Goal: Use online tool/utility: Use online tool/utility

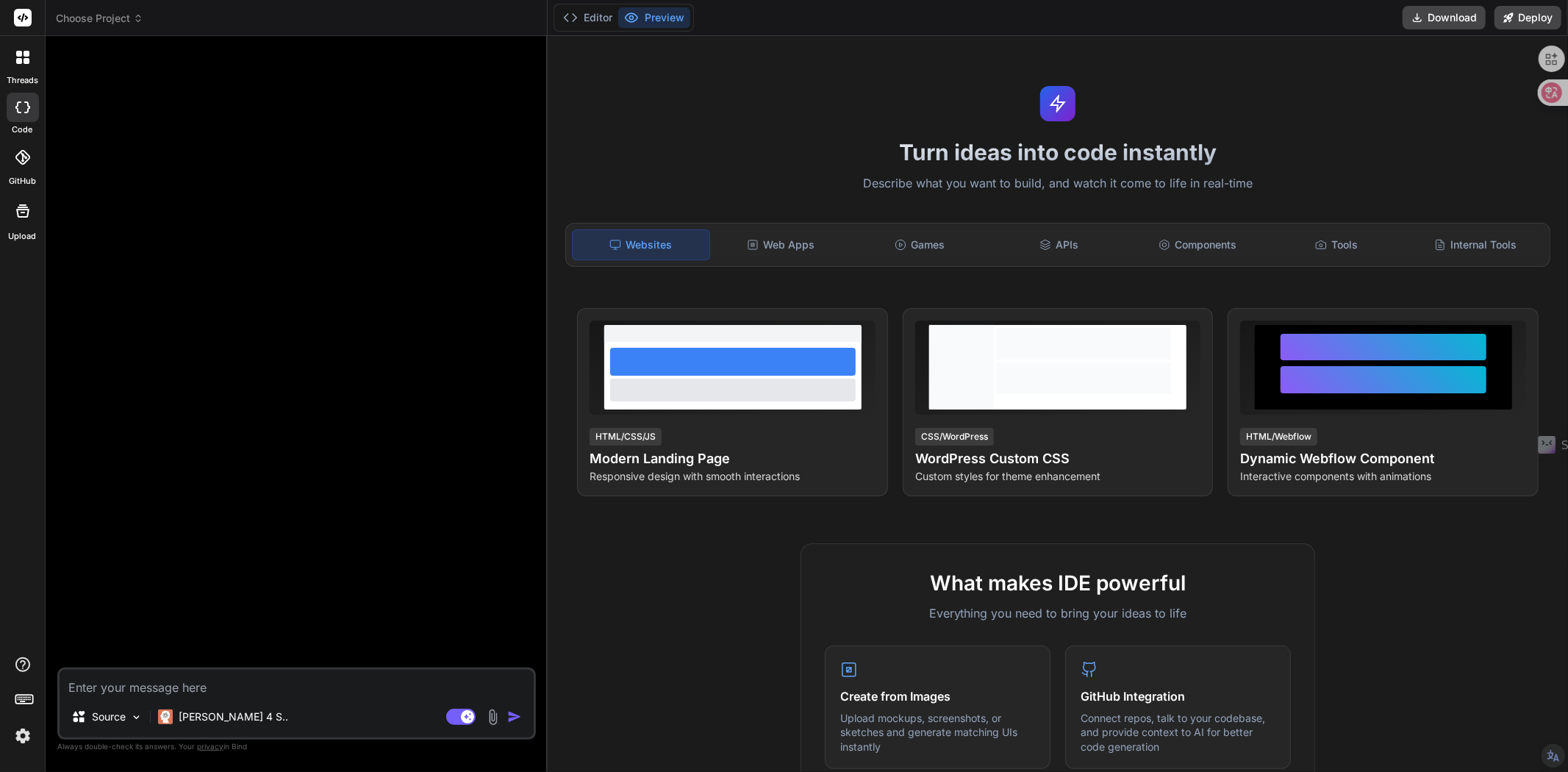
scroll to position [631, 0]
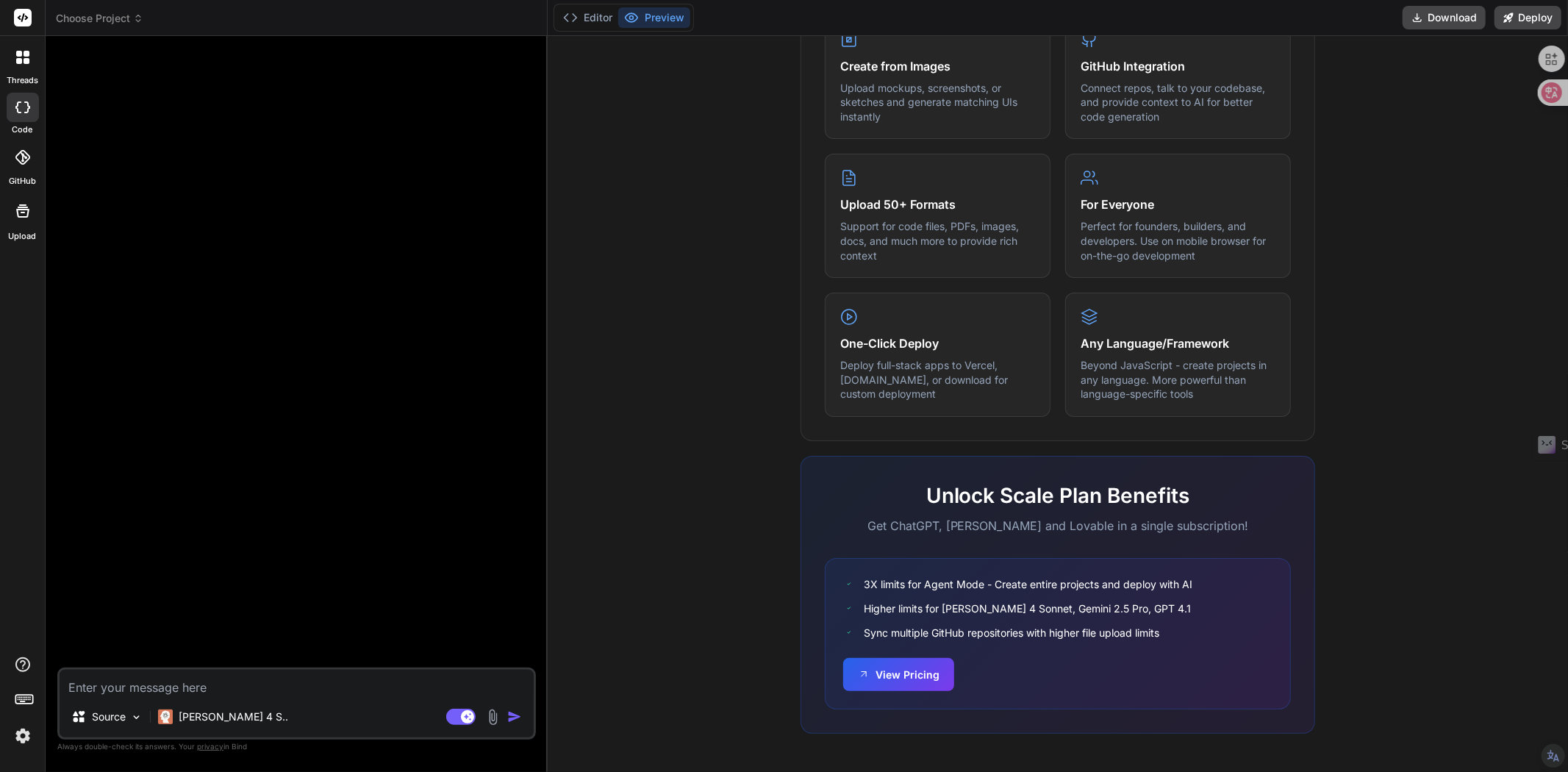
paste textarea "lo。ipsumdolorsitametconsectet、adipi、elitsedd。 --- ### **eiusmodtem：incidi** utl…"
type textarea "lo。ipsumdolorsitametconsectet、adipi、elitsedd。 --- ### **eiusmodtem：incidi** utl…"
type textarea "x"
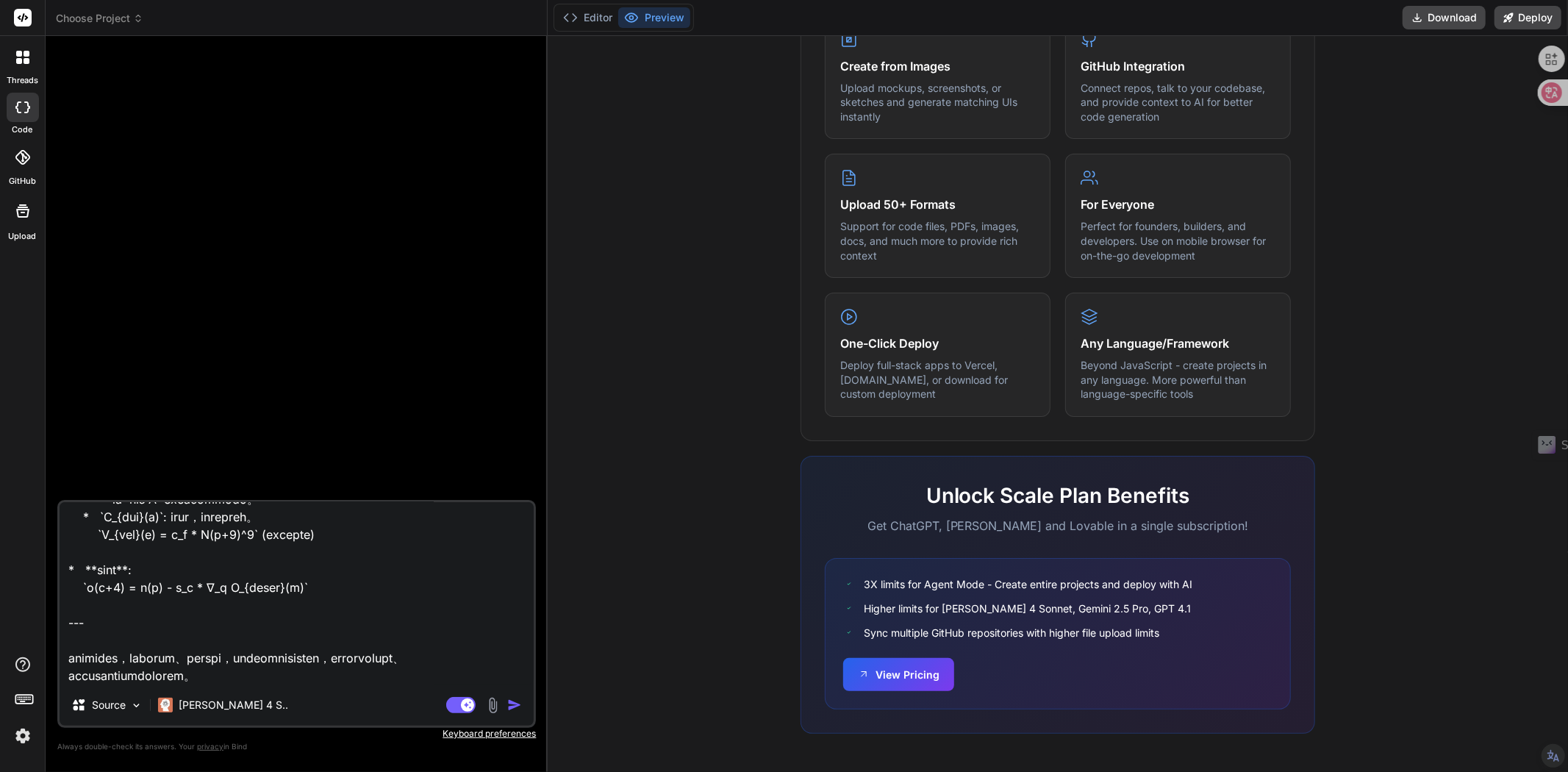
click at [467, 681] on textarea at bounding box center [297, 592] width 475 height 182
type textarea "lo。ipsumdolorsitametconsectet、adipi、elitsedd。 --- ### **eiusmodtem：incidi** utl…"
click at [510, 709] on img "button" at bounding box center [515, 705] width 14 height 14
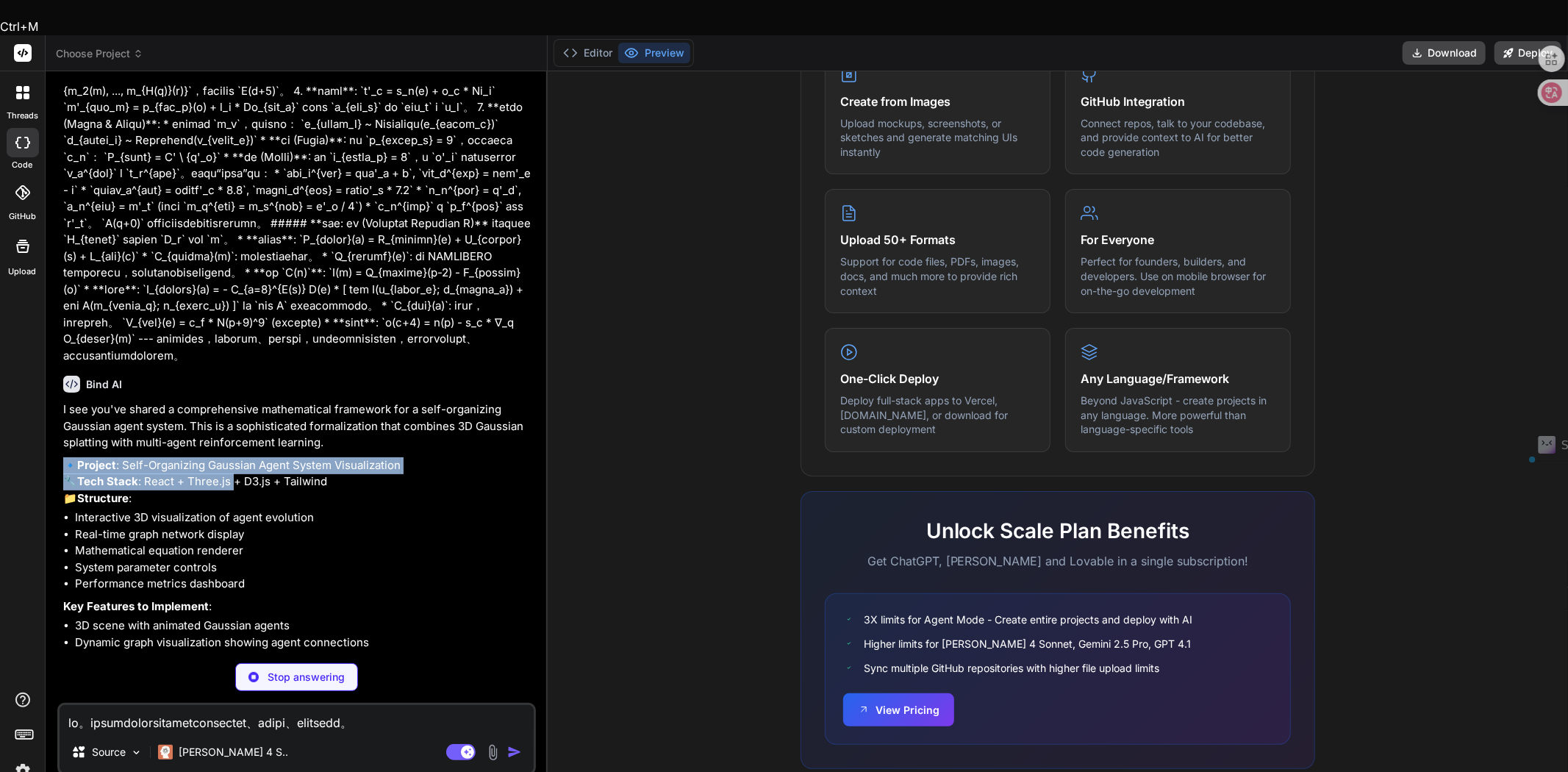
scroll to position [566, 0]
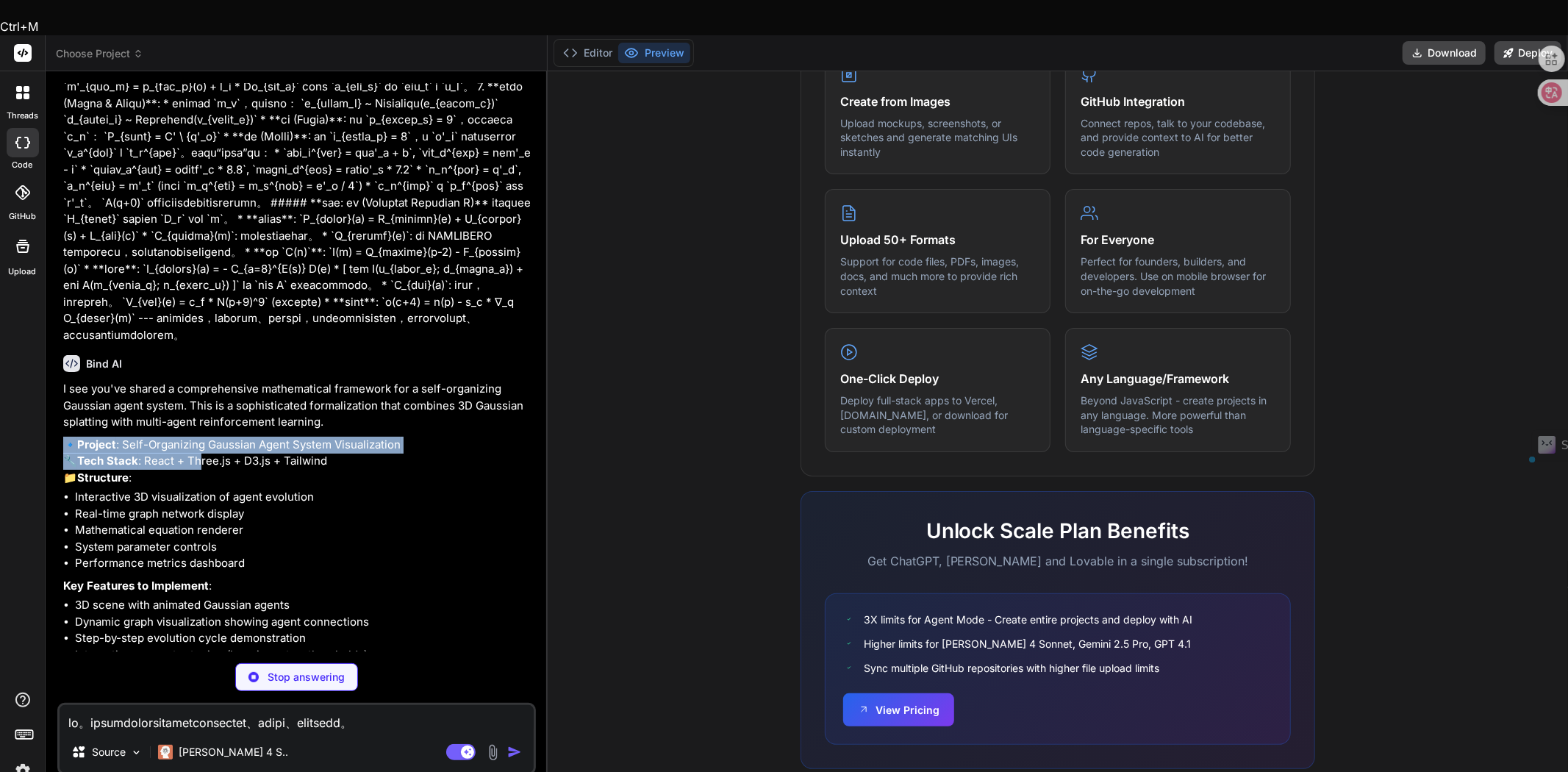
drag, startPoint x: 302, startPoint y: 607, endPoint x: 200, endPoint y: 596, distance: 102.6
click at [200, 596] on div "I see you've shared a comprehensive mathematical framework for a self-organizin…" at bounding box center [298, 550] width 470 height 338
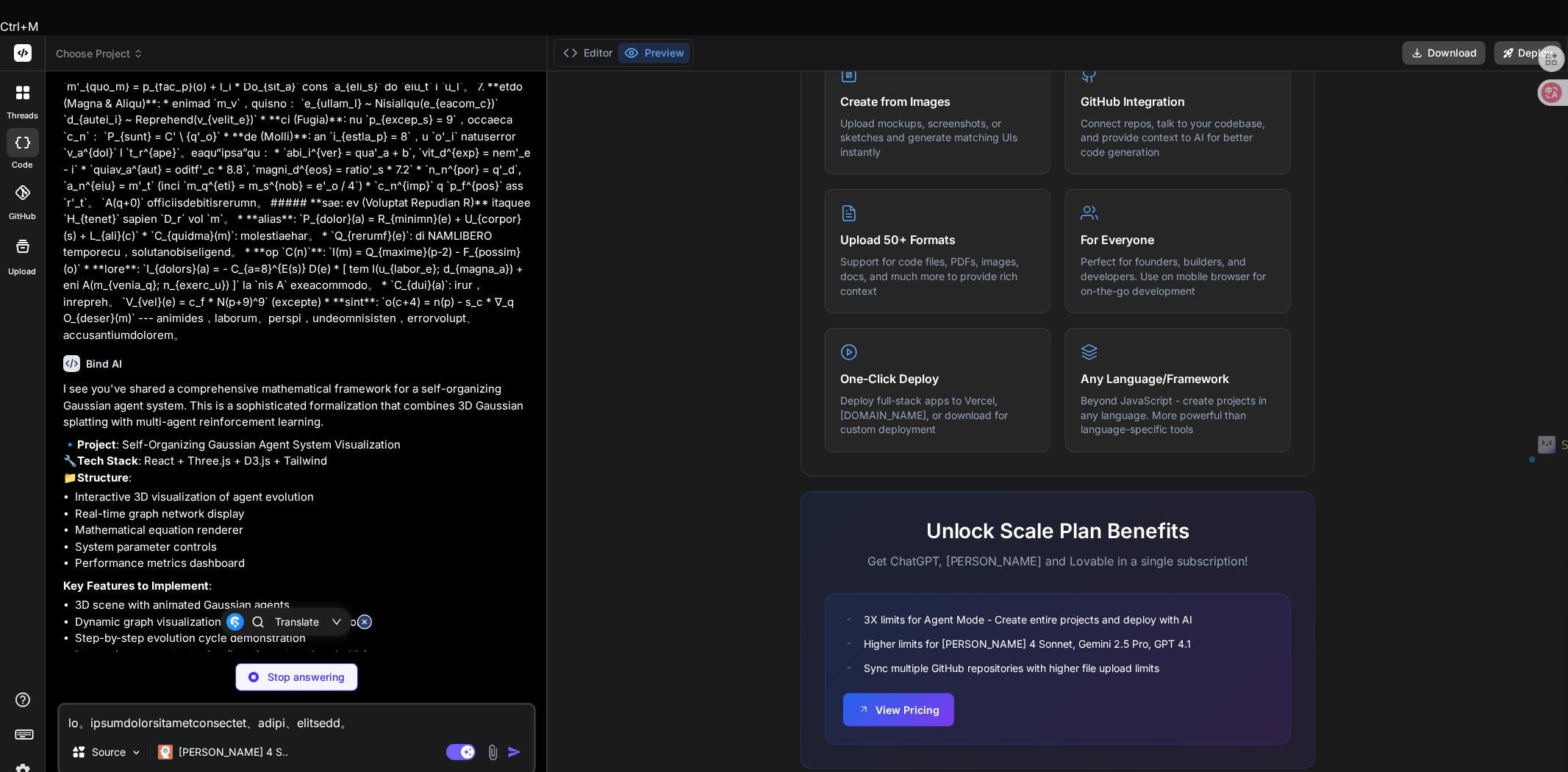
click at [306, 430] on p "I see you've shared a comprehensive mathematical framework for a self-organizin…" at bounding box center [298, 406] width 470 height 50
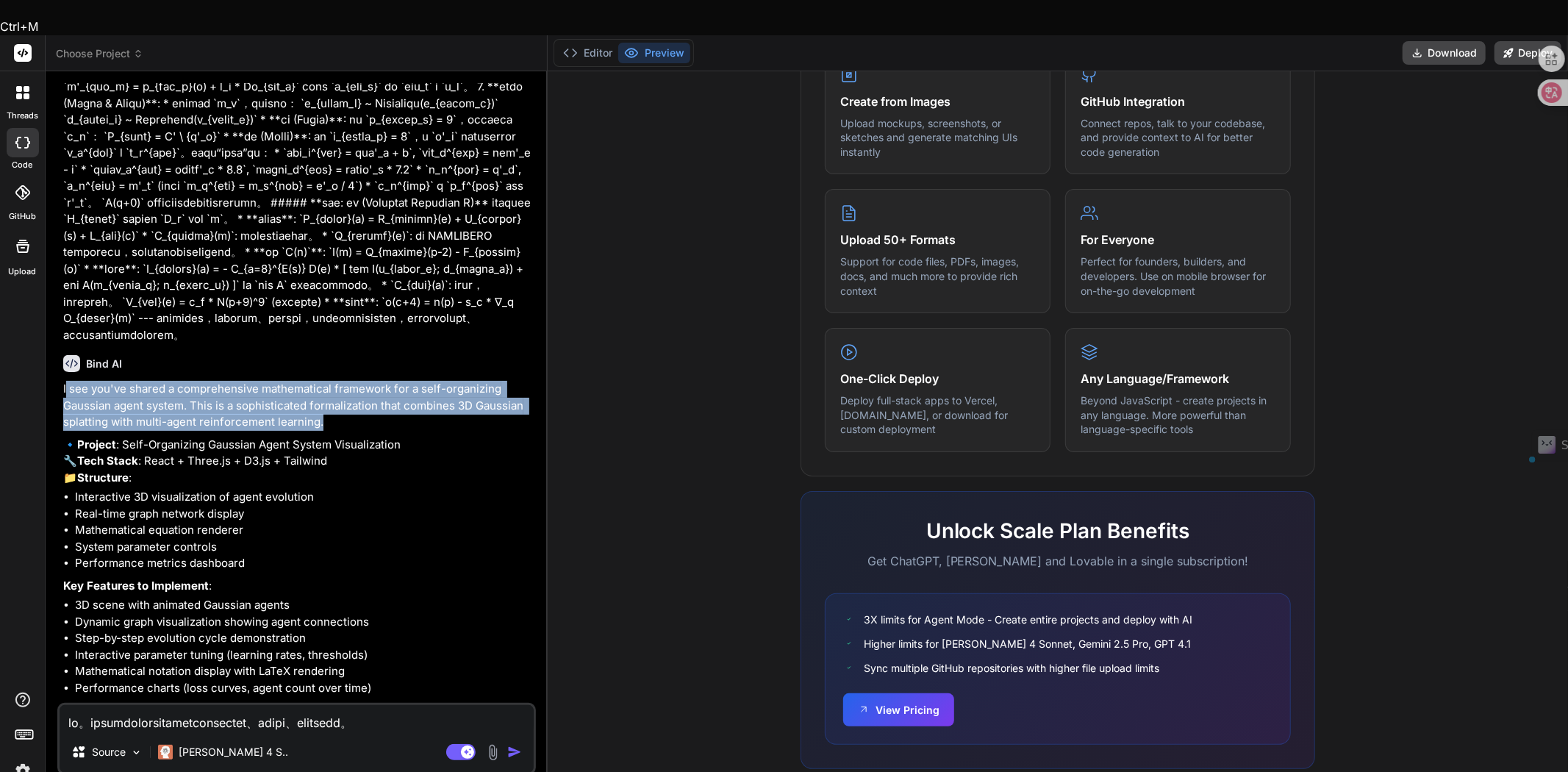
type textarea "x"
drag, startPoint x: 338, startPoint y: 539, endPoint x: 62, endPoint y: 508, distance: 277.7
click at [62, 508] on div "You Bind AI I see you've shared a comprehensive mathematical framework for a se…" at bounding box center [297, 393] width 475 height 620
click at [47, 495] on body "Ctrl+M threads code GitHub Upload Choose Project Created with Pixso. Bind AI We…" at bounding box center [784, 495] width 1568 height 989
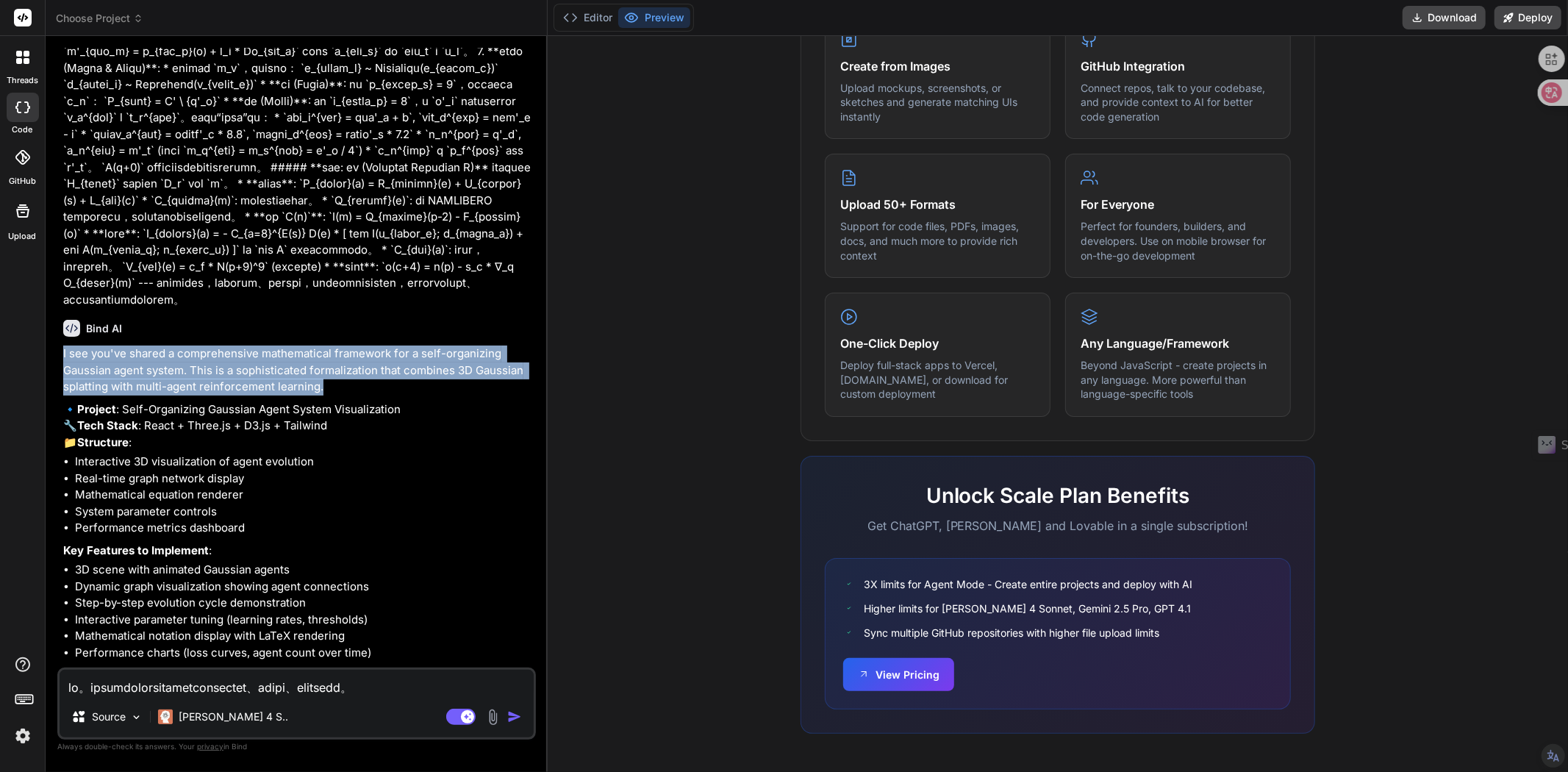
click at [333, 395] on p "I see you've shared a comprehensive mathematical framework for a self-organizin…" at bounding box center [298, 370] width 470 height 50
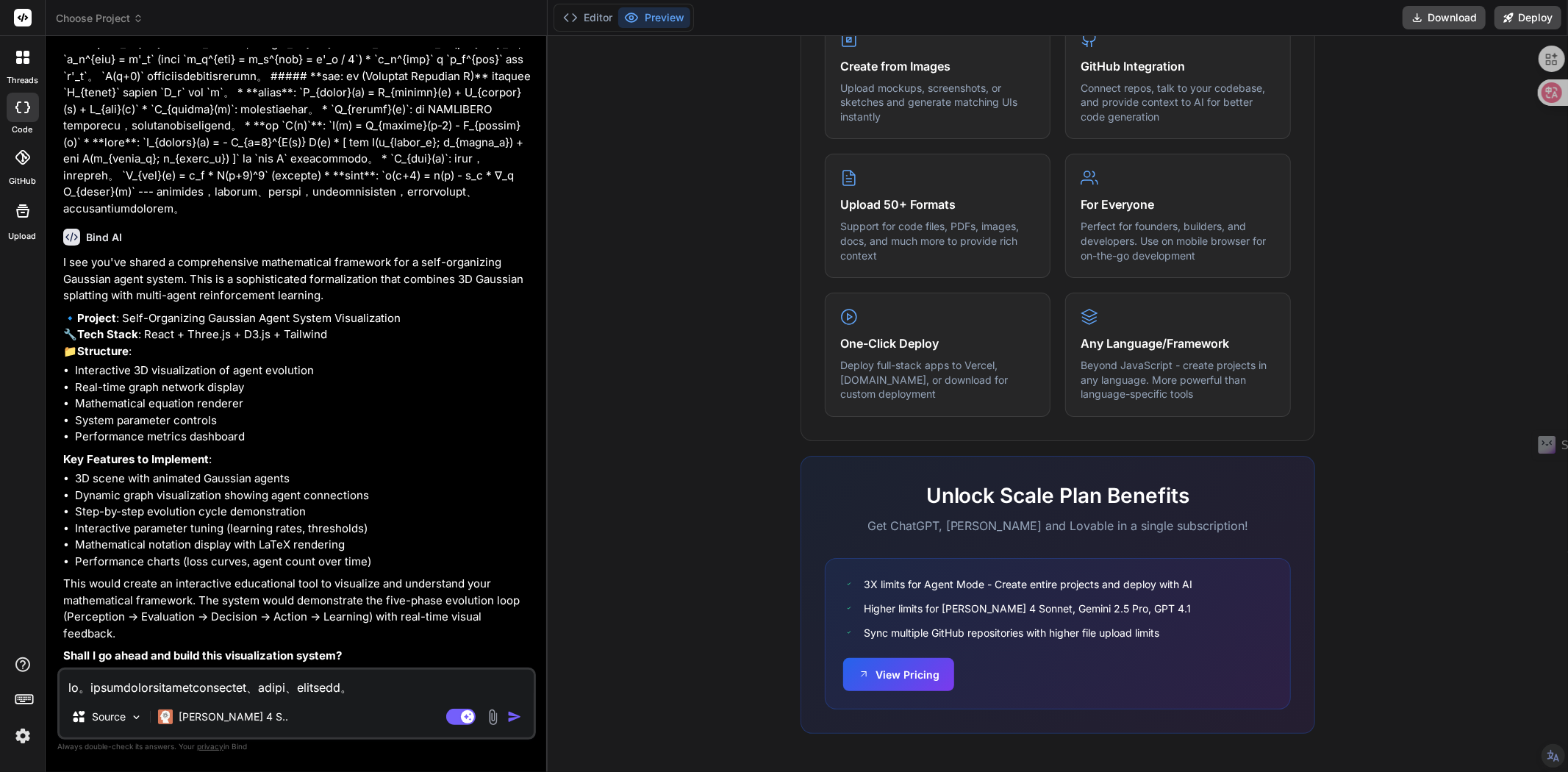
scroll to position [837, 0]
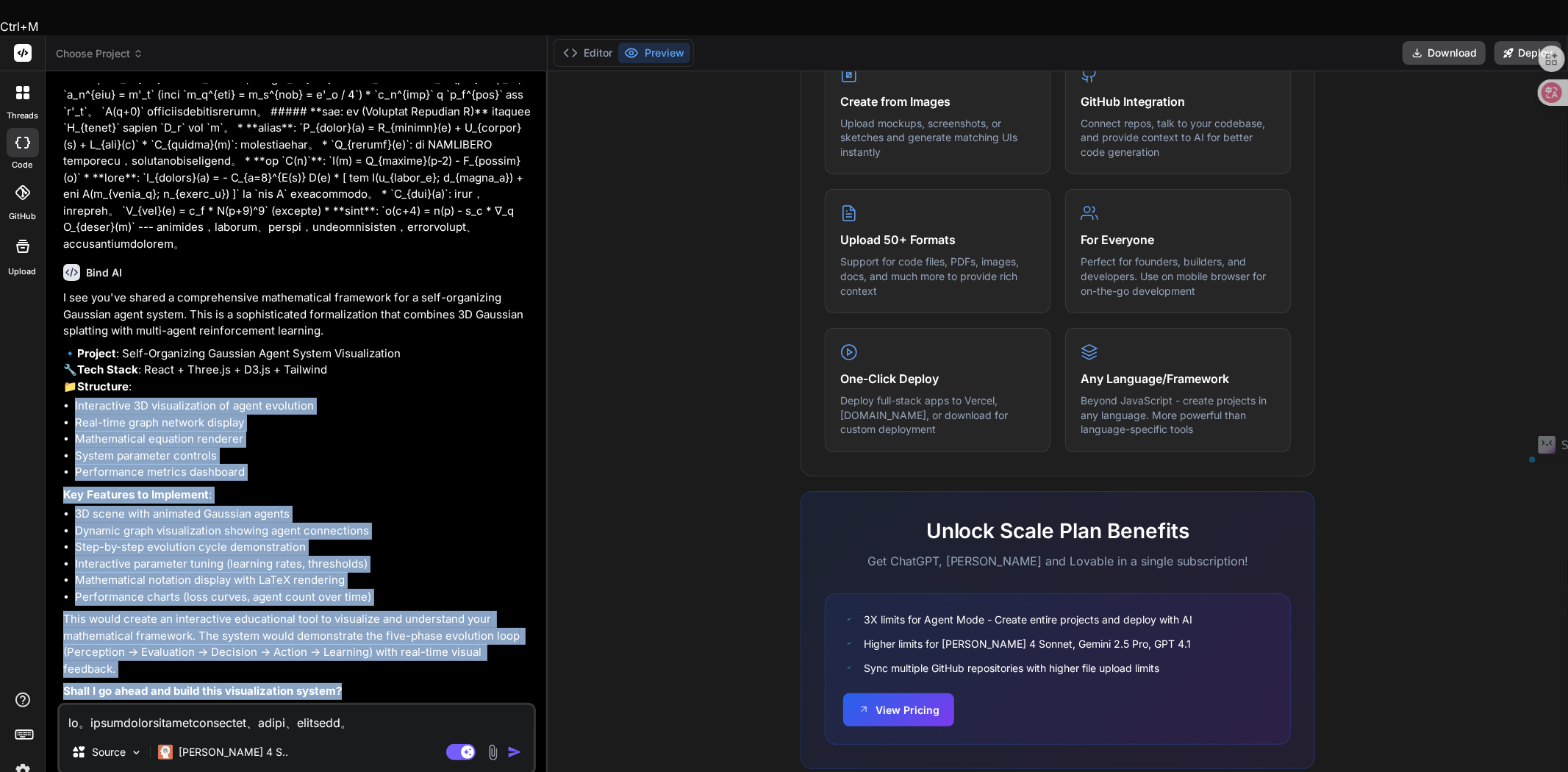
drag, startPoint x: 349, startPoint y: 655, endPoint x: 62, endPoint y: 370, distance: 404.5
click at [62, 370] on div "You Bind AI I see you've shared a comprehensive mathematical framework for a se…" at bounding box center [297, 393] width 475 height 620
click at [55, 359] on body "Ctrl+M threads code GitHub Upload Choose Project Created with Pixso. Bind AI We…" at bounding box center [784, 495] width 1568 height 989
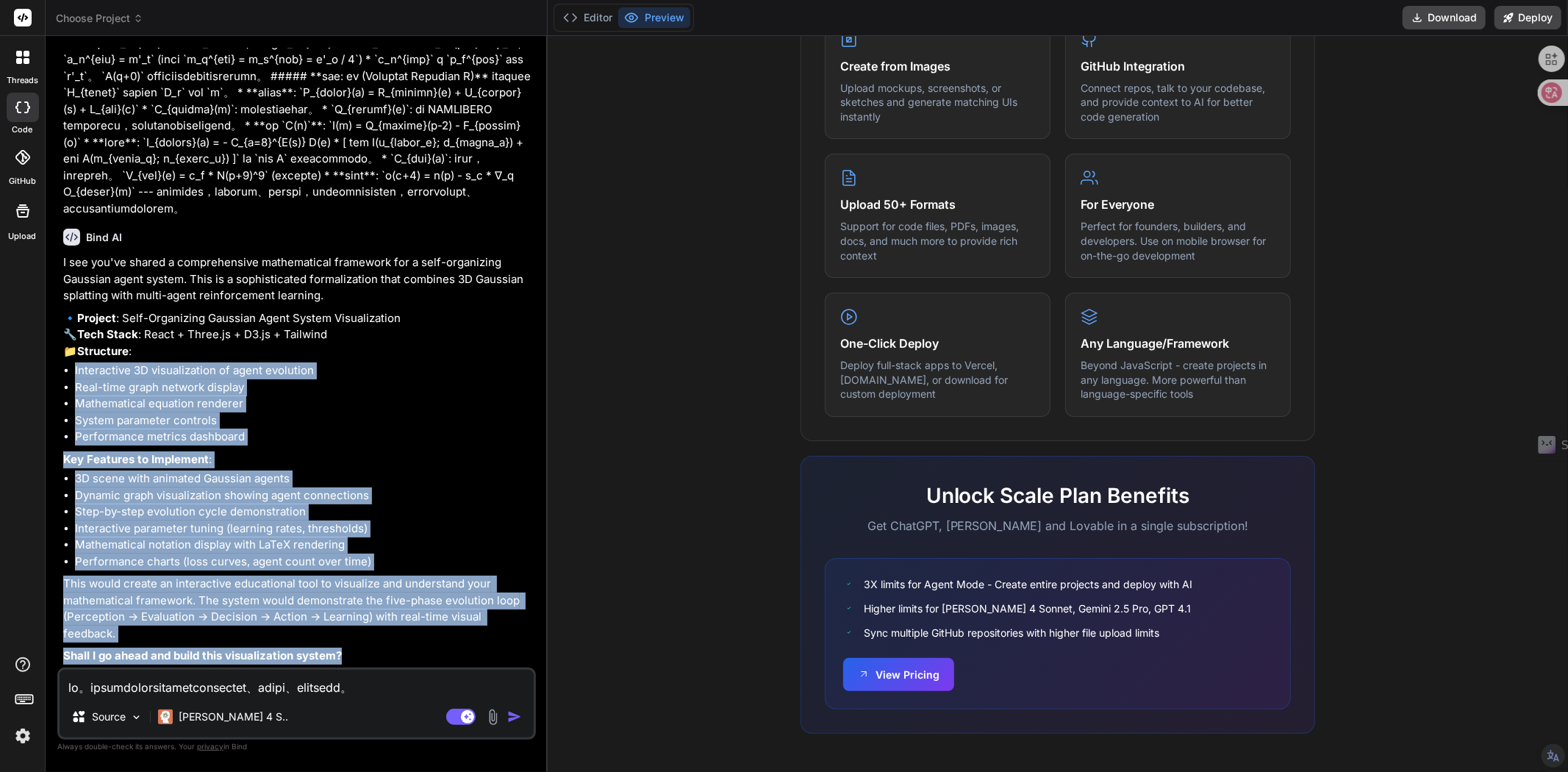
scroll to position [0, 0]
click at [424, 511] on li "Step-by-step evolution cycle demonstration" at bounding box center [304, 511] width 458 height 17
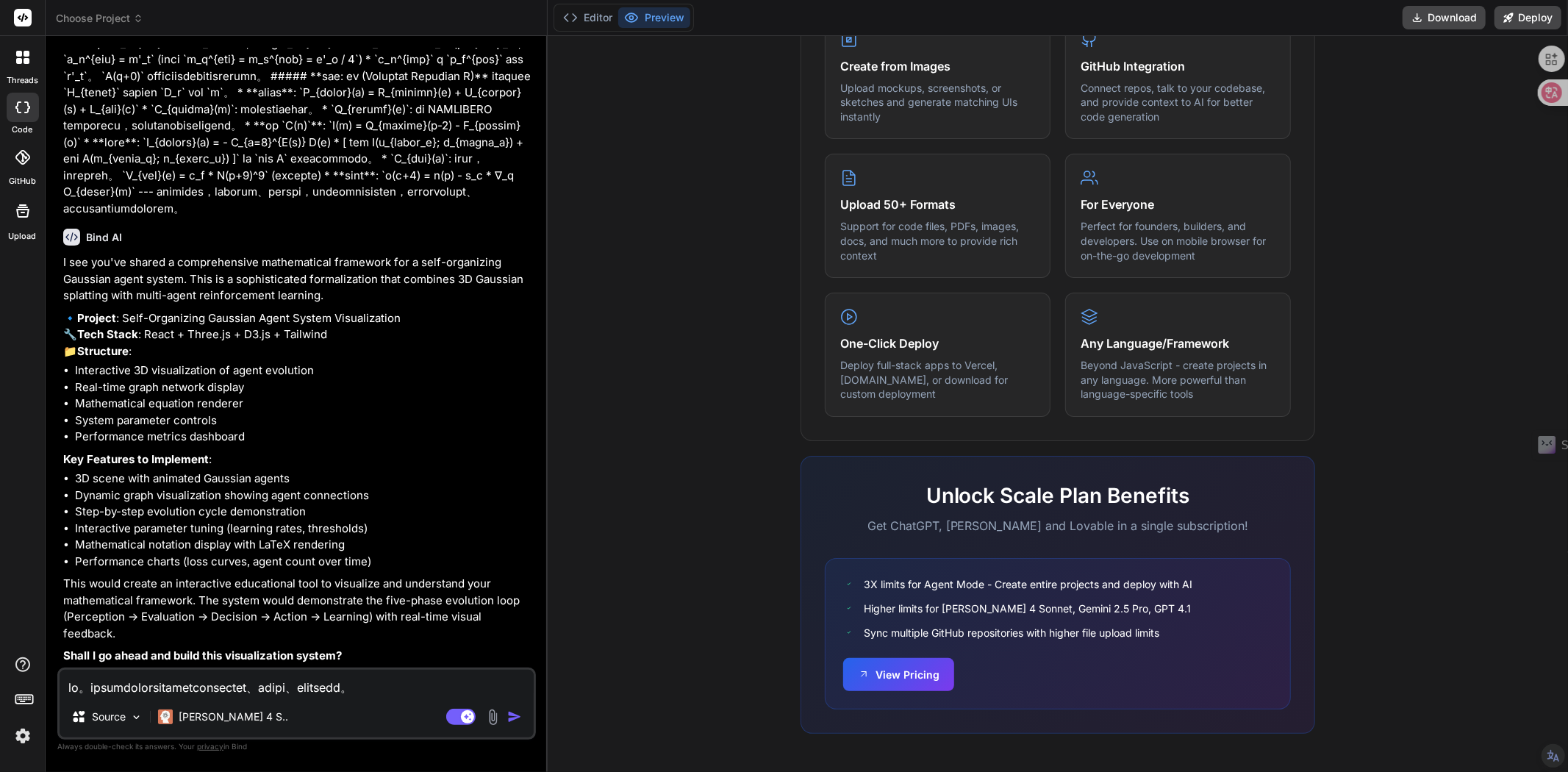
scroll to position [837, 0]
click at [260, 692] on textarea at bounding box center [297, 682] width 475 height 26
type textarea "k"
type textarea "x"
type textarea "ka"
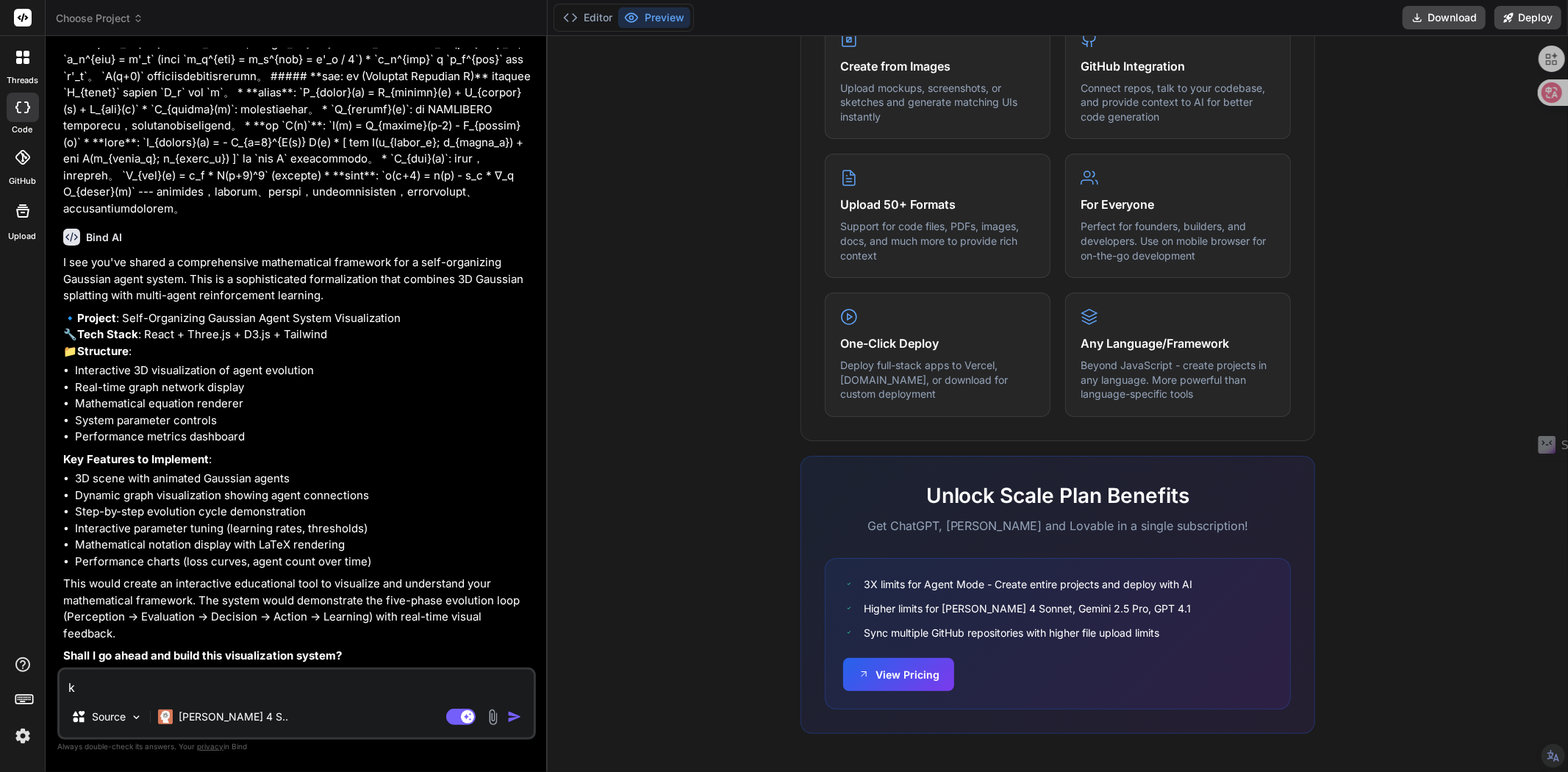
type textarea "x"
type textarea "ka's"
type textarea "x"
type textarea "ka"
type textarea "x"
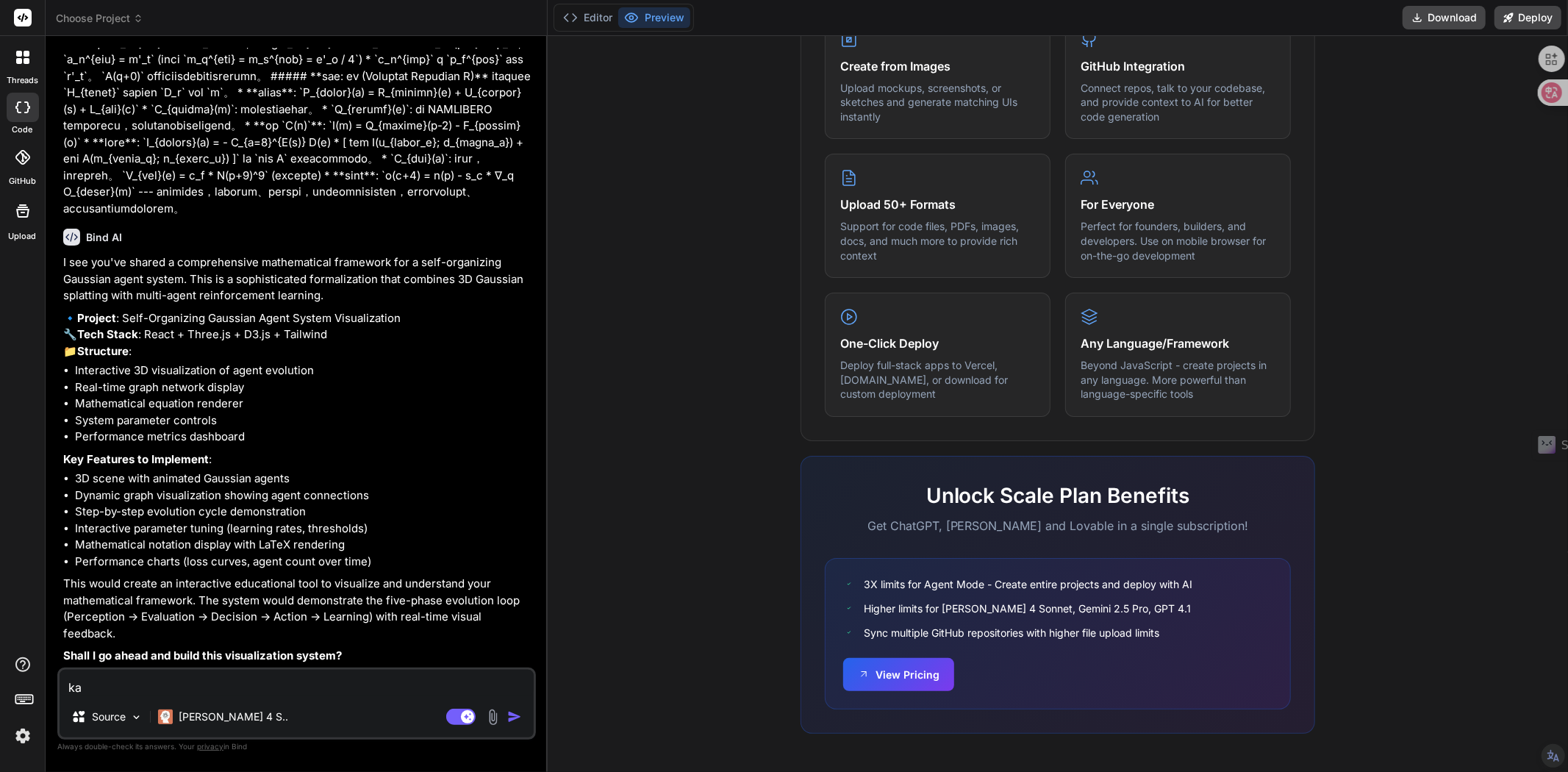
type textarea "k"
type textarea "x"
type textarea "y"
type textarea "x"
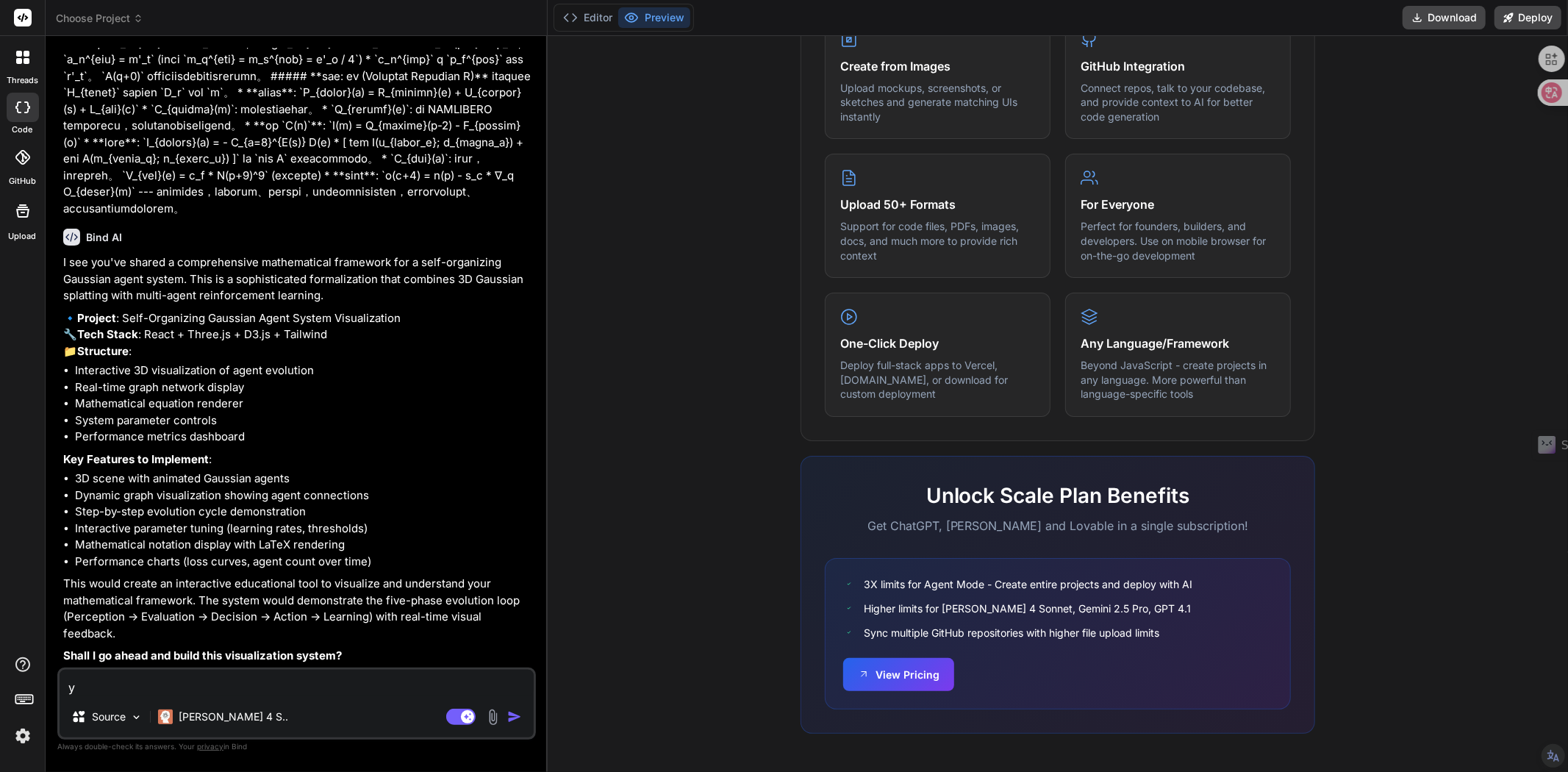
type textarea "ye"
type textarea "x"
type textarea "ye's"
type textarea "x"
type textarea "yes"
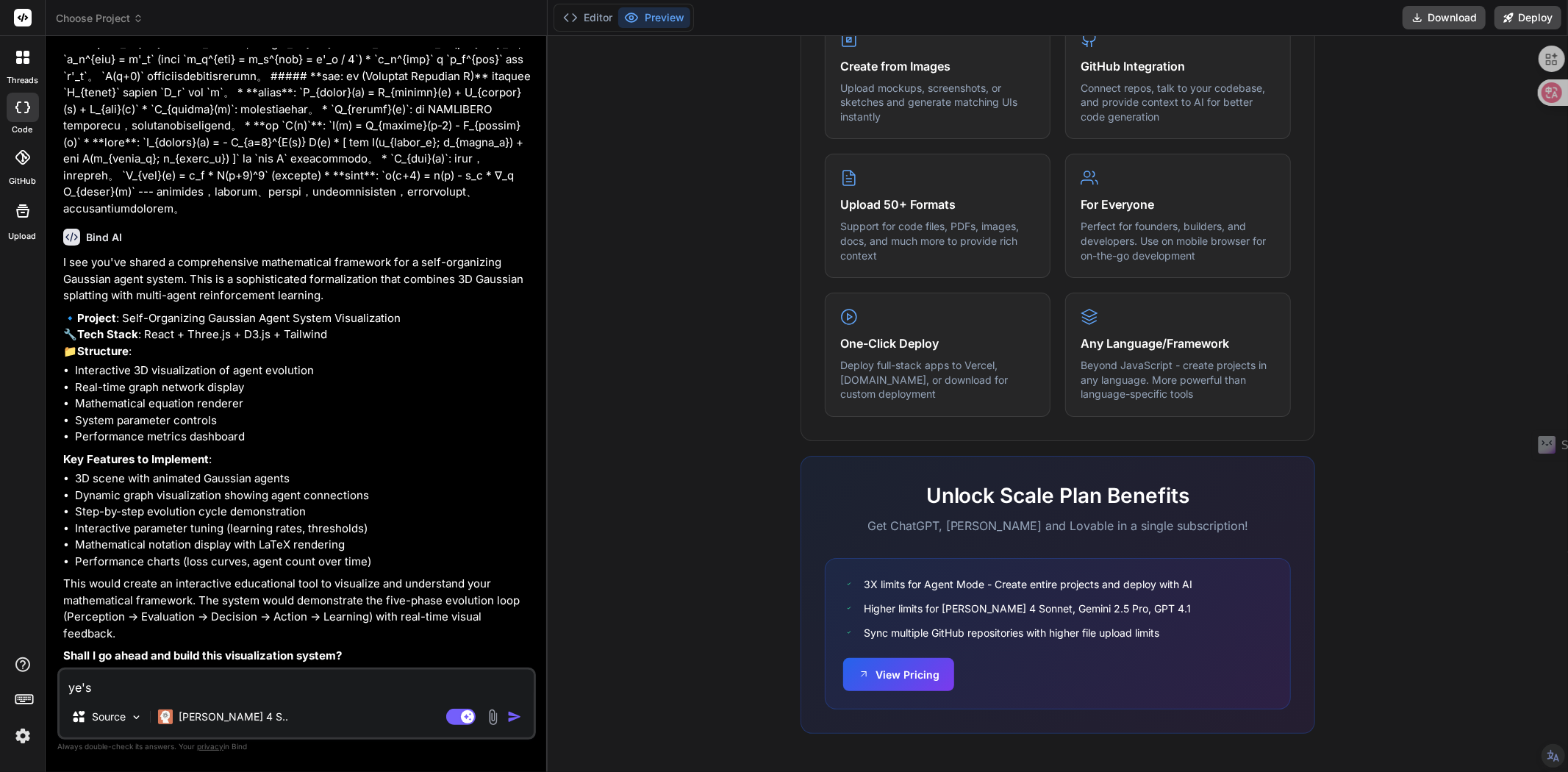
type textarea "x"
type textarea "yes"
click at [510, 717] on img "button" at bounding box center [515, 717] width 14 height 14
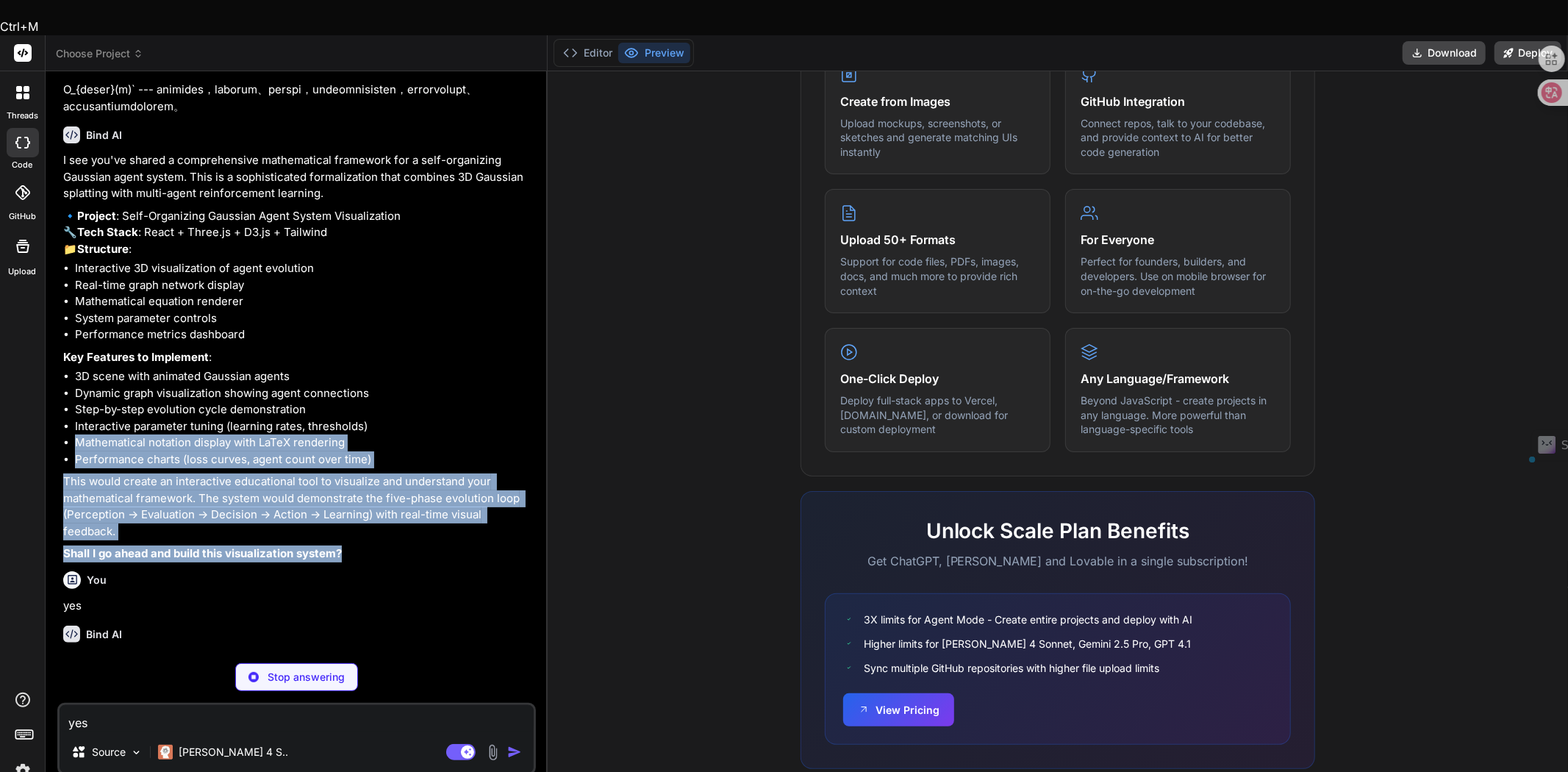
scroll to position [989, 0]
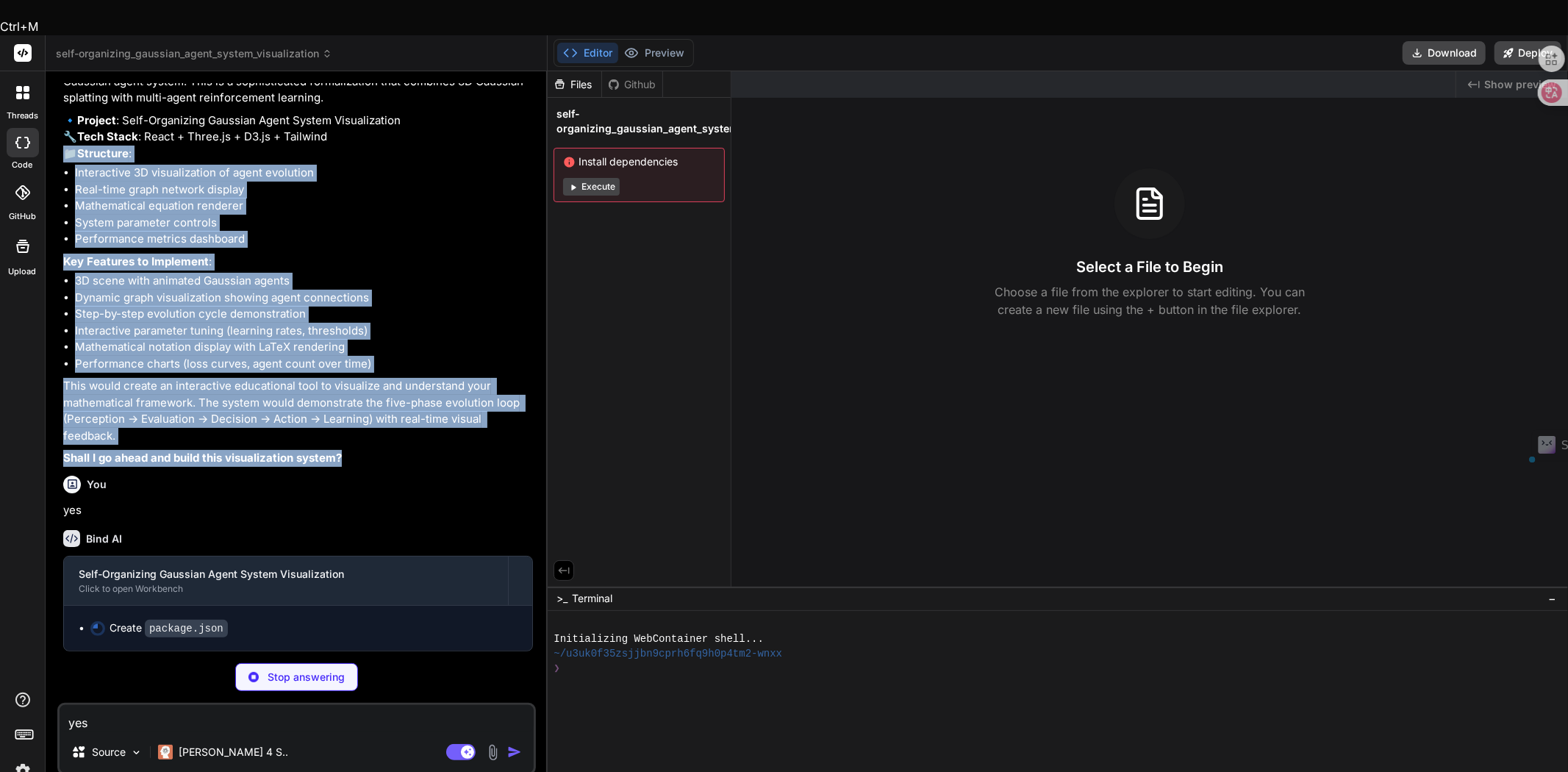
drag, startPoint x: 355, startPoint y: 502, endPoint x: 64, endPoint y: 194, distance: 423.7
click at [64, 194] on div "I see you've shared a comprehensive mathematical framework for a self-organizin…" at bounding box center [298, 262] width 470 height 410
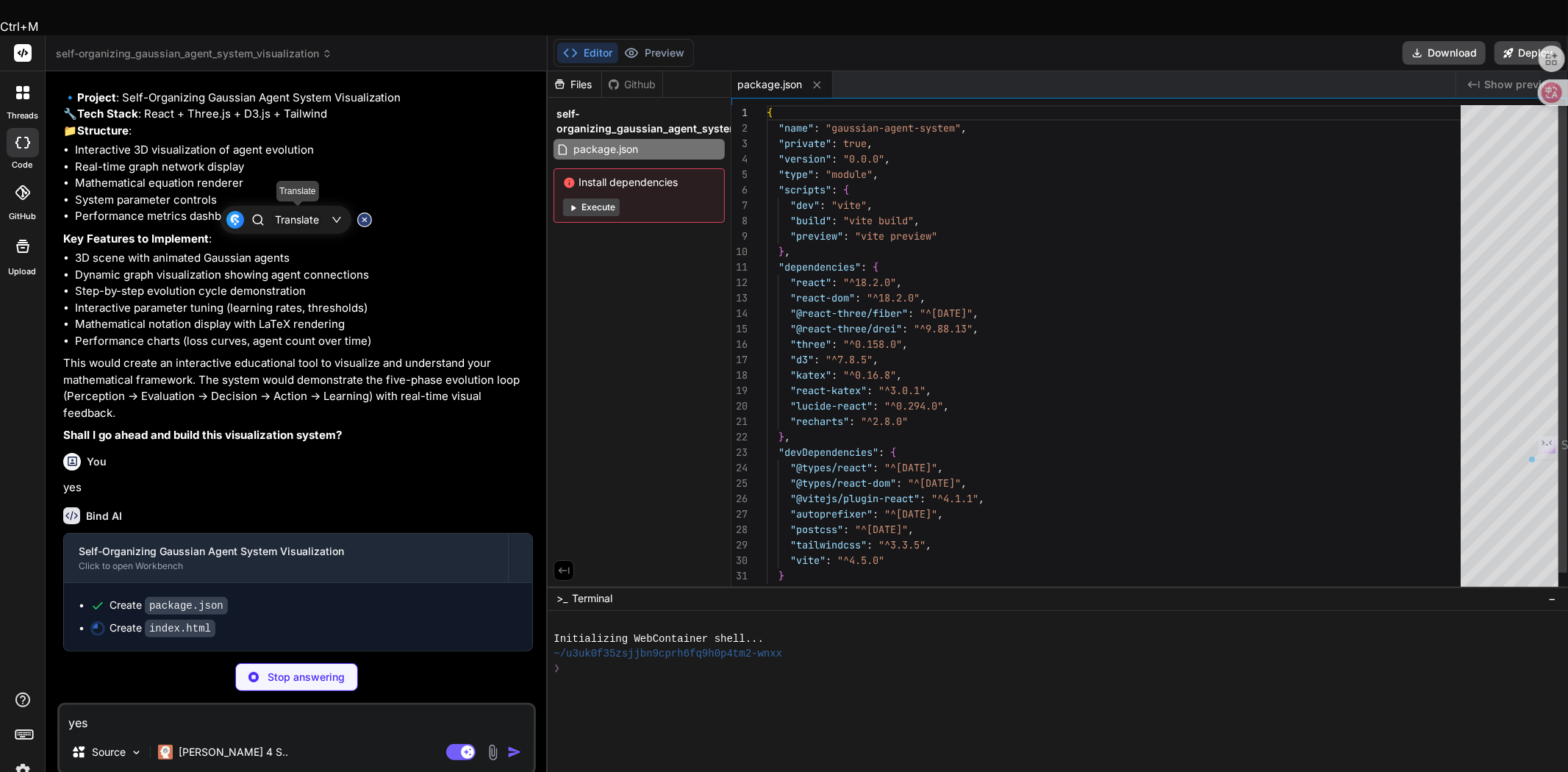
click at [304, 215] on div "Translate" at bounding box center [297, 220] width 44 height 14
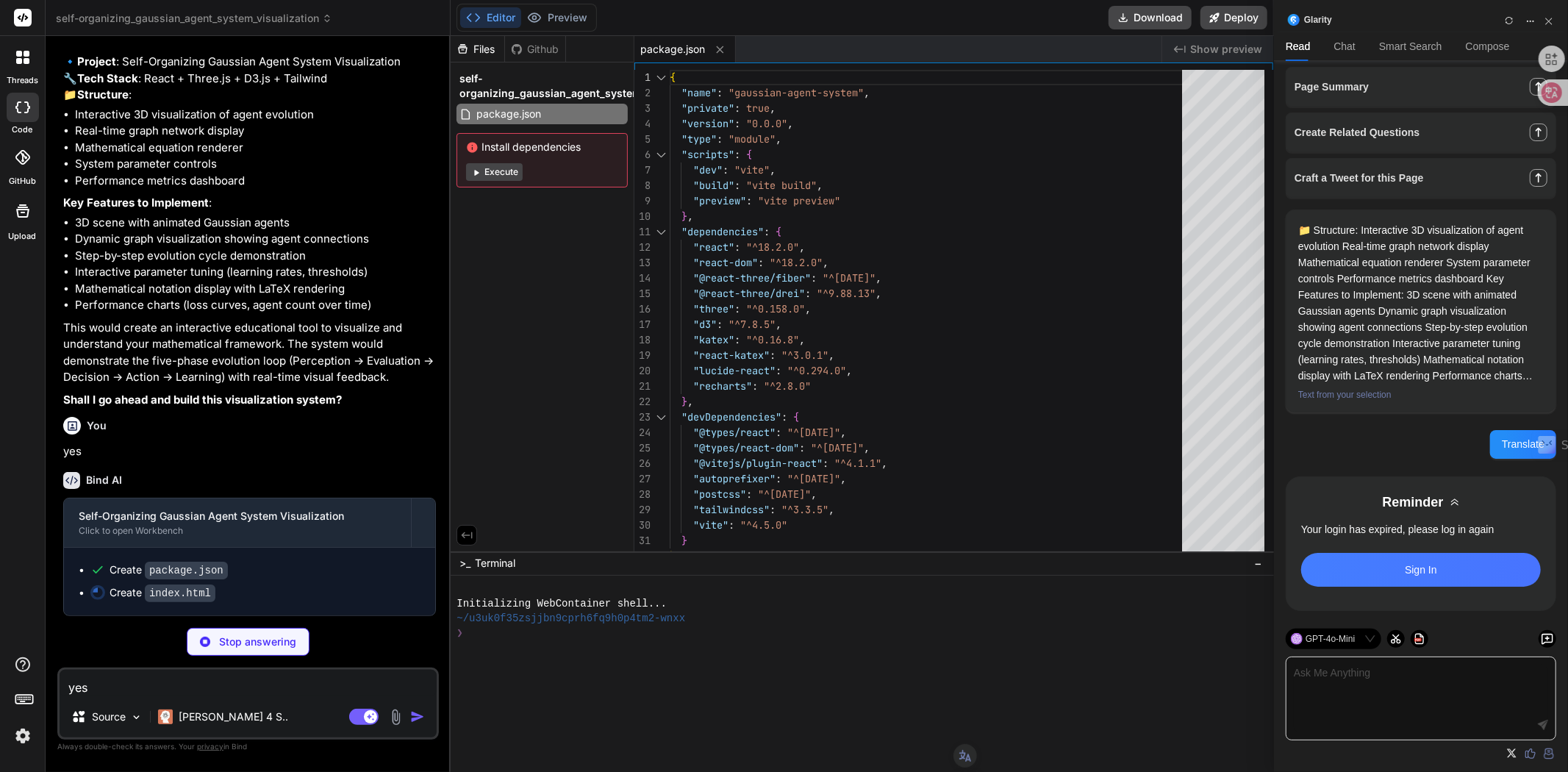
scroll to position [10, 0]
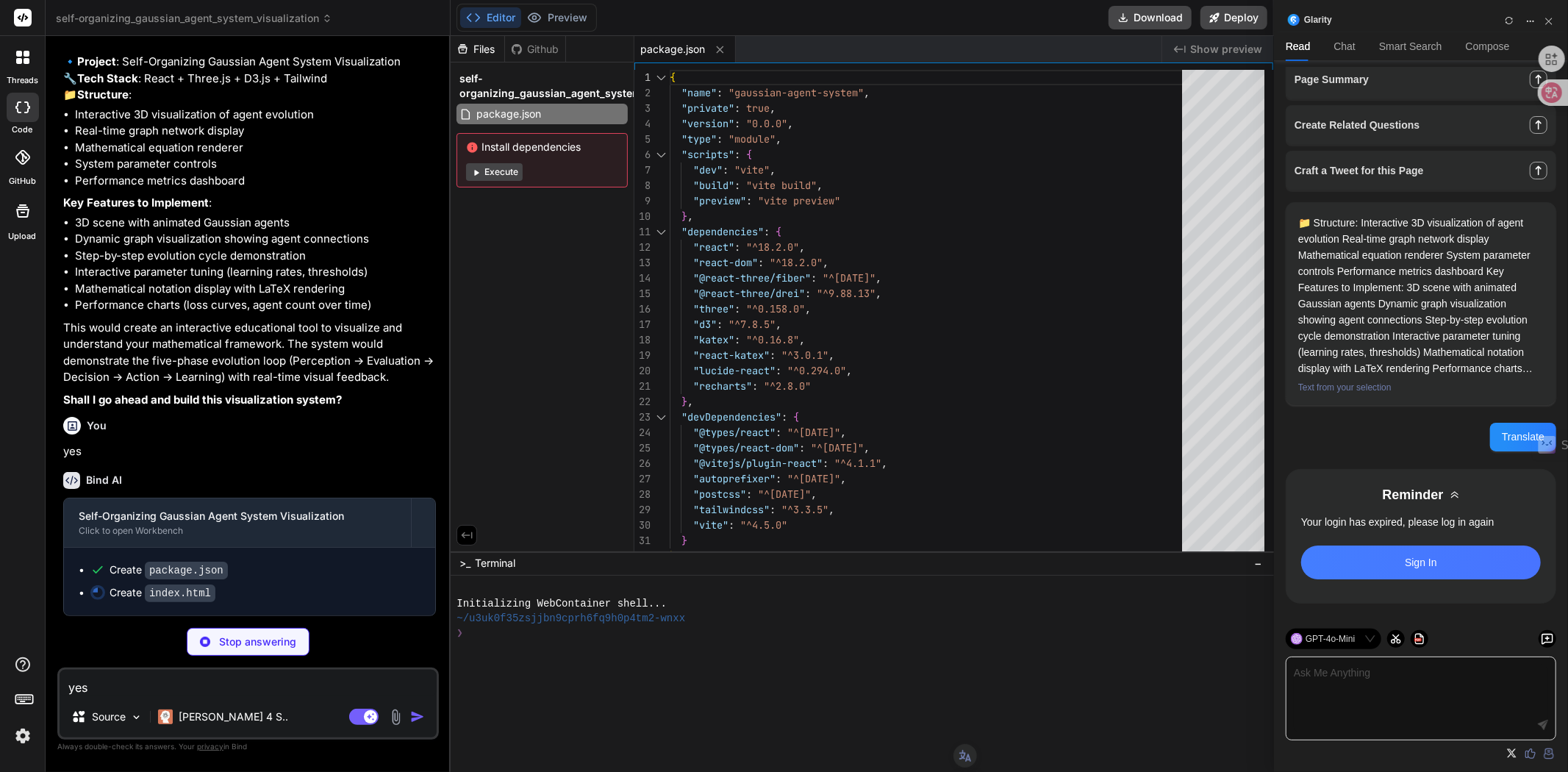
type textarea "x"
type textarea "</head> <body> <div id="root"></div> <script type="module" src="/src/main.jsx">…"
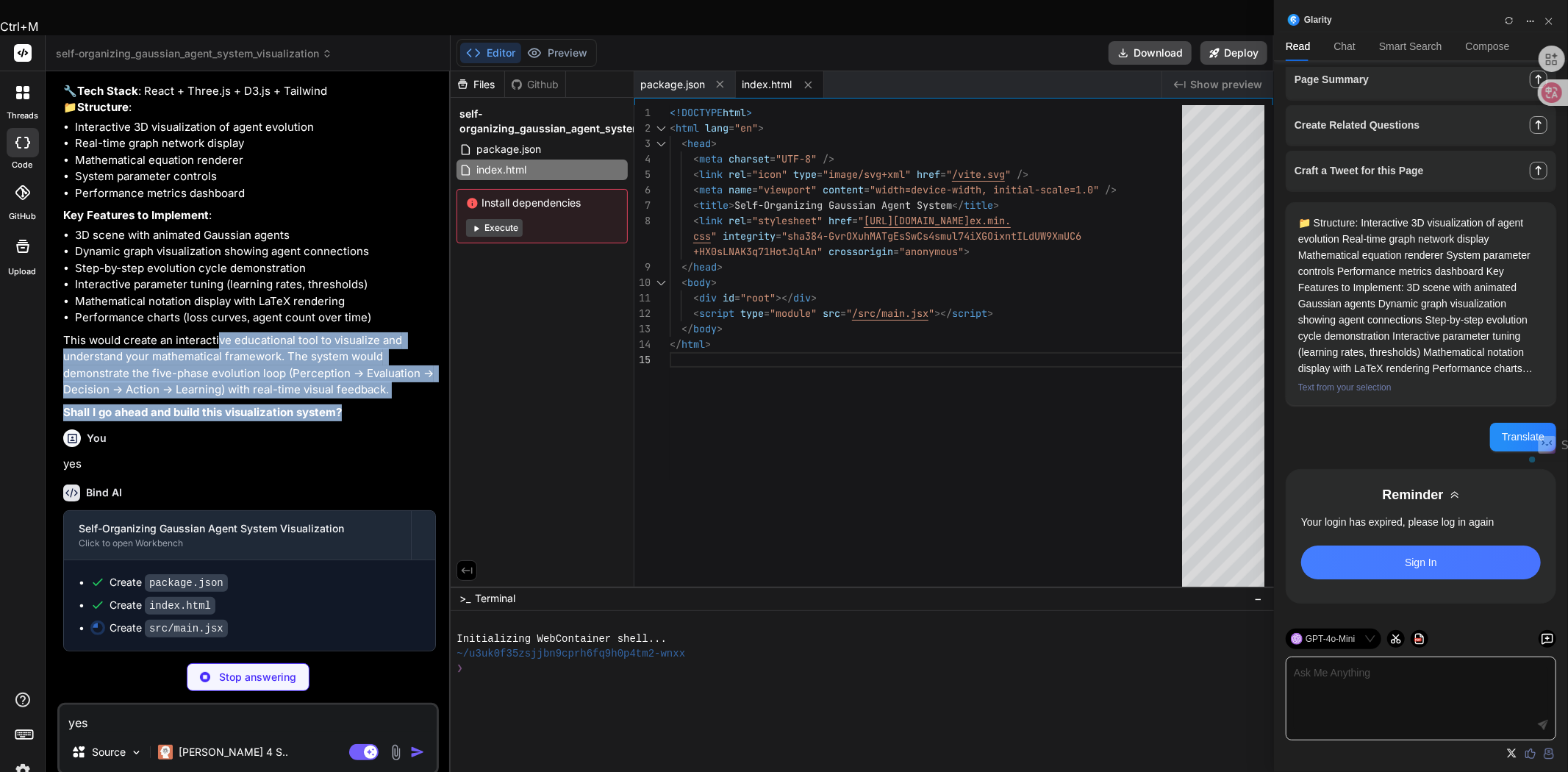
type textarea "x"
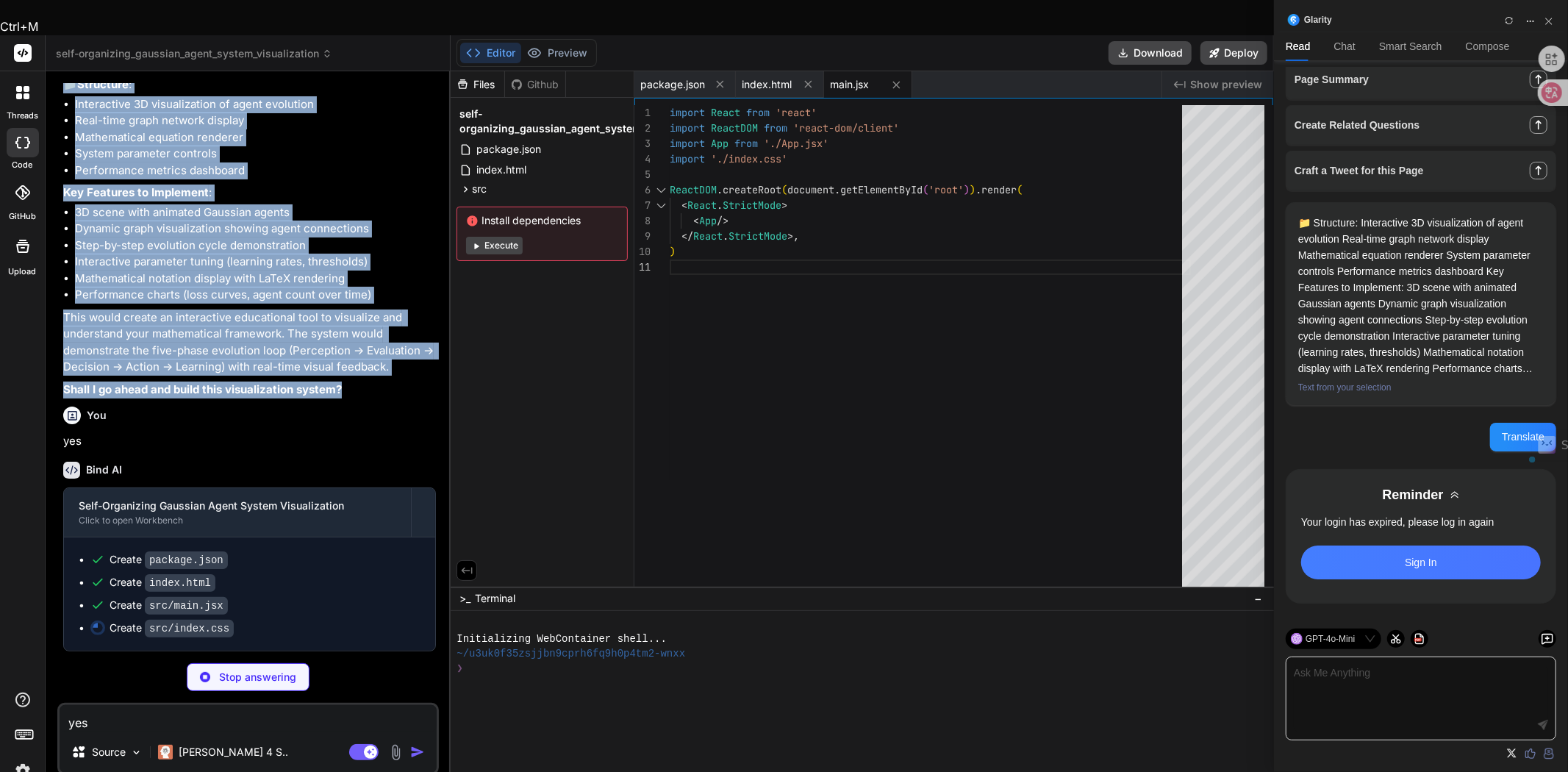
drag, startPoint x: 372, startPoint y: 526, endPoint x: 61, endPoint y: 217, distance: 438.4
click at [61, 217] on div "You Bind AI I see you've shared a comprehensive mathematical framework for a se…" at bounding box center [249, 367] width 378 height 568
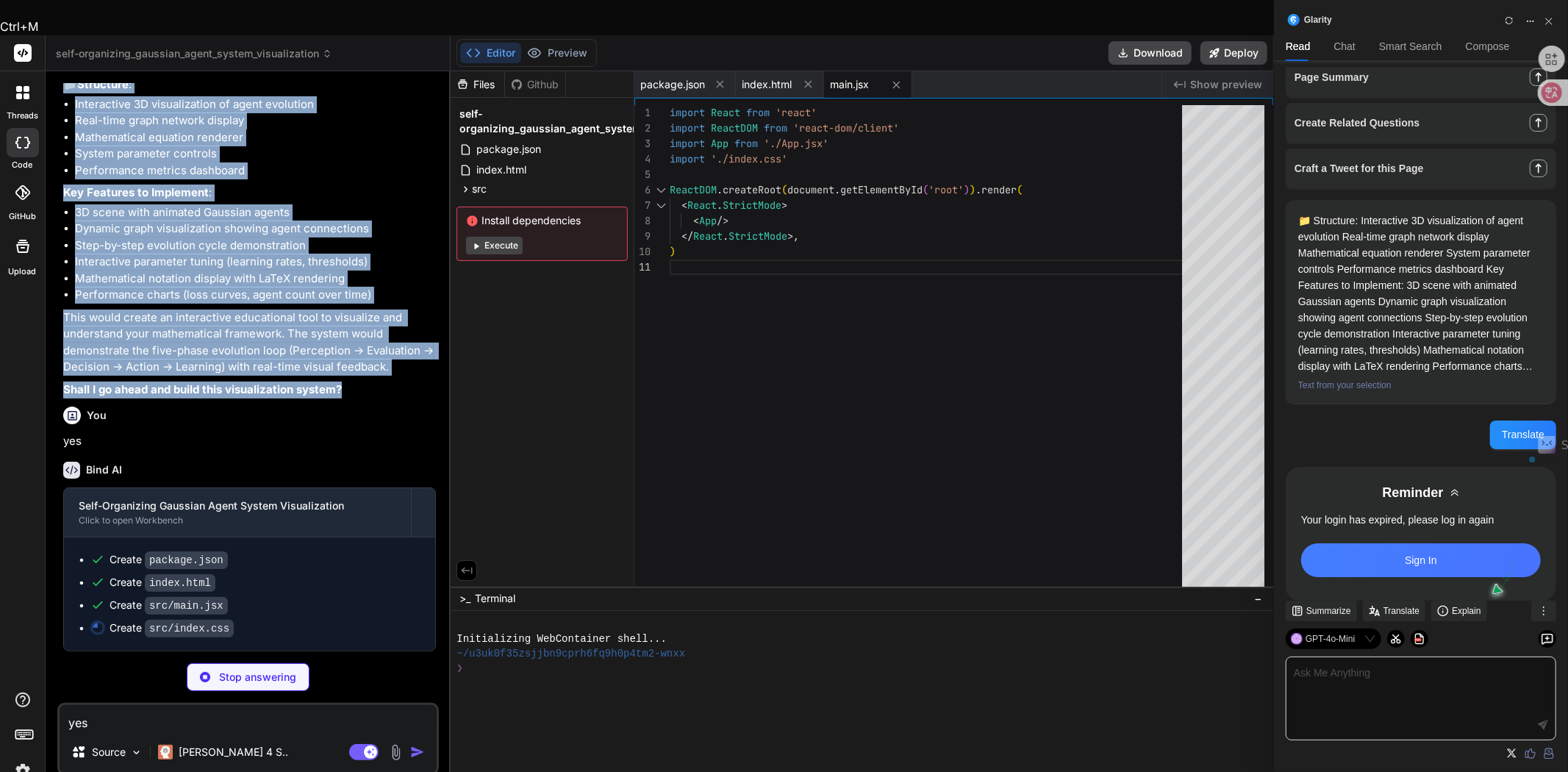
scroll to position [276, 0]
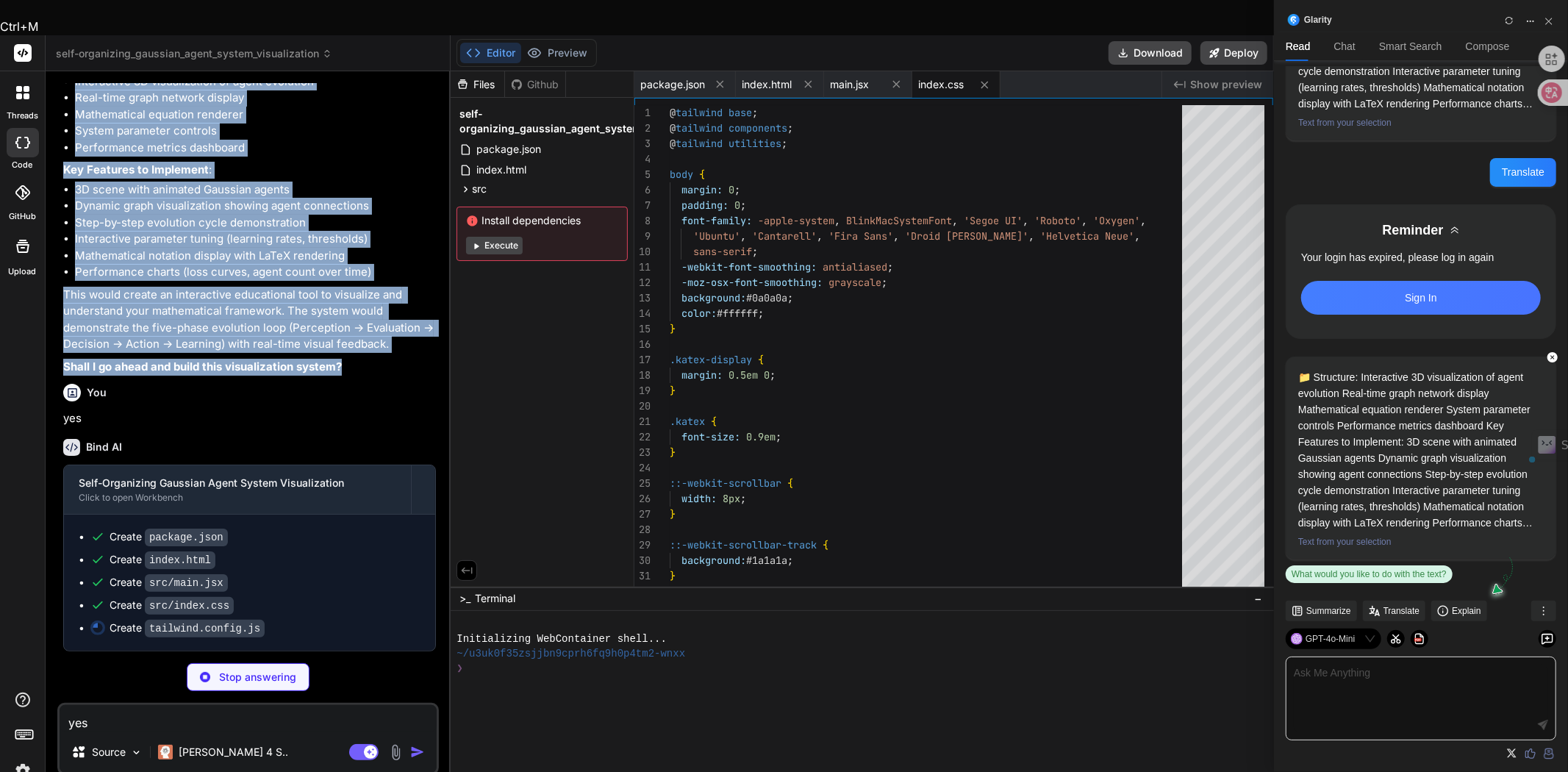
type textarea "x"
type textarea "850: '#1f2937', 950: '#030712', } } }, }, plugins: [], }"
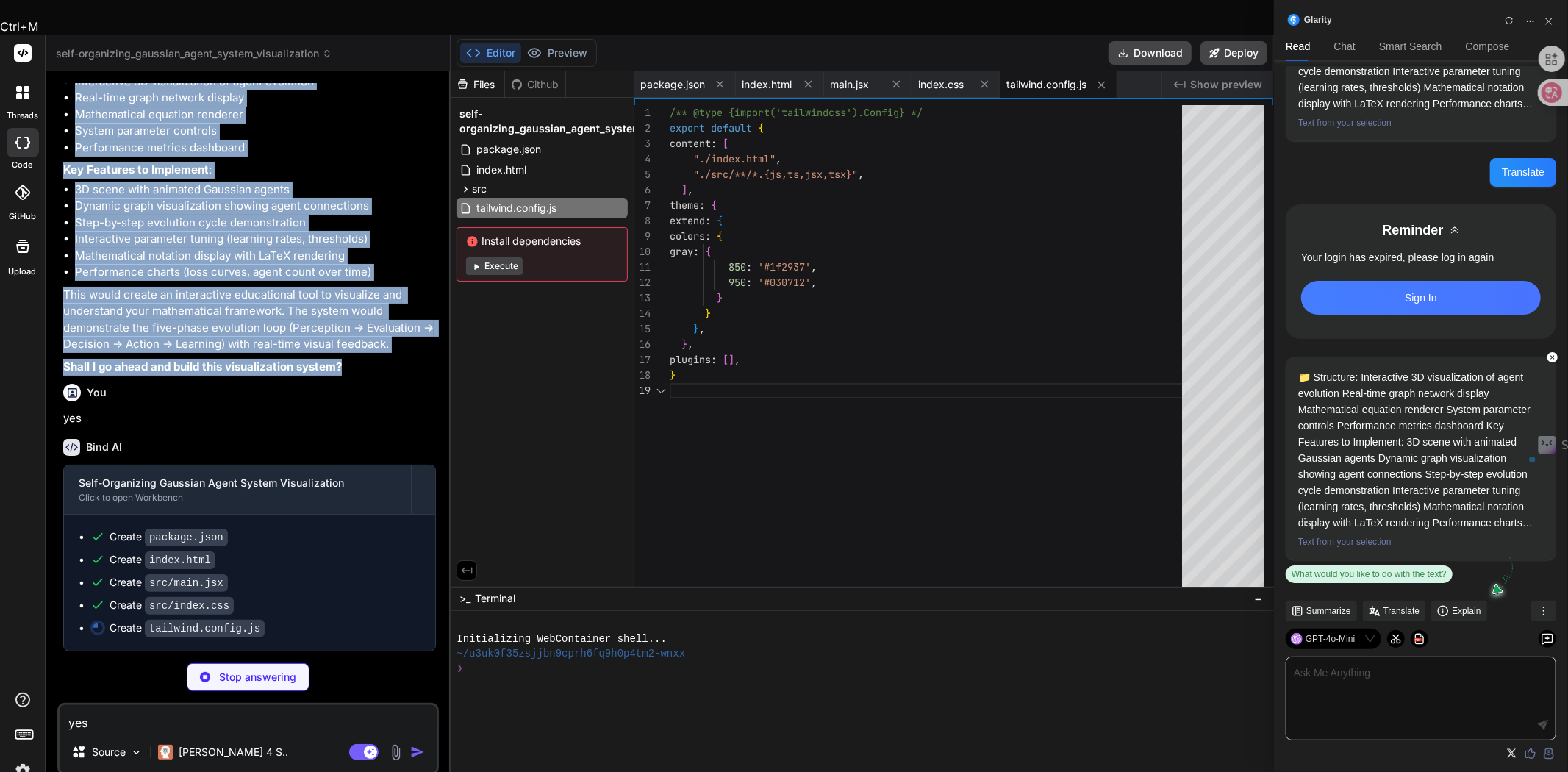
type textarea "x"
type textarea "export default { plugins: { tailwindcss: {}, autoprefixer: {}, }, }"
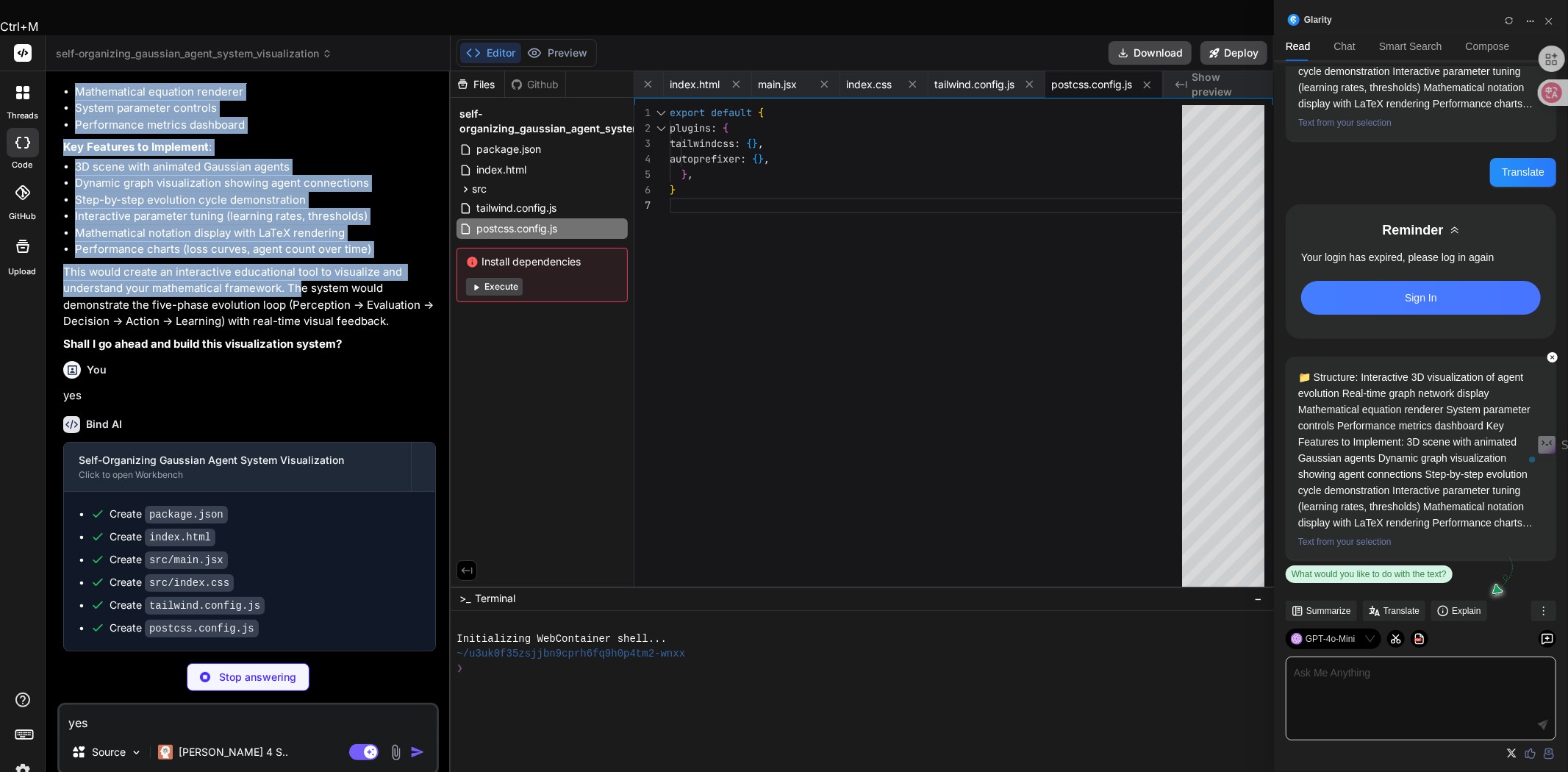
type textarea "x"
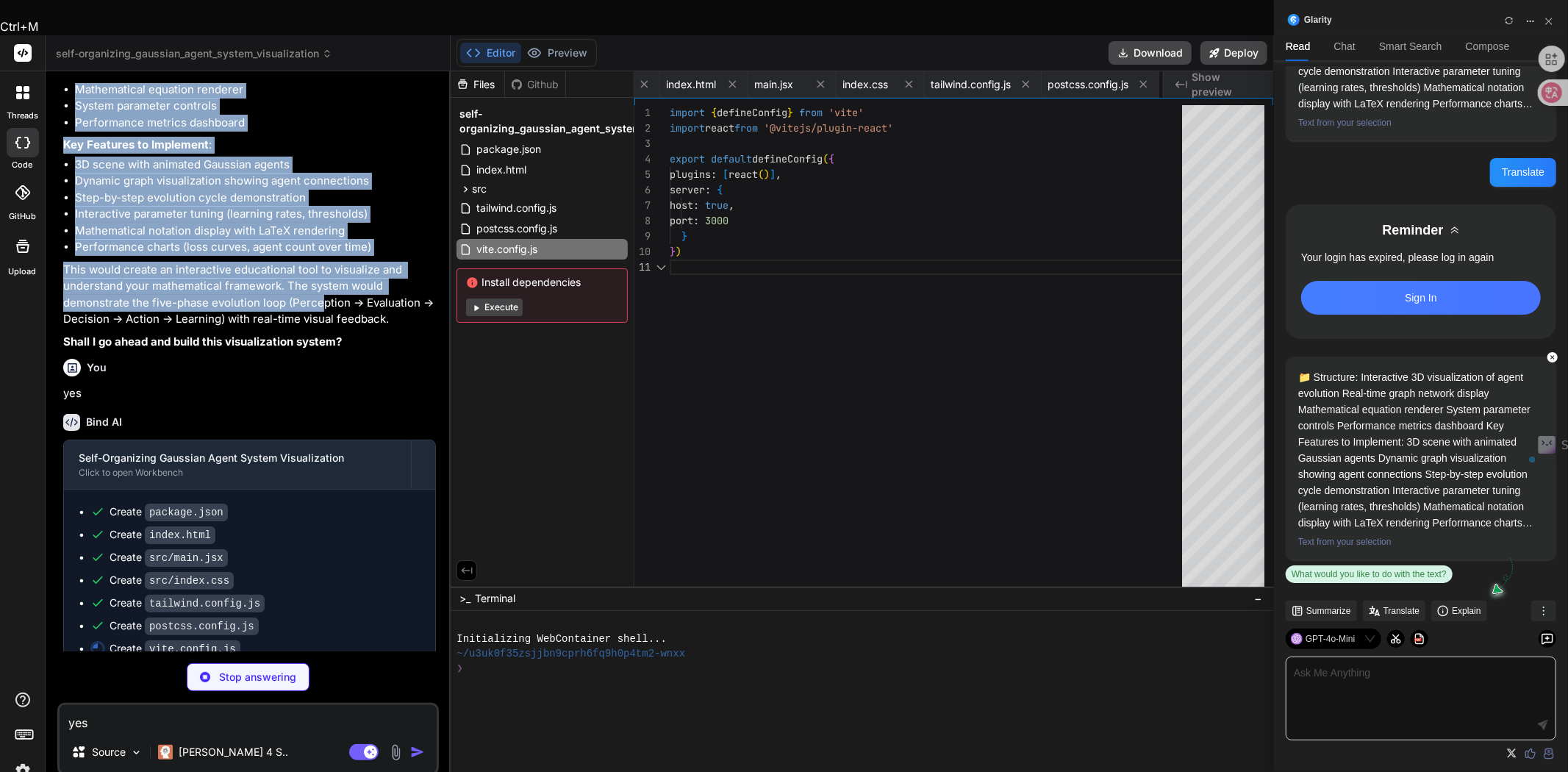
scroll to position [0, 174]
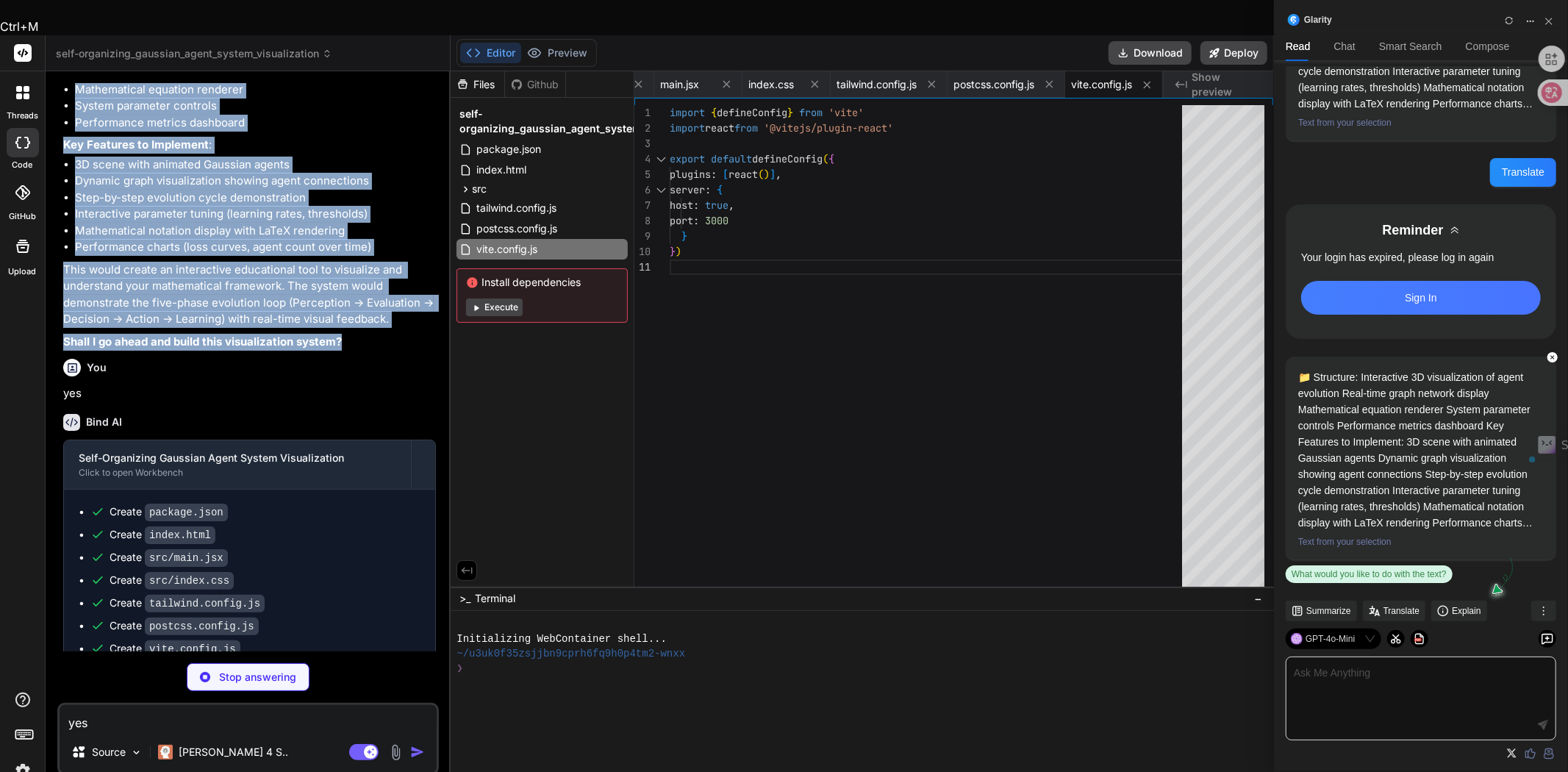
drag, startPoint x: 119, startPoint y: 216, endPoint x: 358, endPoint y: 512, distance: 380.4
click at [358, 512] on div "You Bind AI I see you've shared a comprehensive mathematical framework for a se…" at bounding box center [249, 367] width 378 height 568
click at [350, 518] on body "Ctrl+M threads code GitHub Upload self-organizing_gaussian_agent_system_visuali…" at bounding box center [636, 495] width 1274 height 989
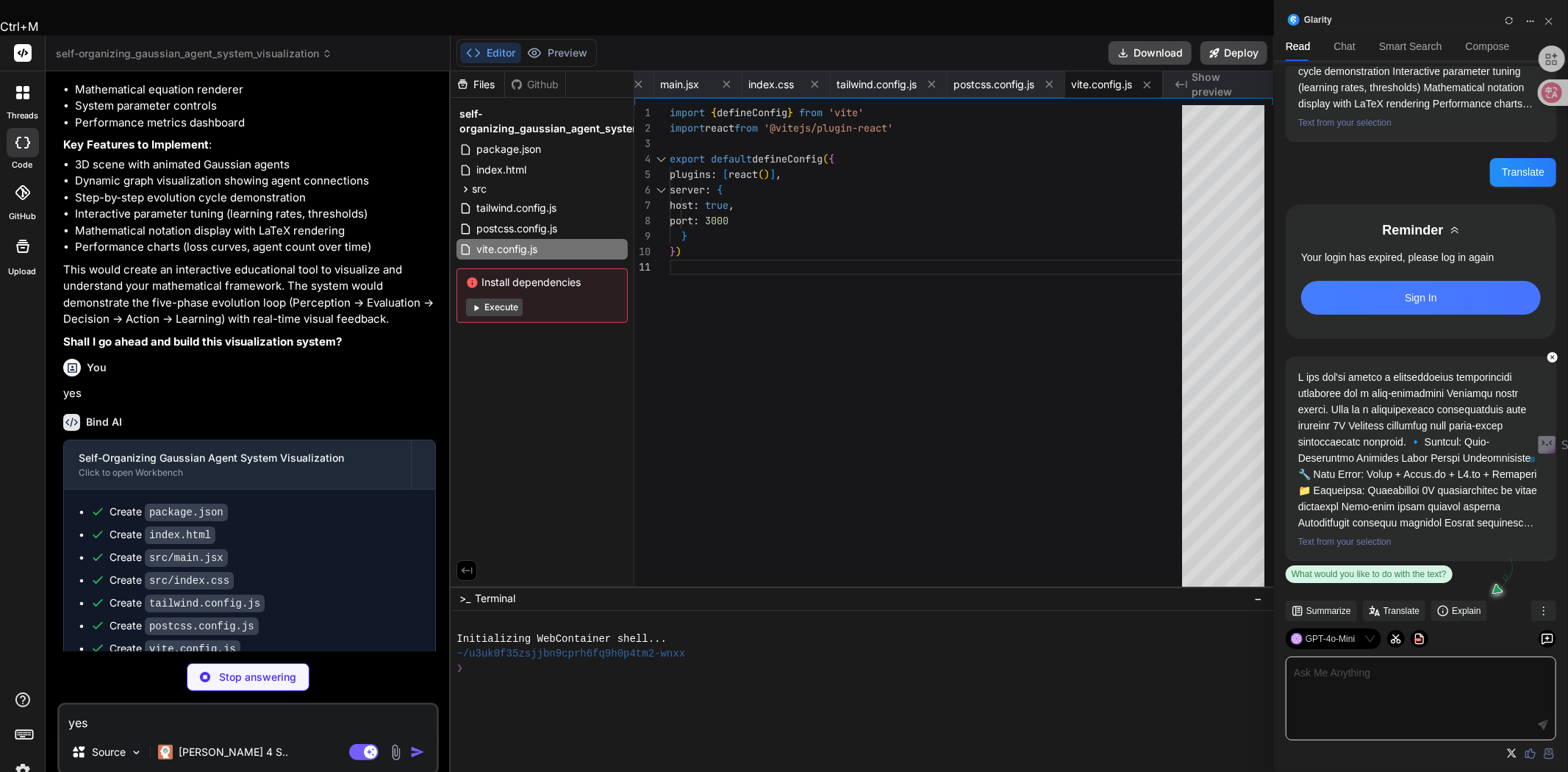
drag, startPoint x: 111, startPoint y: 633, endPoint x: 175, endPoint y: 634, distance: 64.0
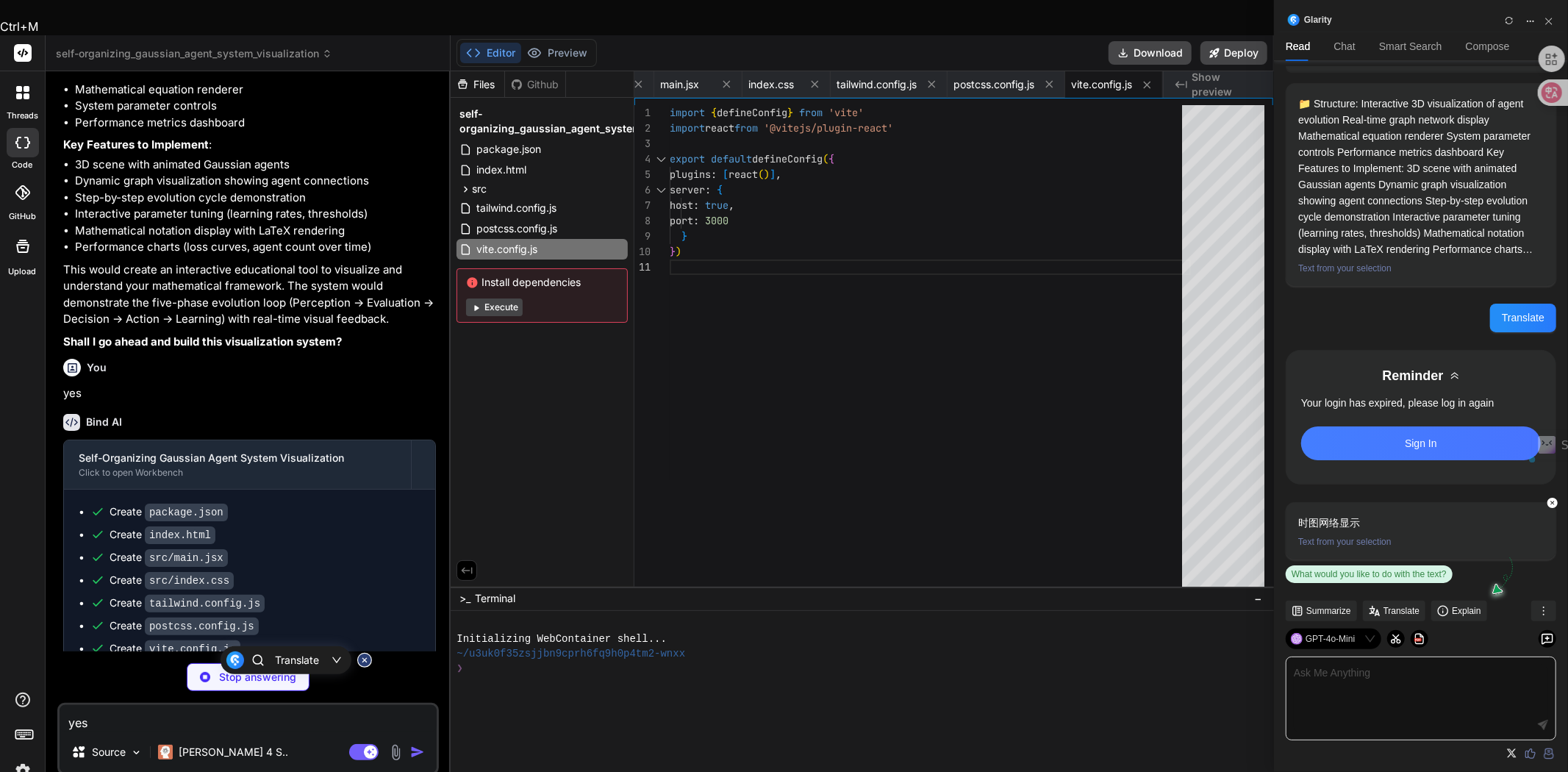
scroll to position [130, 0]
drag, startPoint x: 111, startPoint y: 650, endPoint x: 174, endPoint y: 649, distance: 63.0
drag, startPoint x: 119, startPoint y: 663, endPoint x: 151, endPoint y: 661, distance: 32.1
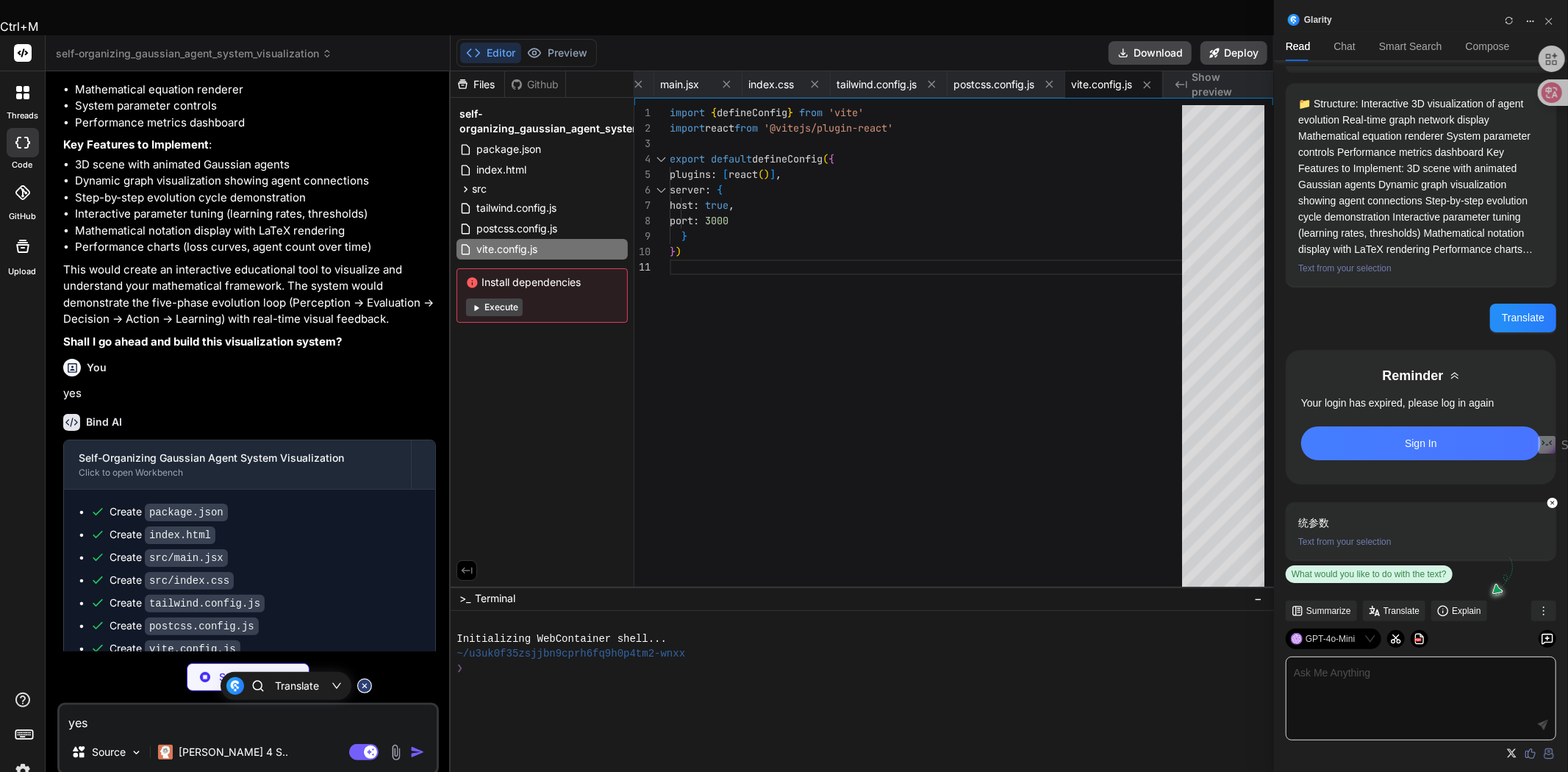
type textarea "x"
type textarea "</div> </div> )} </div> ) } export default App"
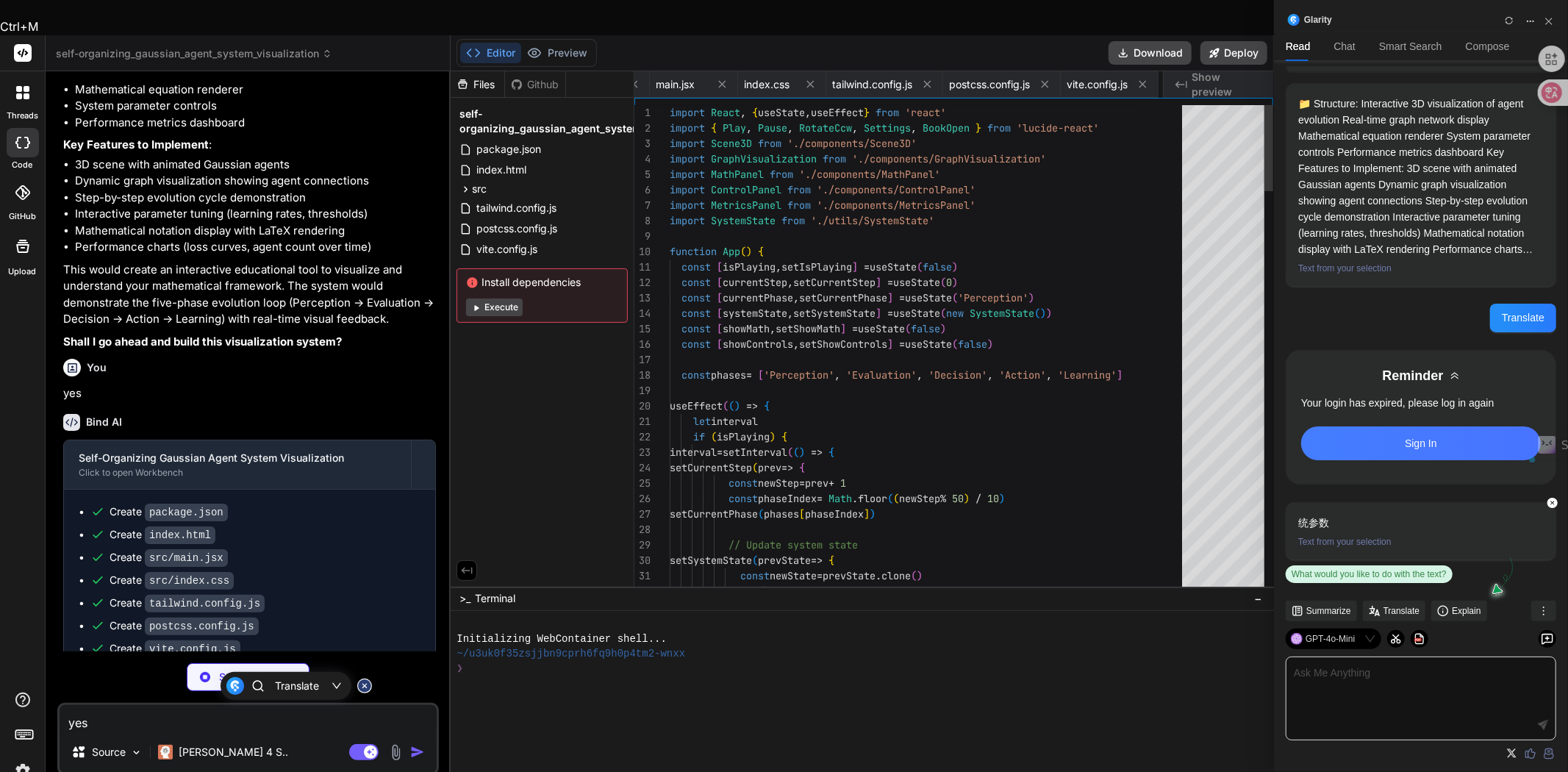
scroll to position [0, 262]
drag, startPoint x: 107, startPoint y: 673, endPoint x: 189, endPoint y: 671, distance: 82.0
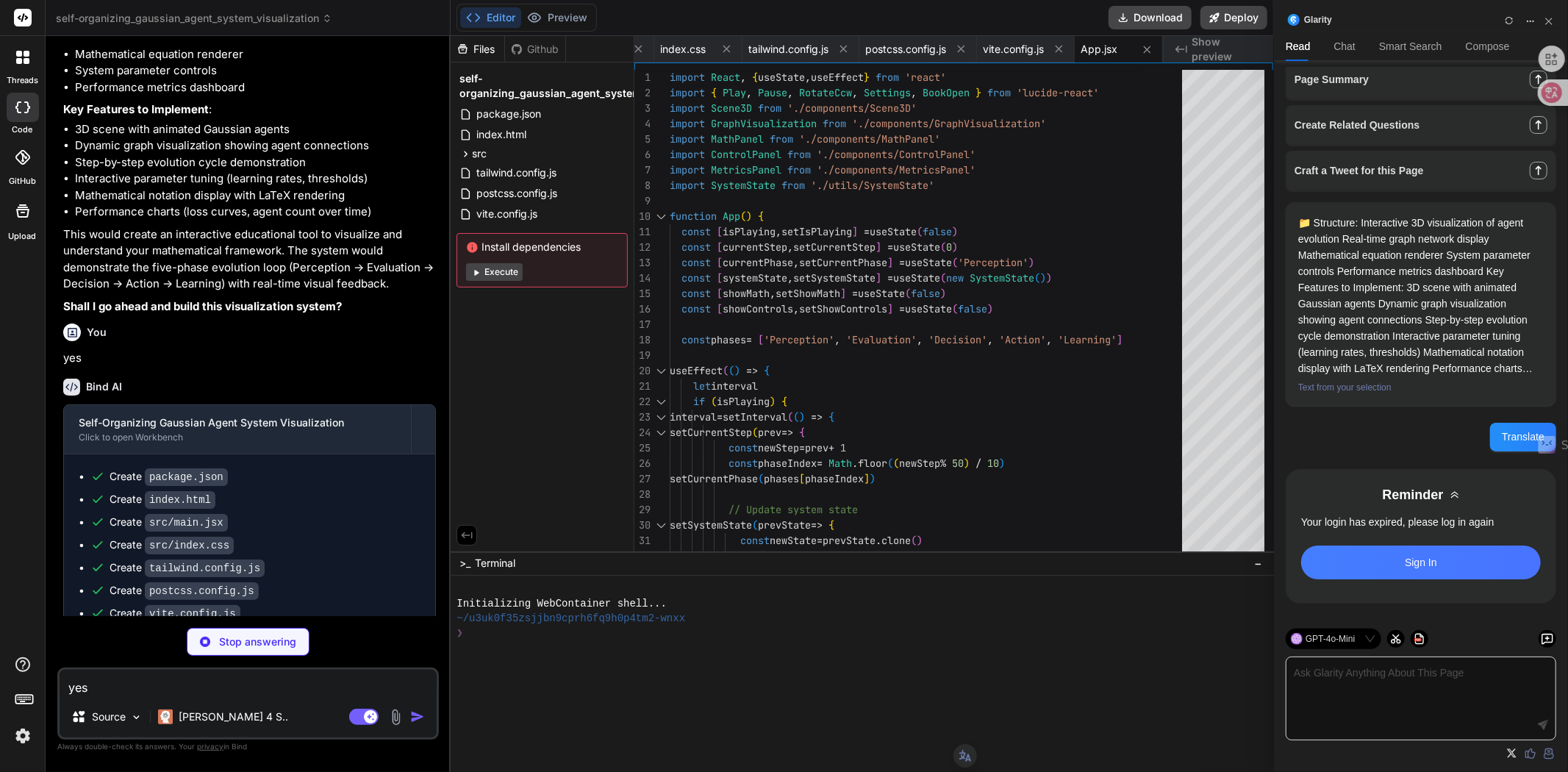
scroll to position [164, 0]
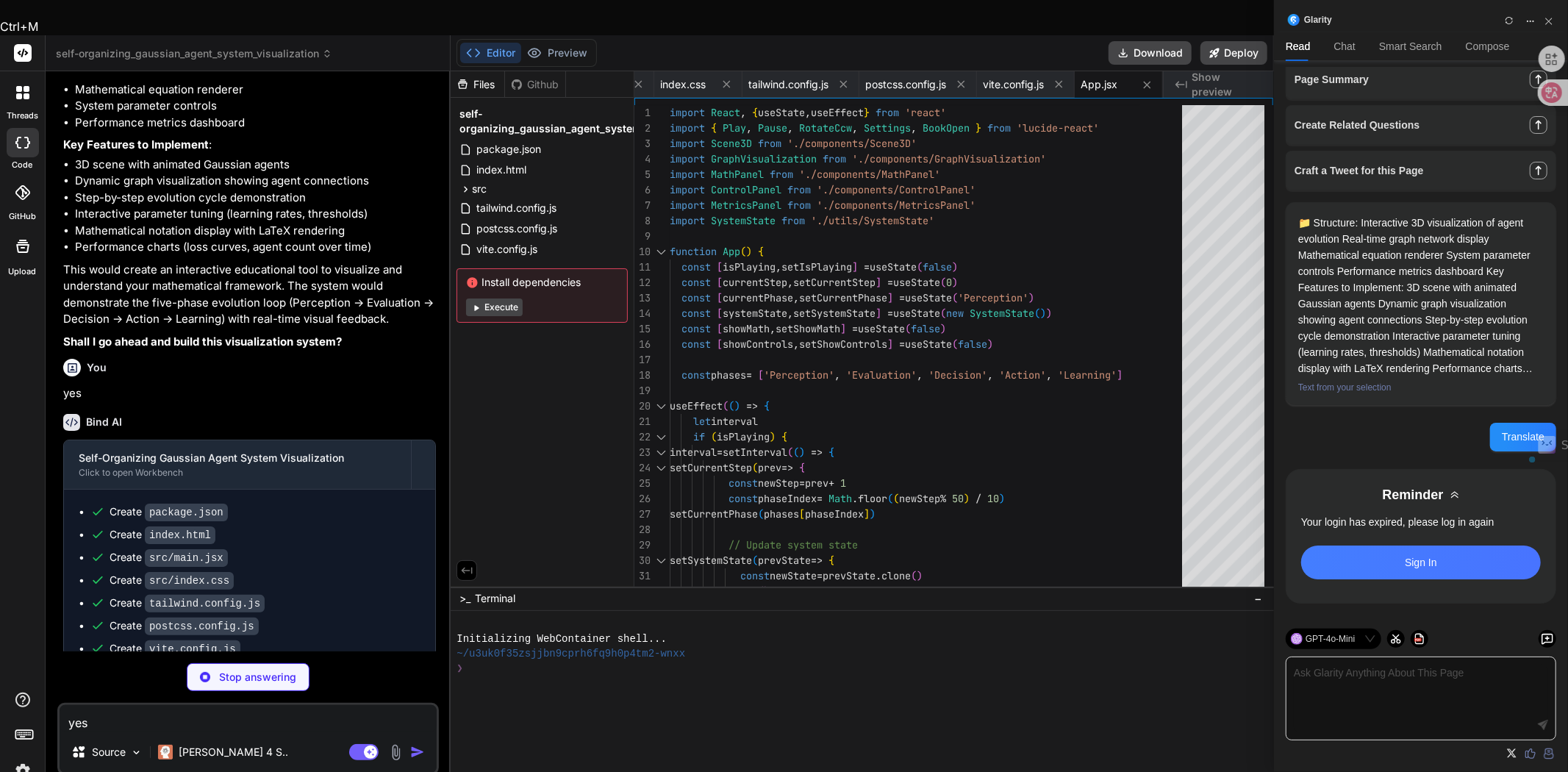
drag, startPoint x: 128, startPoint y: 645, endPoint x: 243, endPoint y: 644, distance: 115.0
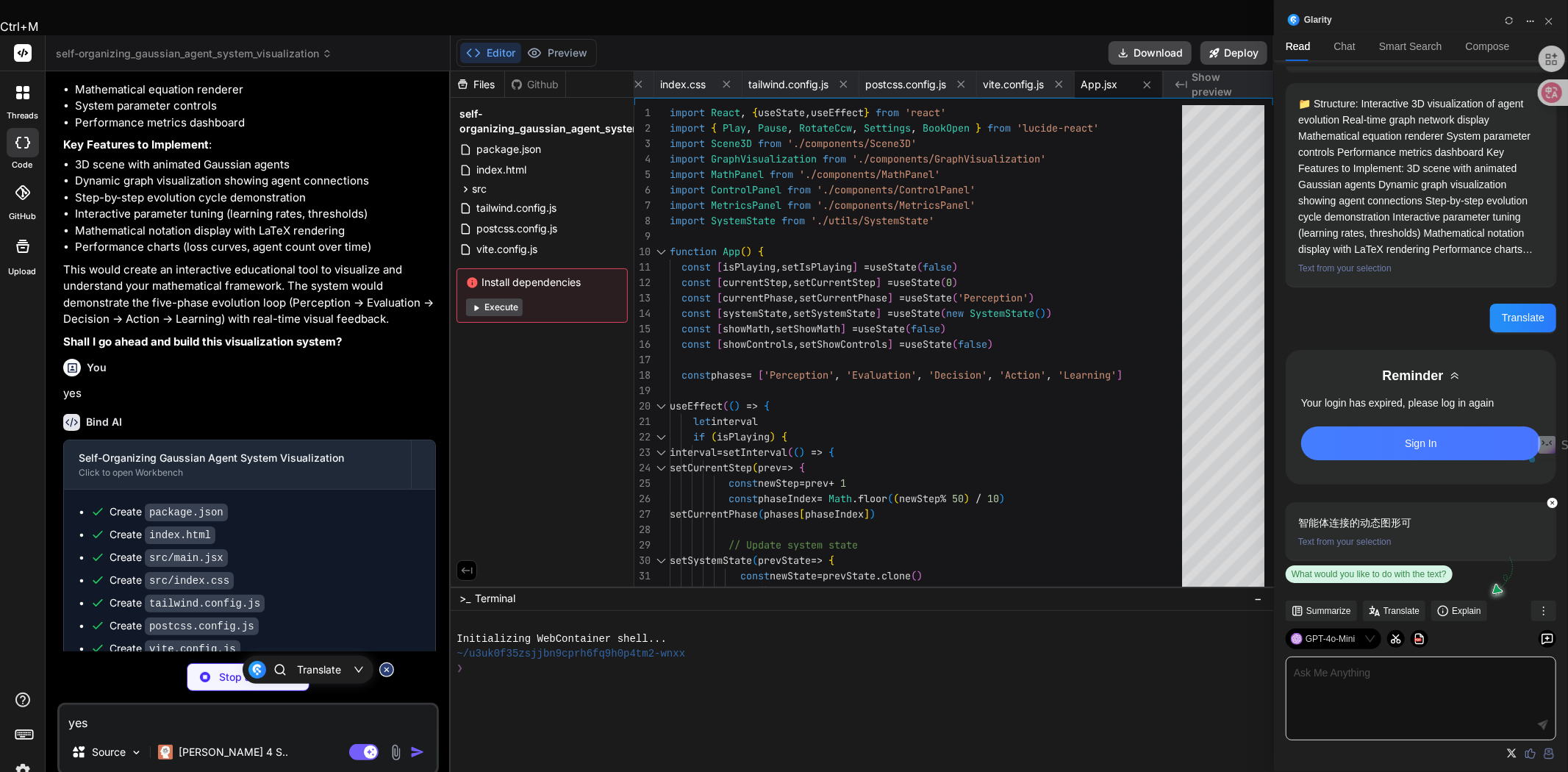
drag, startPoint x: 112, startPoint y: 663, endPoint x: 155, endPoint y: 661, distance: 43.0
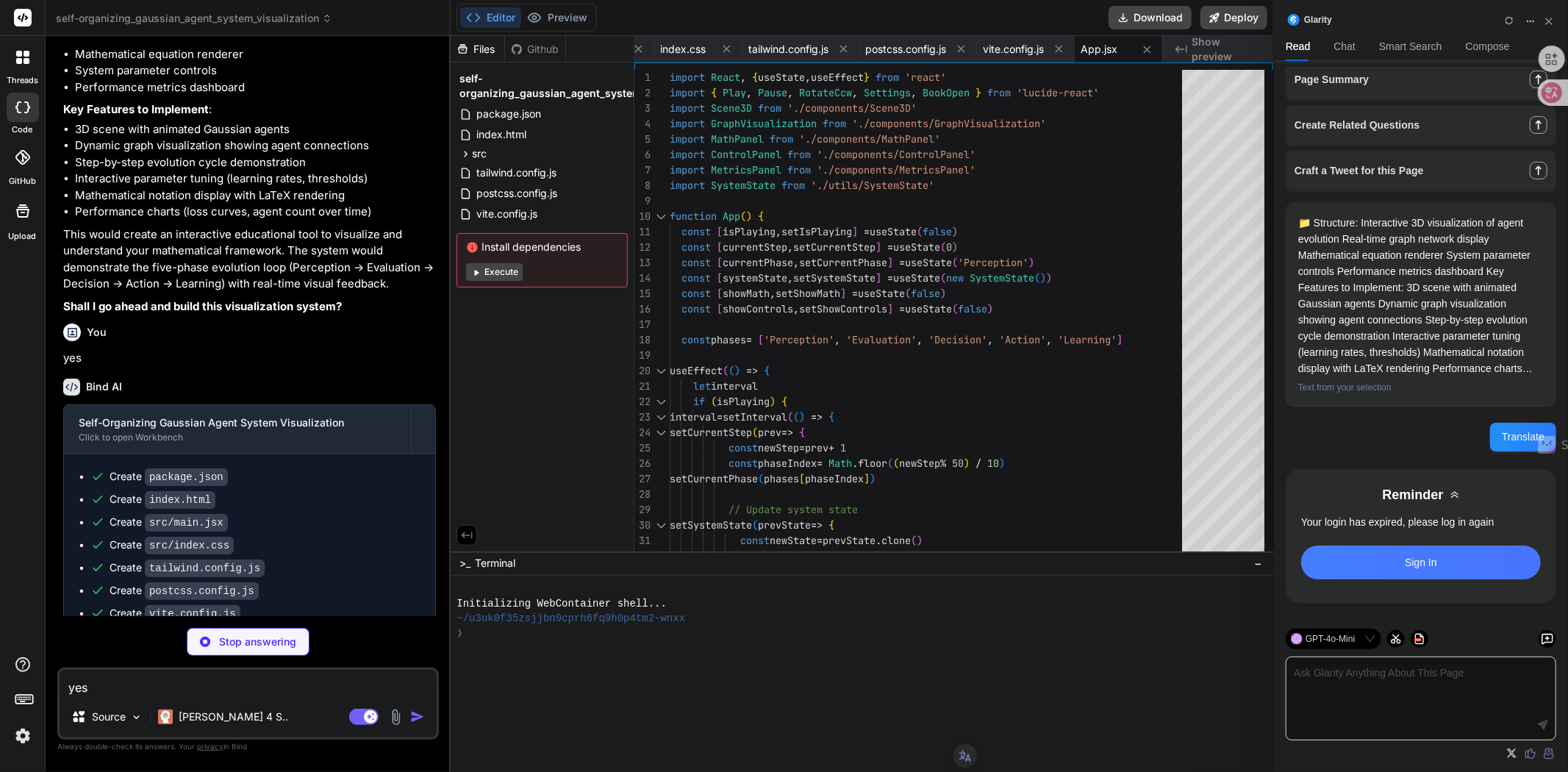
scroll to position [245, 0]
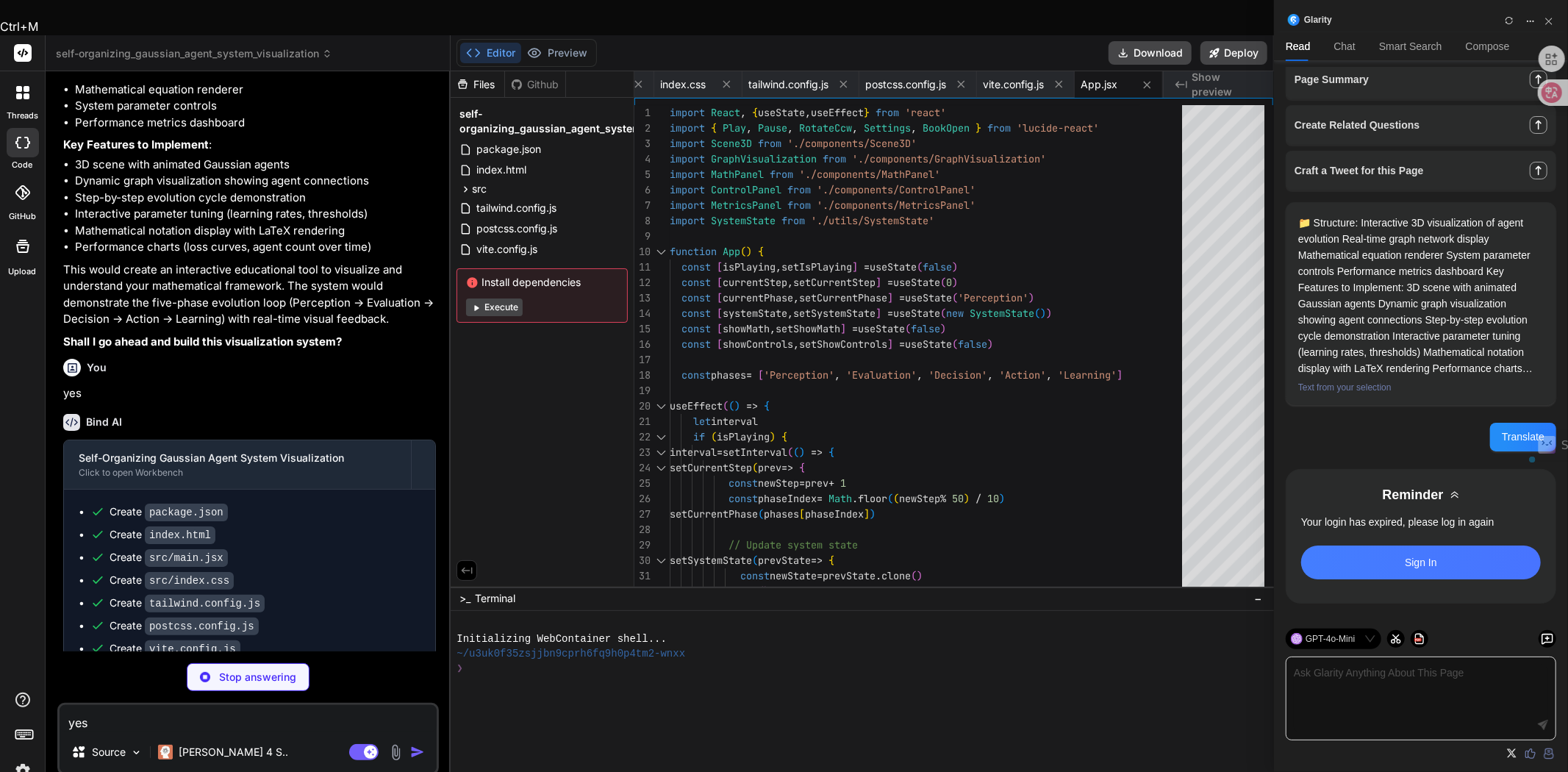
drag, startPoint x: 182, startPoint y: 620, endPoint x: 297, endPoint y: 621, distance: 115.0
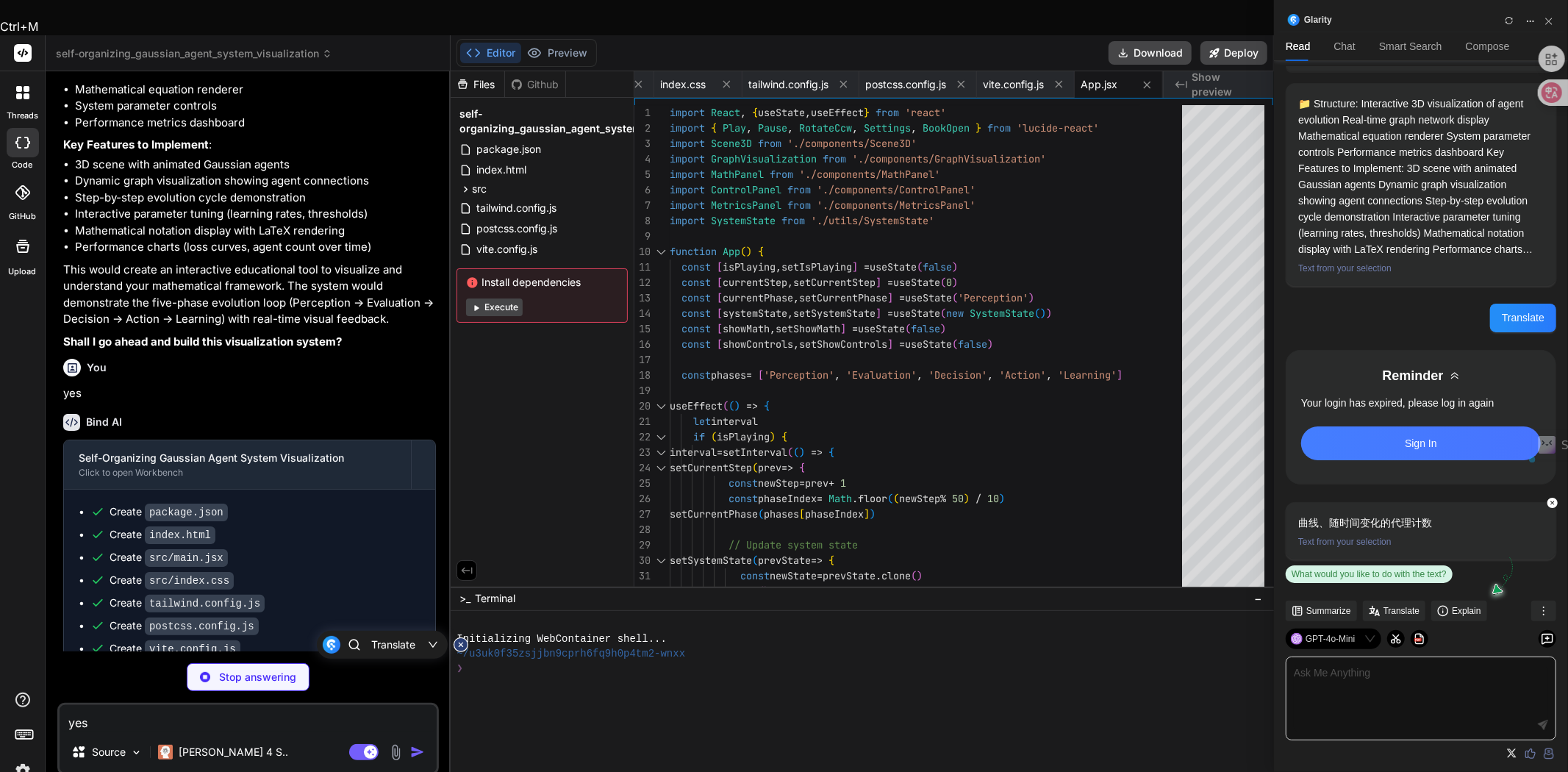
type textarea "x"
type textarea "<div>智能体数量: {agents.length}</div> <div>当前步骤: {step}</div> <div>活跃智能体: {activeAg…"
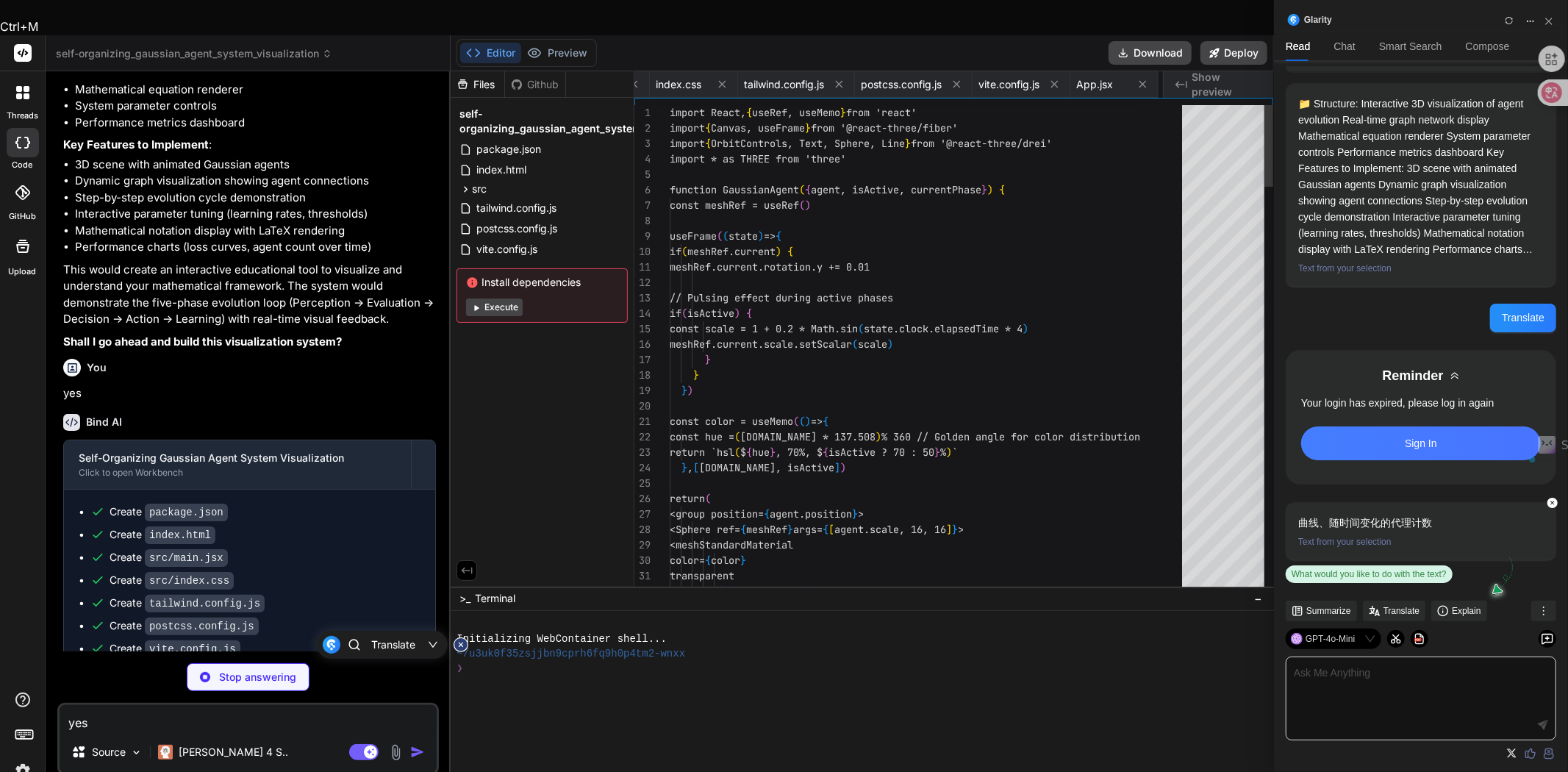
scroll to position [0, 360]
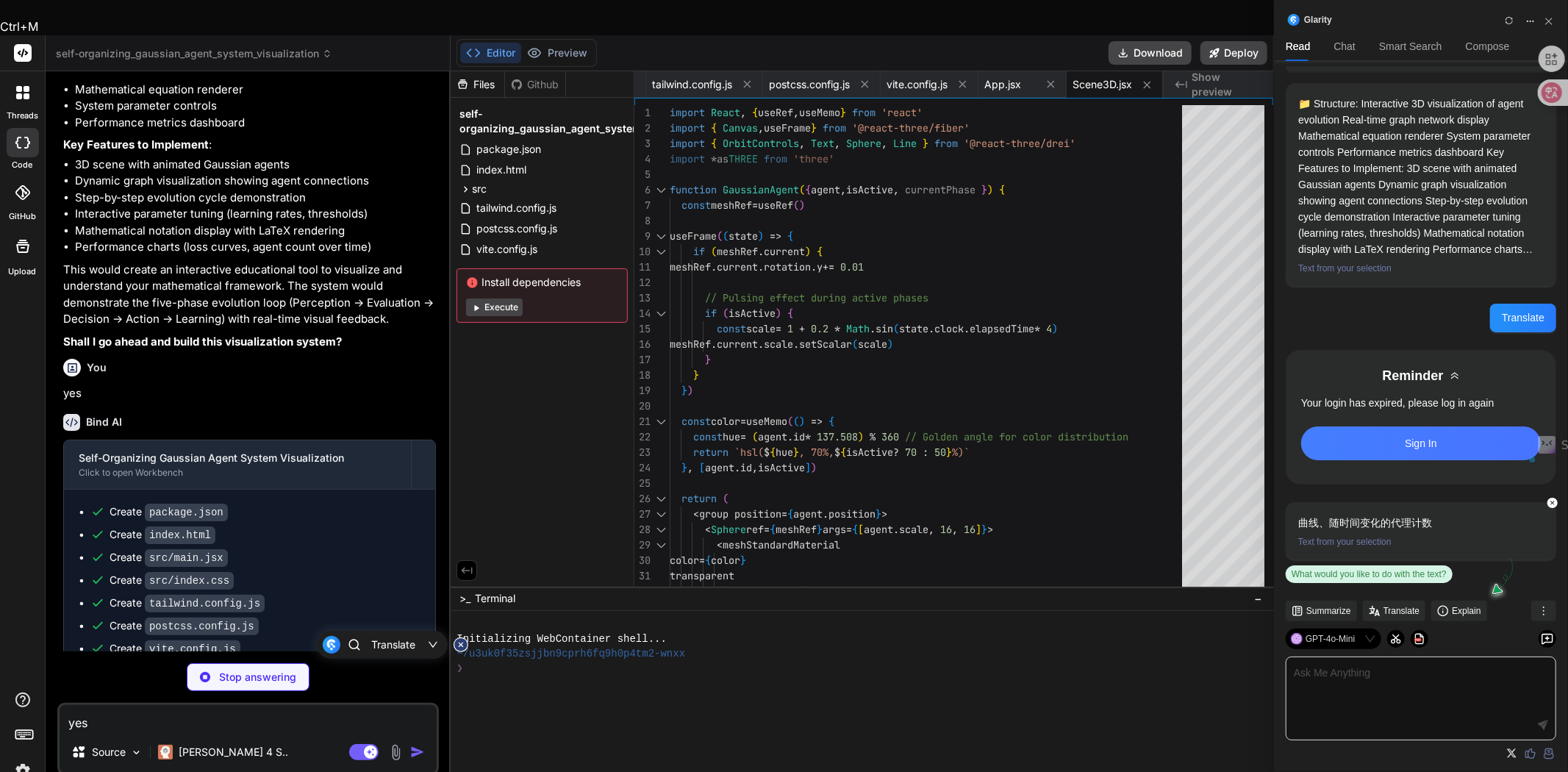
drag, startPoint x: 119, startPoint y: 635, endPoint x: 395, endPoint y: 637, distance: 276.0
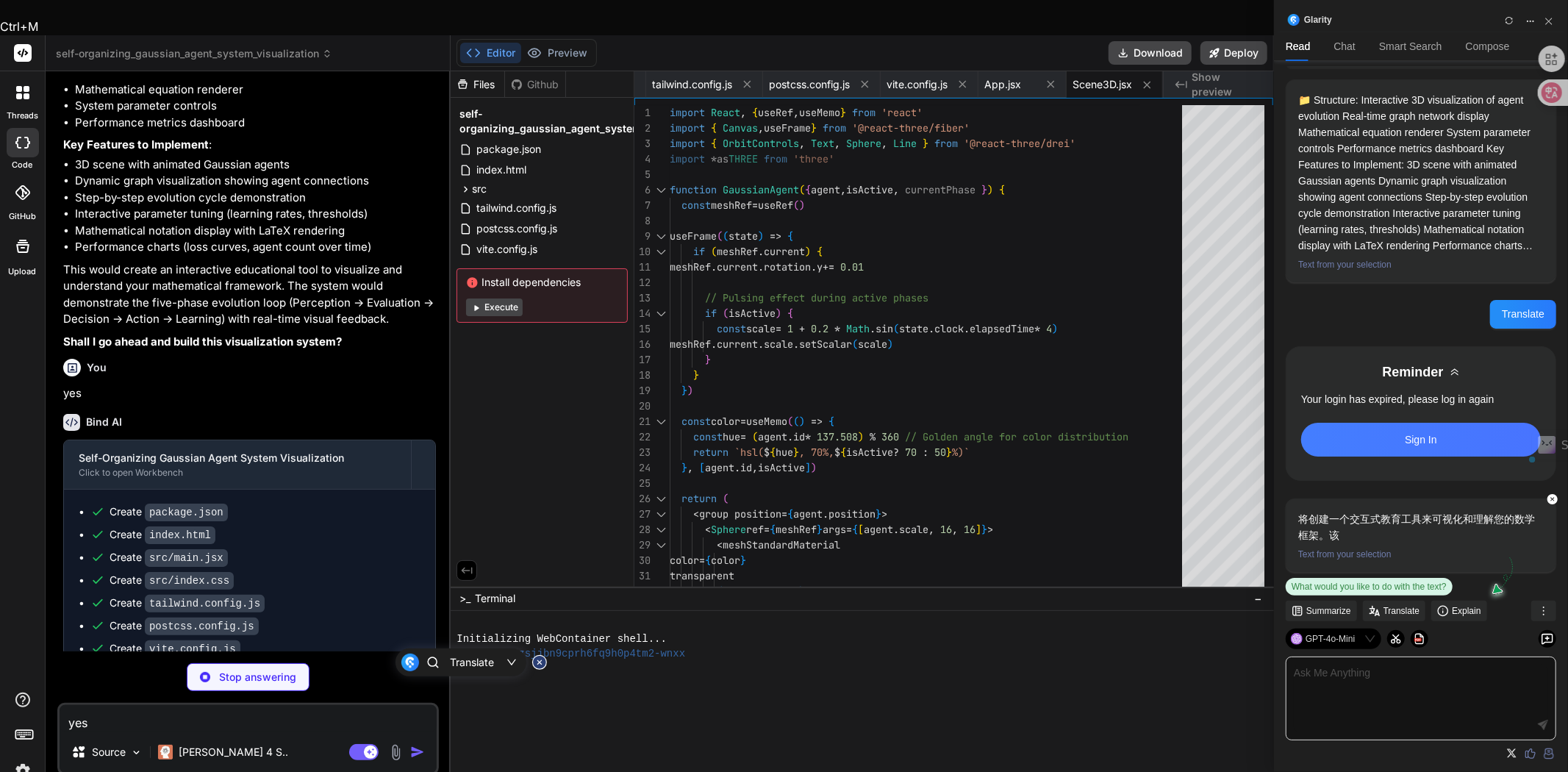
scroll to position [147, 0]
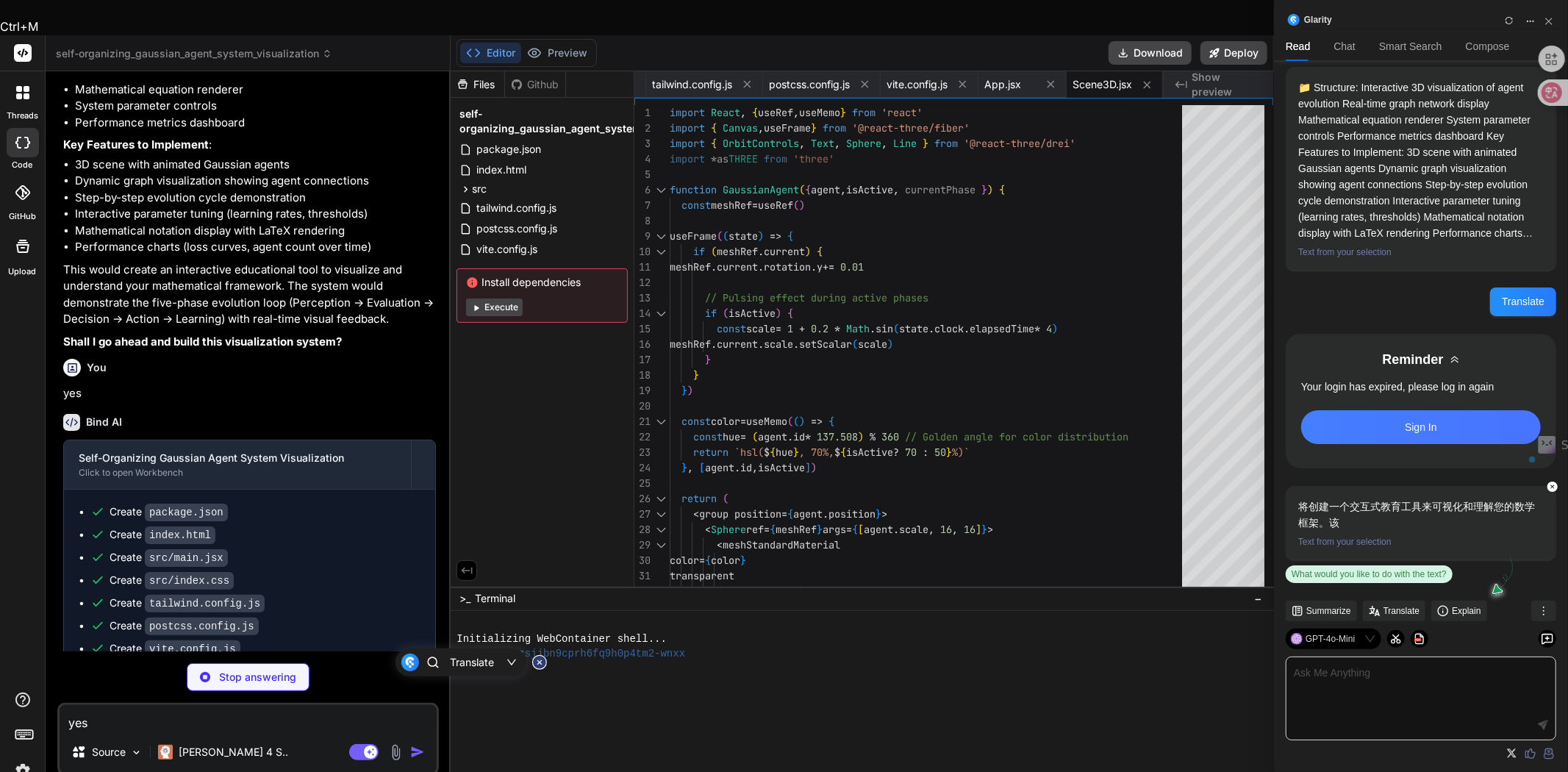
drag, startPoint x: 139, startPoint y: 652, endPoint x: 301, endPoint y: 645, distance: 162.2
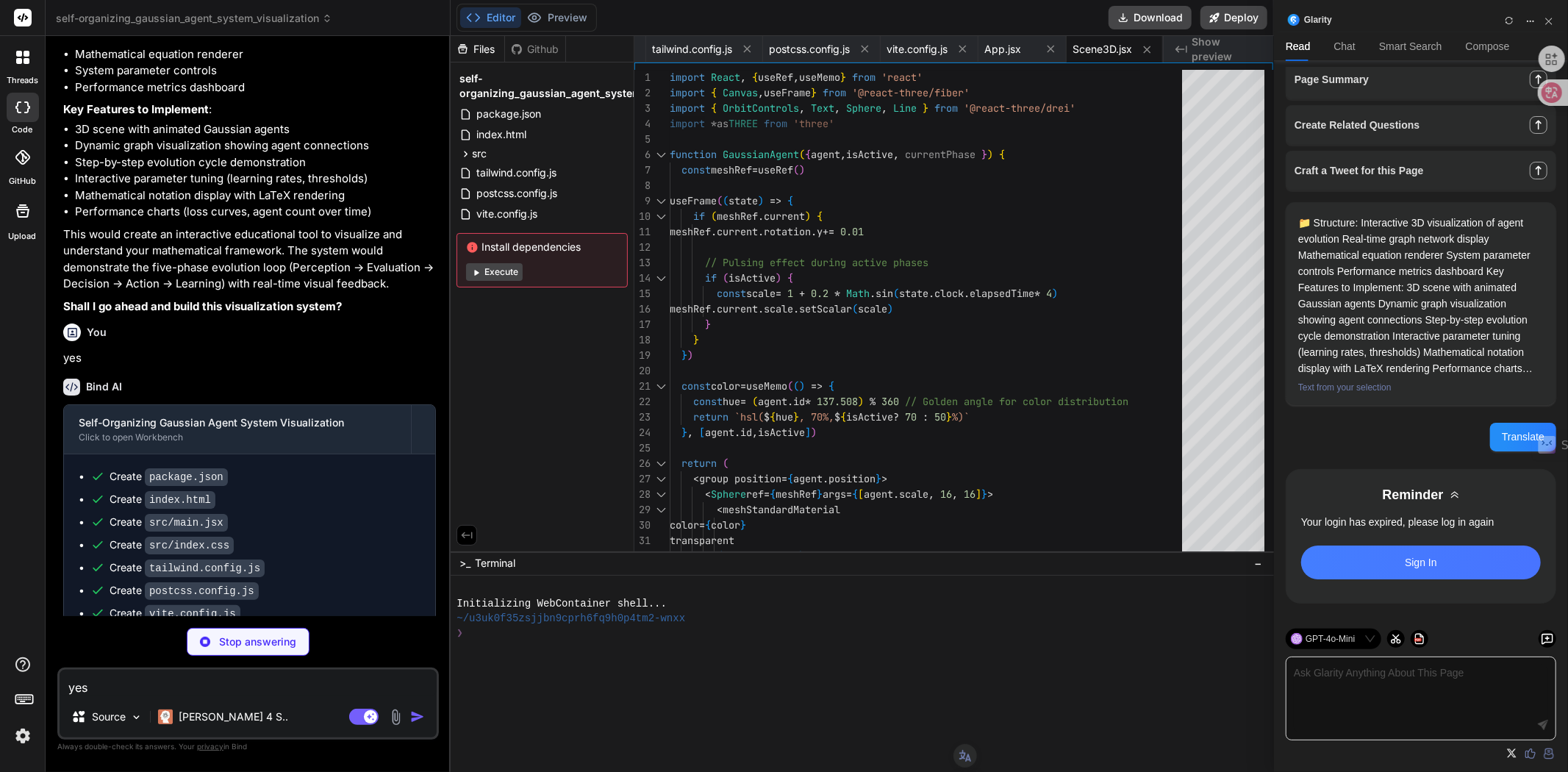
scroll to position [253, 0]
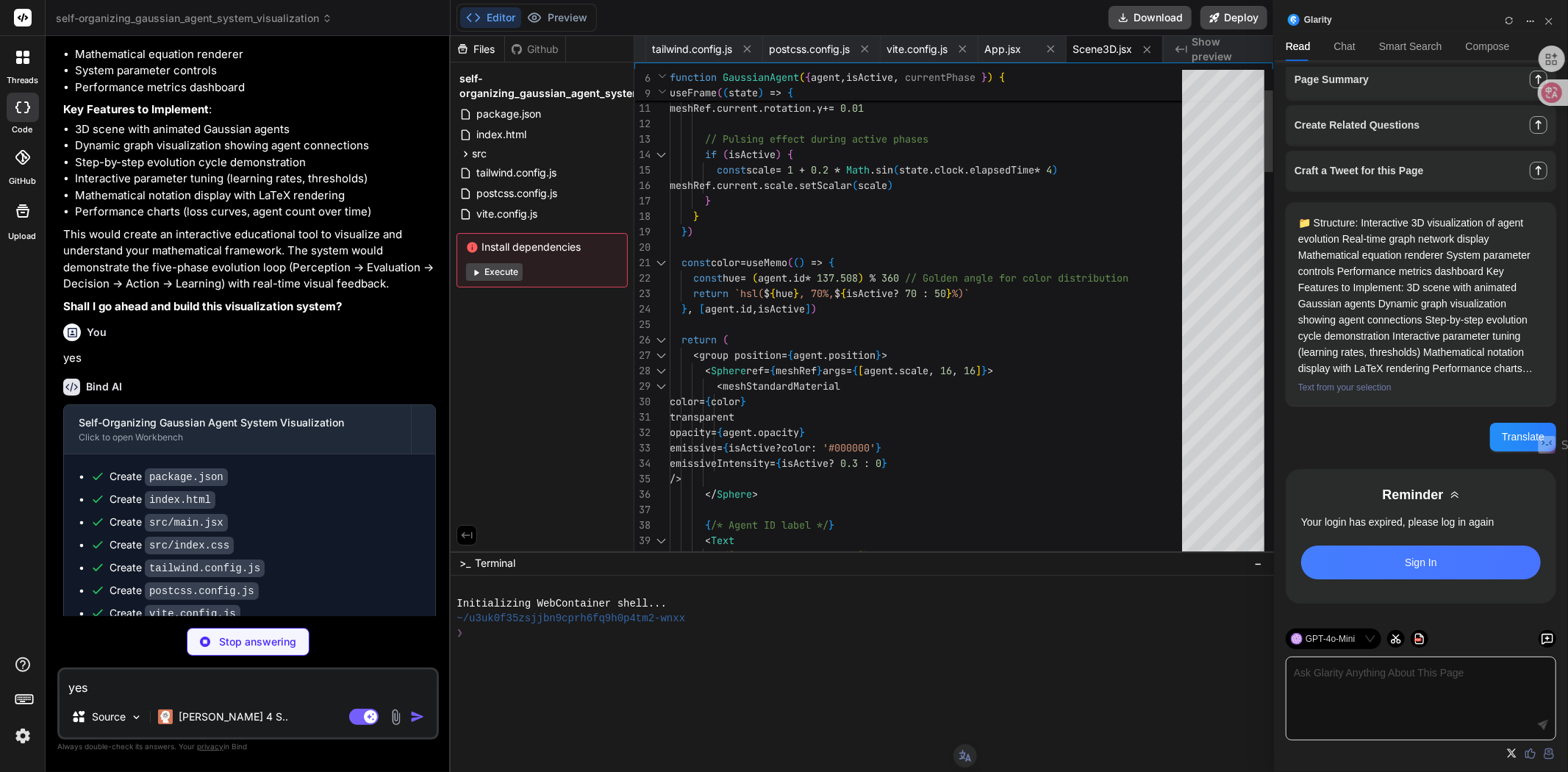
type textarea "x"
type textarea "</div> ) }"
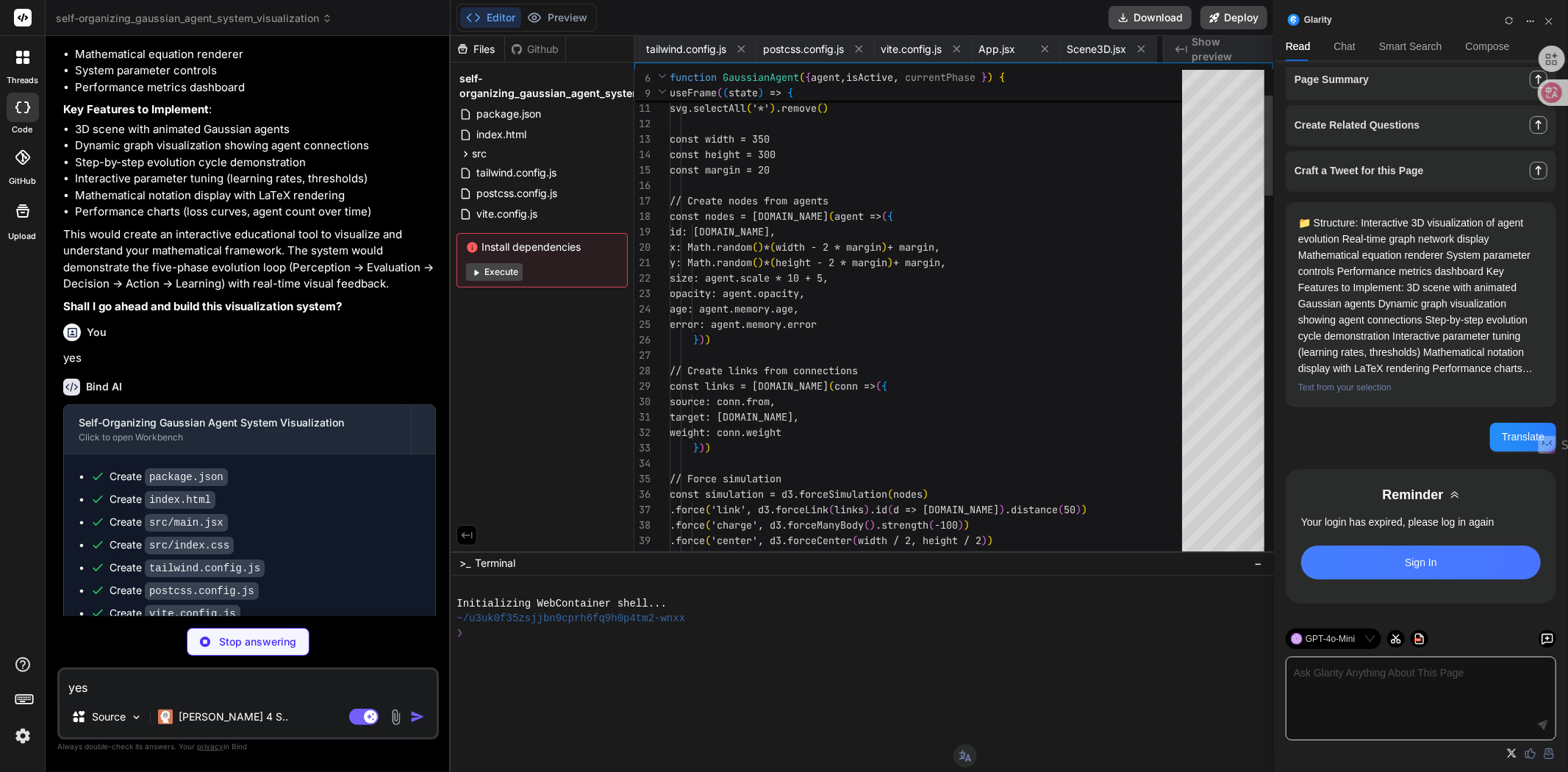
scroll to position [0, 504]
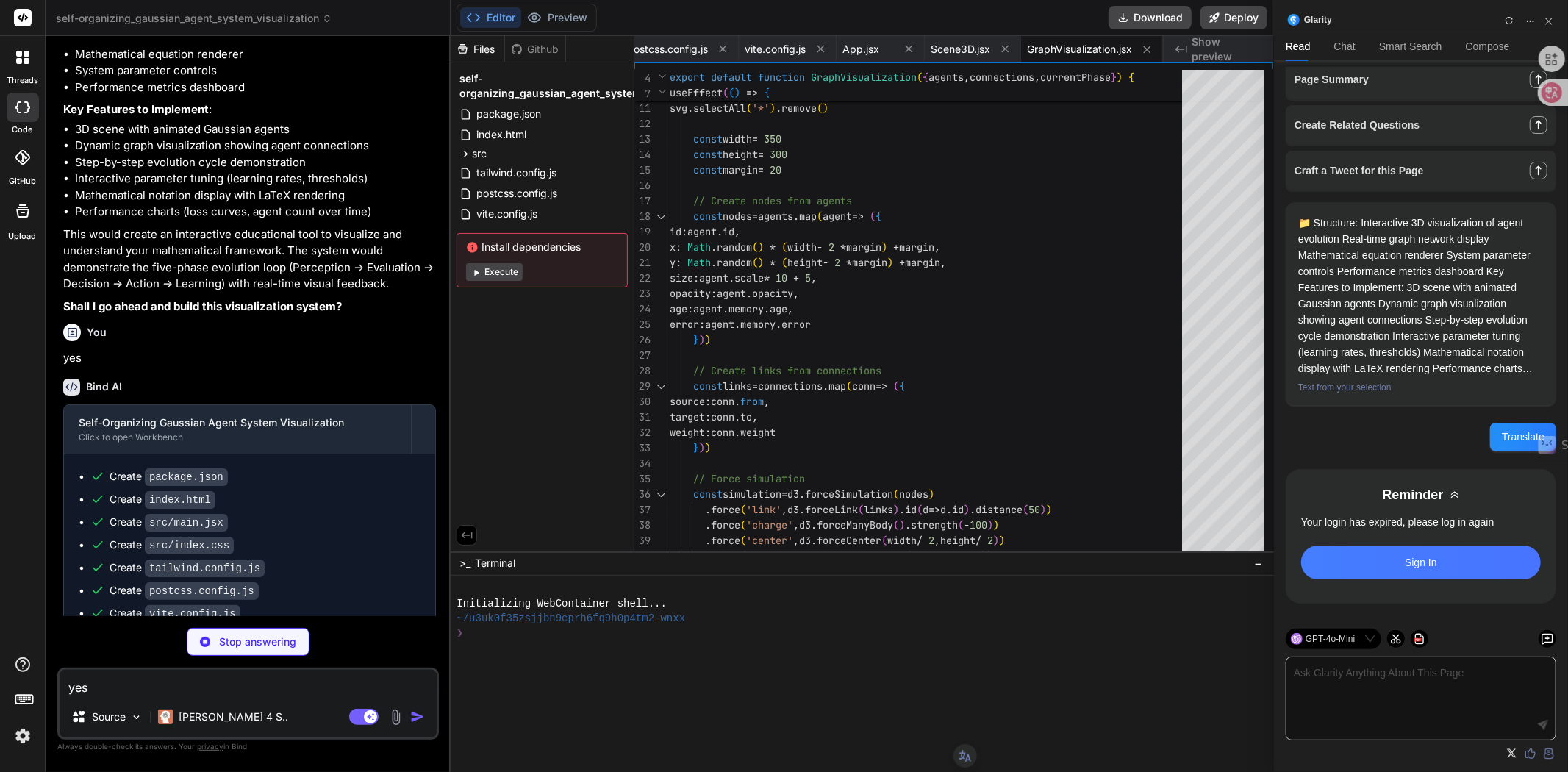
type textarea "x"
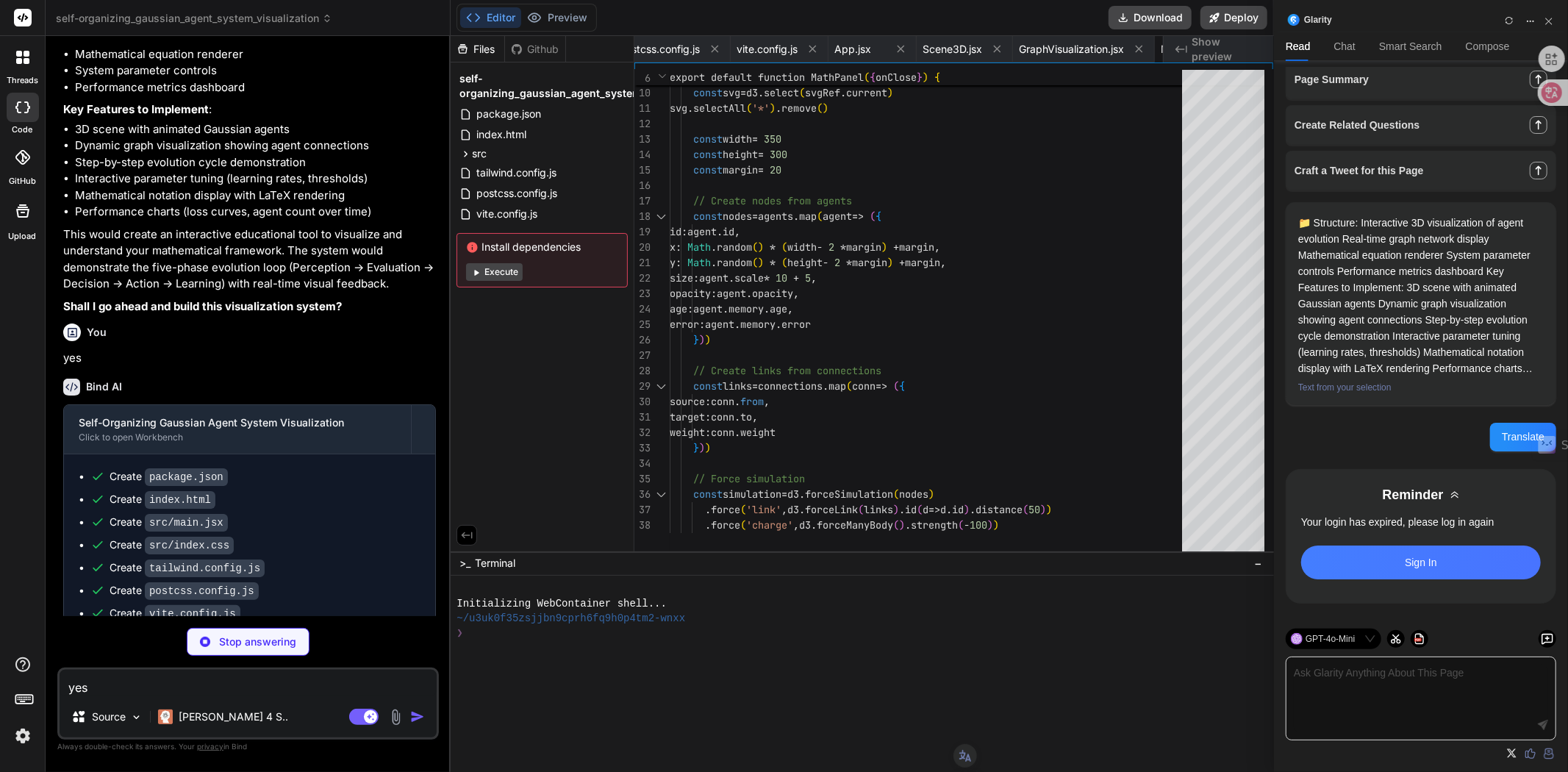
type textarea "x"
type textarea "<div>平均年龄: {(systemState.agents.reduce((sum, a) => sum + a.memory.age, [DEMOGRA…"
type textarea "x"
type textarea "/> </LineChart> </ResponsiveContainer> </div> </div> ) }"
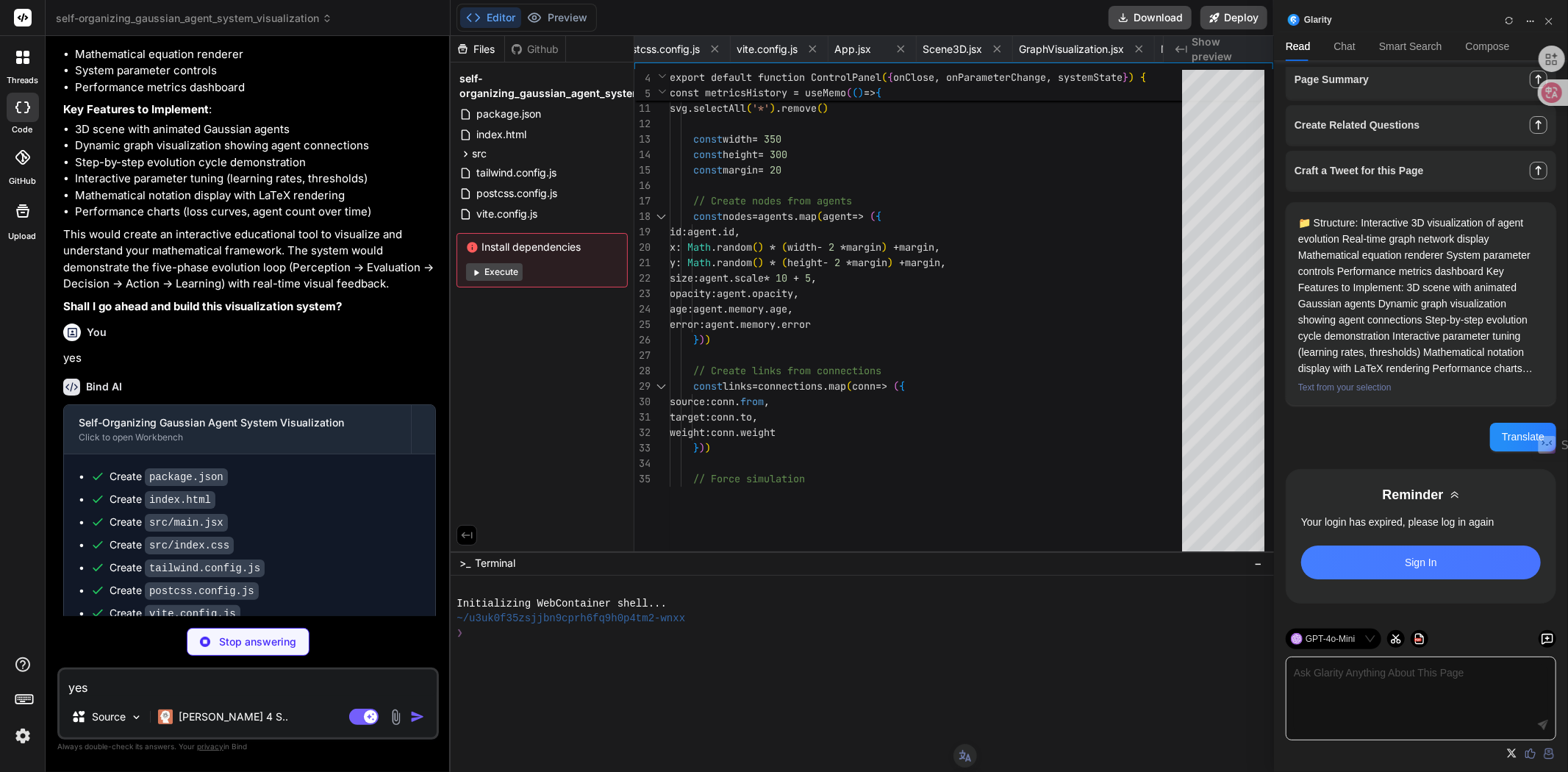
type textarea "x"
type textarea "}) newState.connections = [DOMAIN_NAME](conn => new Connection(conn.from, [DOMA…"
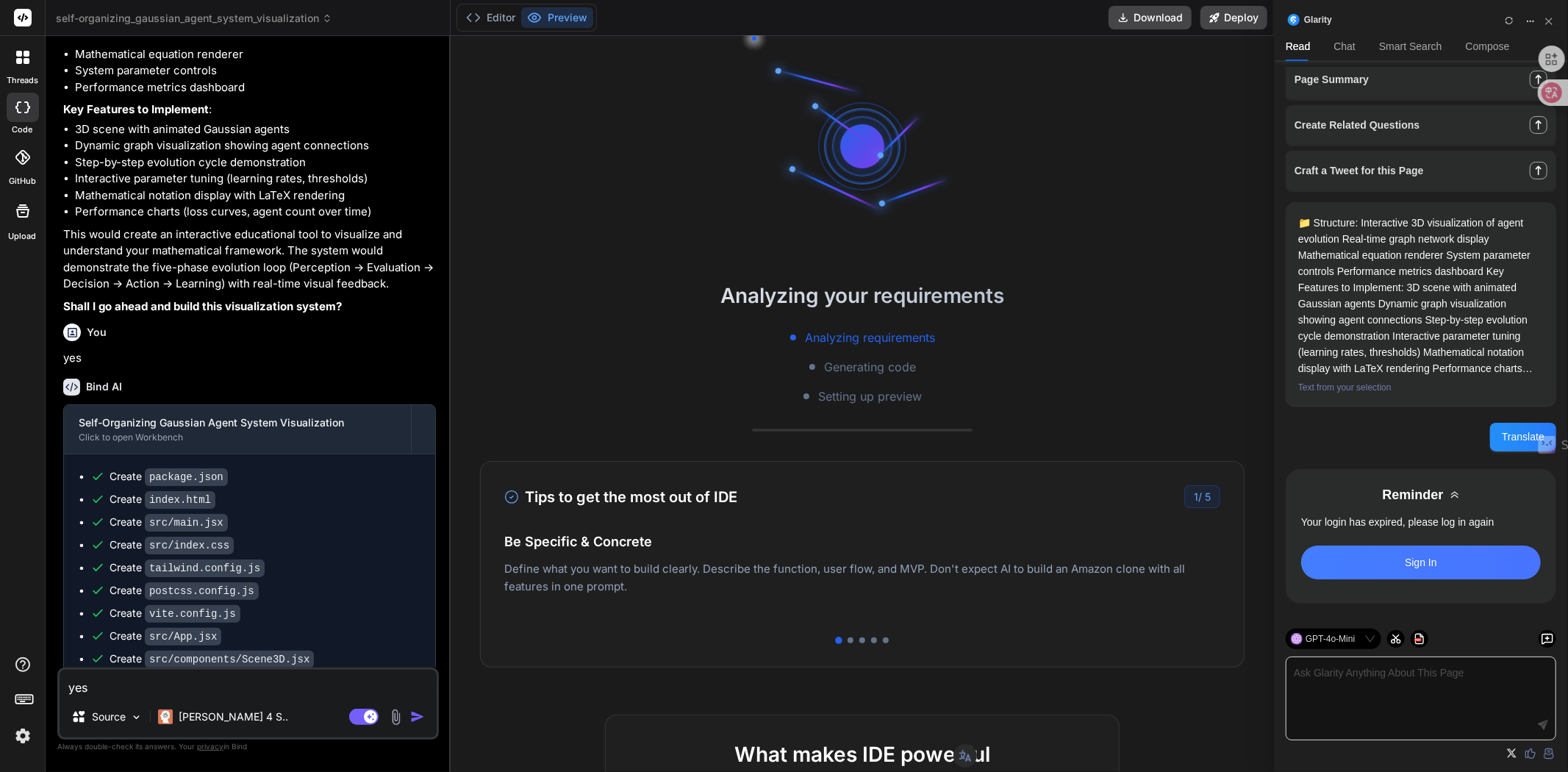
type textarea "x"
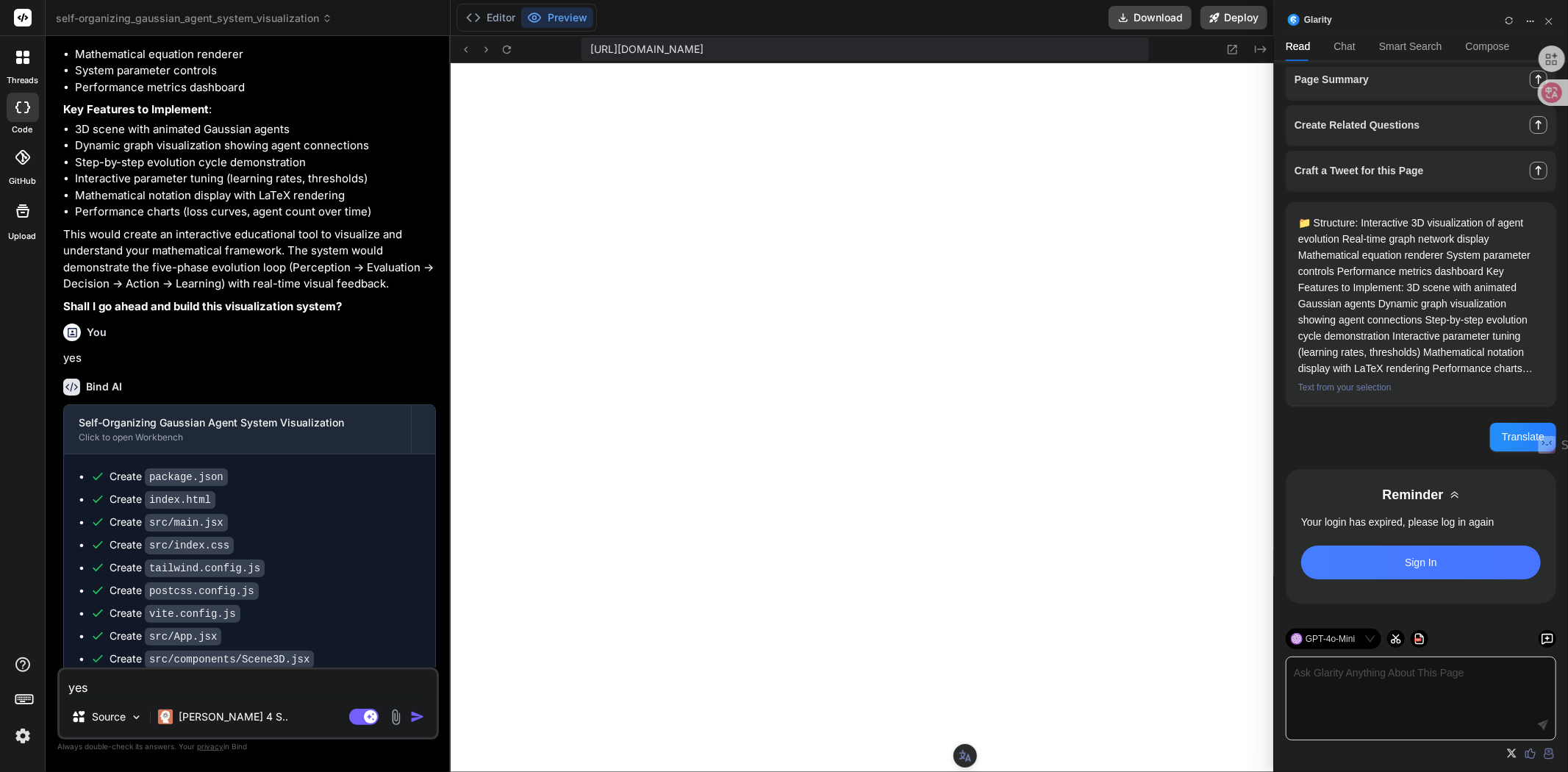
scroll to position [469, 0]
click at [215, 689] on textarea "yes" at bounding box center [248, 682] width 377 height 26
type textarea "t"
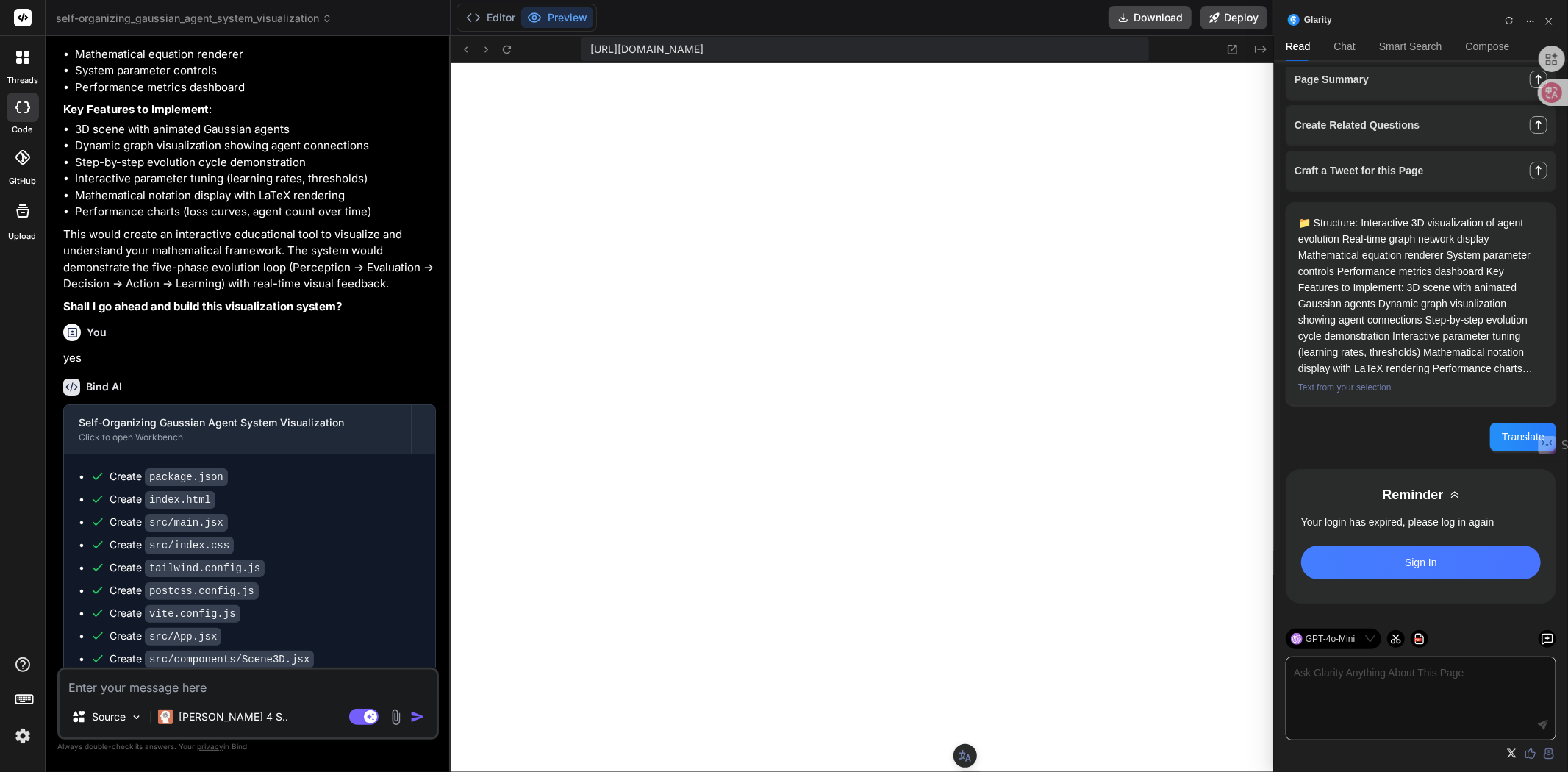
type textarea "x"
type textarea "ta"
type textarea "x"
type textarea "他"
type textarea "x"
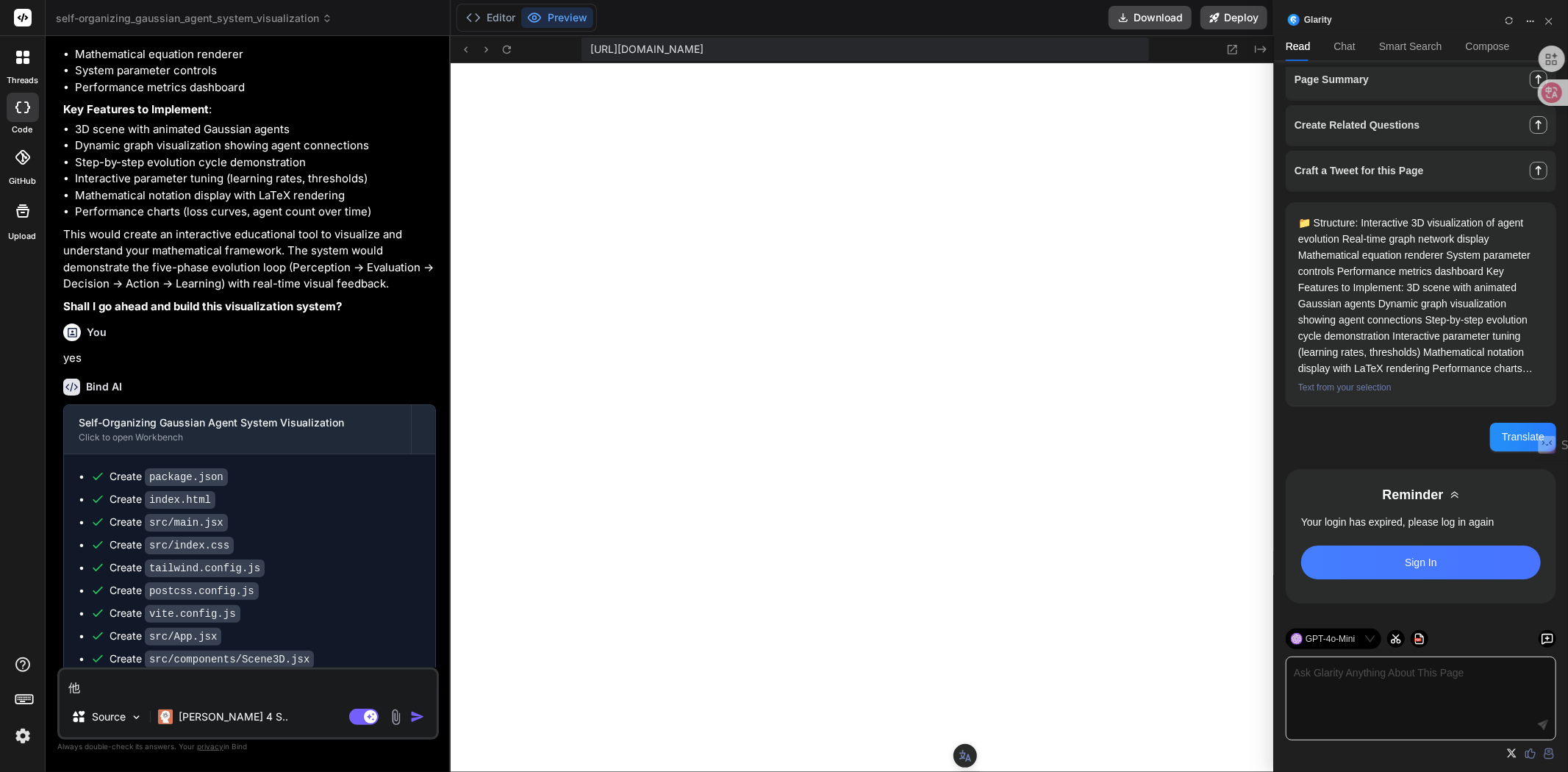
type textarea "他n"
type textarea "x"
type textarea "他ne"
type textarea "x"
type textarea "他nen"
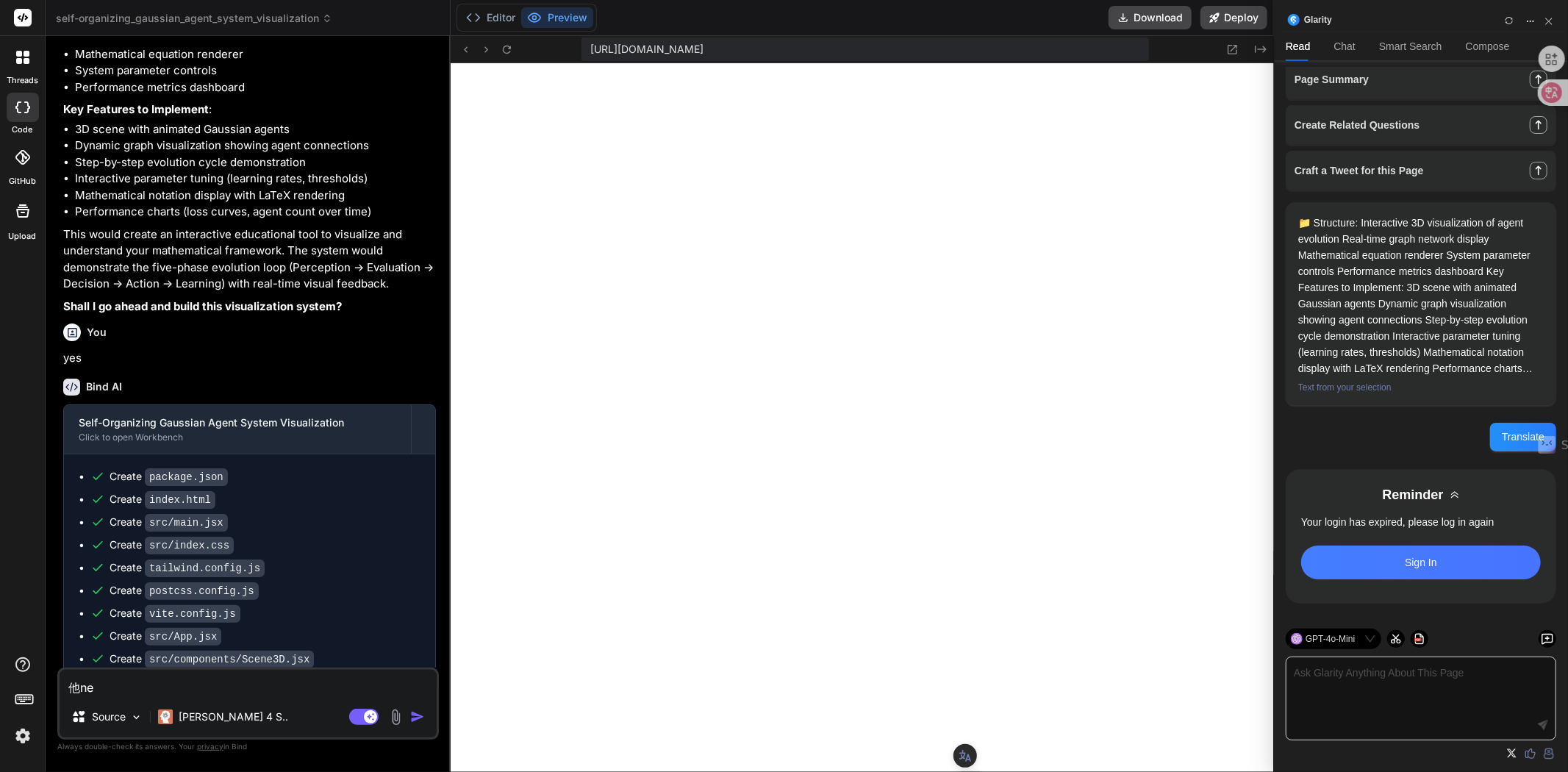
type textarea "x"
type textarea "他neng"
type textarea "x"
type textarea "他能"
type textarea "x"
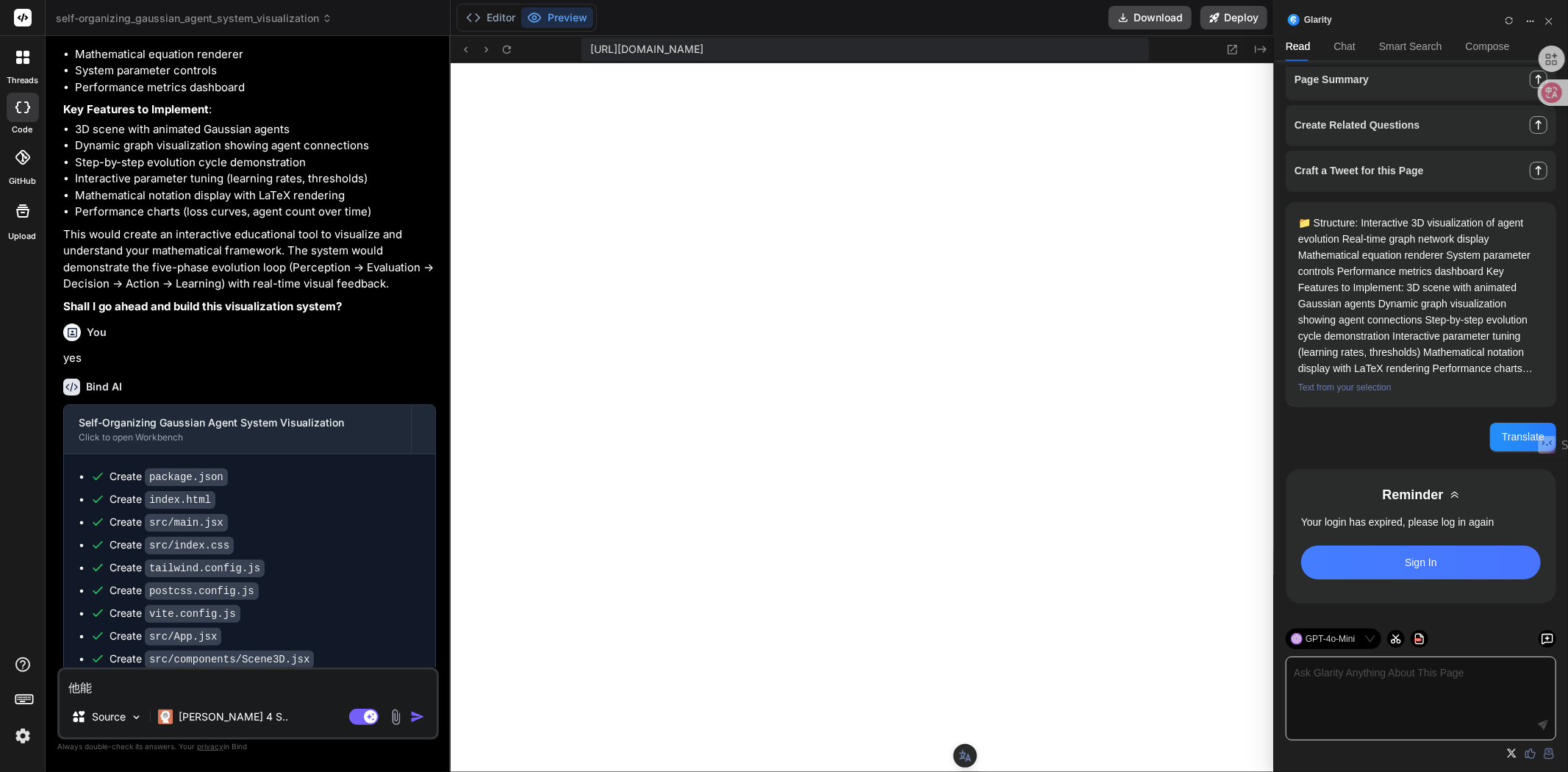
type textarea "他能z"
type textarea "x"
type textarea "他能zh"
type textarea "x"
type textarea "他能[PERSON_NAME]"
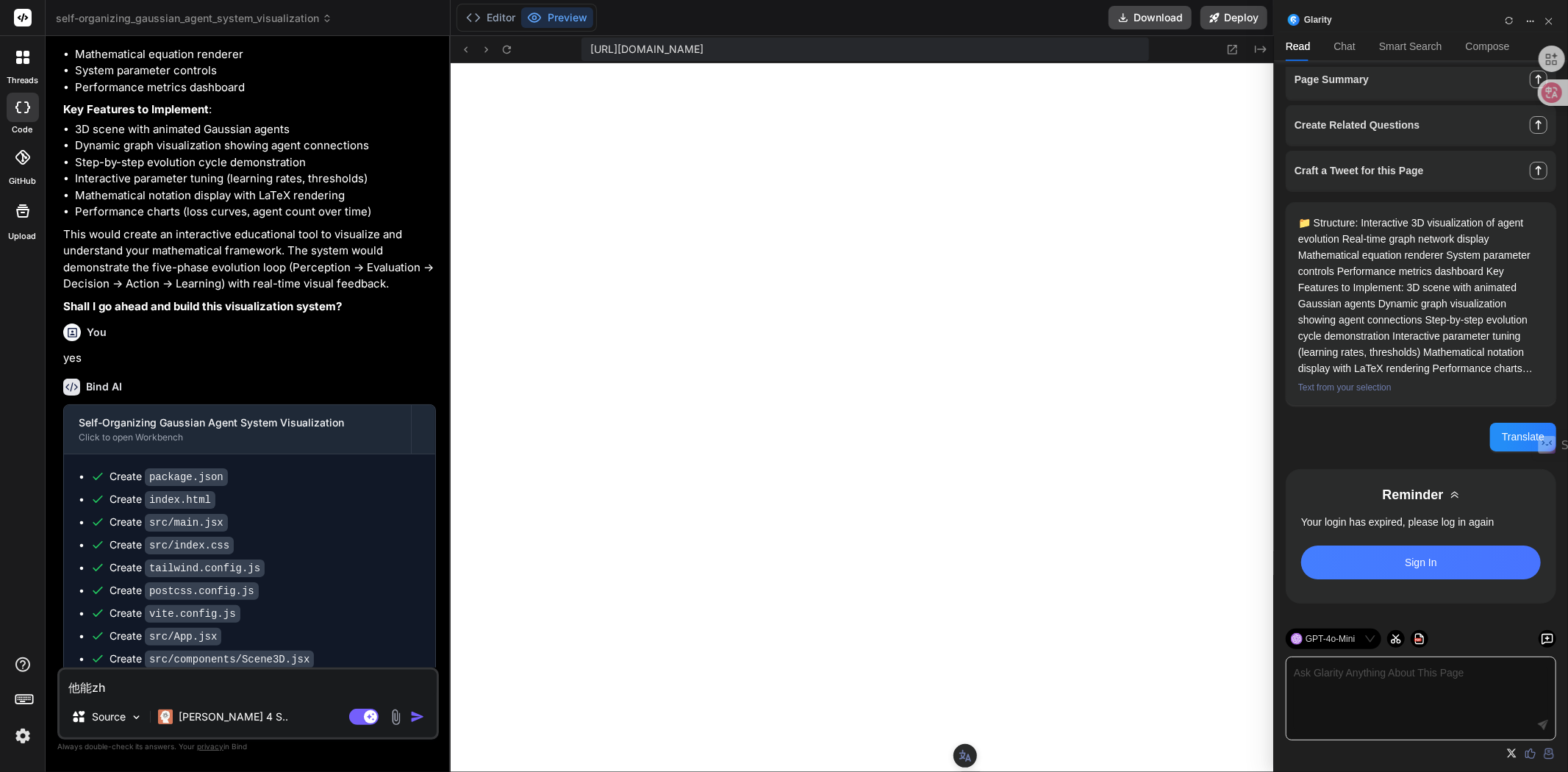
type textarea "x"
type textarea "他能zhuo"
type textarea "x"
type textarea "他能[PERSON_NAME]"
type textarea "x"
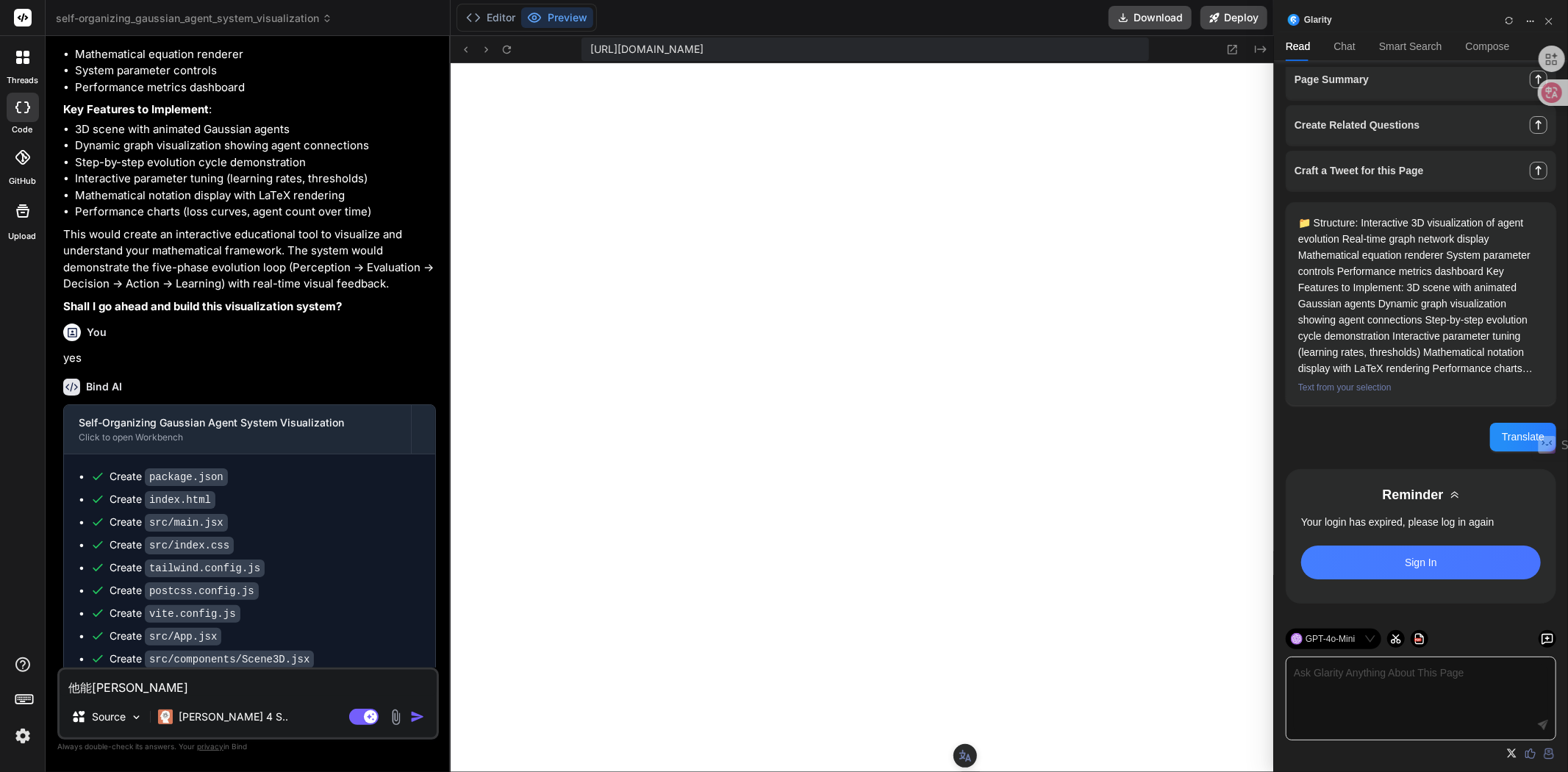
type textarea "他能zhuo'sh"
type textarea "x"
type textarea "他能zhuo'she"
type textarea "x"
type textarea "他能[PERSON_NAME]"
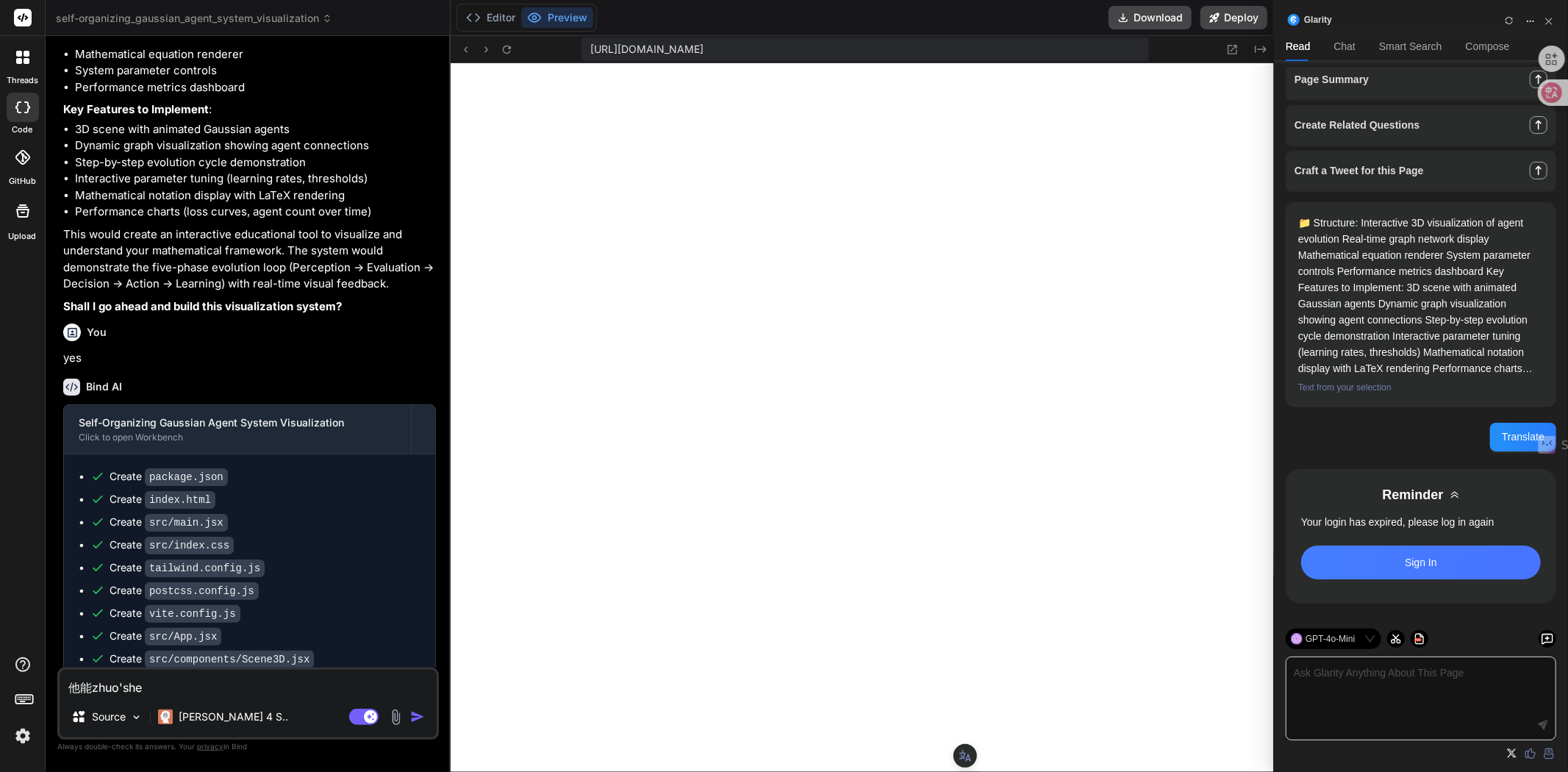
type textarea "x"
type textarea "他能[PERSON_NAME]'m"
type textarea "x"
type textarea "他能做什么"
type textarea "x"
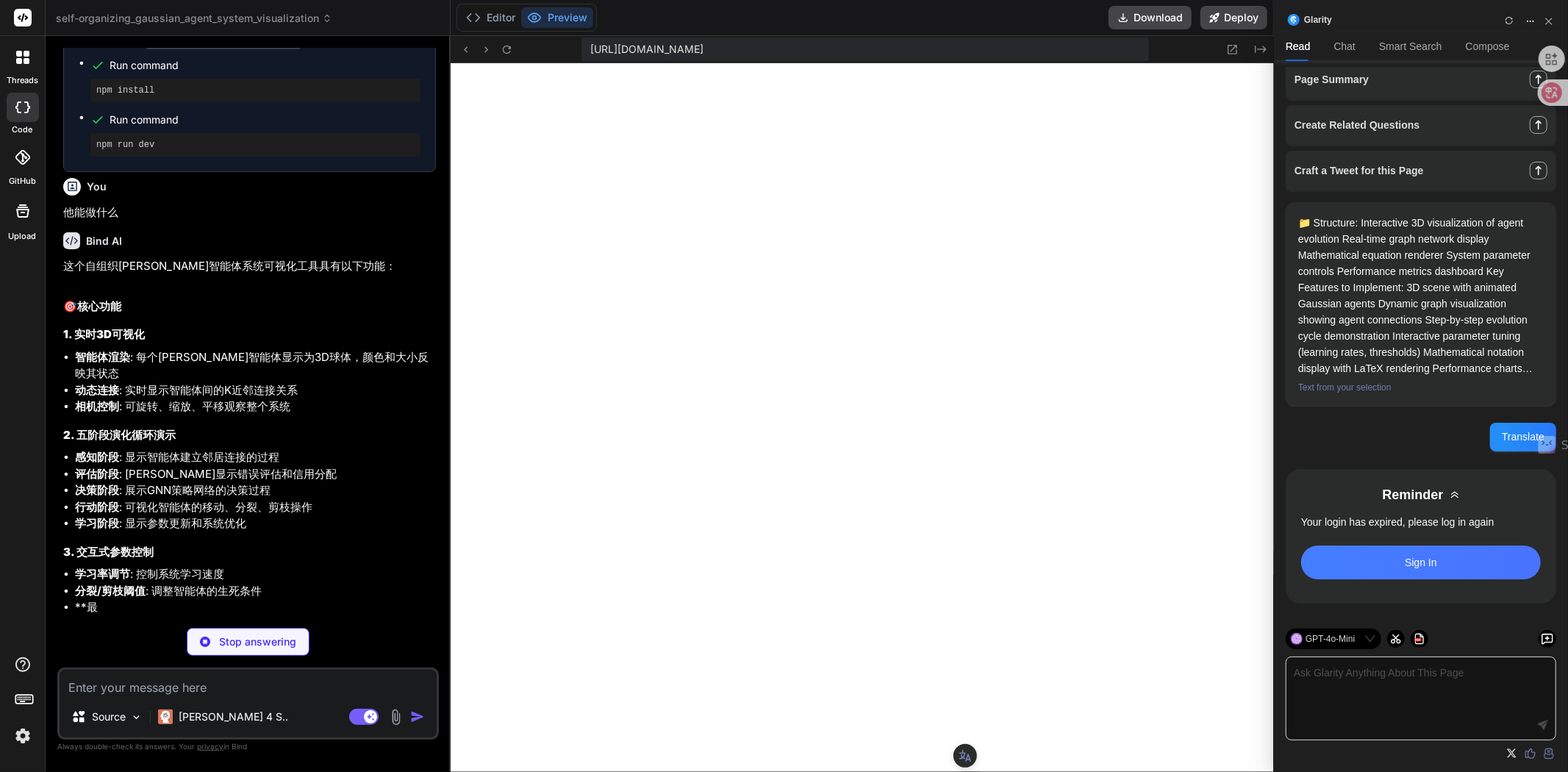
scroll to position [2060, 0]
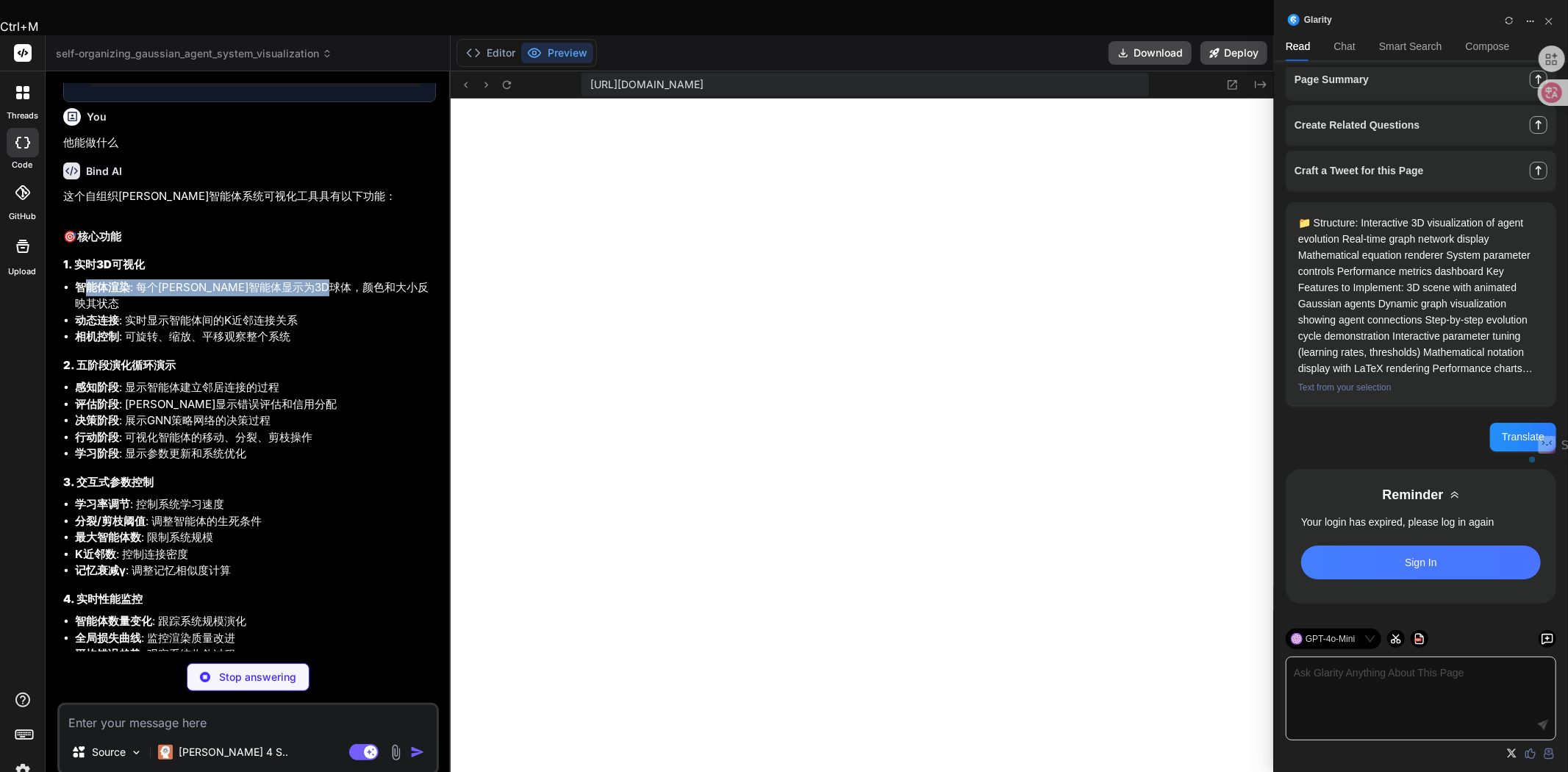
drag, startPoint x: 85, startPoint y: 457, endPoint x: 377, endPoint y: 458, distance: 292.0
click at [377, 313] on li "智能体渲染 : 每个[PERSON_NAME]智能体显示为3D球体，颜色和大小反映其状态" at bounding box center [256, 296] width 361 height 33
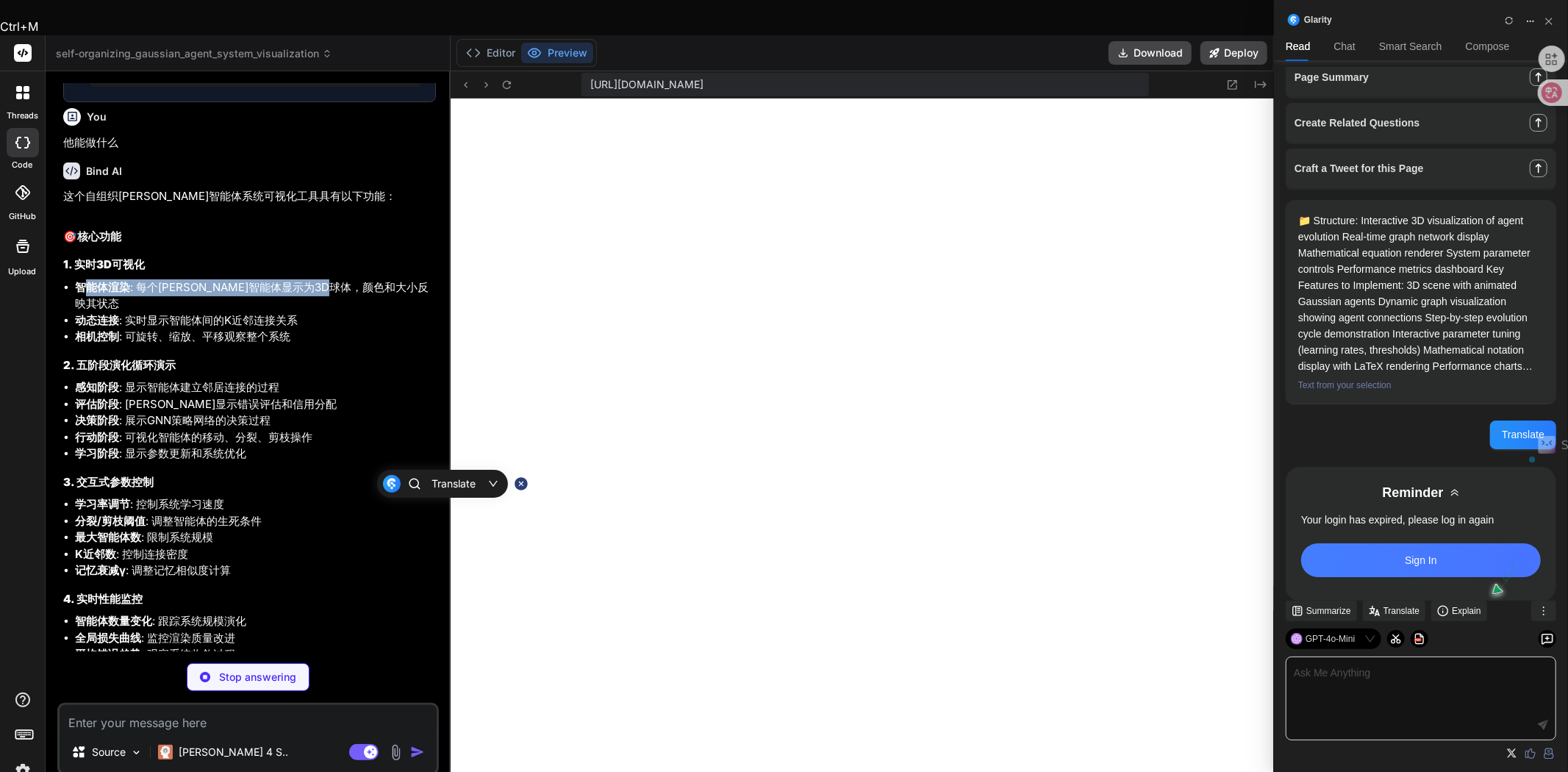
scroll to position [147, 0]
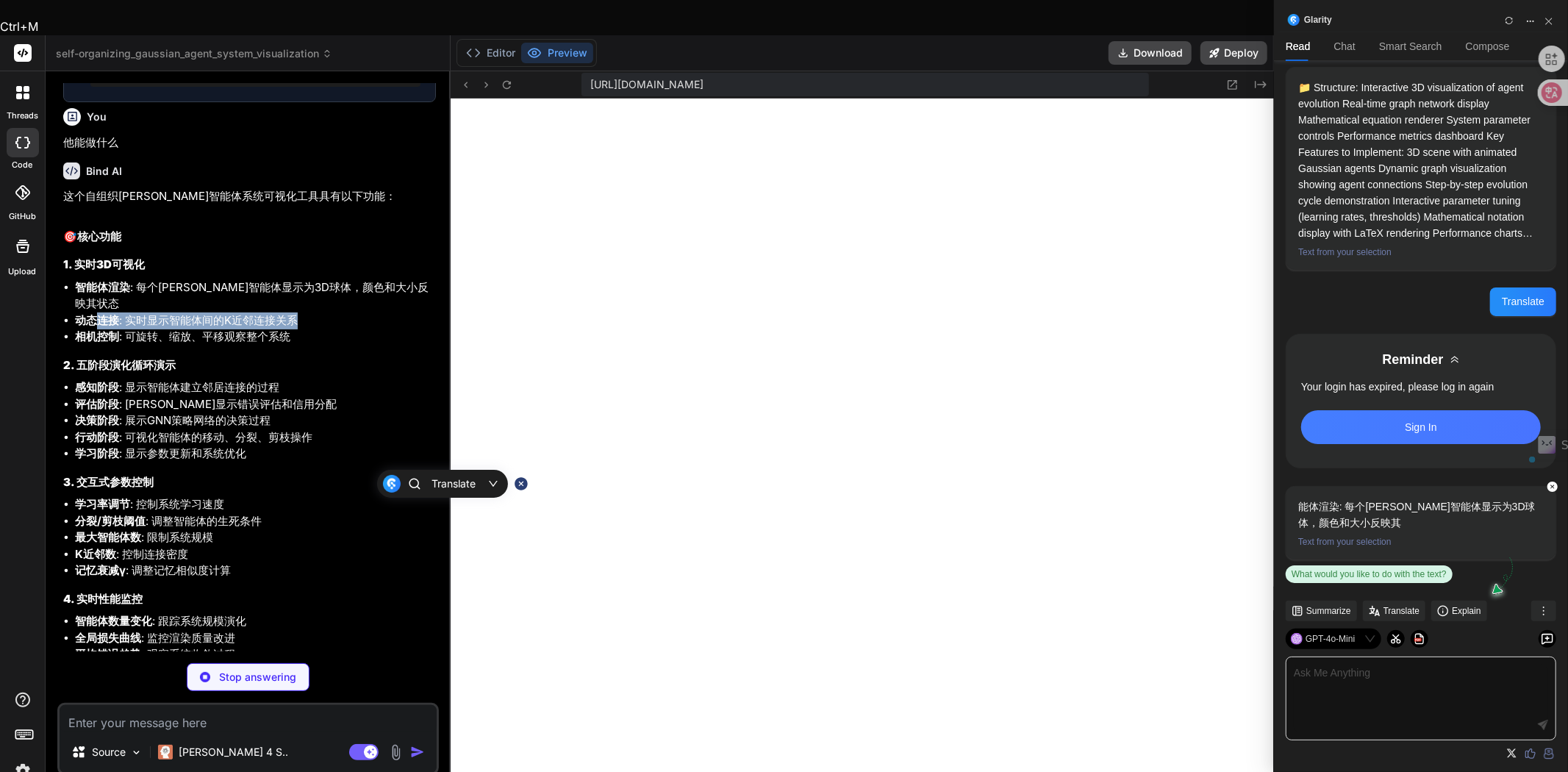
drag, startPoint x: 94, startPoint y: 474, endPoint x: 298, endPoint y: 474, distance: 204.0
click at [298, 329] on li "动态连接 : 实时显示智能体间的K近邻连接关系" at bounding box center [256, 321] width 361 height 17
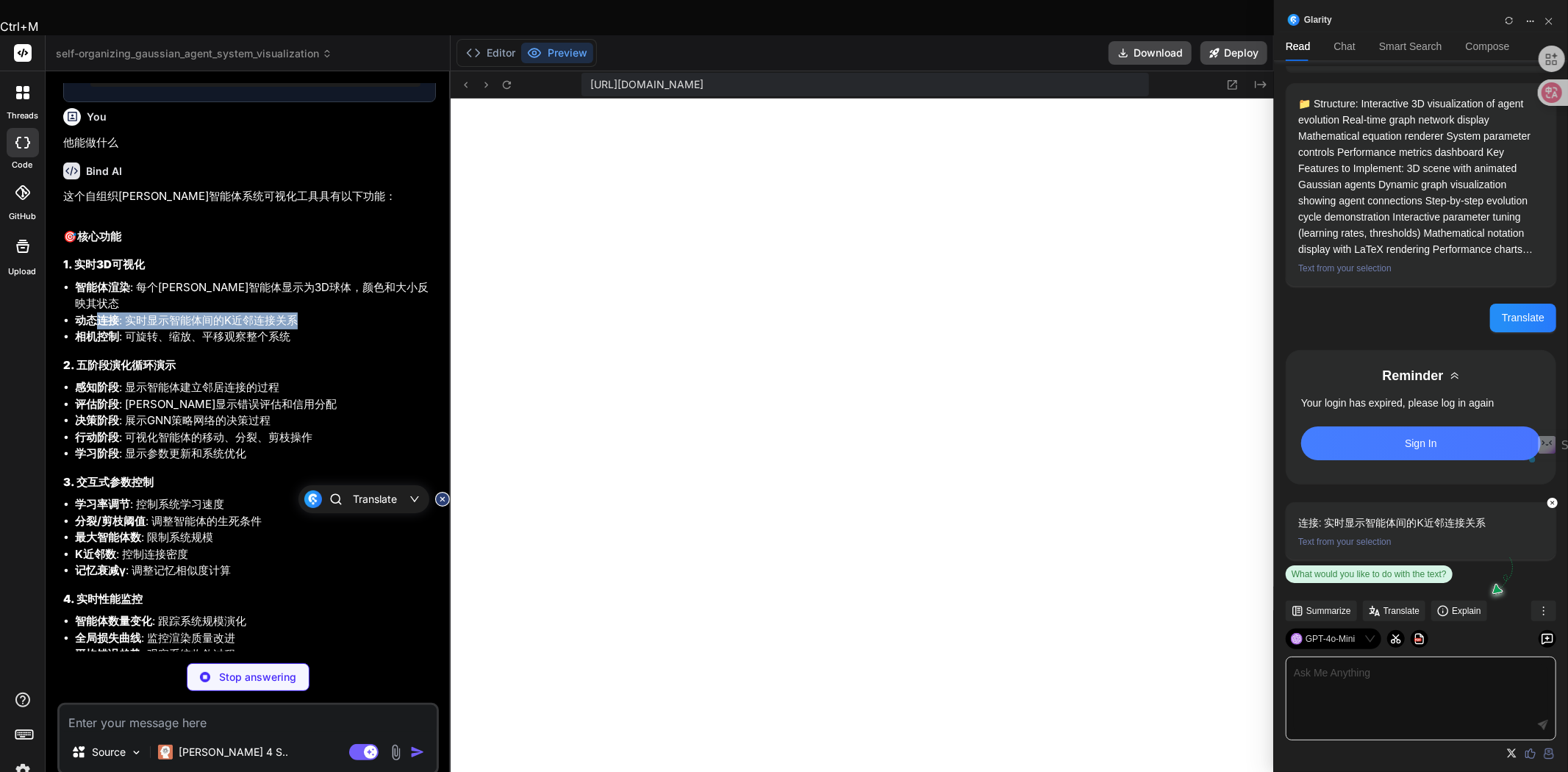
scroll to position [130, 0]
drag, startPoint x: 91, startPoint y: 487, endPoint x: 258, endPoint y: 483, distance: 167.0
click at [258, 346] on li "相机控制 : 可旋转、缩放、平移观察整个系统" at bounding box center [256, 337] width 361 height 17
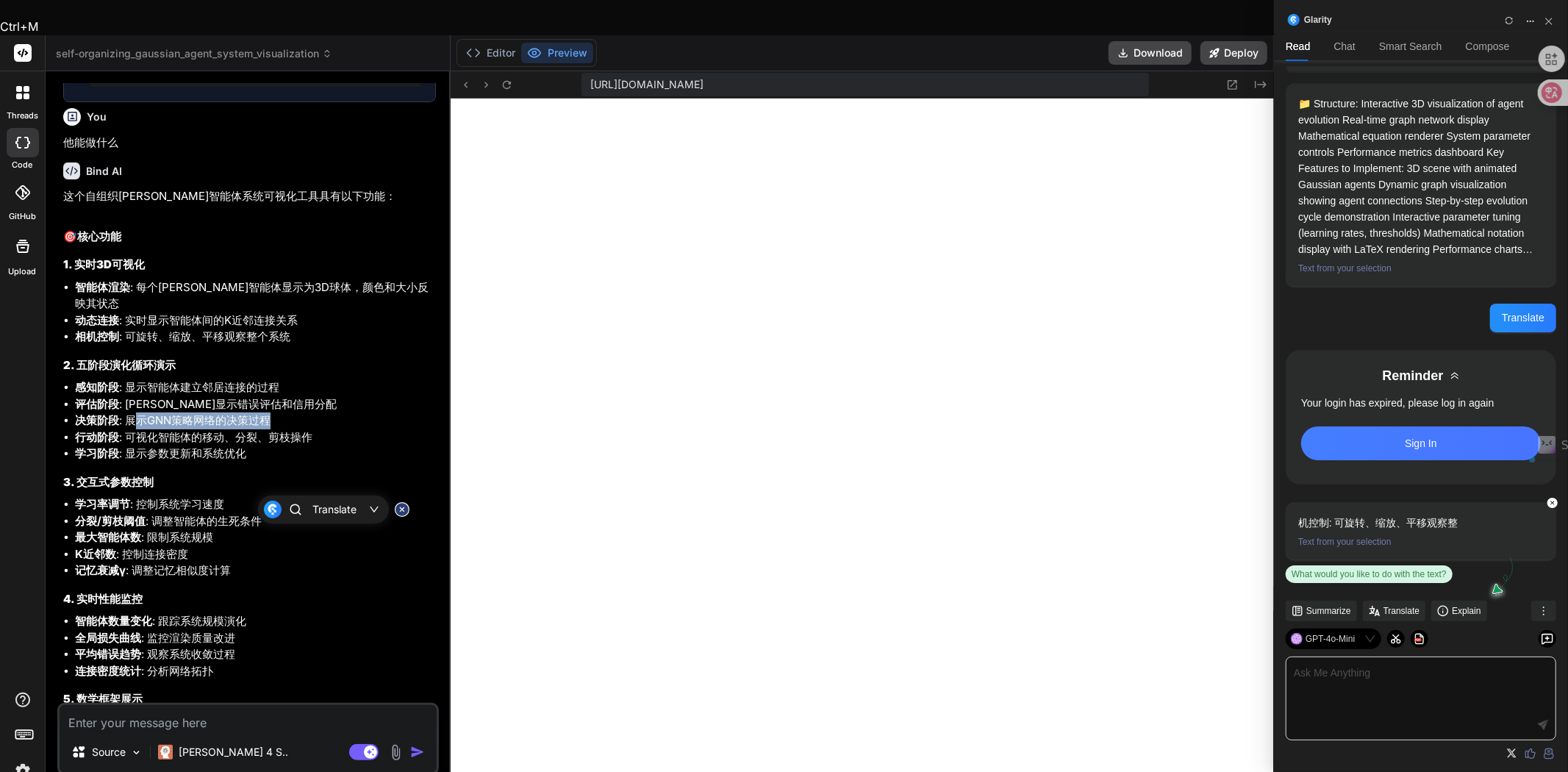
drag, startPoint x: 137, startPoint y: 572, endPoint x: 270, endPoint y: 576, distance: 133.1
click at [270, 430] on li "决策阶段 : 展示GNN策略网络的决策过程" at bounding box center [256, 420] width 361 height 17
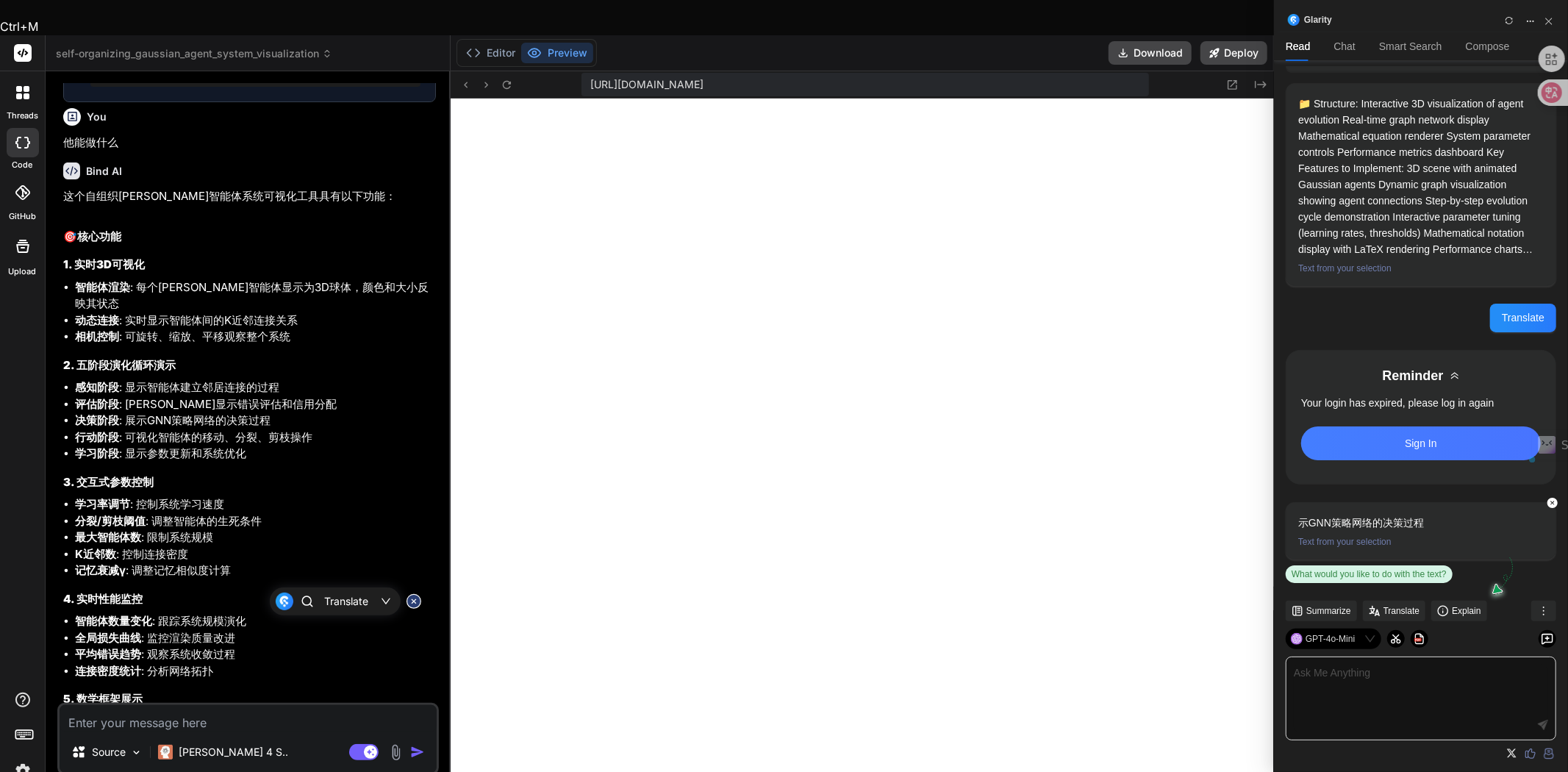
click at [129, 447] on li "行动阶段 : 可视化智能体的移动、分裂、剪枝操作" at bounding box center [256, 438] width 361 height 17
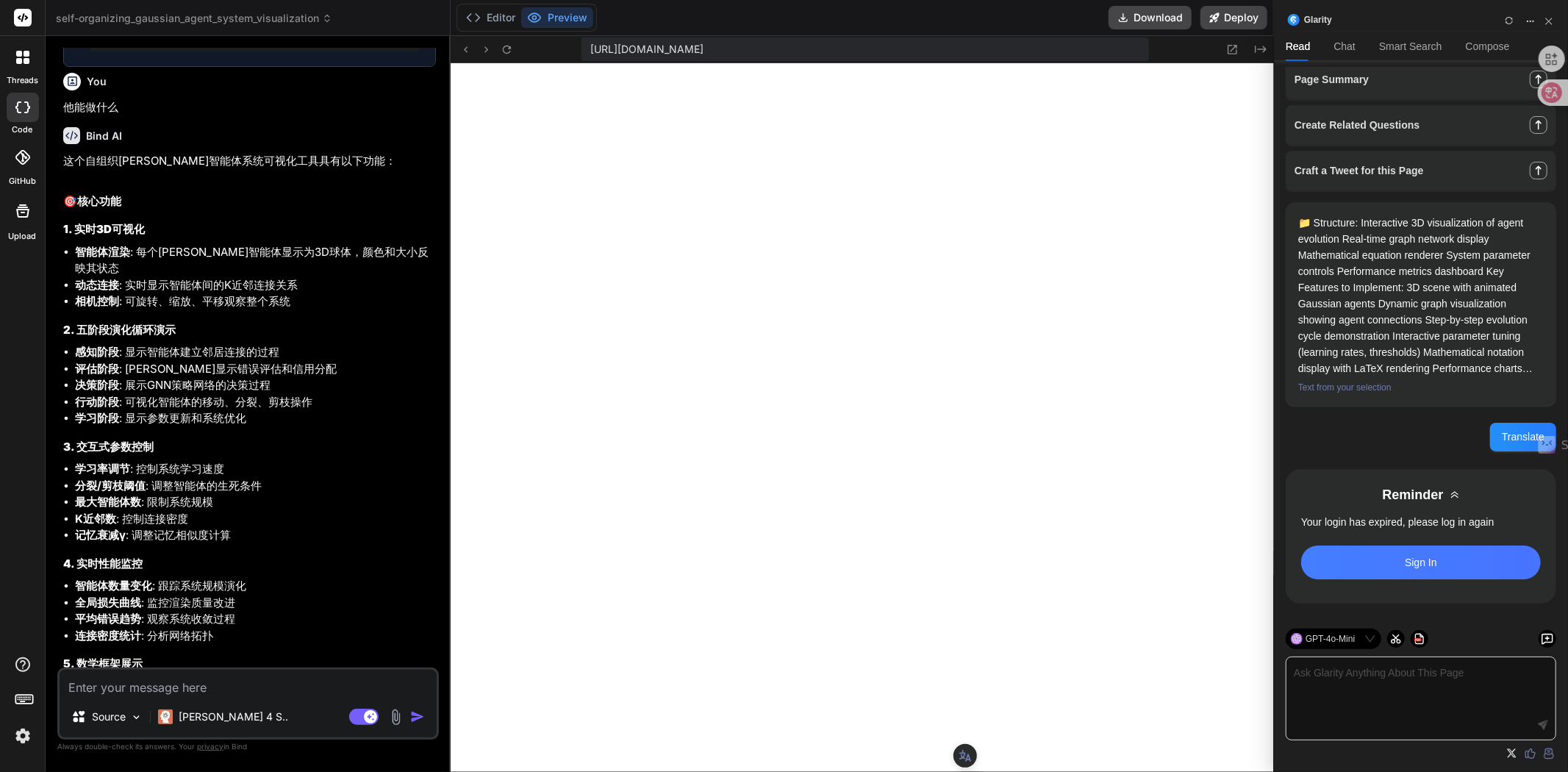
scroll to position [10, 0]
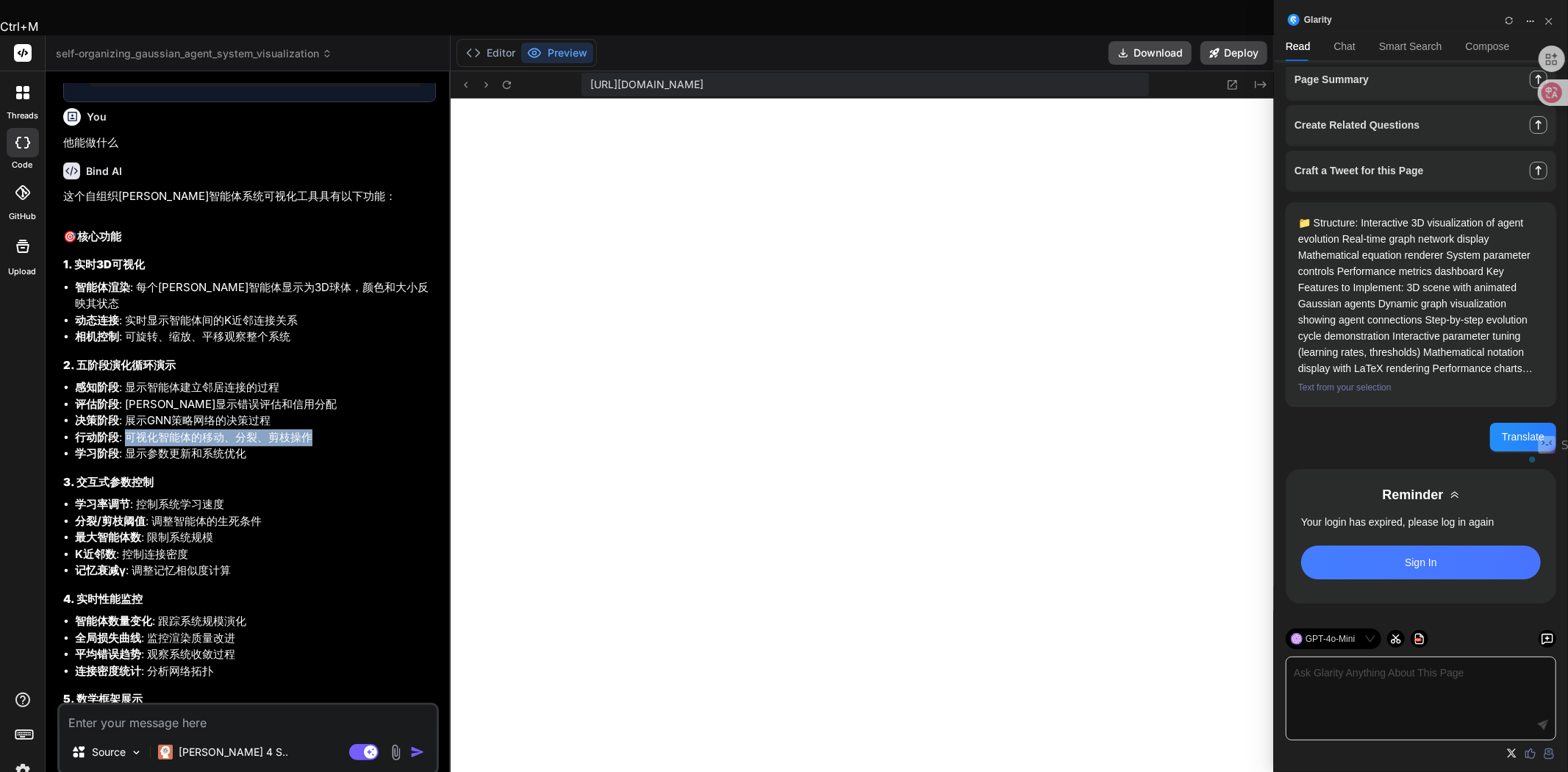
drag, startPoint x: 127, startPoint y: 590, endPoint x: 313, endPoint y: 590, distance: 186.0
click at [313, 447] on li "行动阶段 : 可视化智能体的移动、分裂、剪枝操作" at bounding box center [256, 438] width 361 height 17
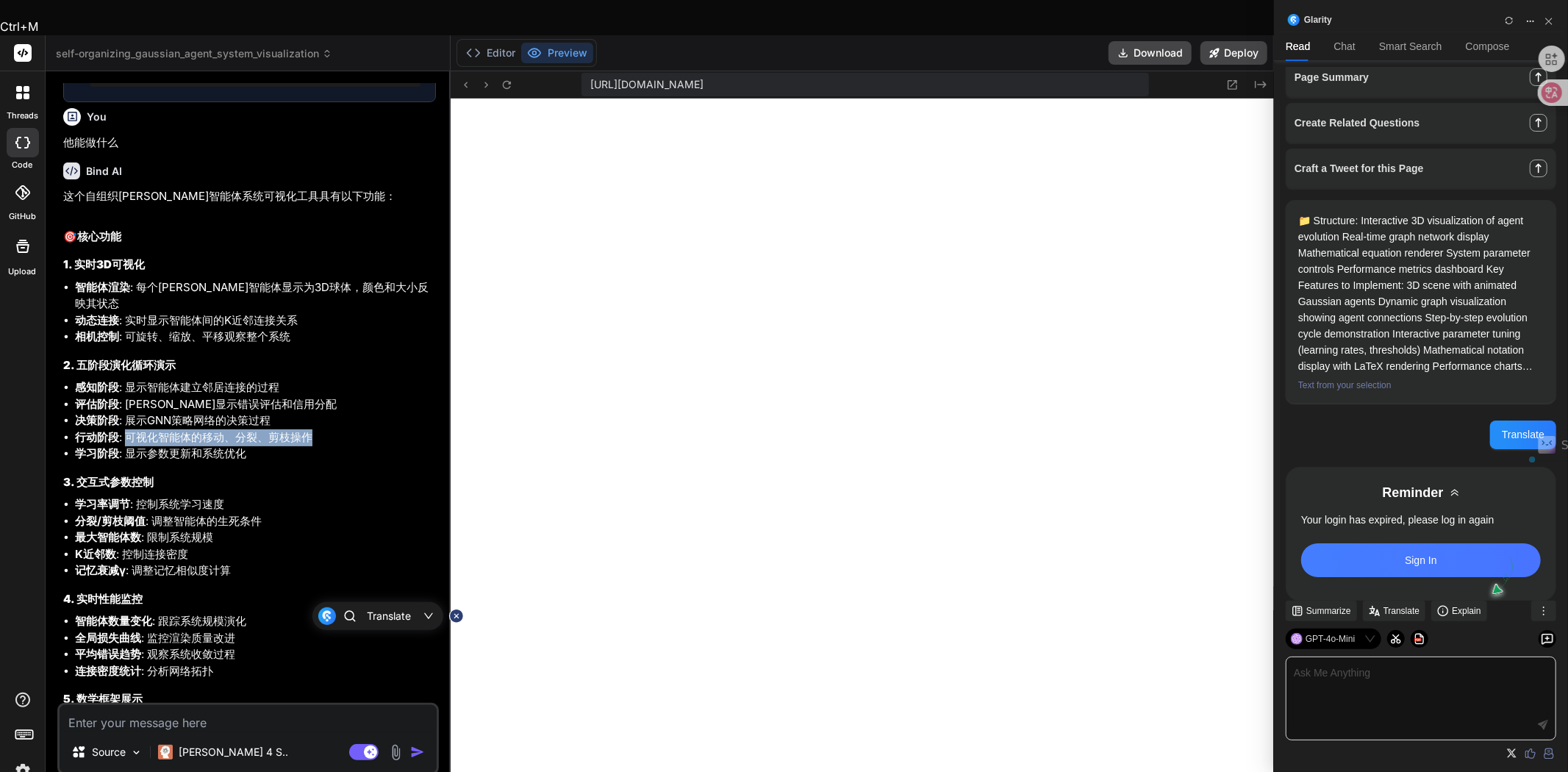
scroll to position [130, 0]
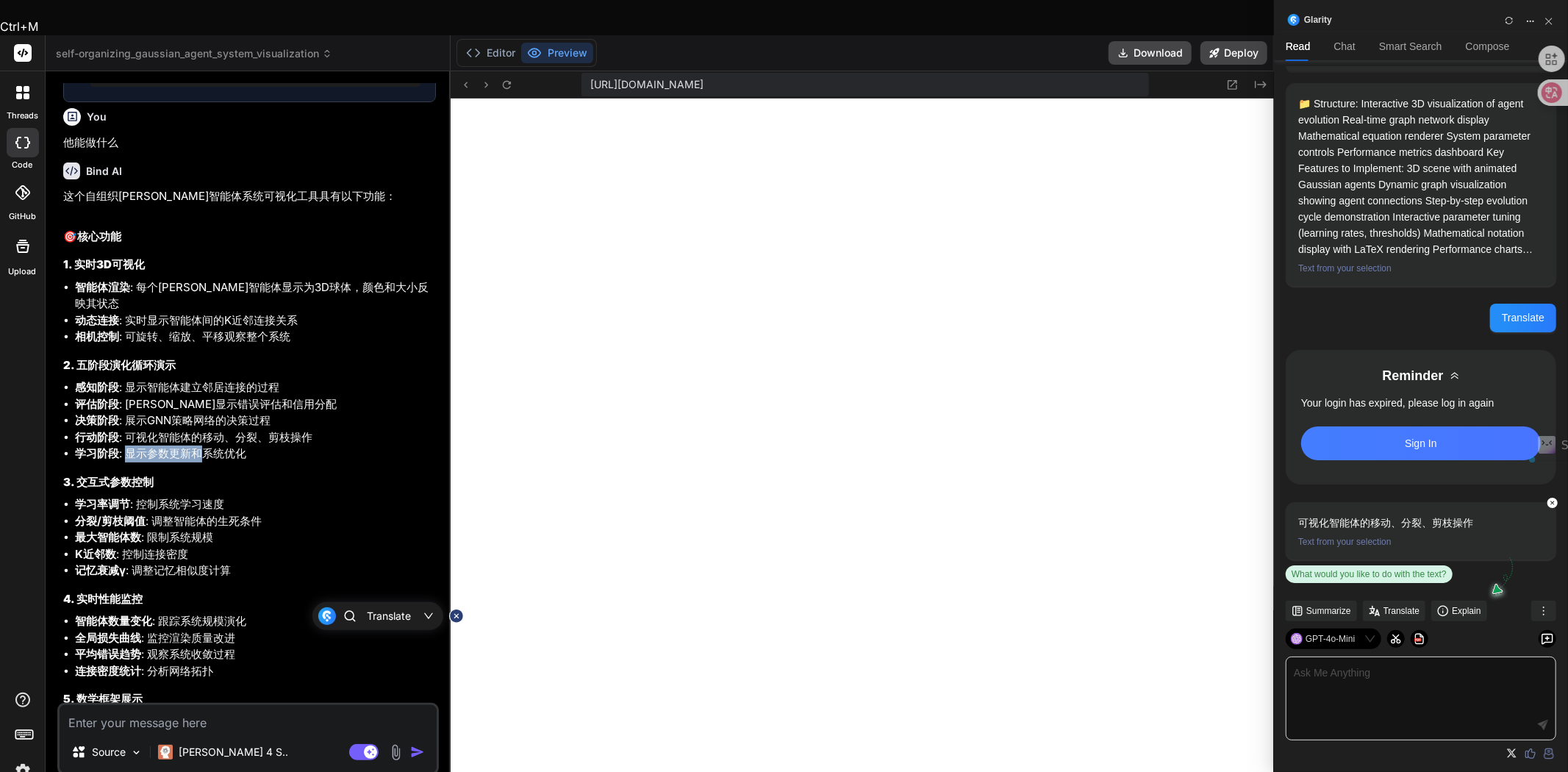
drag, startPoint x: 128, startPoint y: 603, endPoint x: 200, endPoint y: 605, distance: 72.0
click at [200, 463] on li "学习阶段 : 显示参数更新和系统优化" at bounding box center [256, 454] width 361 height 17
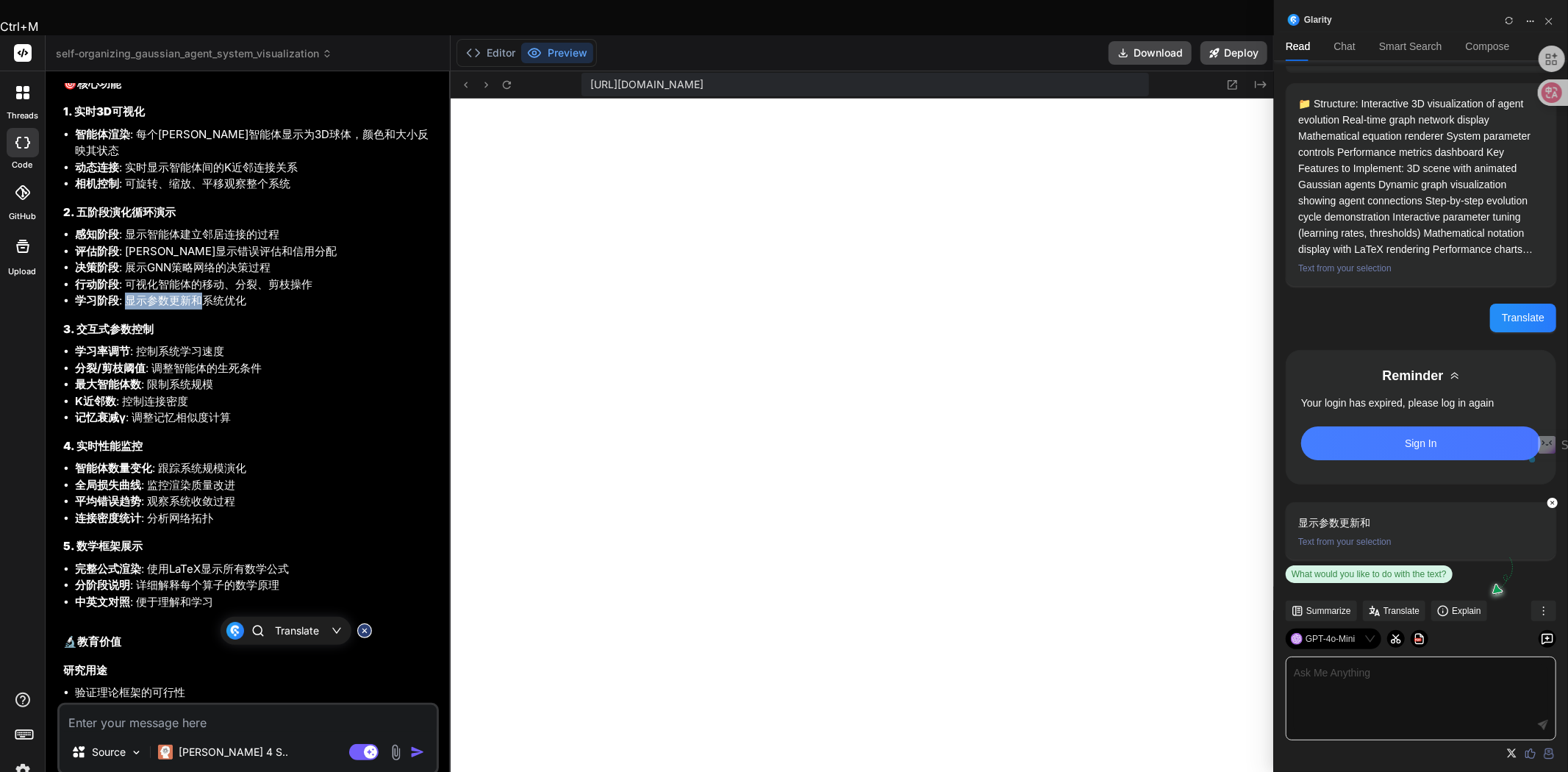
scroll to position [2223, 0]
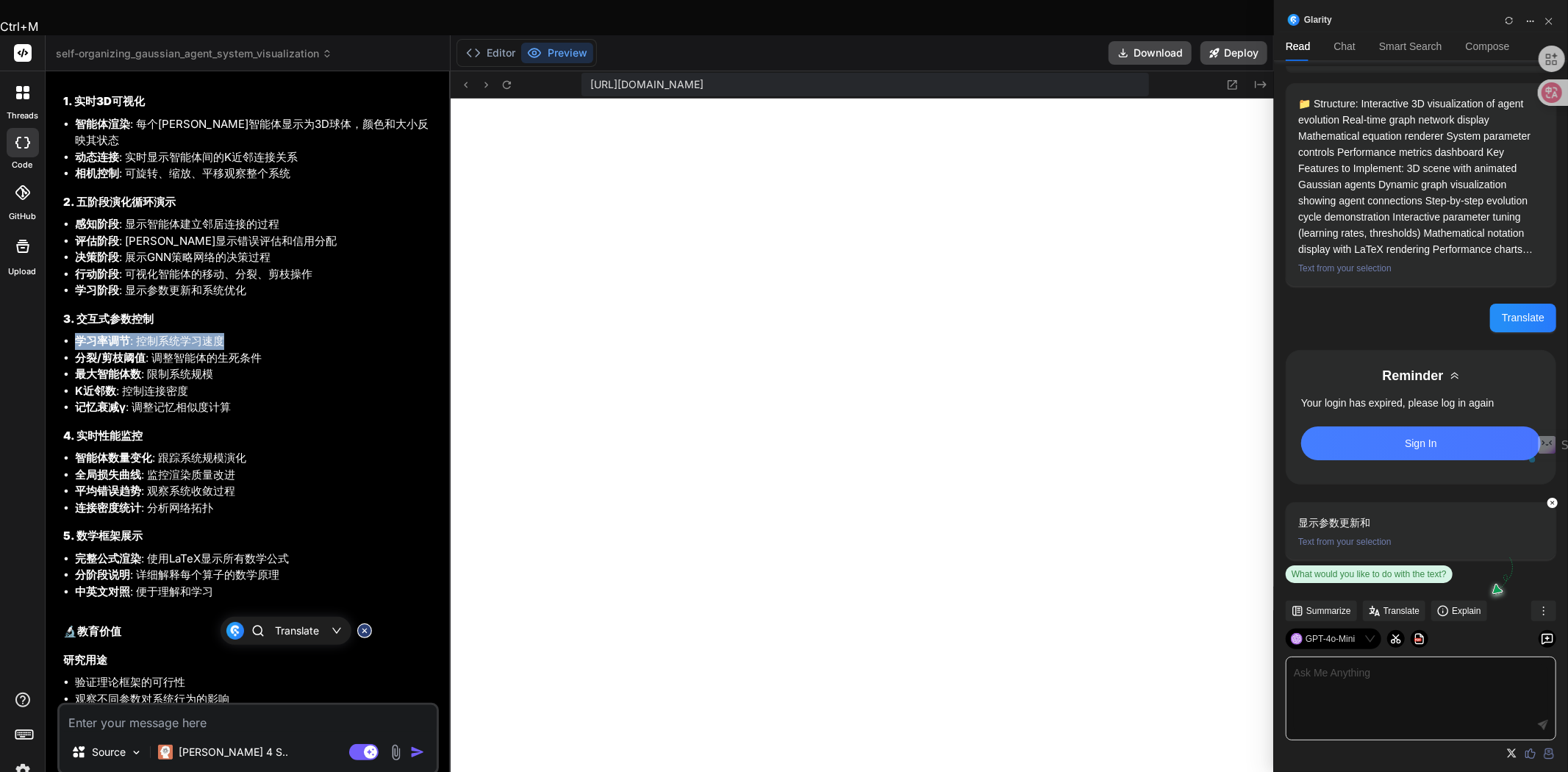
drag, startPoint x: 75, startPoint y: 492, endPoint x: 226, endPoint y: 495, distance: 151.0
click at [226, 350] on li "学习率调节 : 控制系统学习速度" at bounding box center [256, 341] width 361 height 17
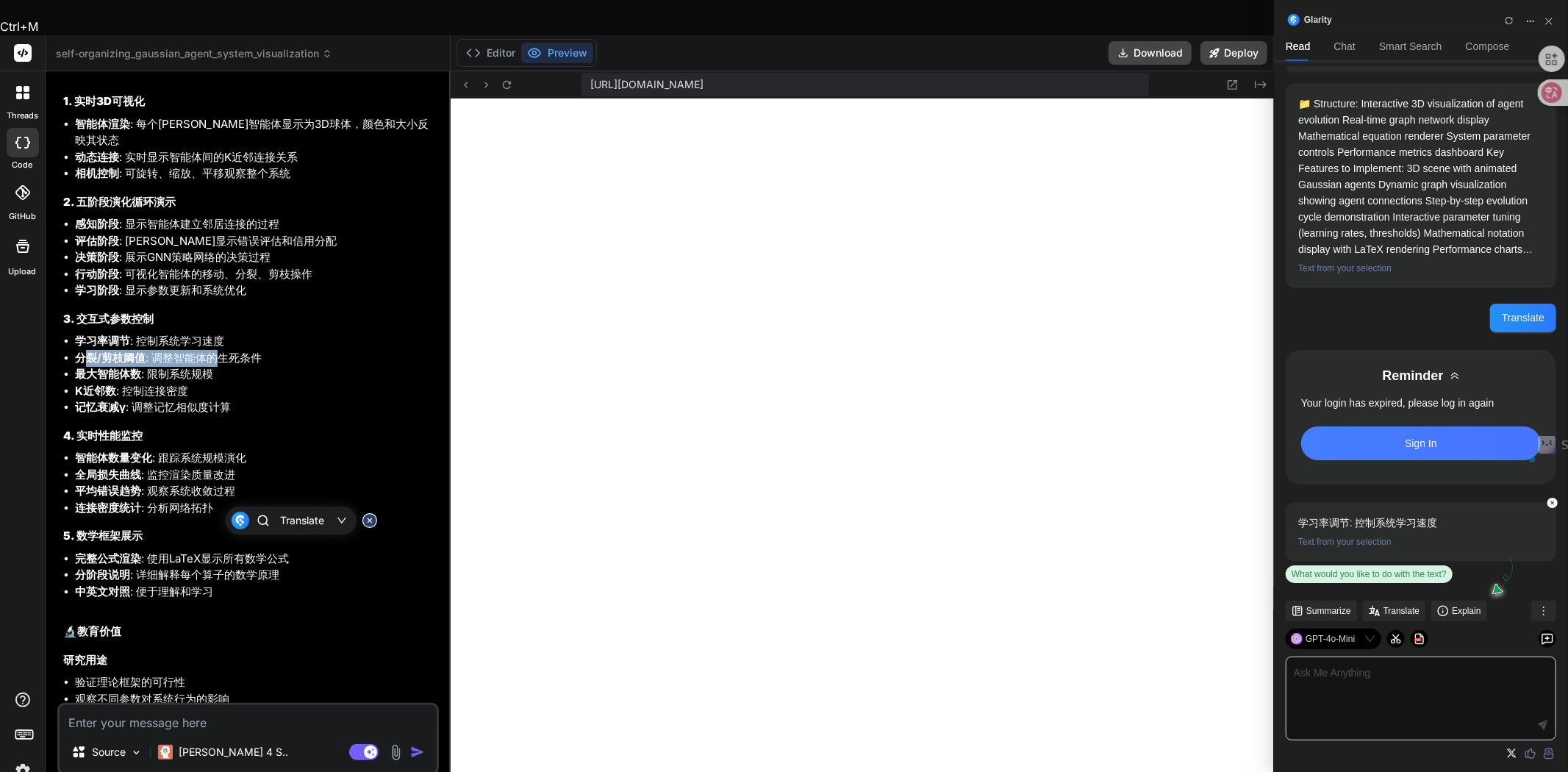
drag, startPoint x: 81, startPoint y: 513, endPoint x: 208, endPoint y: 511, distance: 127.0
click at [216, 367] on li "分裂/剪枝阈值 : 调整智能体的生死条件" at bounding box center [256, 358] width 361 height 17
click at [181, 367] on li "分裂/剪枝阈值 : 调整智能体的生死条件" at bounding box center [256, 358] width 361 height 17
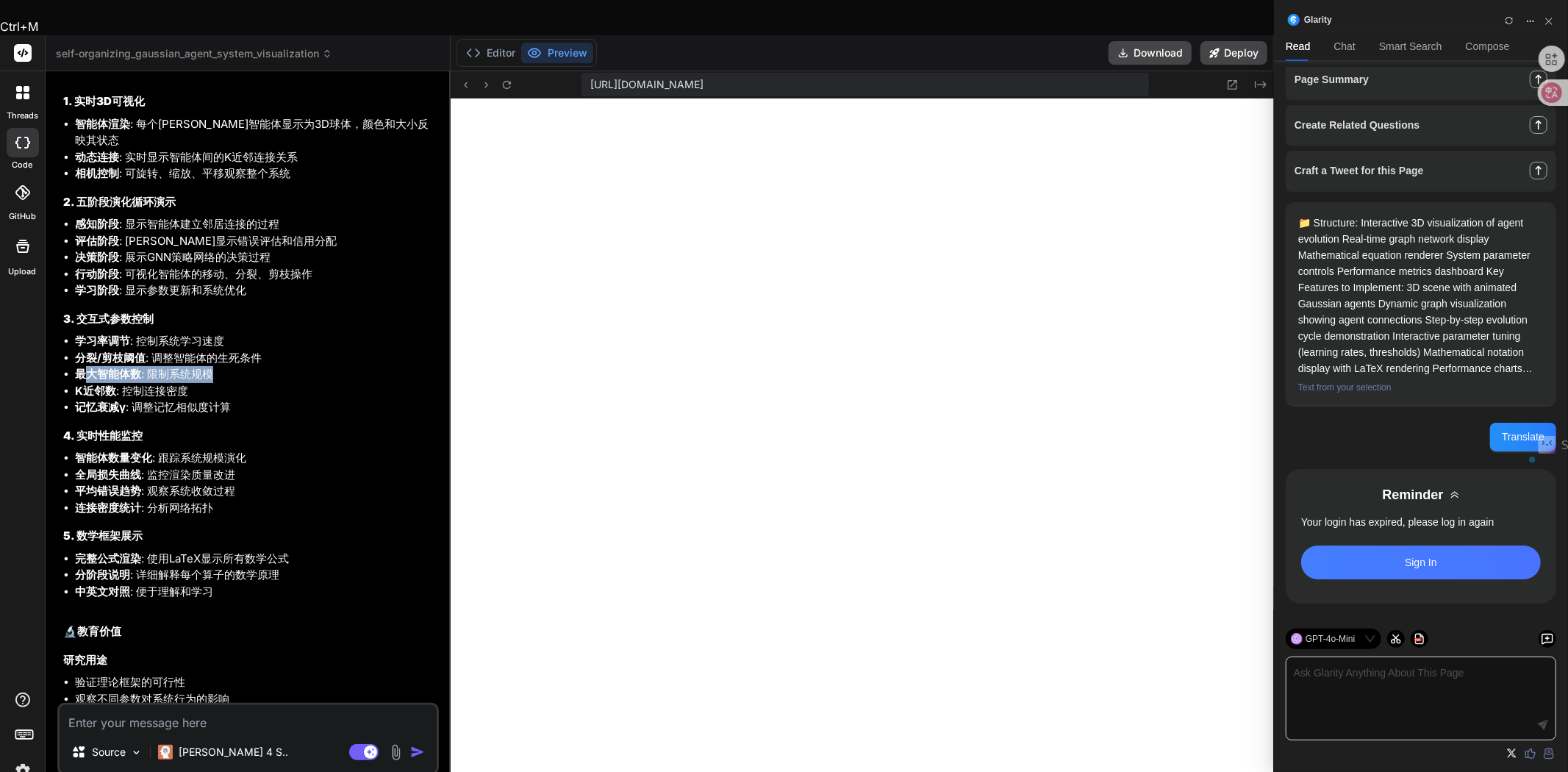
drag, startPoint x: 84, startPoint y: 527, endPoint x: 216, endPoint y: 526, distance: 132.0
click at [216, 383] on li "最大智能体数 : 限制系统规模" at bounding box center [256, 374] width 361 height 17
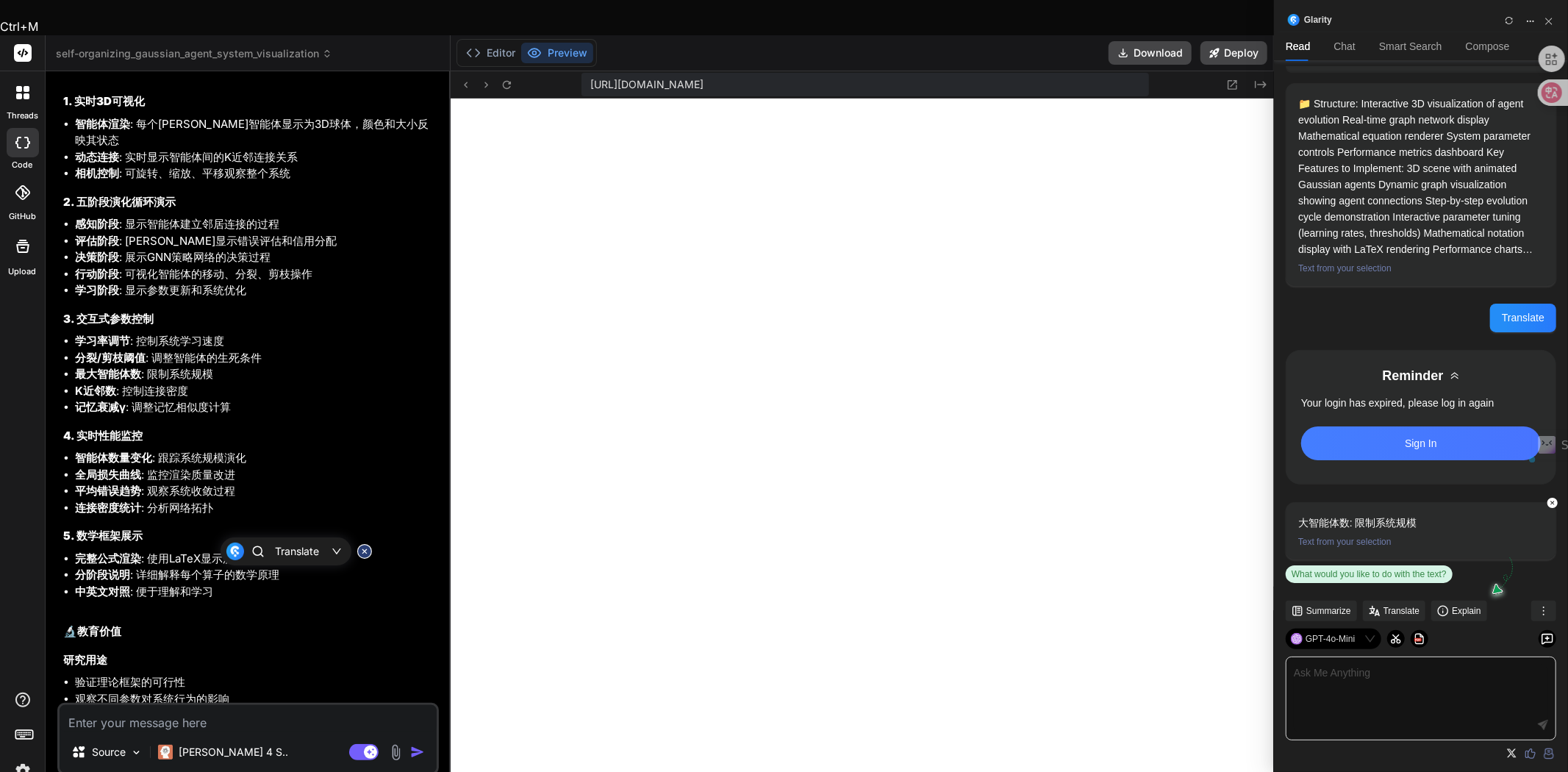
click at [93, 398] on strong "K近邻数" at bounding box center [95, 390] width 41 height 14
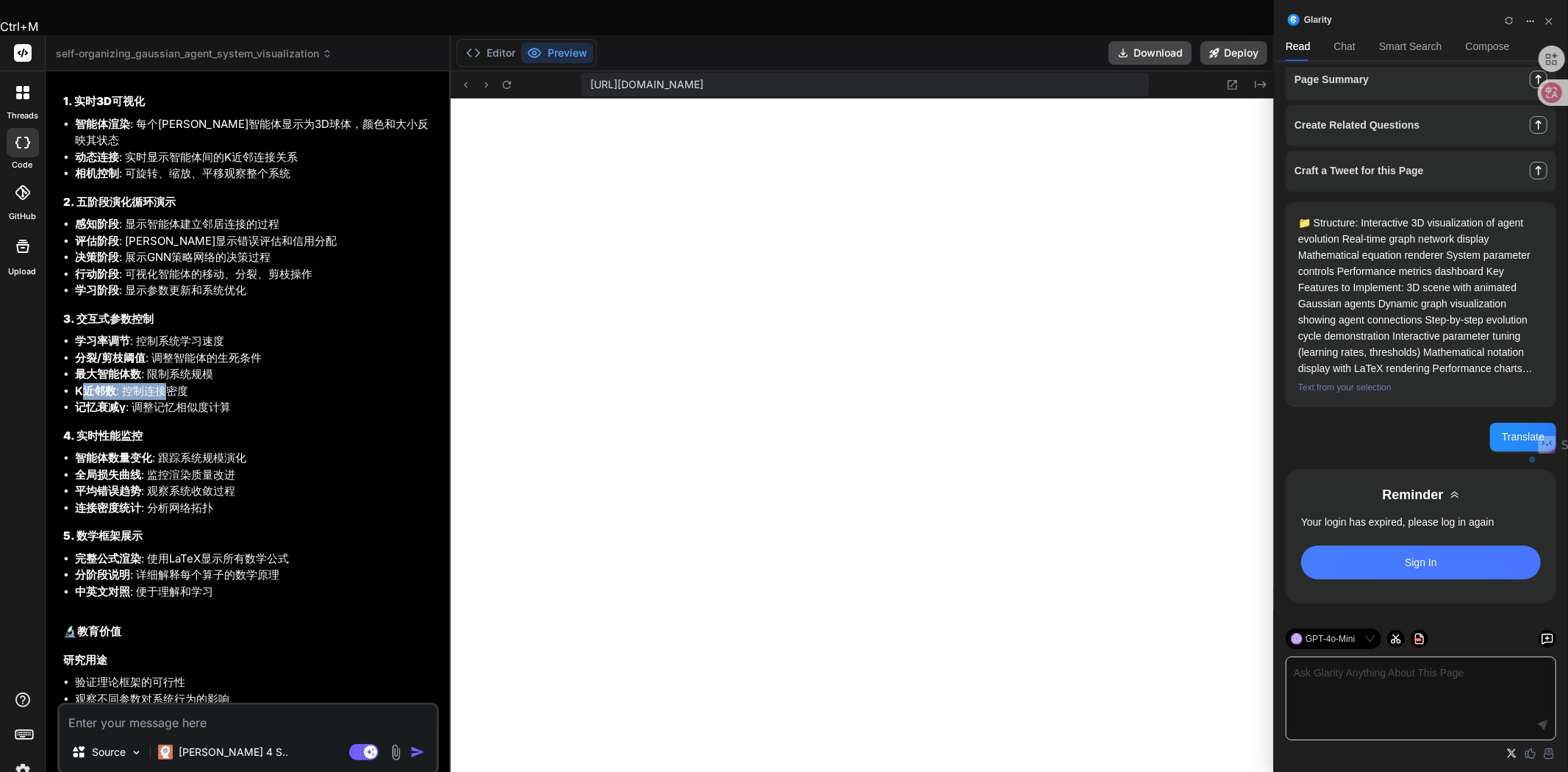
drag, startPoint x: 91, startPoint y: 543, endPoint x: 163, endPoint y: 541, distance: 72.0
click at [163, 400] on li "K近邻数 : 控制连接密度" at bounding box center [256, 391] width 361 height 17
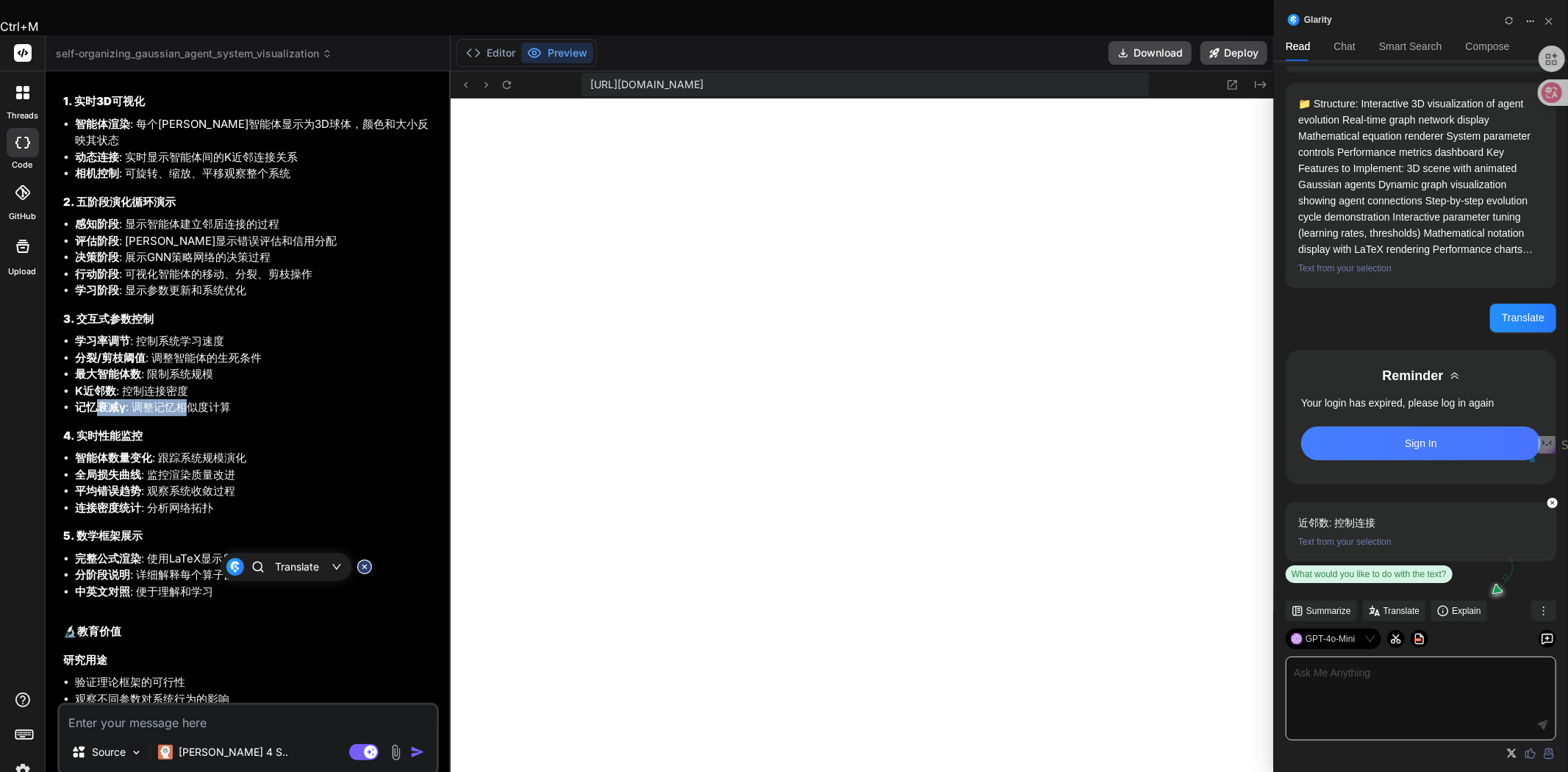
drag, startPoint x: 92, startPoint y: 555, endPoint x: 190, endPoint y: 556, distance: 98.0
click at [190, 416] on li "记忆衰减γ : 调整记忆相似度计算" at bounding box center [256, 407] width 361 height 17
drag, startPoint x: 120, startPoint y: 584, endPoint x: 147, endPoint y: 585, distance: 27.0
click at [147, 445] on h3 "4. 实时性能监控" at bounding box center [249, 436] width 373 height 17
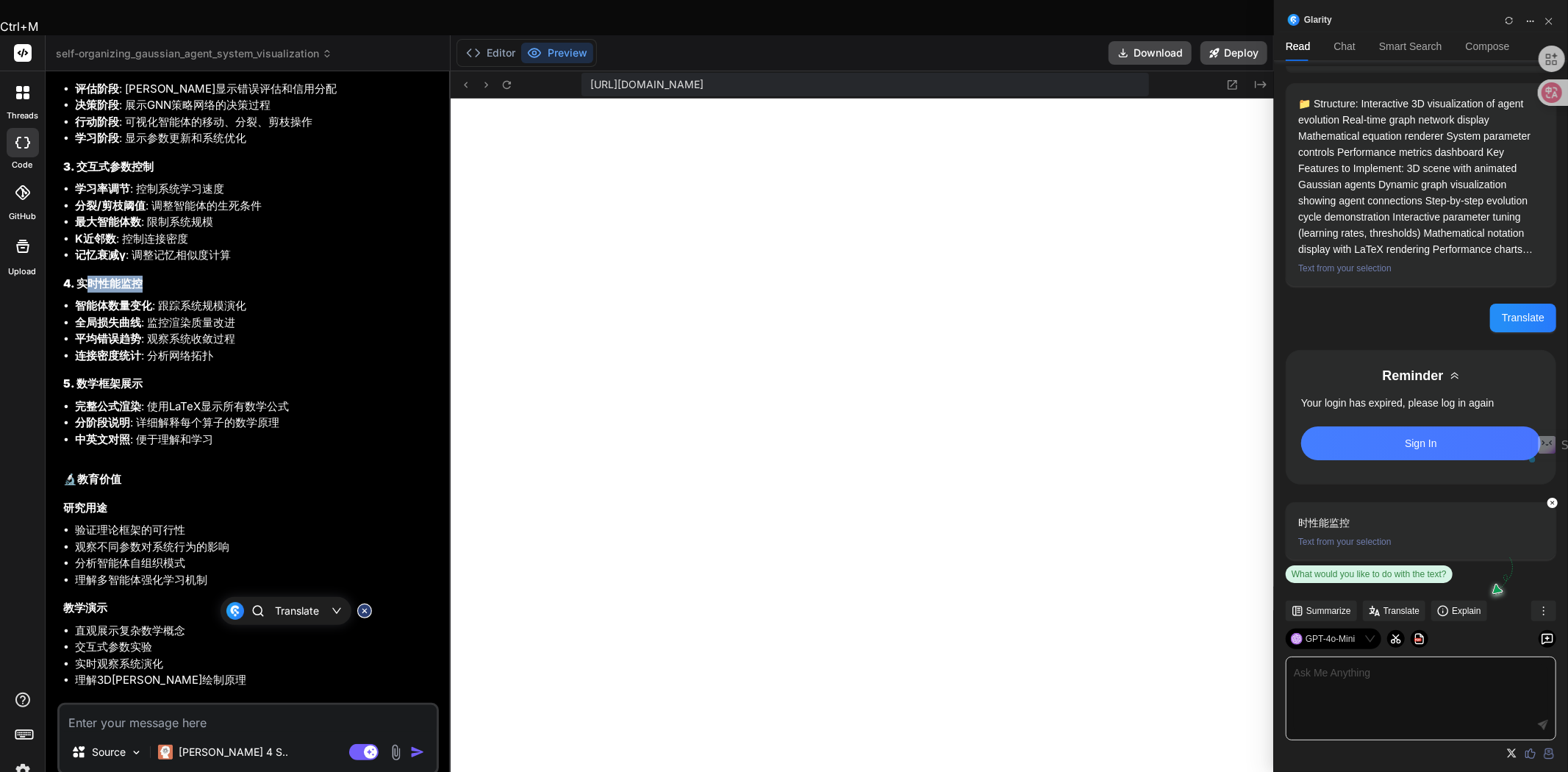
scroll to position [2387, 0]
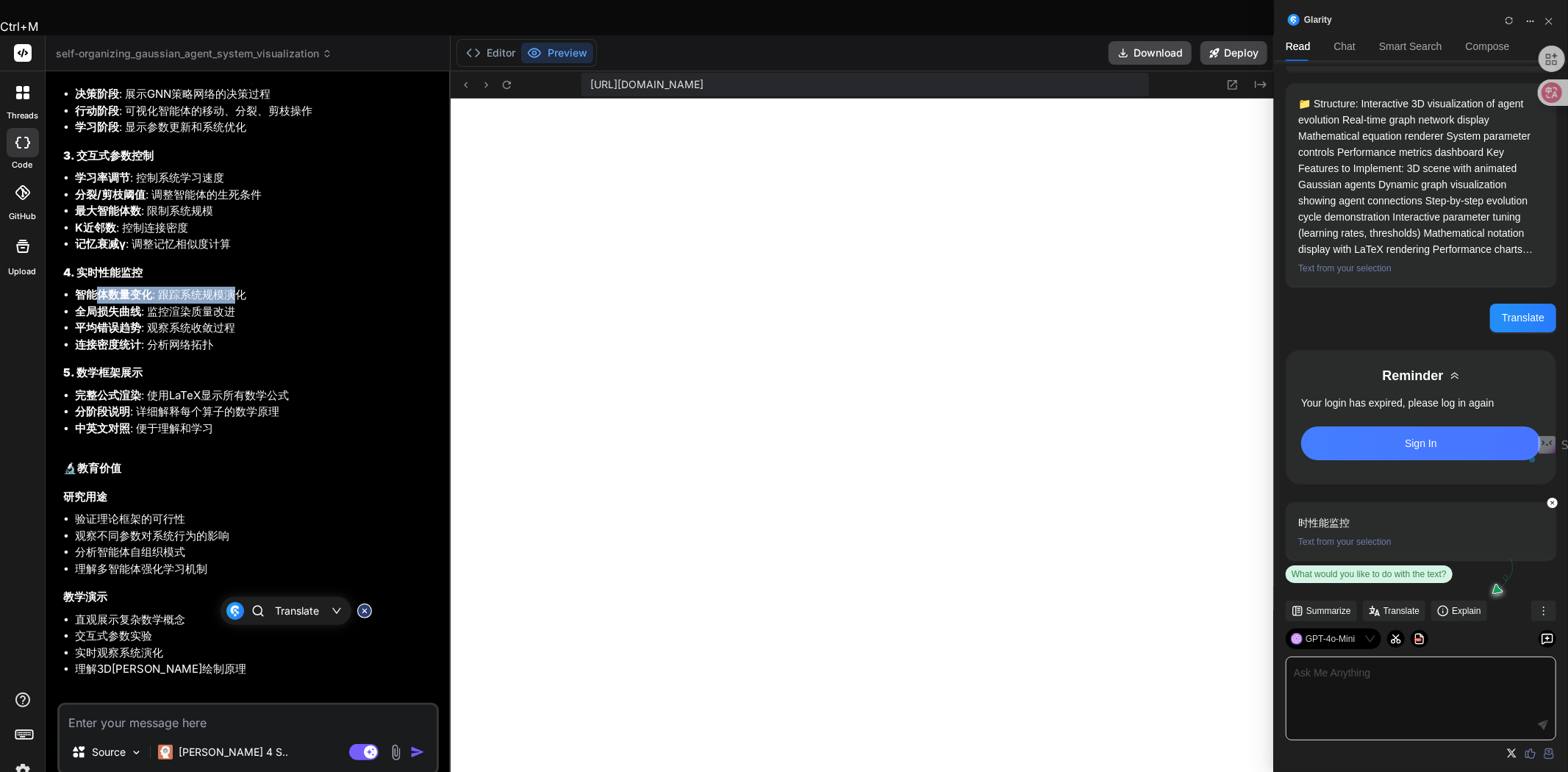
drag, startPoint x: 93, startPoint y: 447, endPoint x: 240, endPoint y: 450, distance: 147.0
click at [240, 304] on li "智能体数量变化 : 跟踪系统规模演化" at bounding box center [256, 295] width 361 height 17
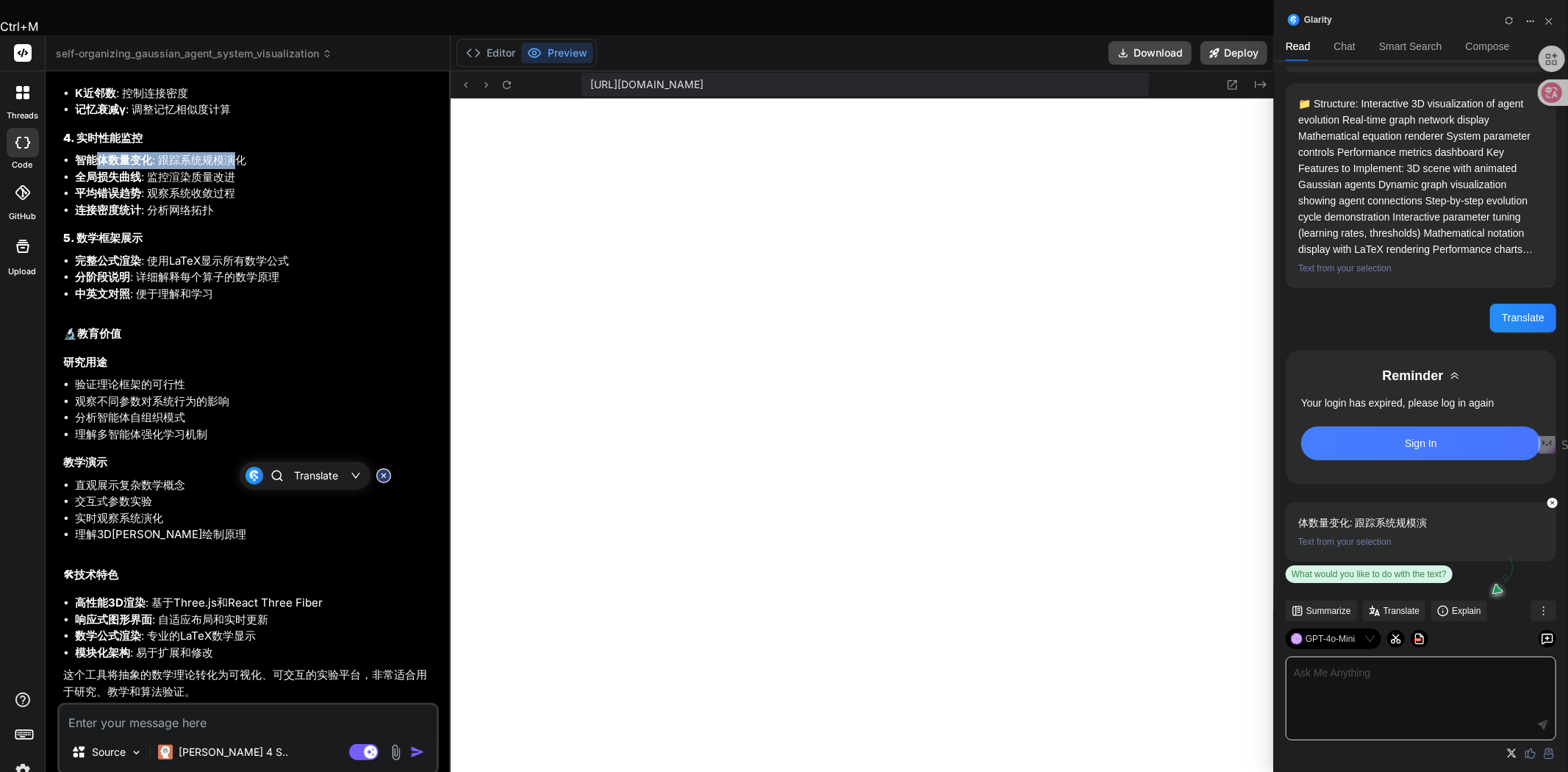
scroll to position [2707, 0]
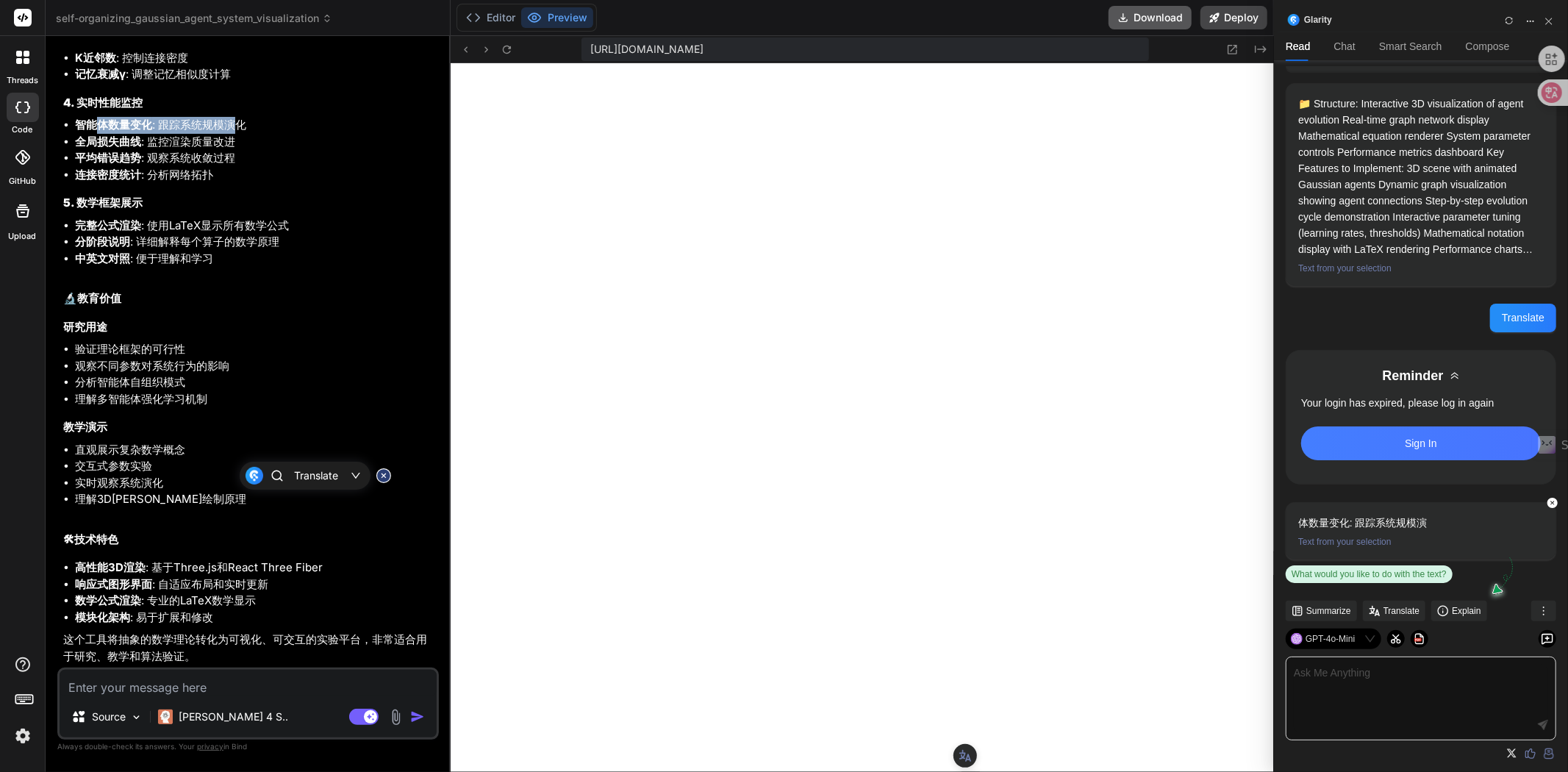
click at [1134, 22] on button "Download" at bounding box center [1150, 17] width 83 height 23
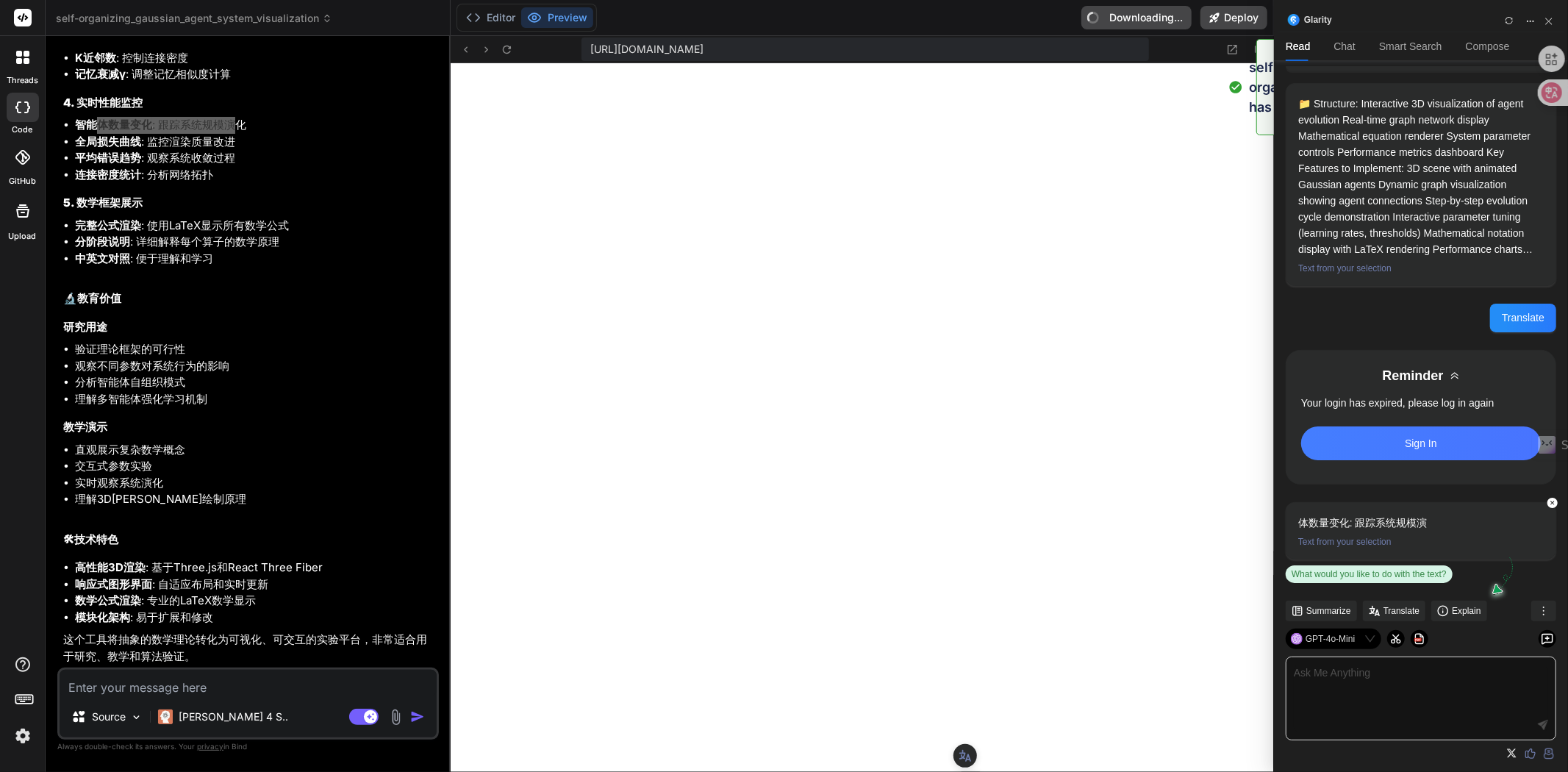
type textarea "x"
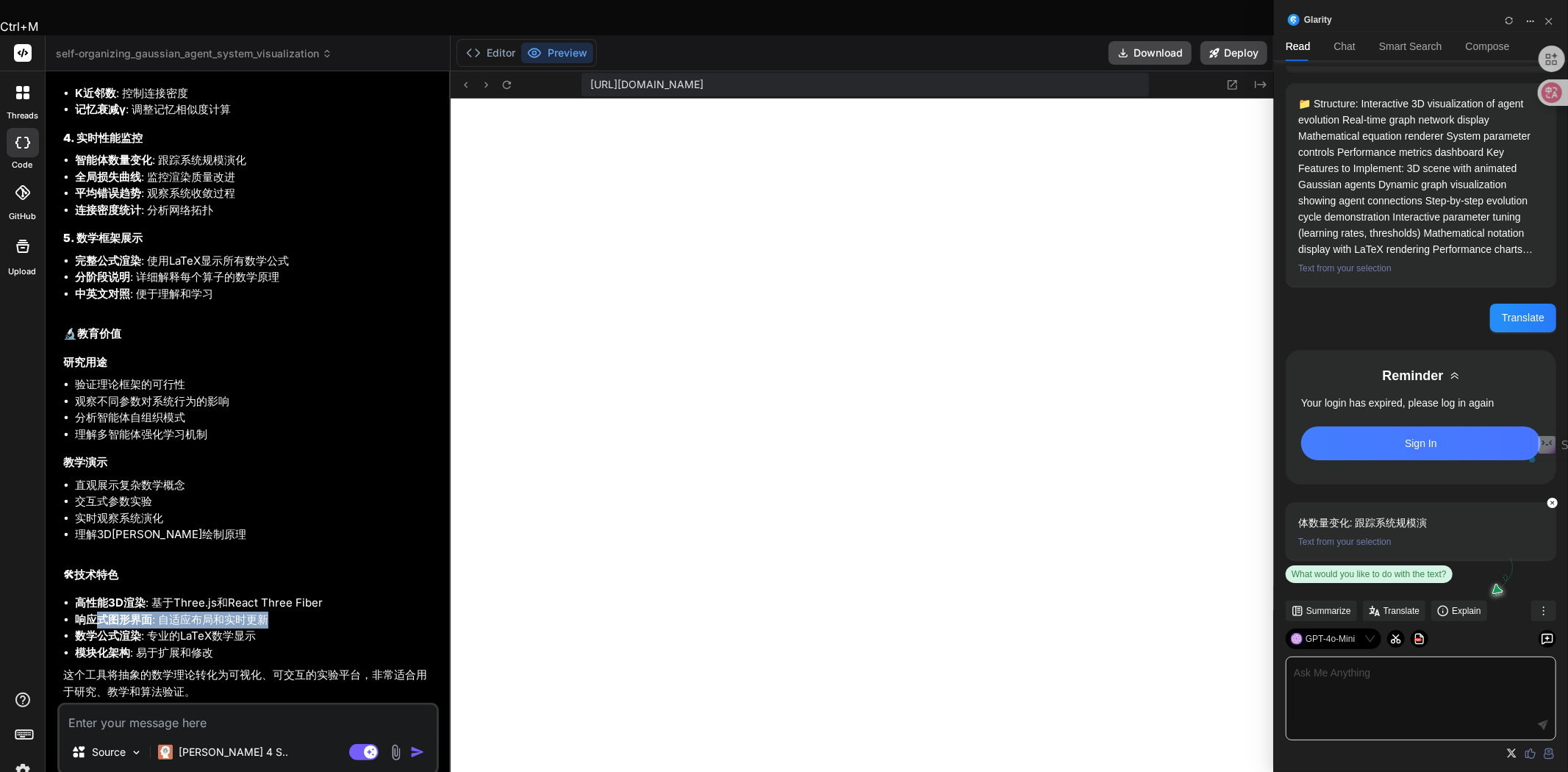
drag, startPoint x: 101, startPoint y: 584, endPoint x: 297, endPoint y: 592, distance: 196.2
click at [297, 612] on li "响应式图形界面 : 自适应布局和实时更新" at bounding box center [256, 620] width 361 height 17
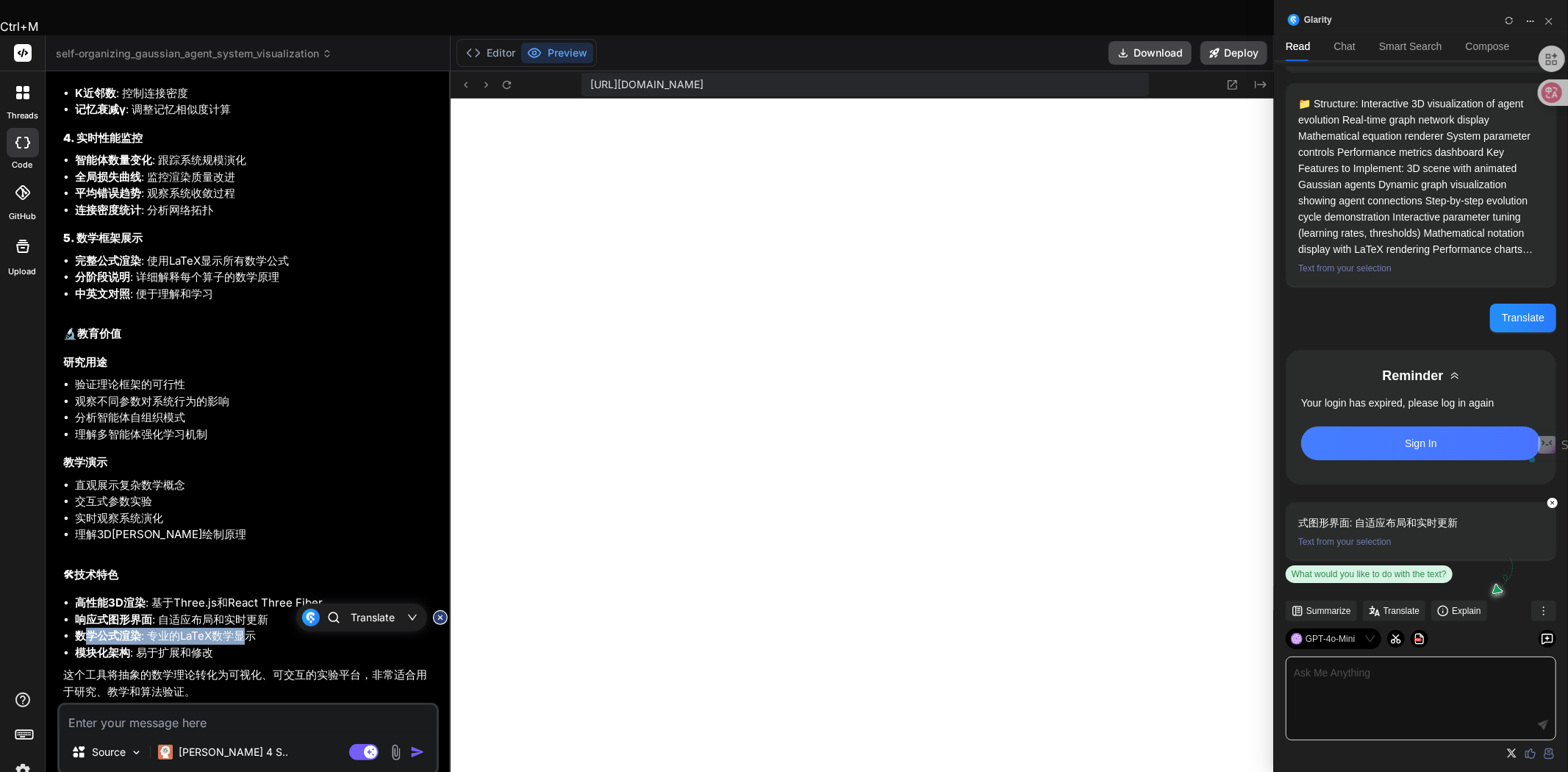
drag, startPoint x: 83, startPoint y: 604, endPoint x: 246, endPoint y: 608, distance: 163.0
click at [246, 628] on li "数学公式渲染 : 专业的LaTeX数学显示" at bounding box center [256, 636] width 361 height 17
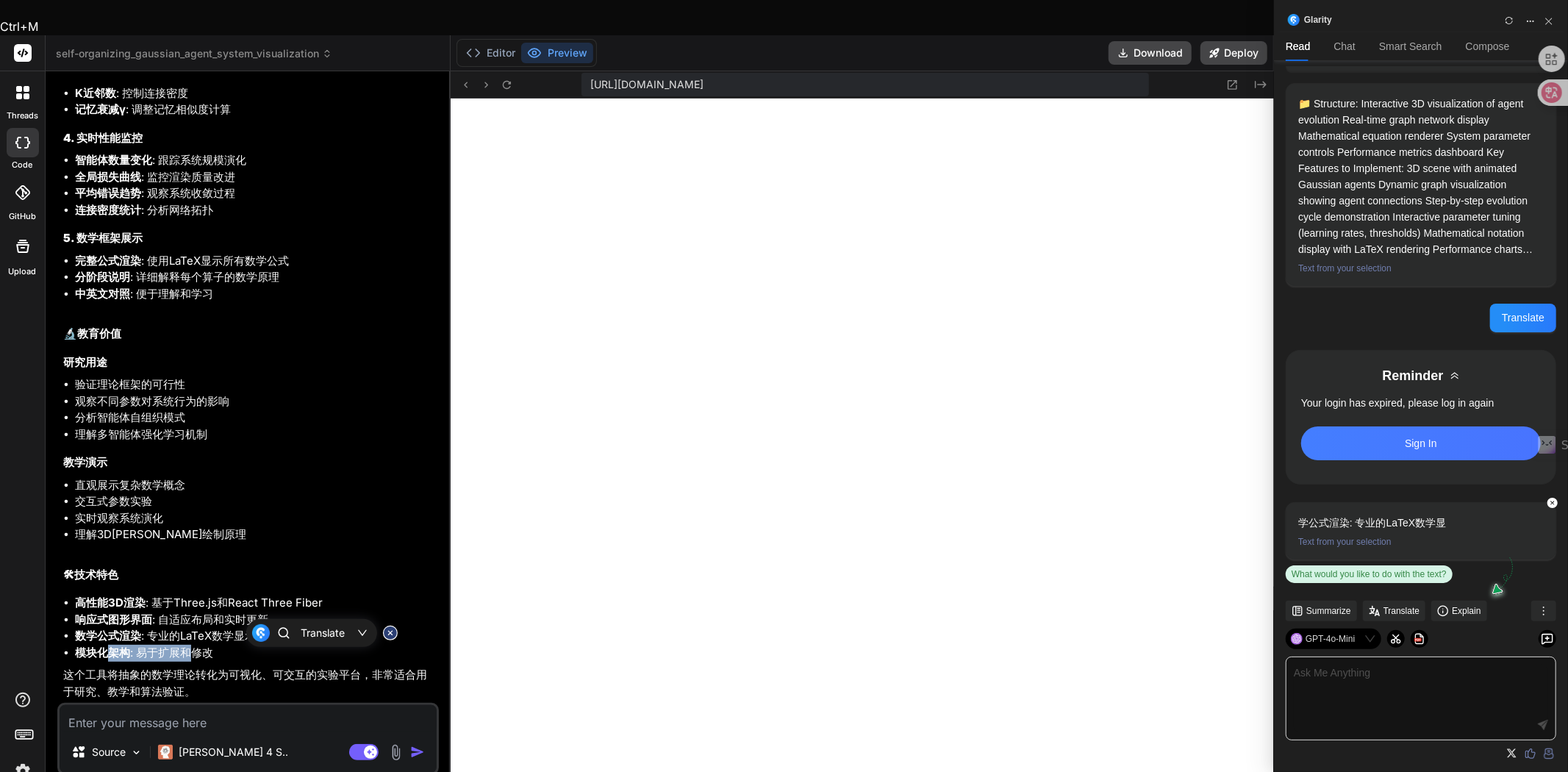
drag, startPoint x: 111, startPoint y: 619, endPoint x: 188, endPoint y: 620, distance: 77.0
click at [189, 645] on li "模块化架构 : 易于扩展和修改" at bounding box center [256, 653] width 361 height 17
drag, startPoint x: 75, startPoint y: 633, endPoint x: 65, endPoint y: 643, distance: 14.1
click at [74, 634] on div "这个自组织[PERSON_NAME]智能体系统可视化工具具有以下功能： 🎯 核心功能 1. 实时3D可视化 智能体渲染 : 每个[PERSON_NAME]智能…" at bounding box center [249, 213] width 373 height 972
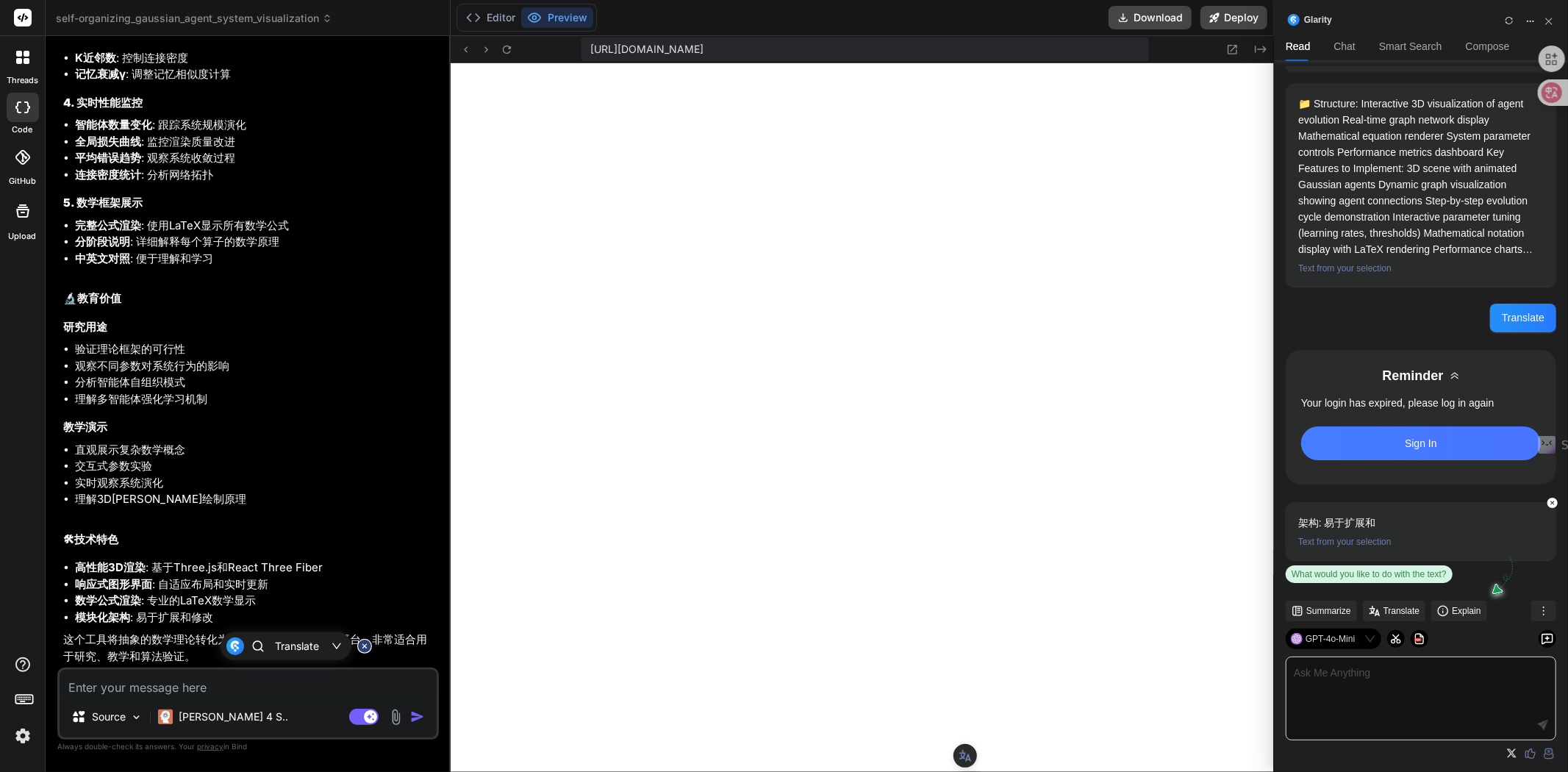
scroll to position [10, 0]
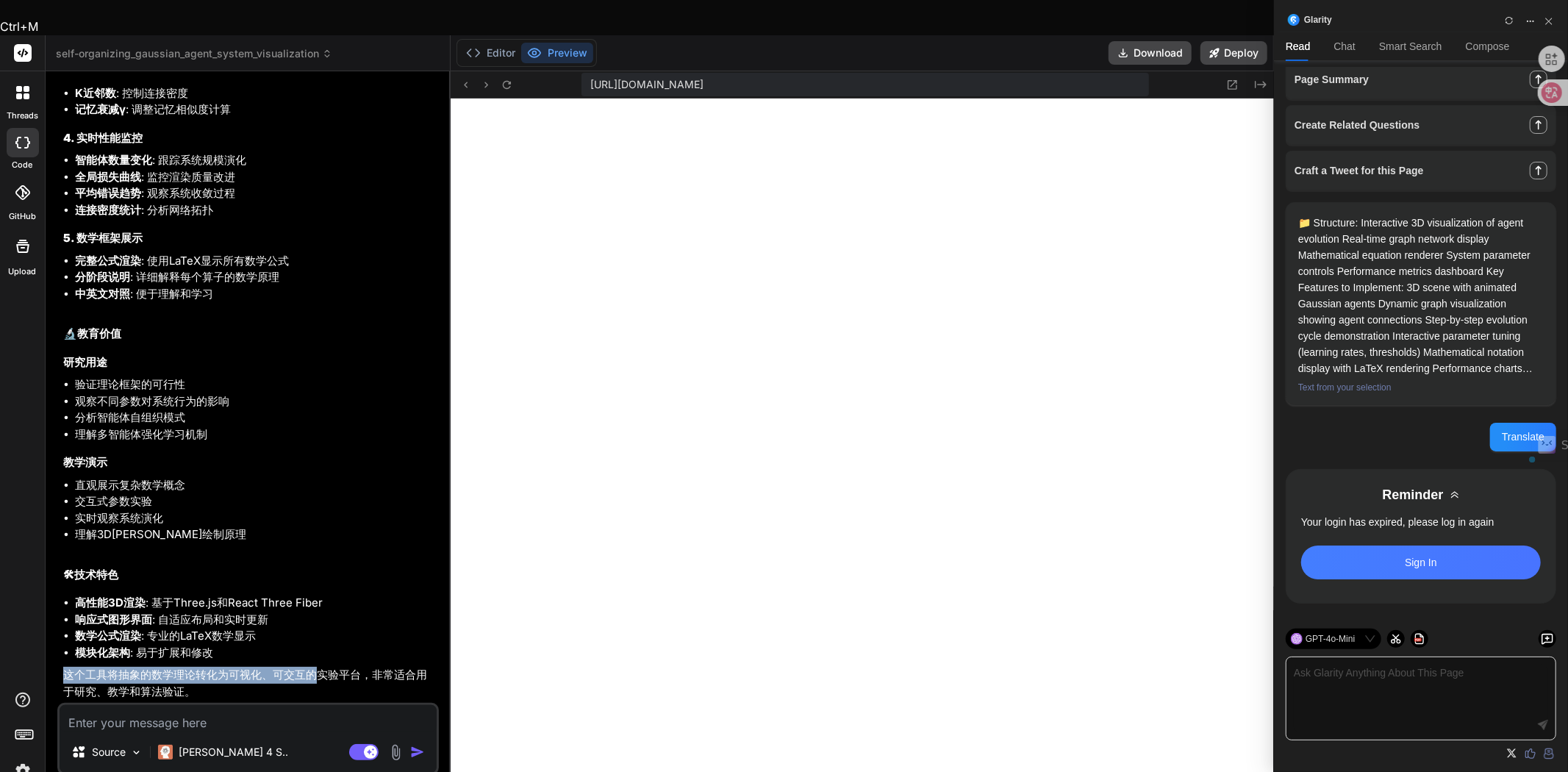
drag, startPoint x: 67, startPoint y: 643, endPoint x: 317, endPoint y: 642, distance: 250.0
click at [317, 667] on p "这个工具将抽象的数学理论转化为可视化、可交互的实验平台，非常适合用于研究、教学和算法验证。" at bounding box center [249, 683] width 373 height 33
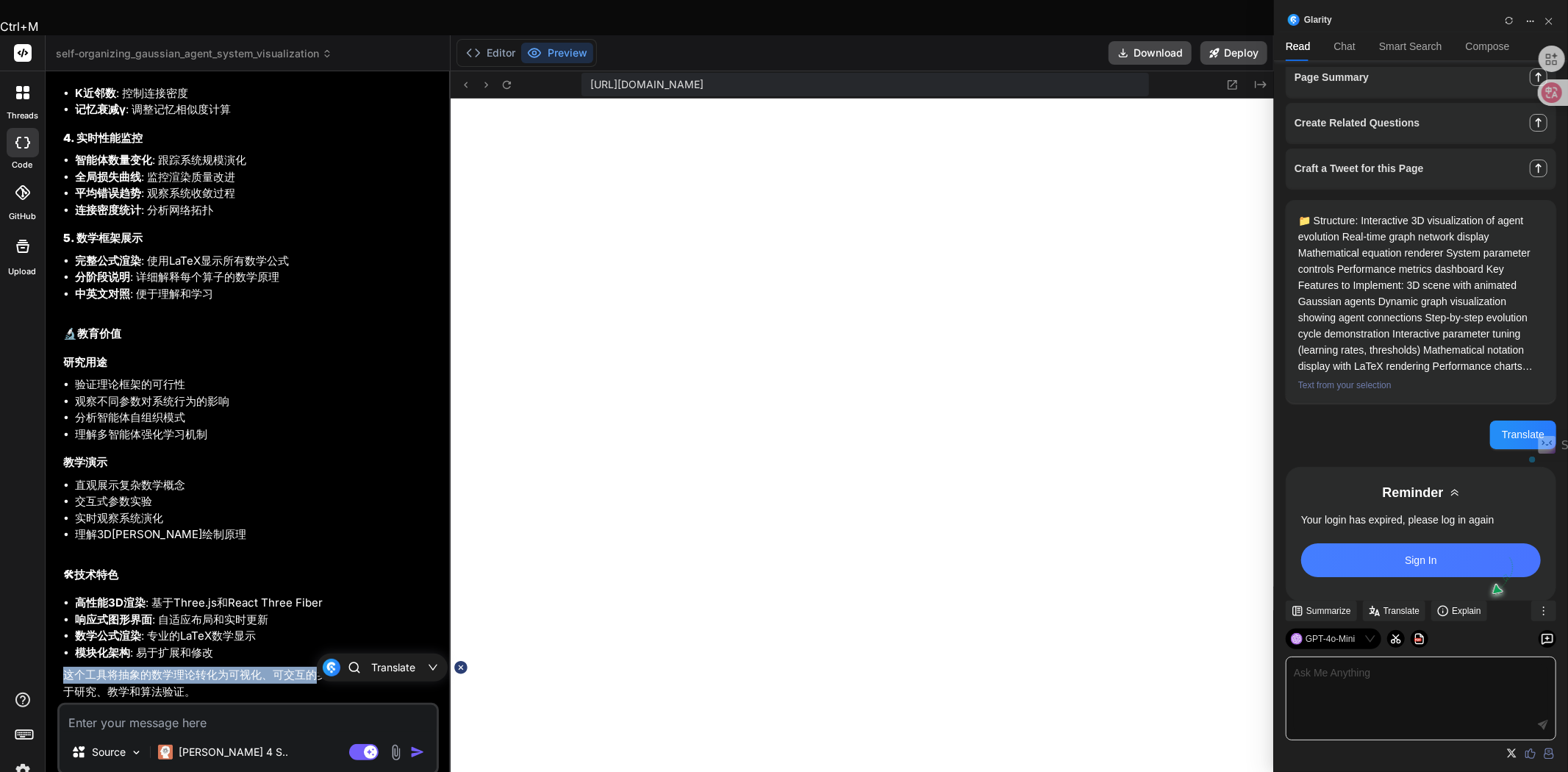
scroll to position [130, 0]
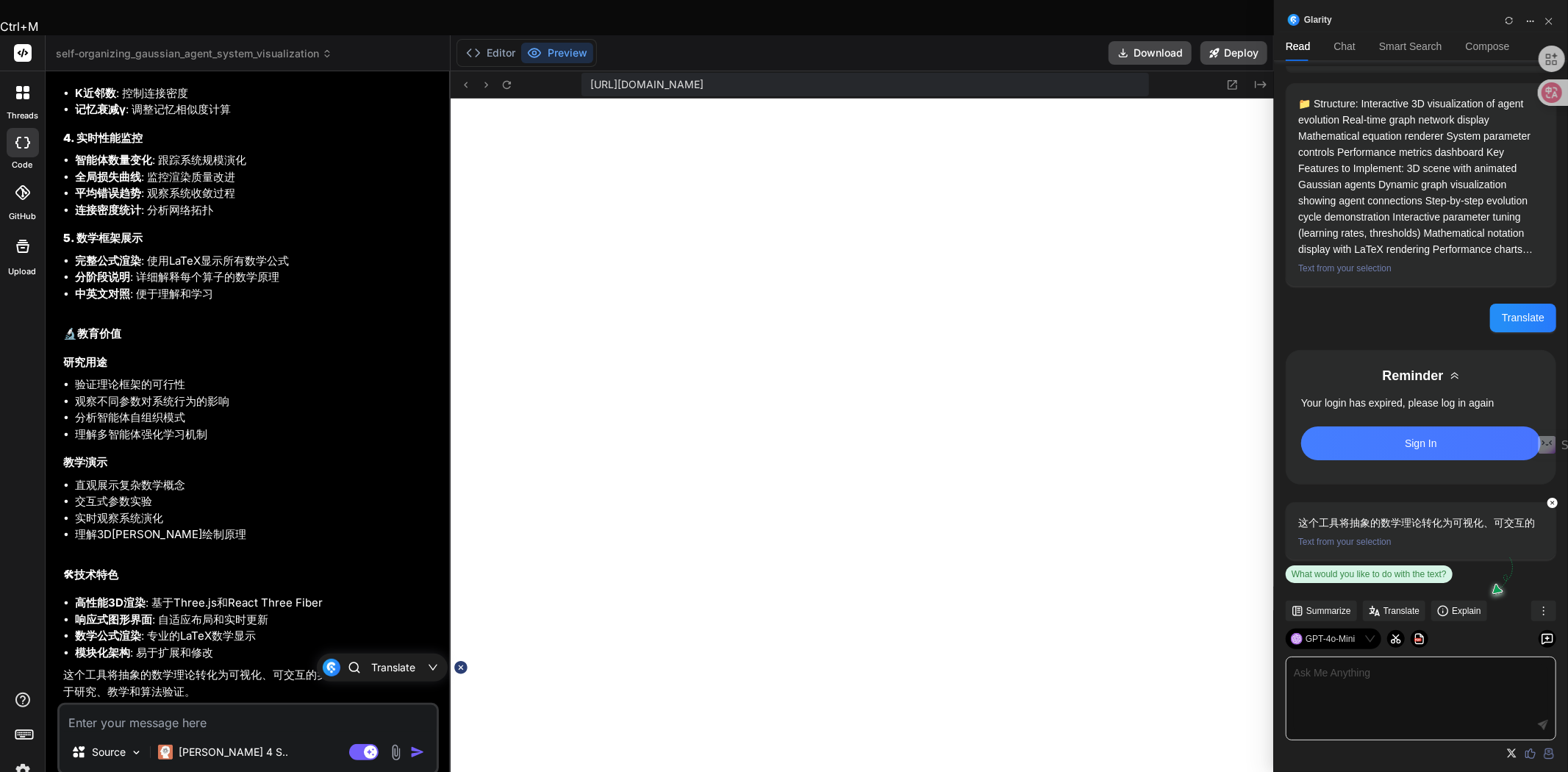
click at [91, 705] on textarea at bounding box center [248, 718] width 377 height 26
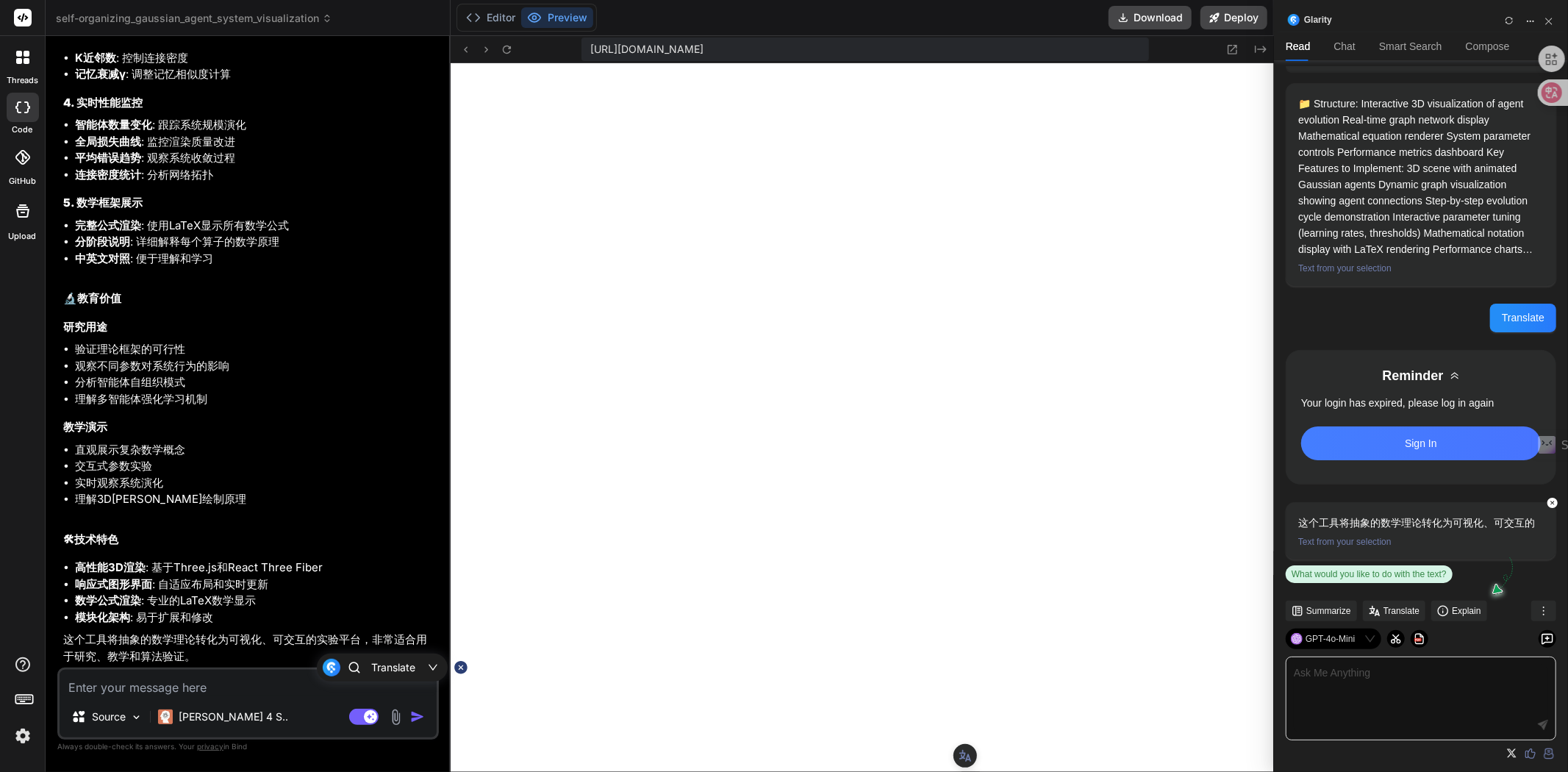
scroll to position [10, 0]
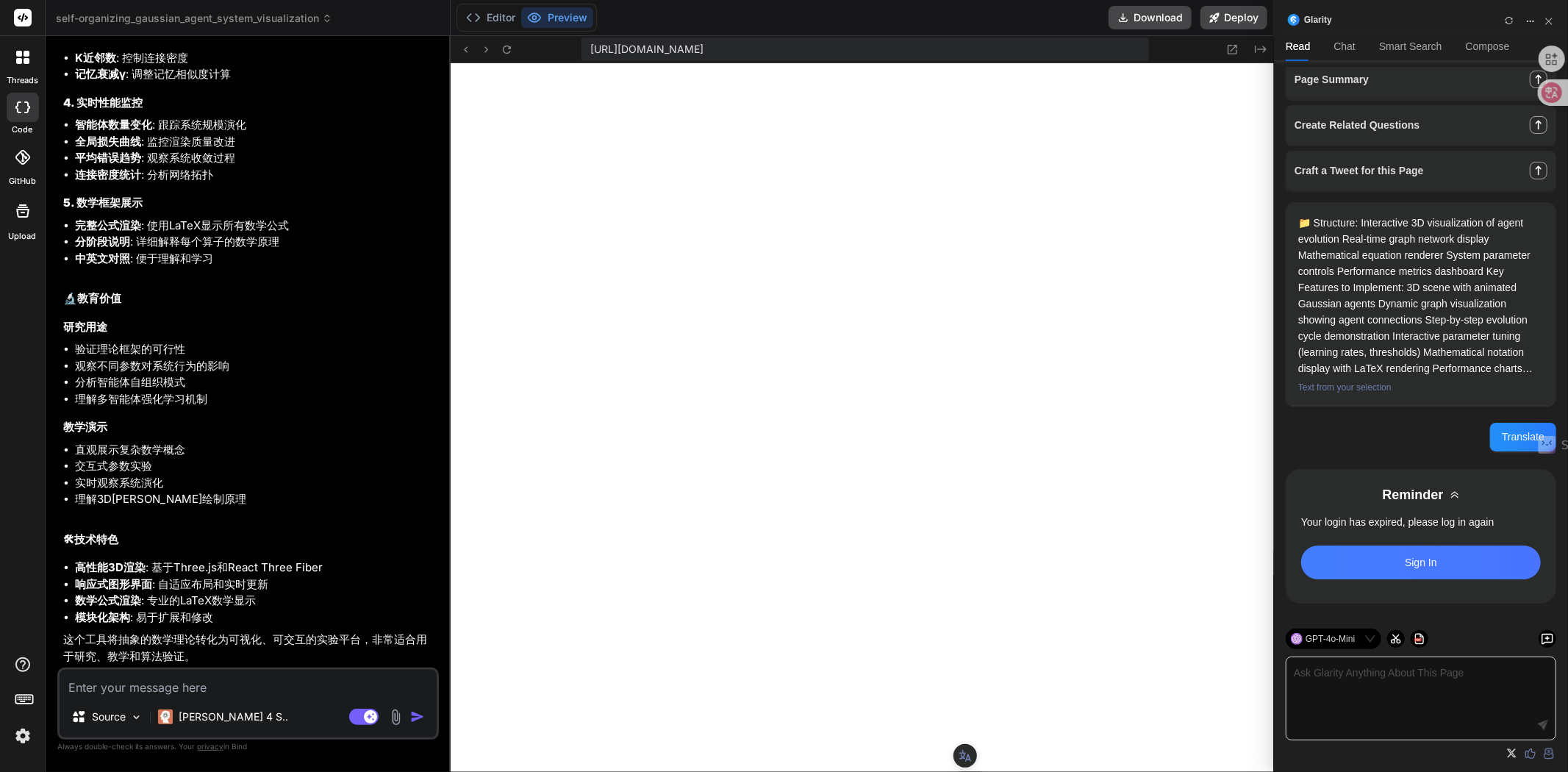
click at [265, 685] on textarea at bounding box center [248, 682] width 377 height 26
type textarea "n"
type textarea "x"
type textarea "ne"
type textarea "x"
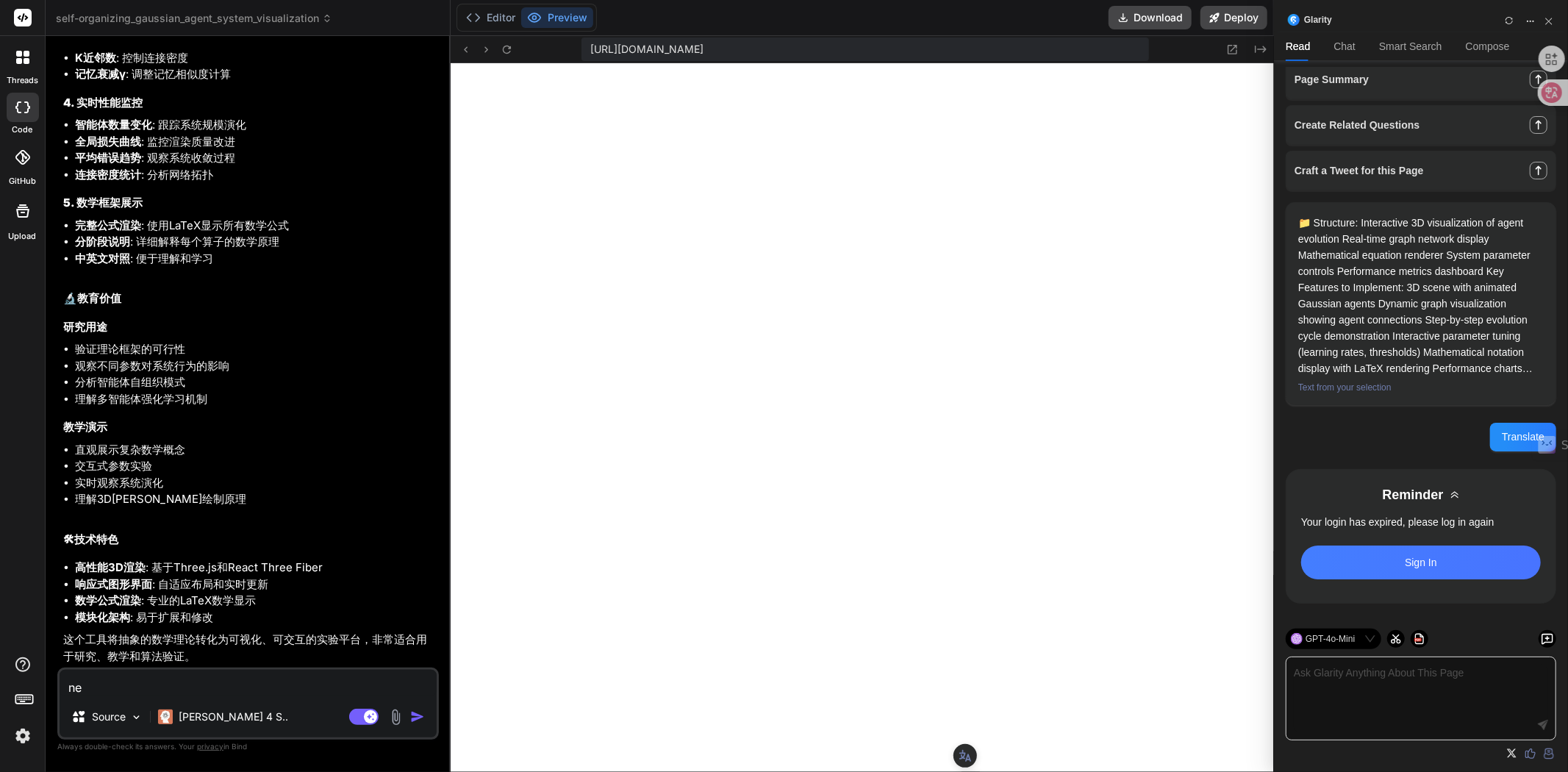
type textarea "nen"
type textarea "x"
type textarea "neng"
type textarea "x"
type textarea "能"
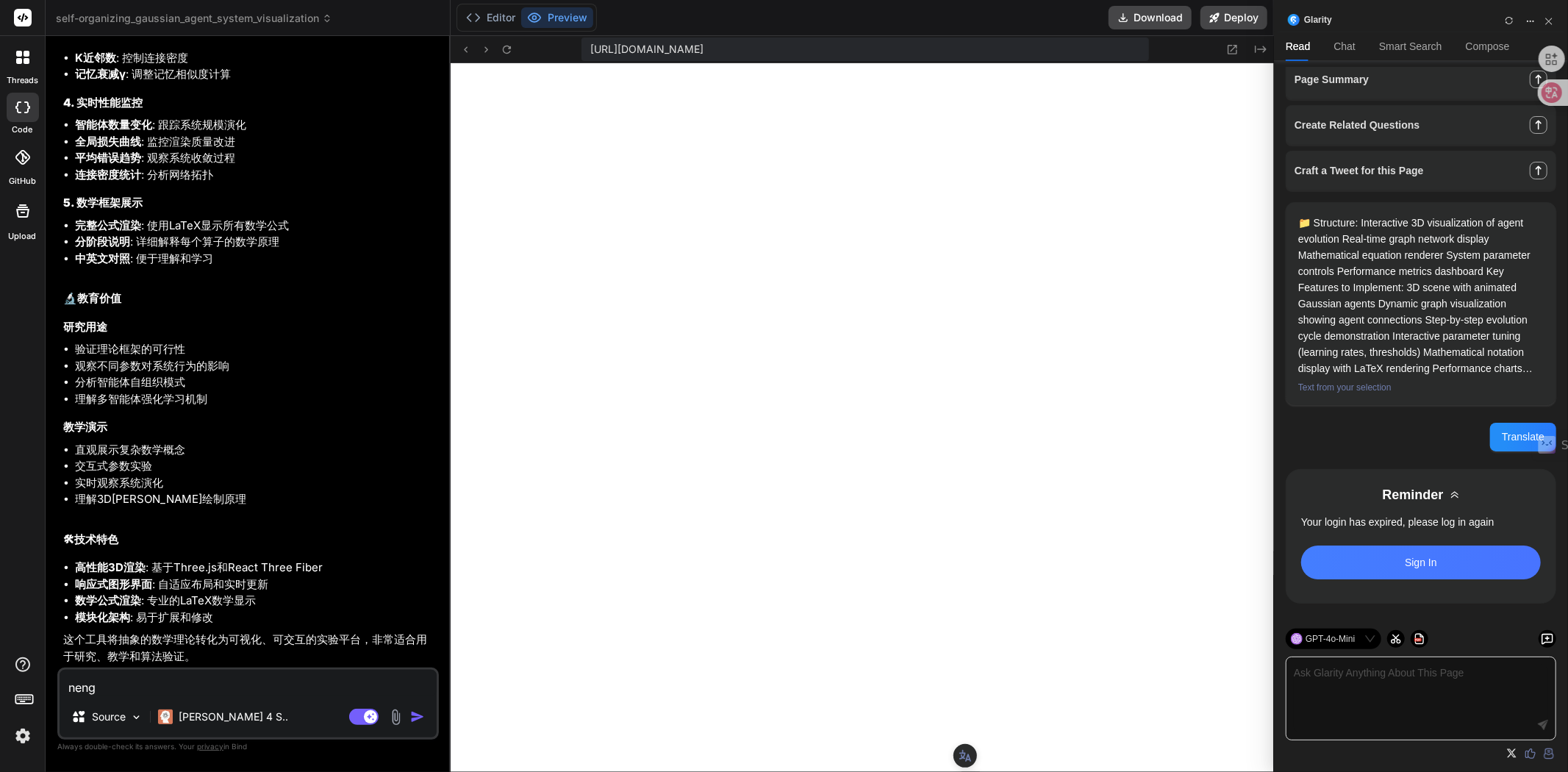
type textarea "x"
type textarea "能b"
type textarea "x"
type textarea "能ba"
type textarea "x"
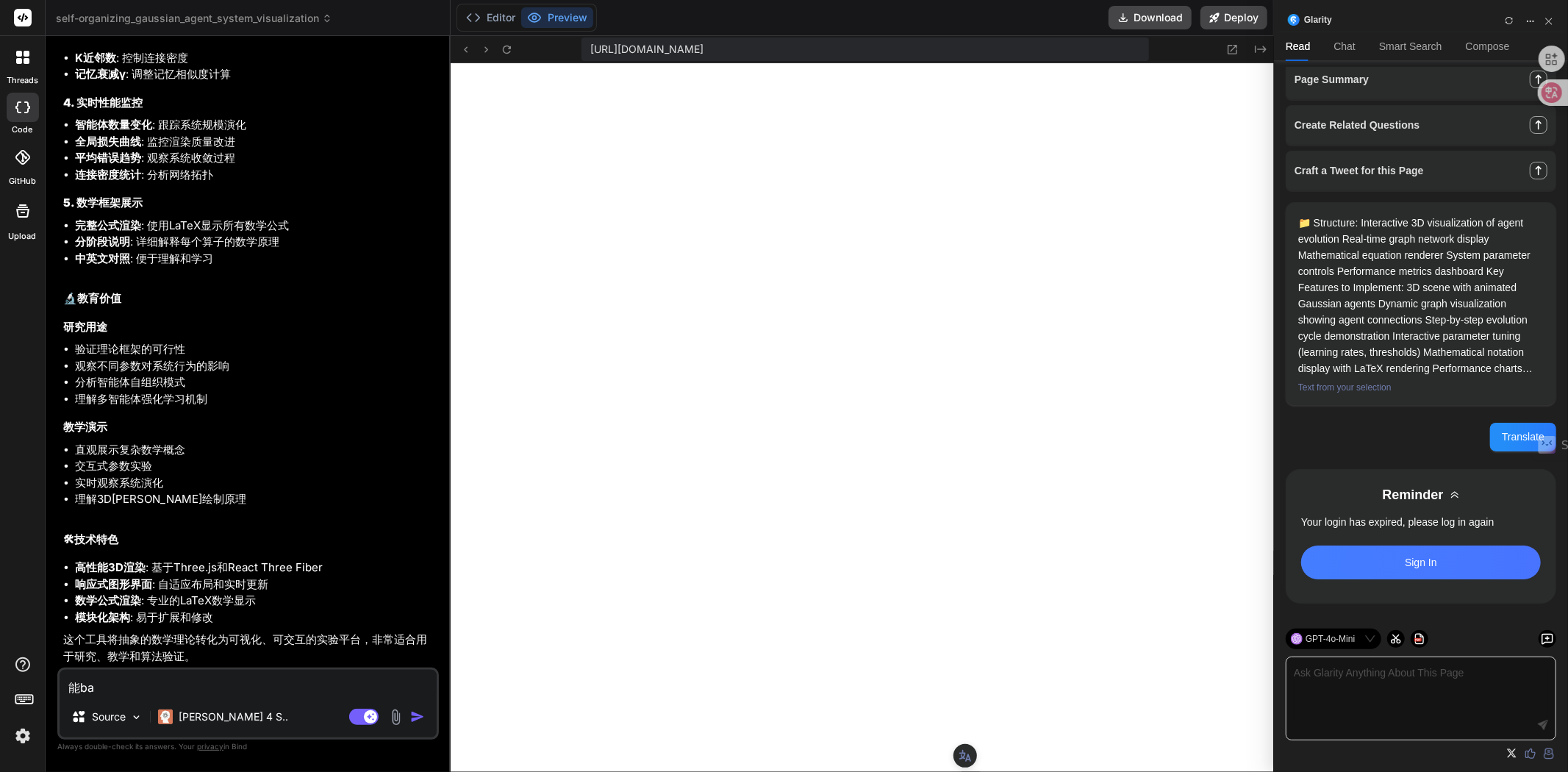
type textarea "能把"
type textarea "x"
type textarea "能把2"
type textarea "x"
type textarea "能把2d"
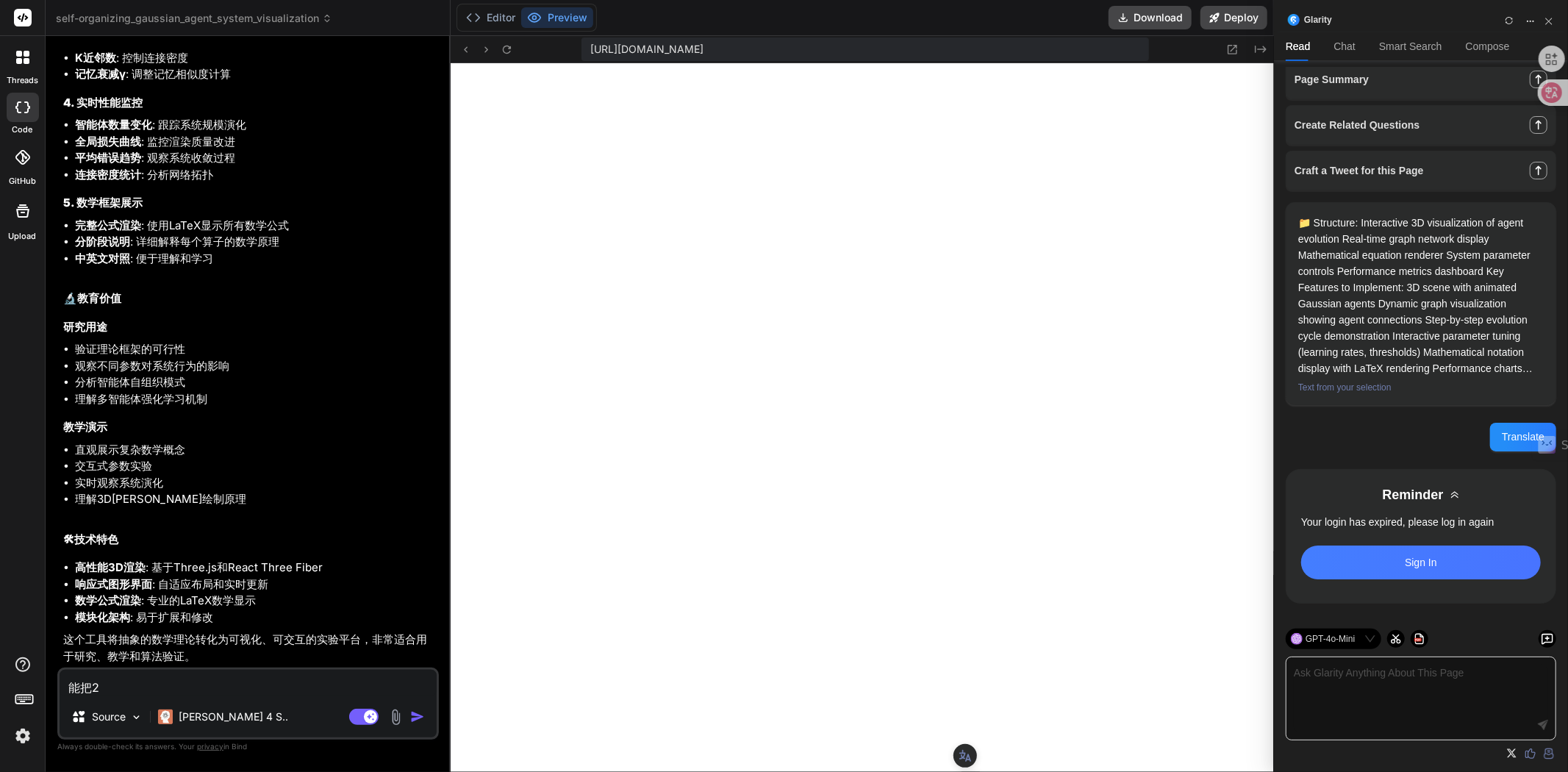
type textarea "x"
type textarea "能把2dz"
type textarea "x"
type textarea "能把2dzh"
type textarea "x"
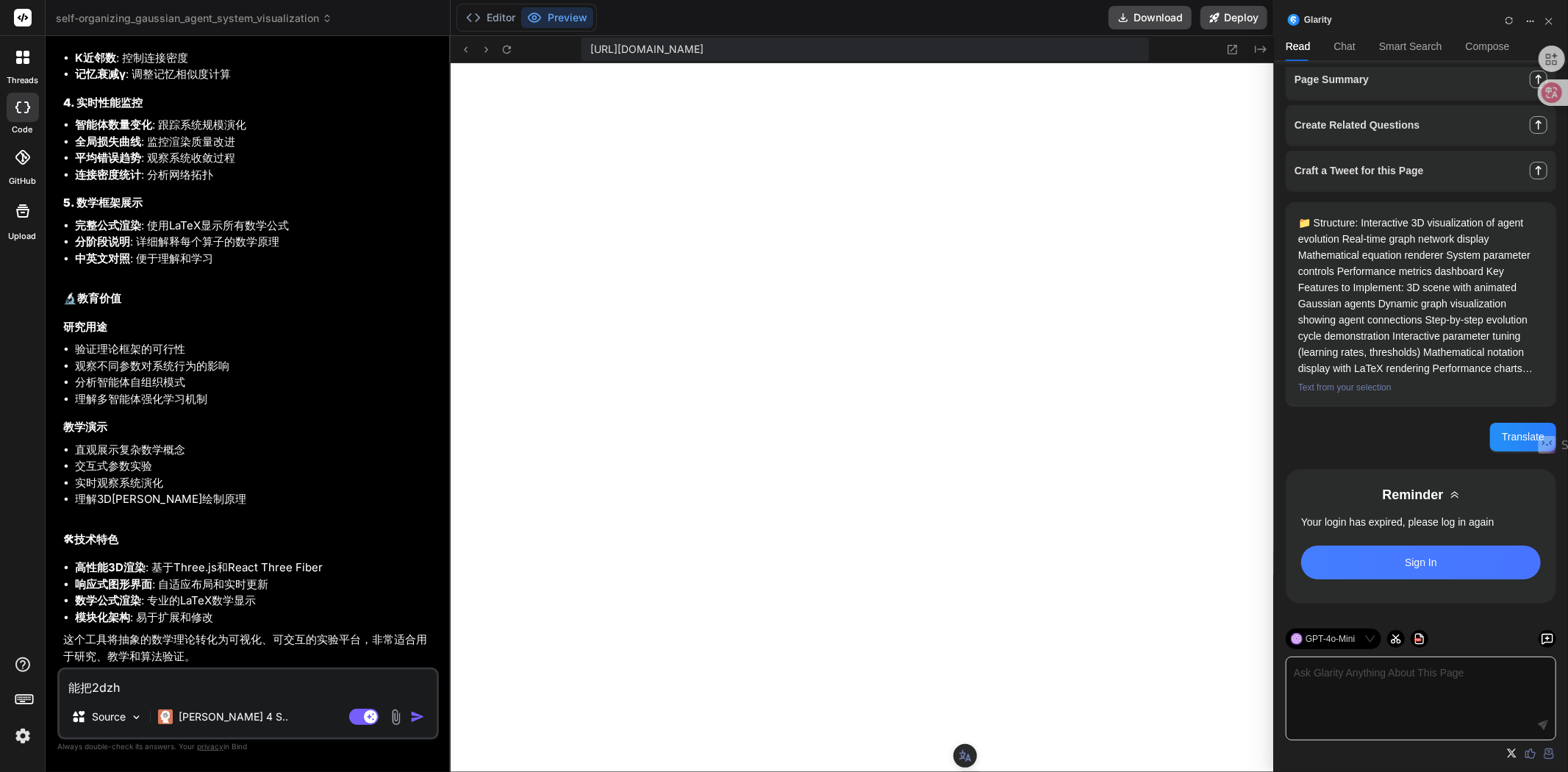
type textarea "能把2dzha"
type textarea "x"
type textarea "能把2dzhao"
type textarea "x"
type textarea "能把2dzha"
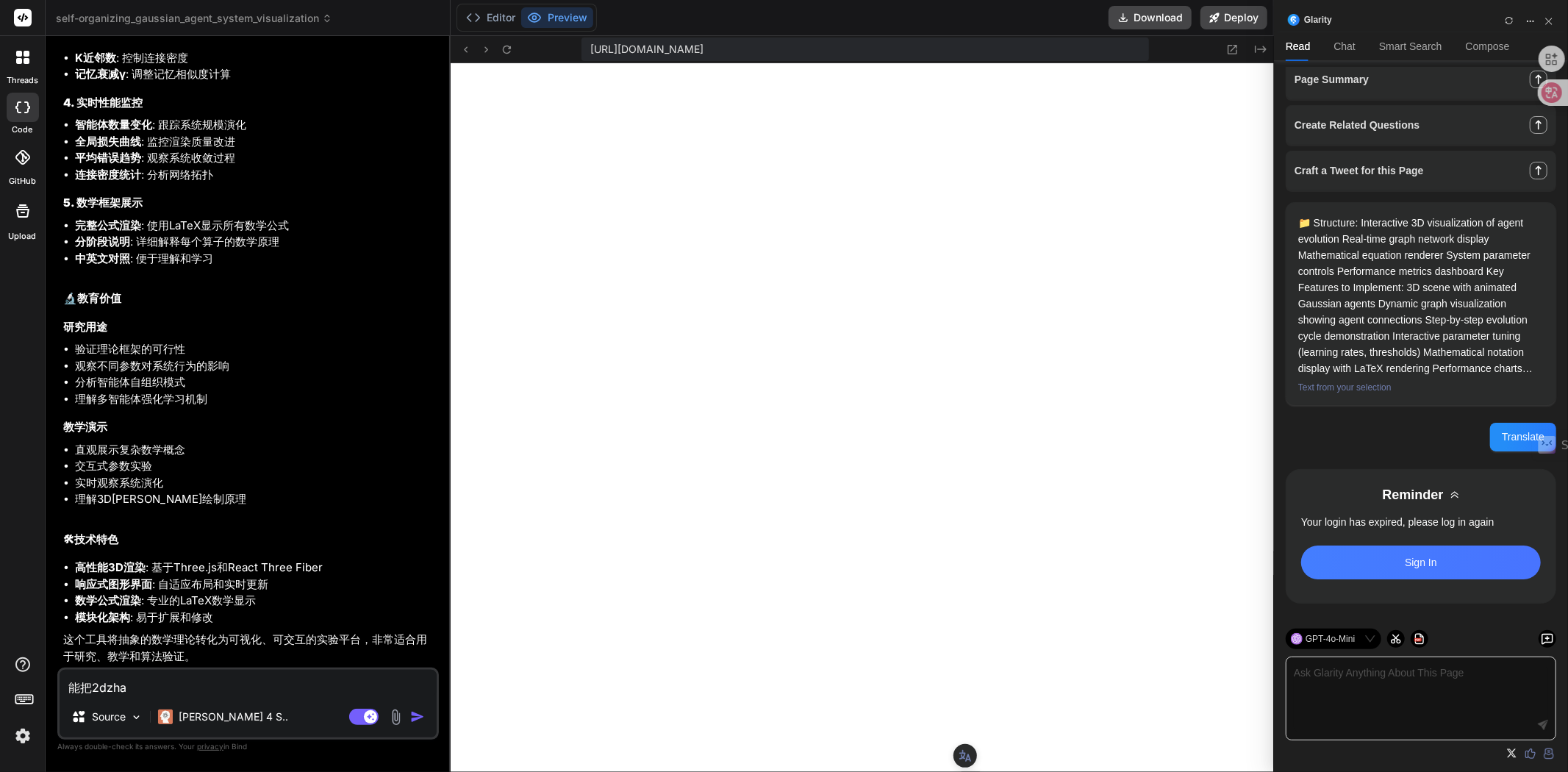
type textarea "x"
type textarea "能把2dzh"
type textarea "x"
type textarea "能把2dz"
type textarea "x"
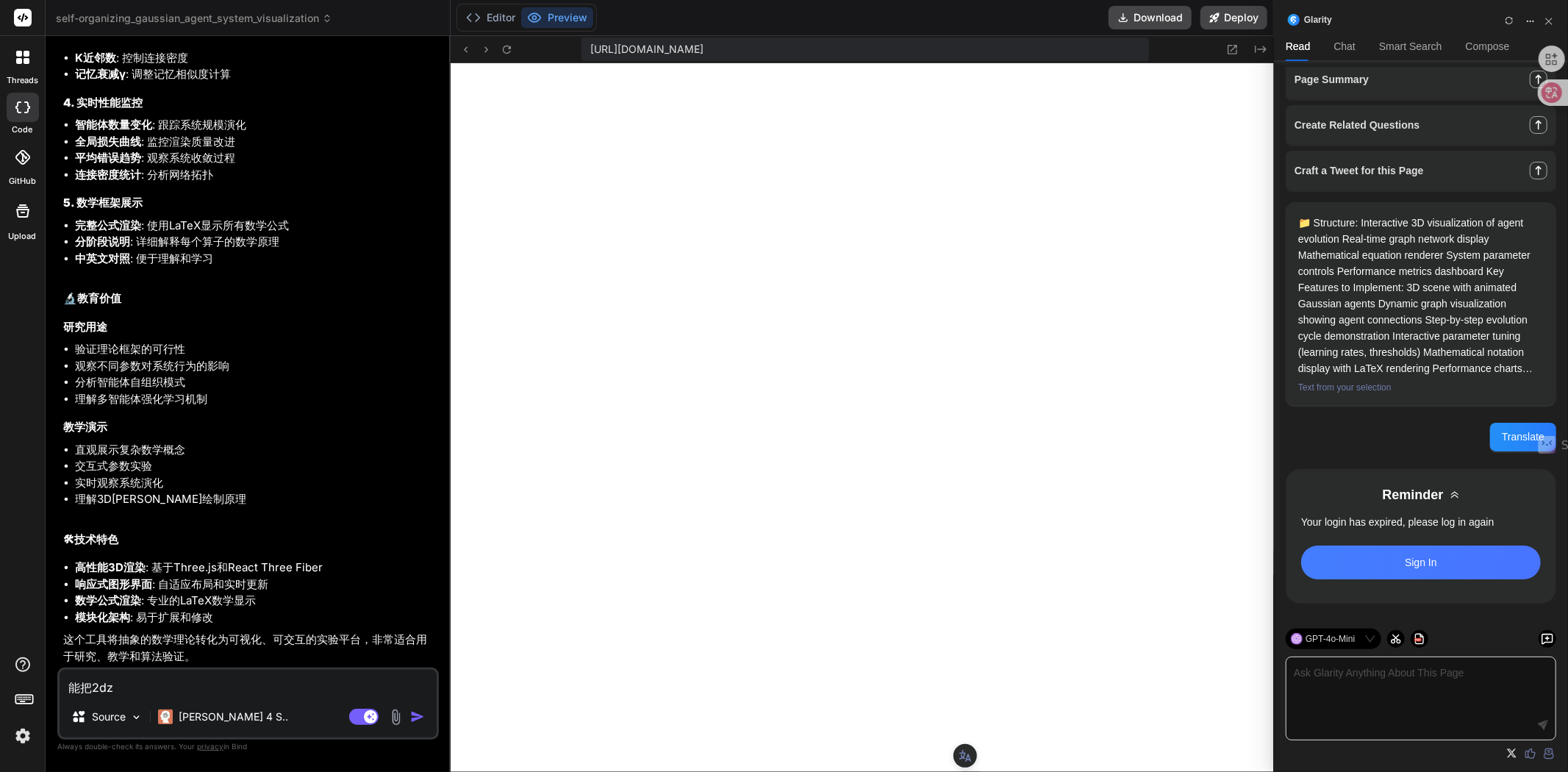
type textarea "能把2dza"
type textarea "x"
type textarea "能把2dzao"
type textarea "x"
type textarea "能把2dzao'p"
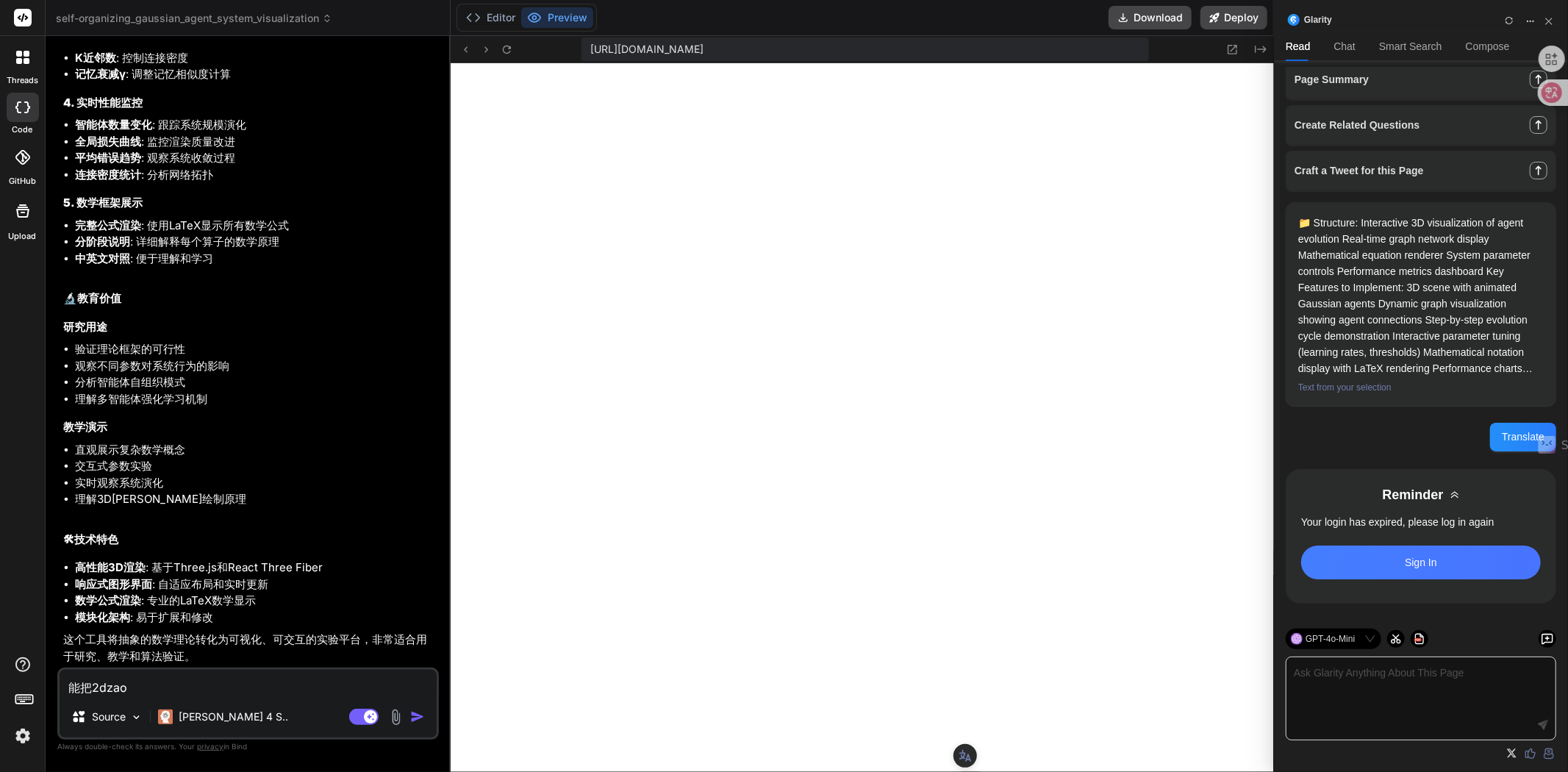
type textarea "x"
type textarea "能把2dzao'pi"
type textarea "x"
type textarea "能把2dzao'pia"
type textarea "x"
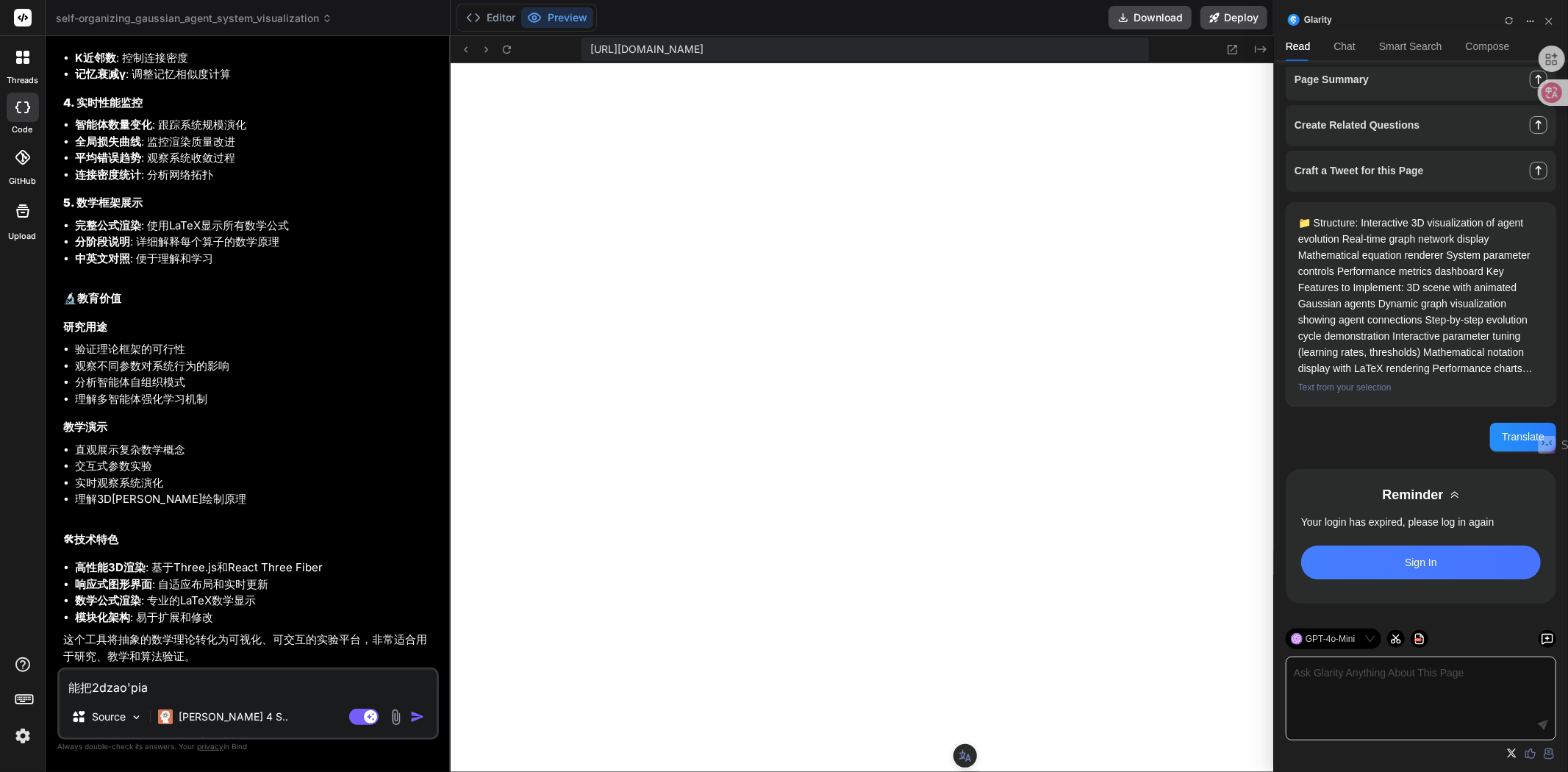
type textarea "能把2dzao'pian"
type textarea "x"
type textarea "能把2d照片"
type textarea "x"
click at [92, 685] on textarea "能把2d照片" at bounding box center [248, 682] width 377 height 26
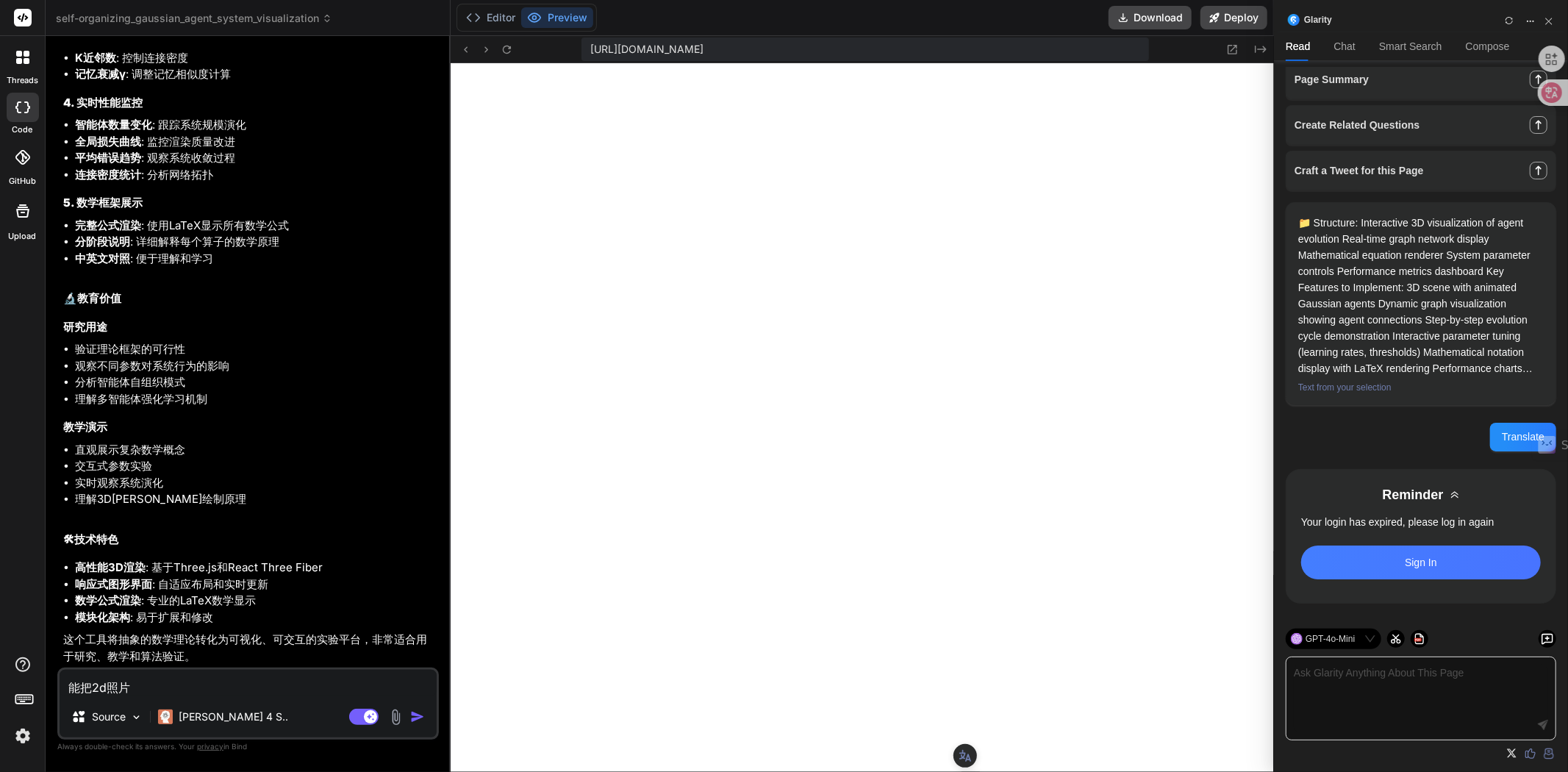
type textarea "能把r2d照片"
type textarea "x"
type textarea "能把ru2d照片"
type textarea "x"
type textarea "能把ru'l2d照片"
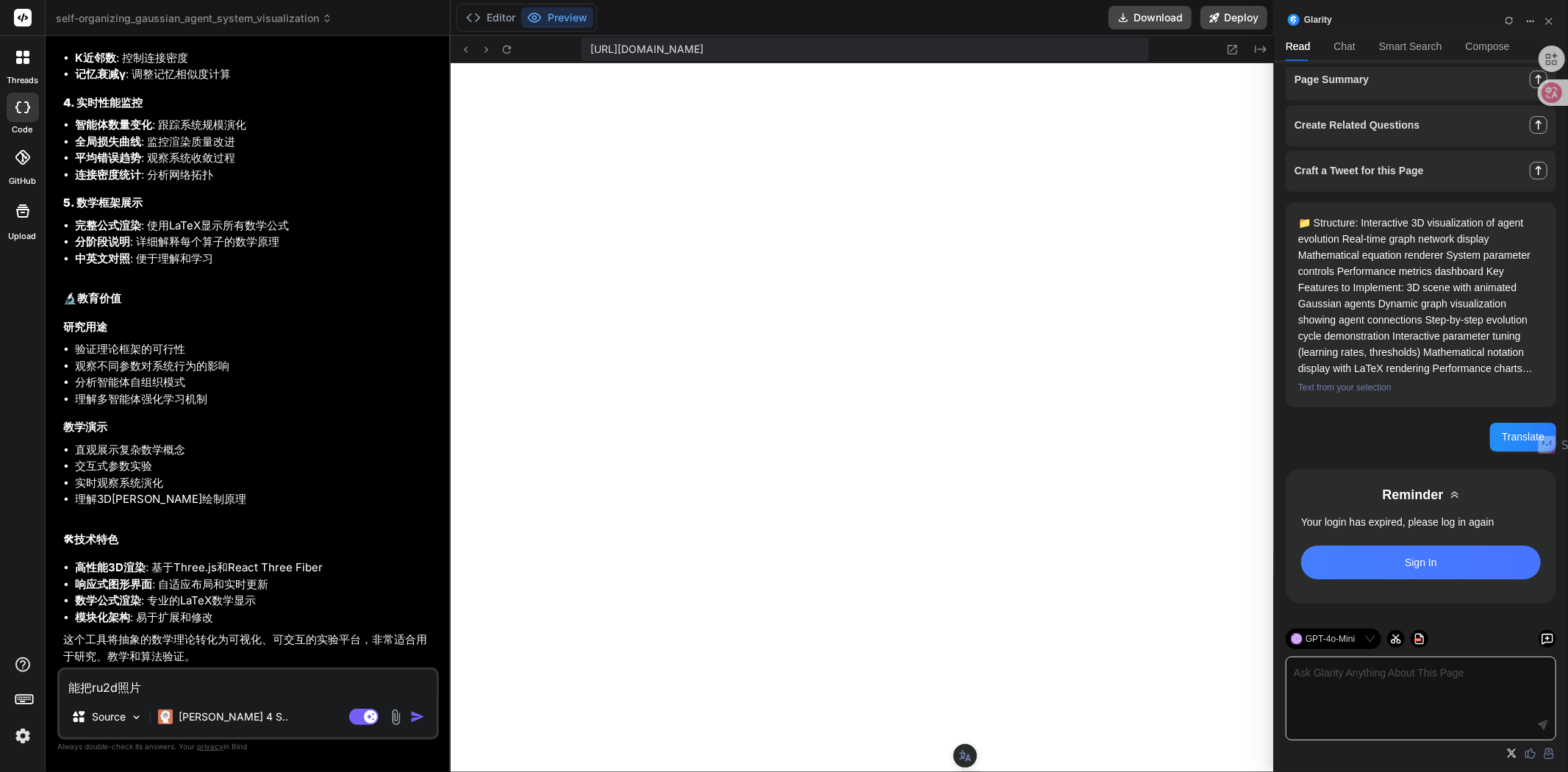
type textarea "x"
type textarea "能把ru'lu2d照片"
type textarea "x"
type textarea "能把ru'l2d照片"
type textarea "x"
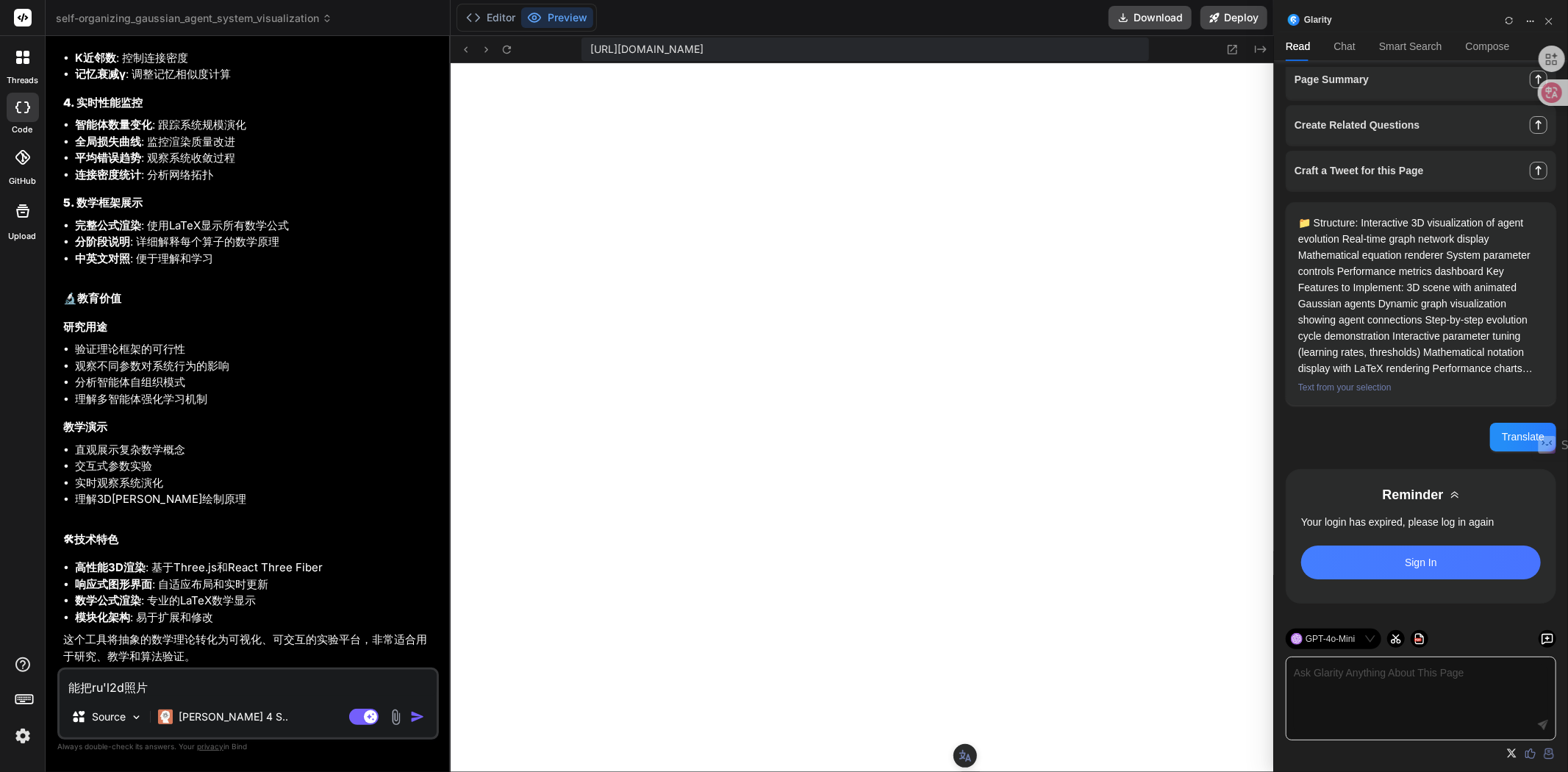
type textarea "能把ru2d照片"
type textarea "x"
type textarea "能把r2d照片"
type textarea "x"
type textarea "能把2d照片"
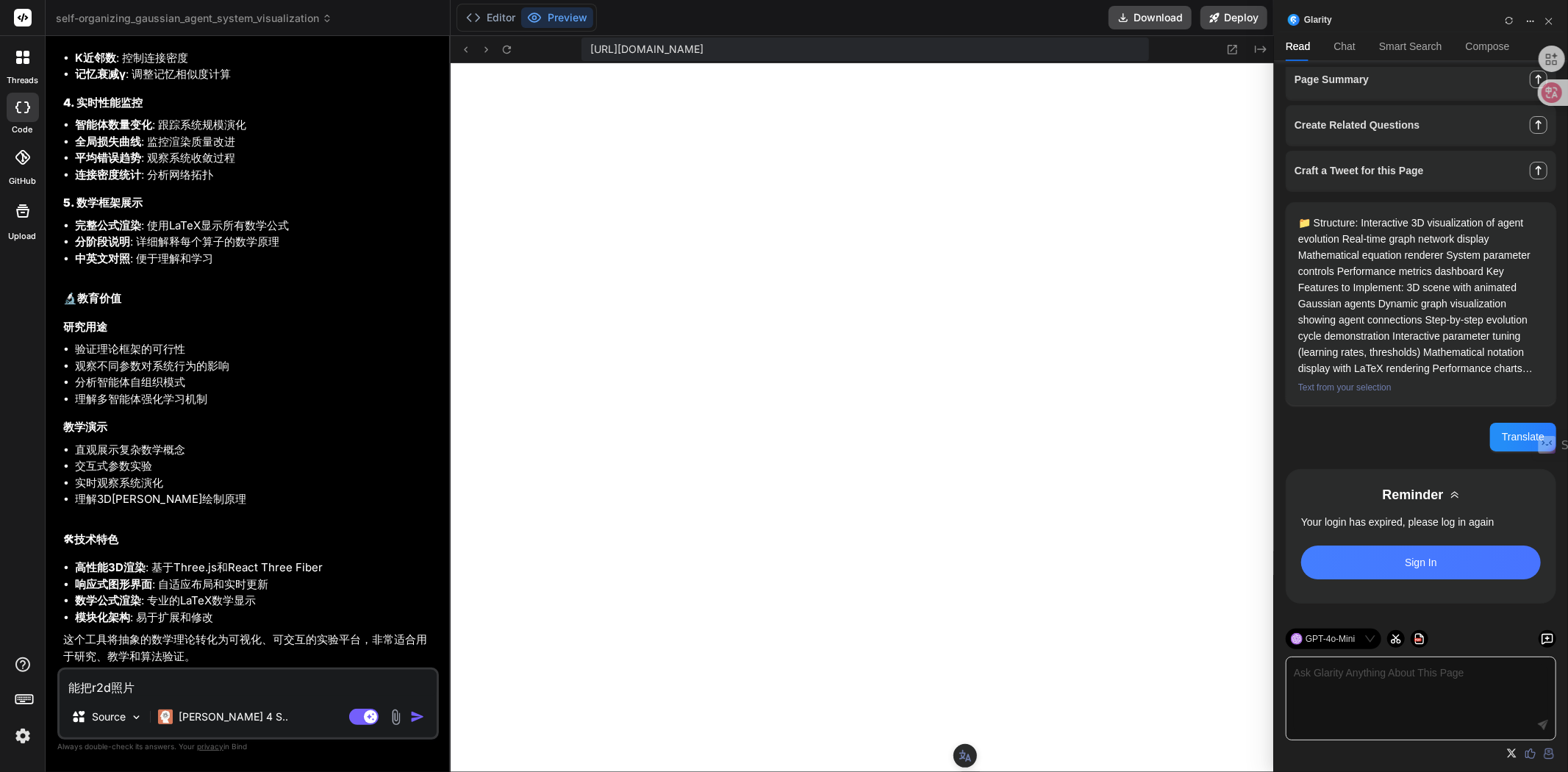
type textarea "x"
type textarea "能把s2d照片"
type textarea "x"
type textarea "能把sh2d照片"
type textarea "x"
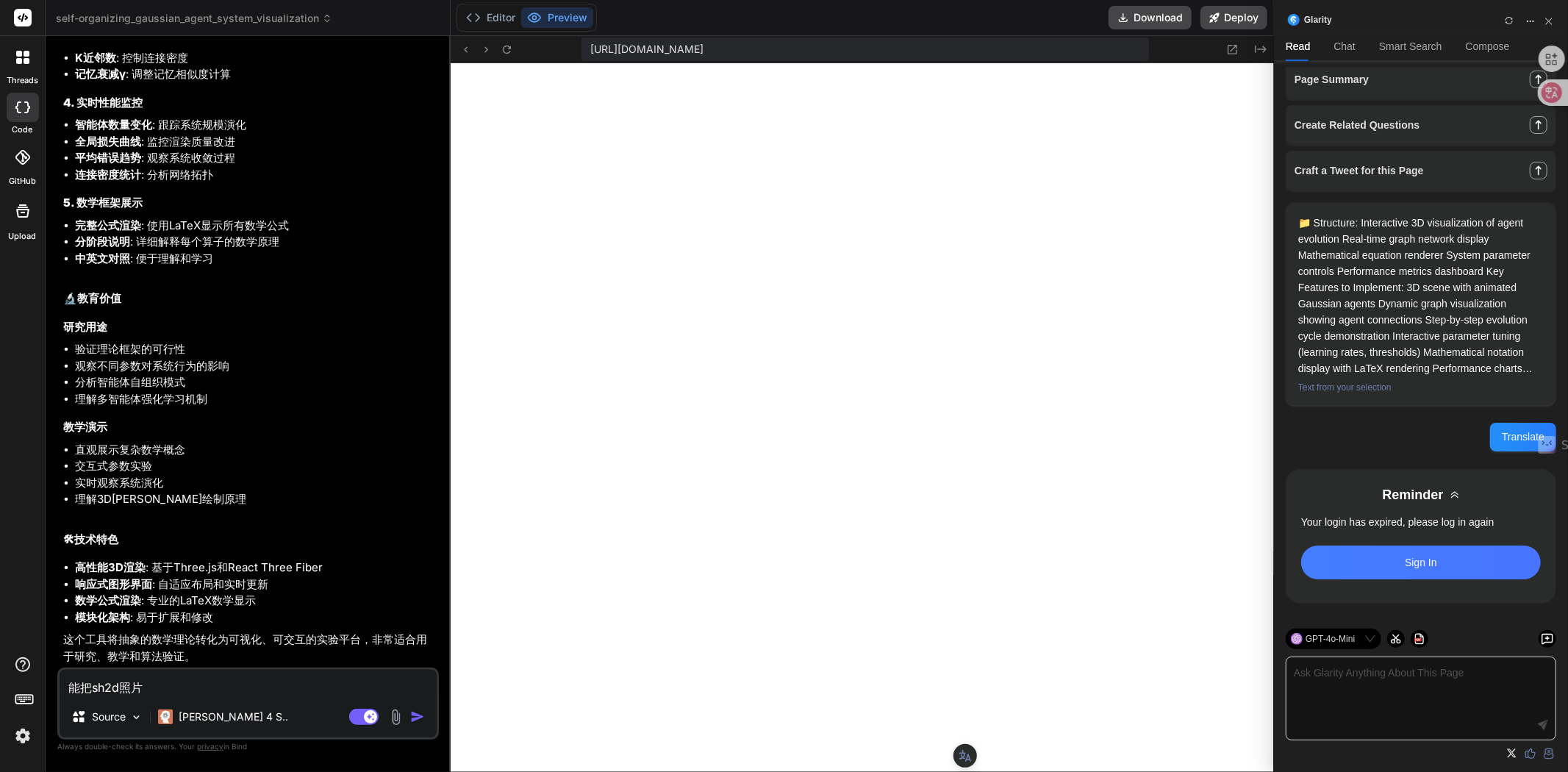
type textarea "能把shu2d照片"
type textarea "x"
type textarea "能把[PERSON_NAME]'r2d照片"
type textarea "x"
type textarea "能把shu'ru2d照片"
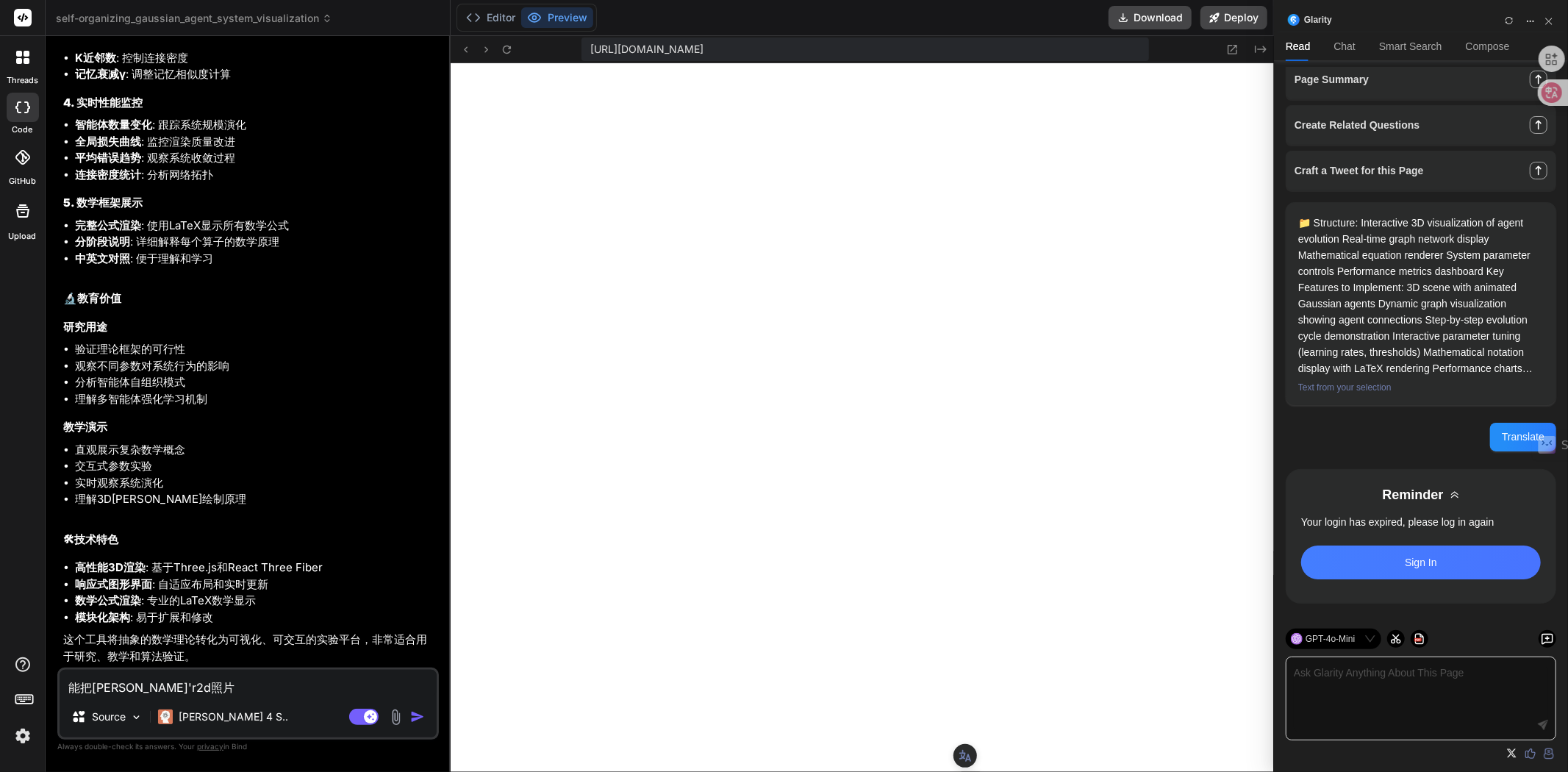
type textarea "x"
type textarea "能把输入2d照片"
type textarea "x"
click at [155, 686] on textarea "能把输入2d照片" at bounding box center [248, 682] width 377 height 26
type textarea "能把输入2d照片z"
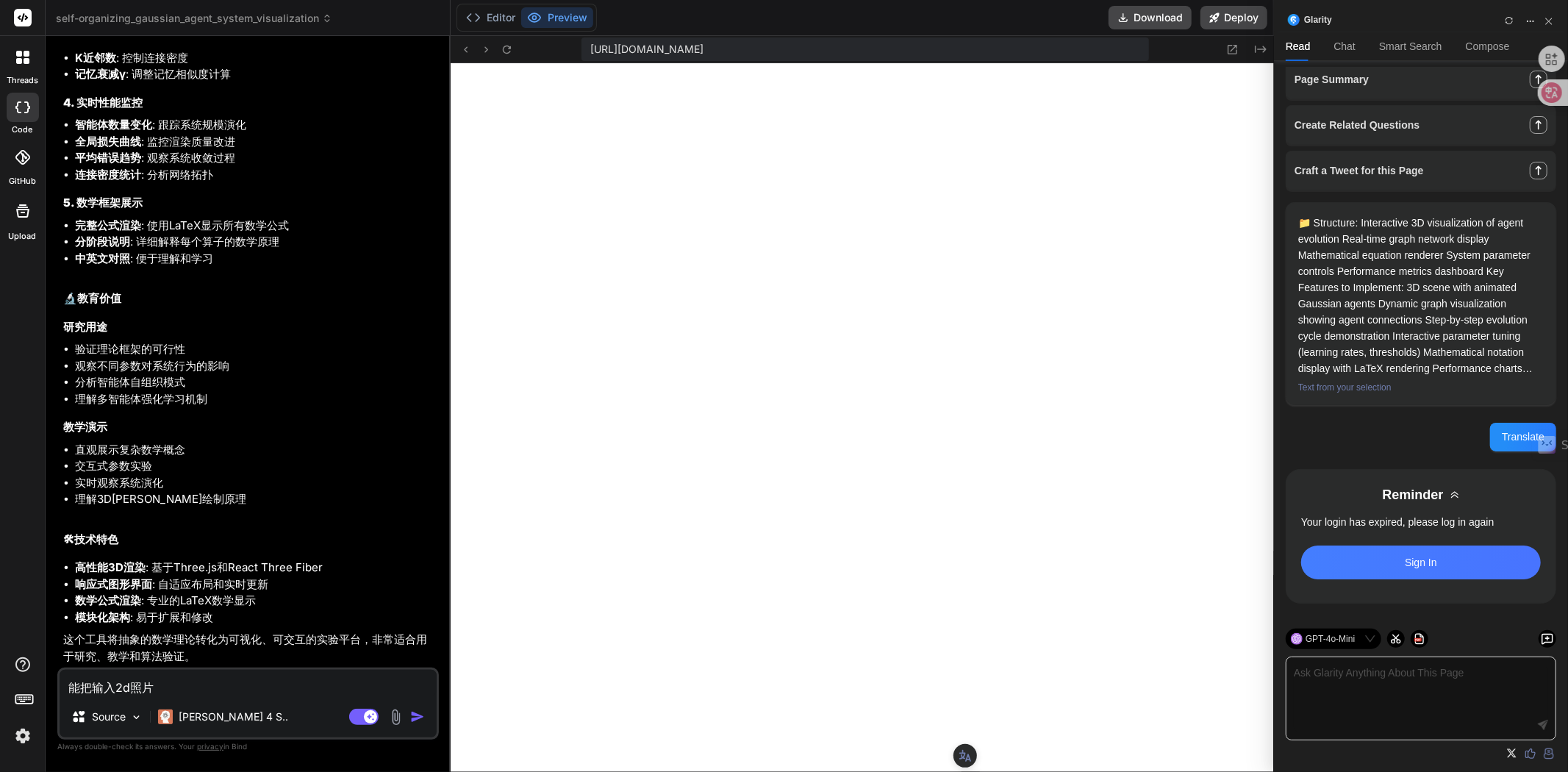
type textarea "x"
type textarea "能把输入2d照片zh"
type textarea "x"
type textarea "能把输入2d照片zhu"
type textarea "x"
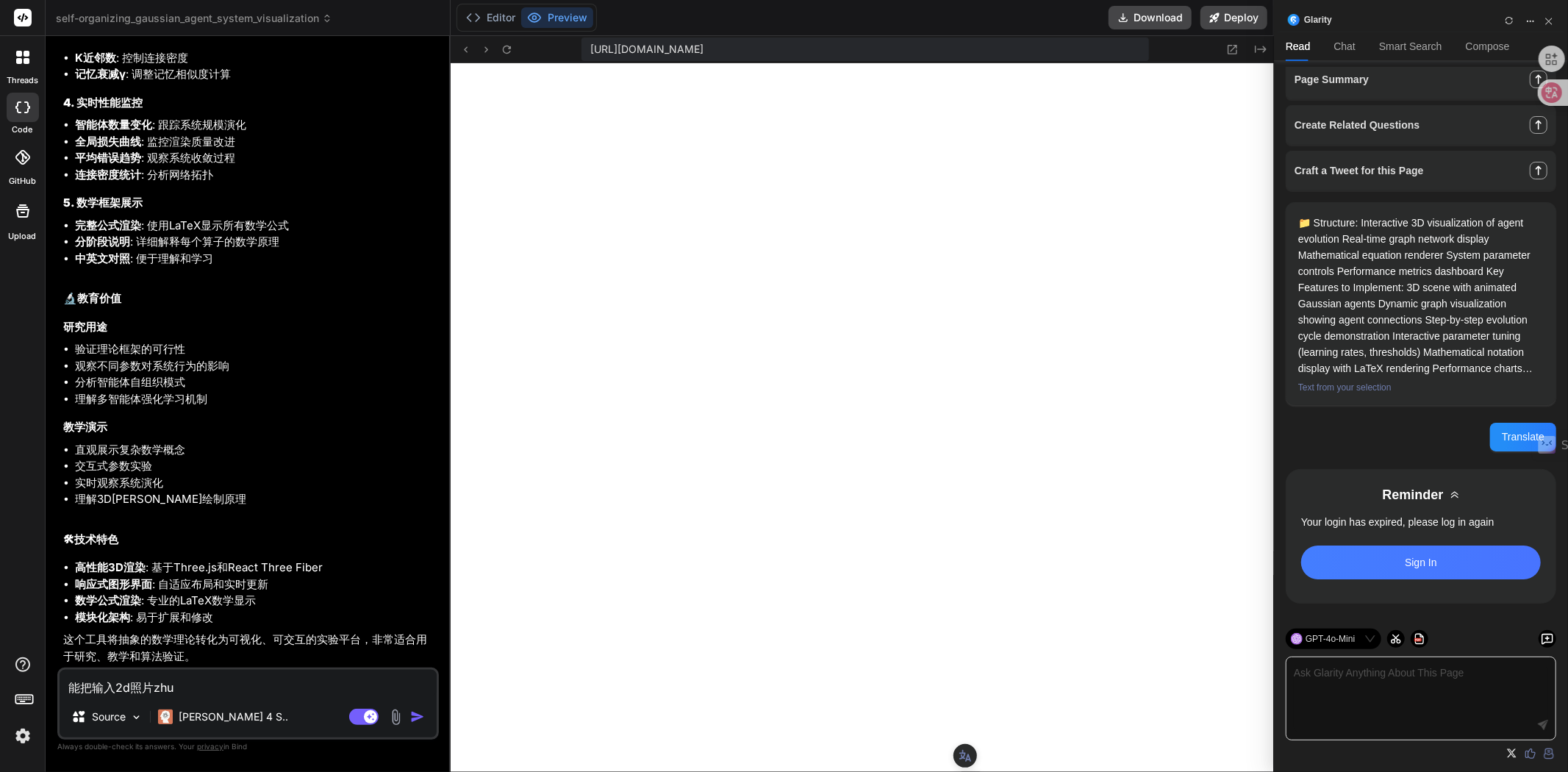
type textarea "能把输入2d照片zhua"
type textarea "x"
type textarea "能把输入2d照片zhuan"
type textarea "x"
type textarea "能把输入2d照片zhuang"
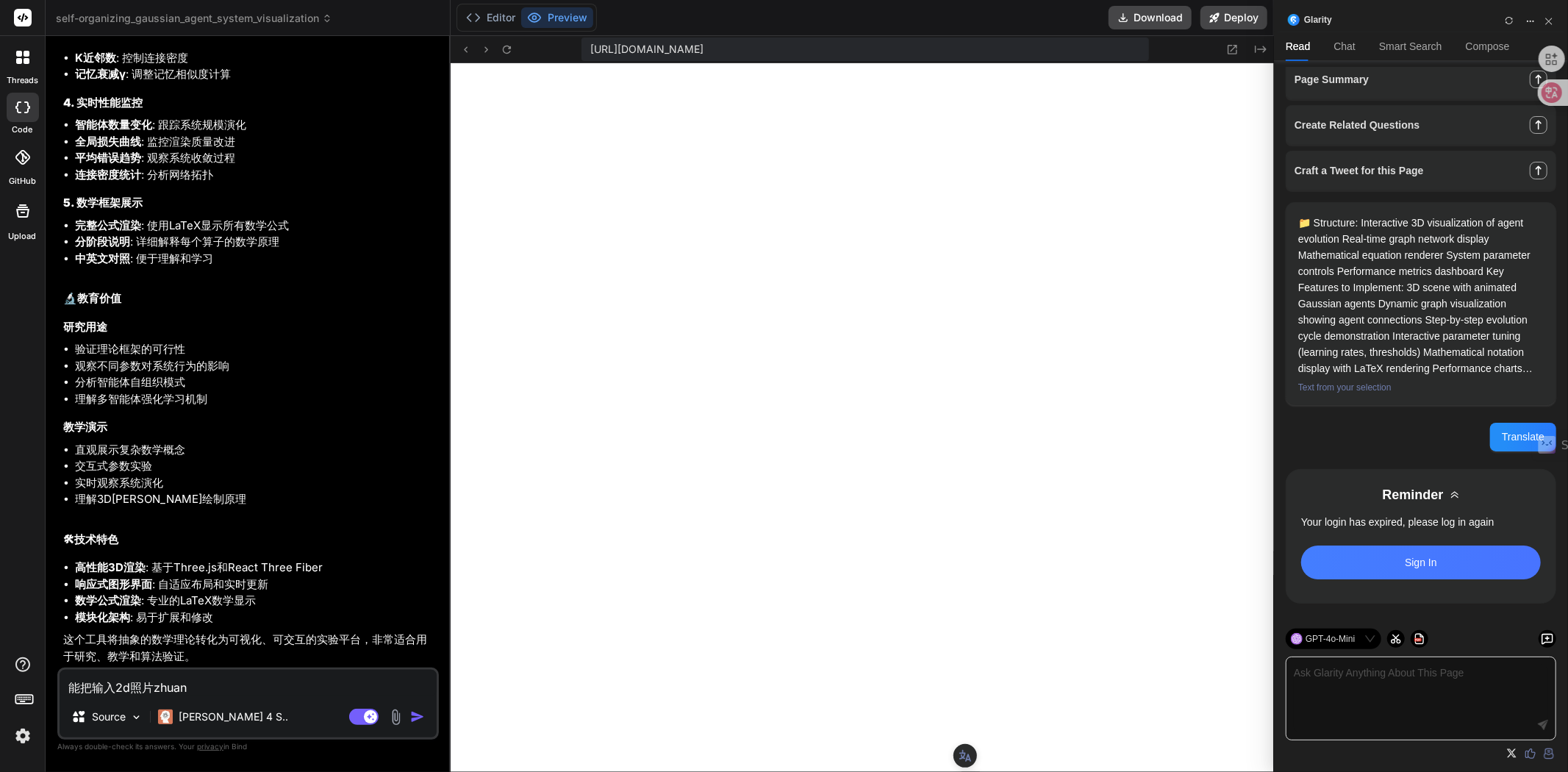
type textarea "x"
type textarea "能把输入2d照片zhuang'c"
type textarea "x"
type textarea "能把输入2d照片zhuang'ch"
type textarea "x"
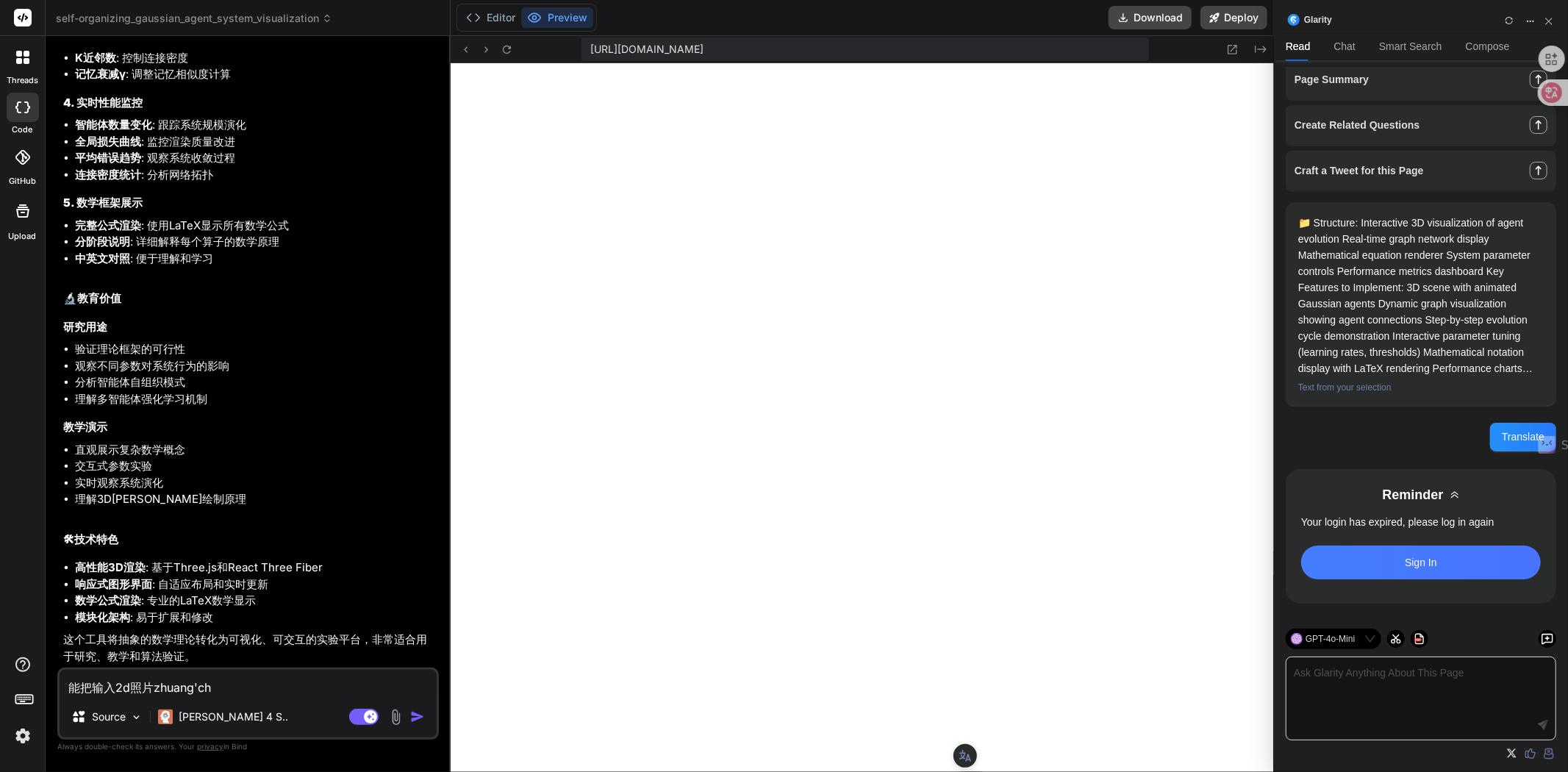
type textarea "能把输入2d照片zhuang'che"
type textarea "x"
type textarea "能把输入2d照片zhuang'[PERSON_NAME]"
type textarea "x"
type textarea "能把输入2d照片zhuang'[PERSON_NAME]"
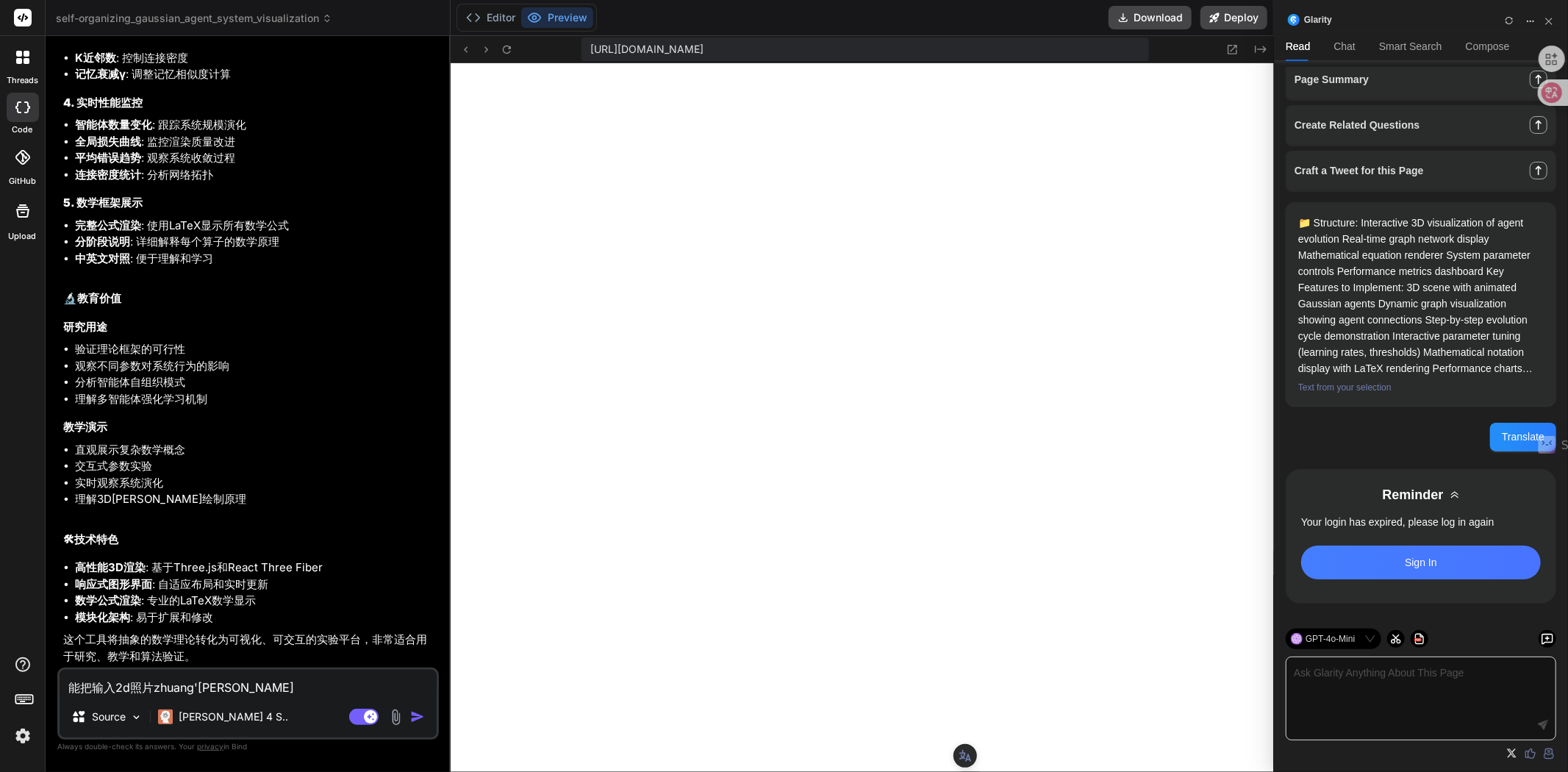
type textarea "x"
type textarea "能把输入2d照片zhuang'[PERSON_NAME]"
type textarea "x"
type textarea "能把输入2d照片zhuang'che"
type textarea "x"
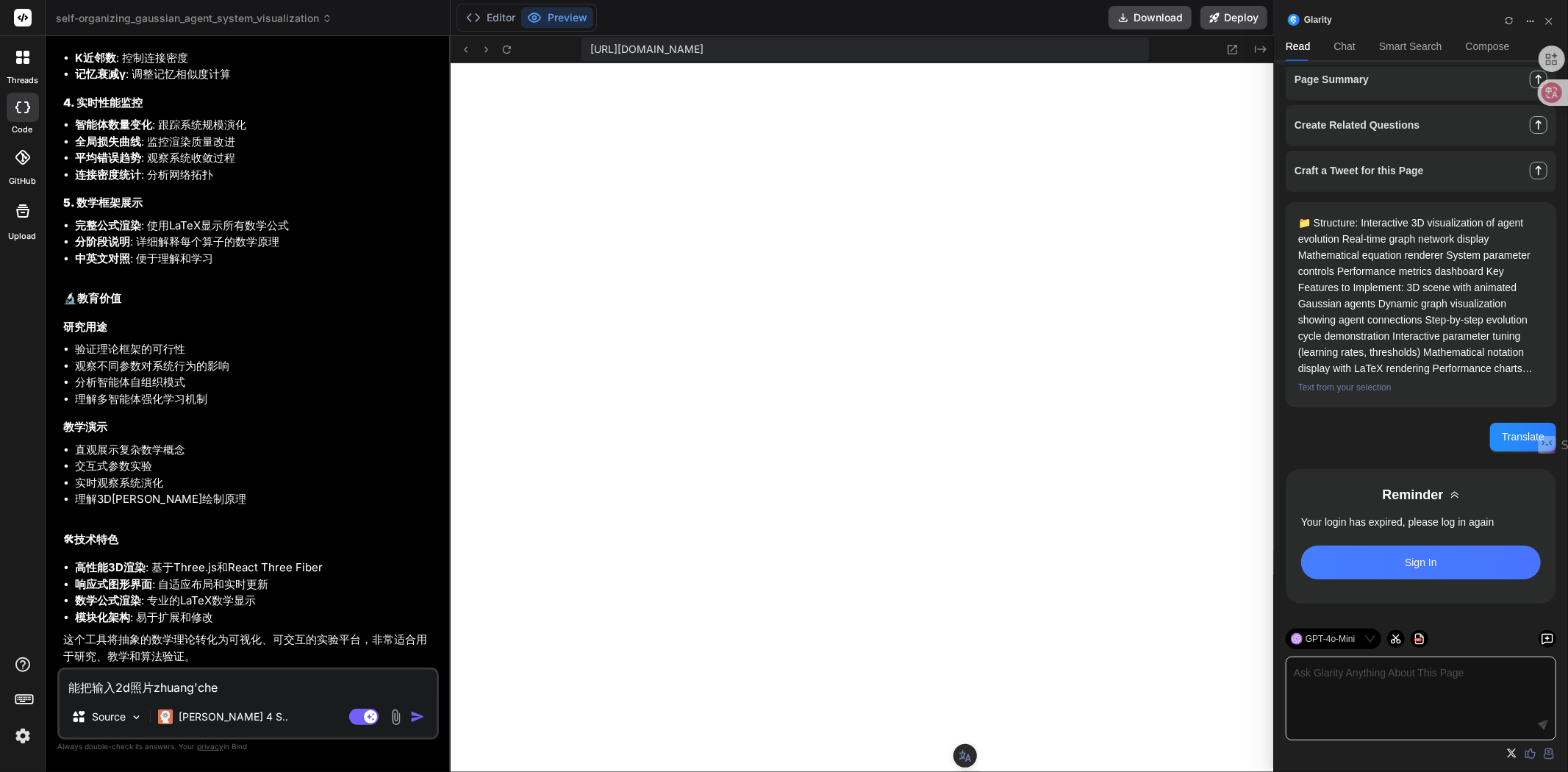
type textarea "能把输入2d照片zhuang'ch"
type textarea "x"
type textarea "能把输入2d照片zhuang'c"
type textarea "x"
type textarea "能把输入2d照片zhuang"
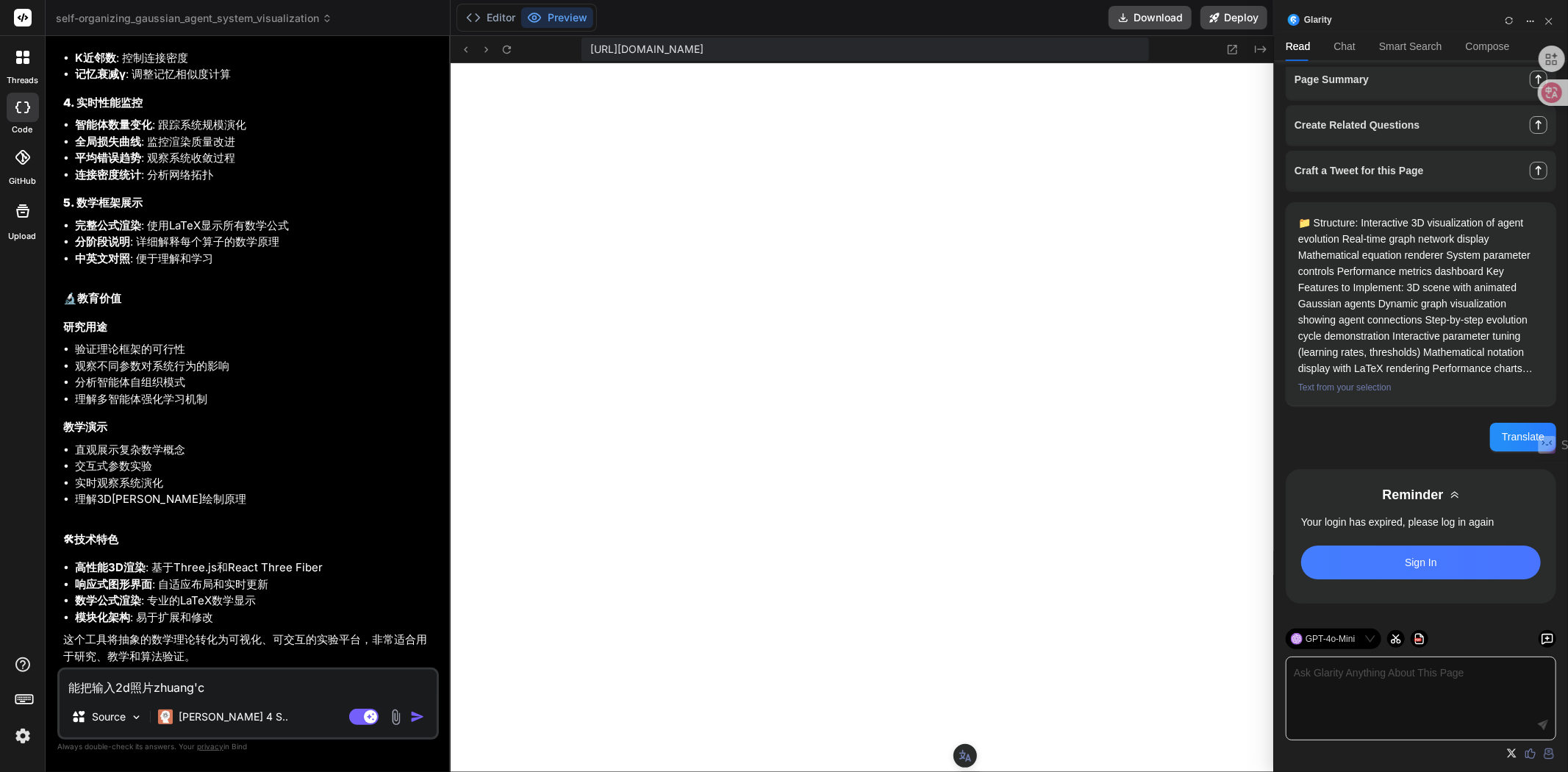
type textarea "x"
type textarea "能把输入2d照片zhuan"
type textarea "x"
type textarea "能把输入2d照片zhua"
type textarea "x"
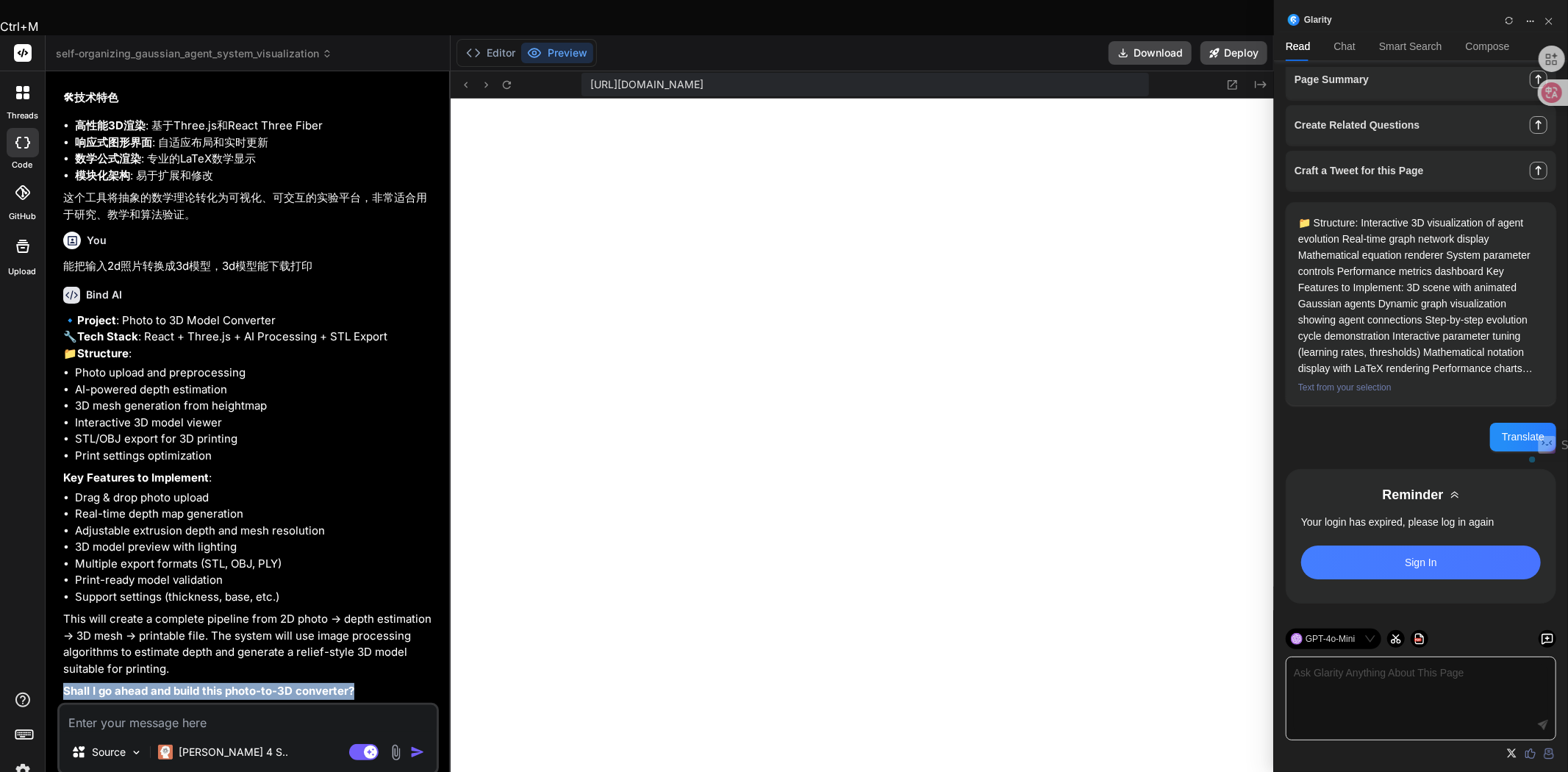
scroll to position [3217, 0]
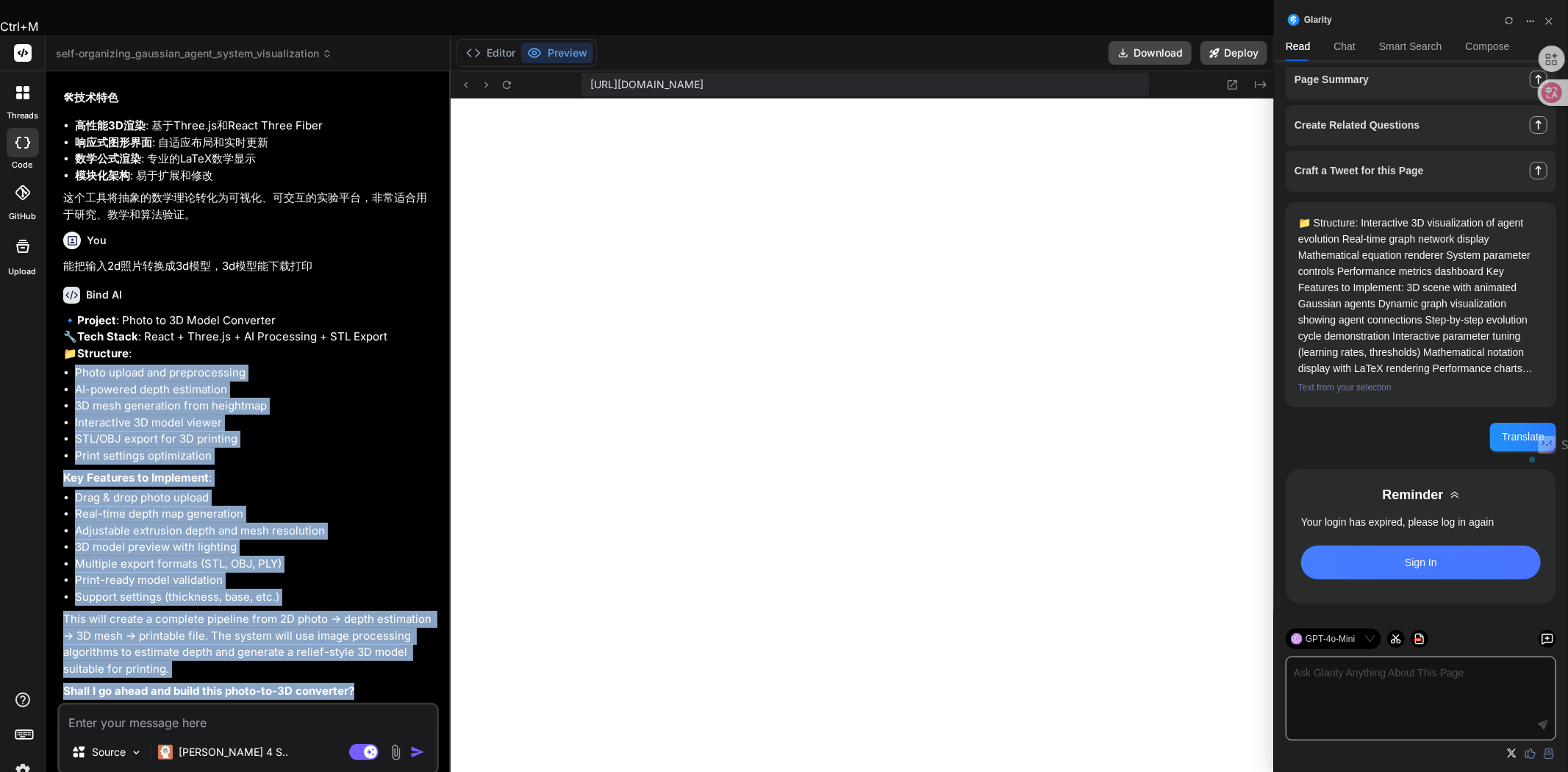
drag, startPoint x: 358, startPoint y: 661, endPoint x: 63, endPoint y: 336, distance: 438.9
click at [63, 336] on div "🔹 Project : Photo to 3D Model Converter 🔧 Tech Stack : React + Three.js + AI Pr…" at bounding box center [249, 506] width 373 height 387
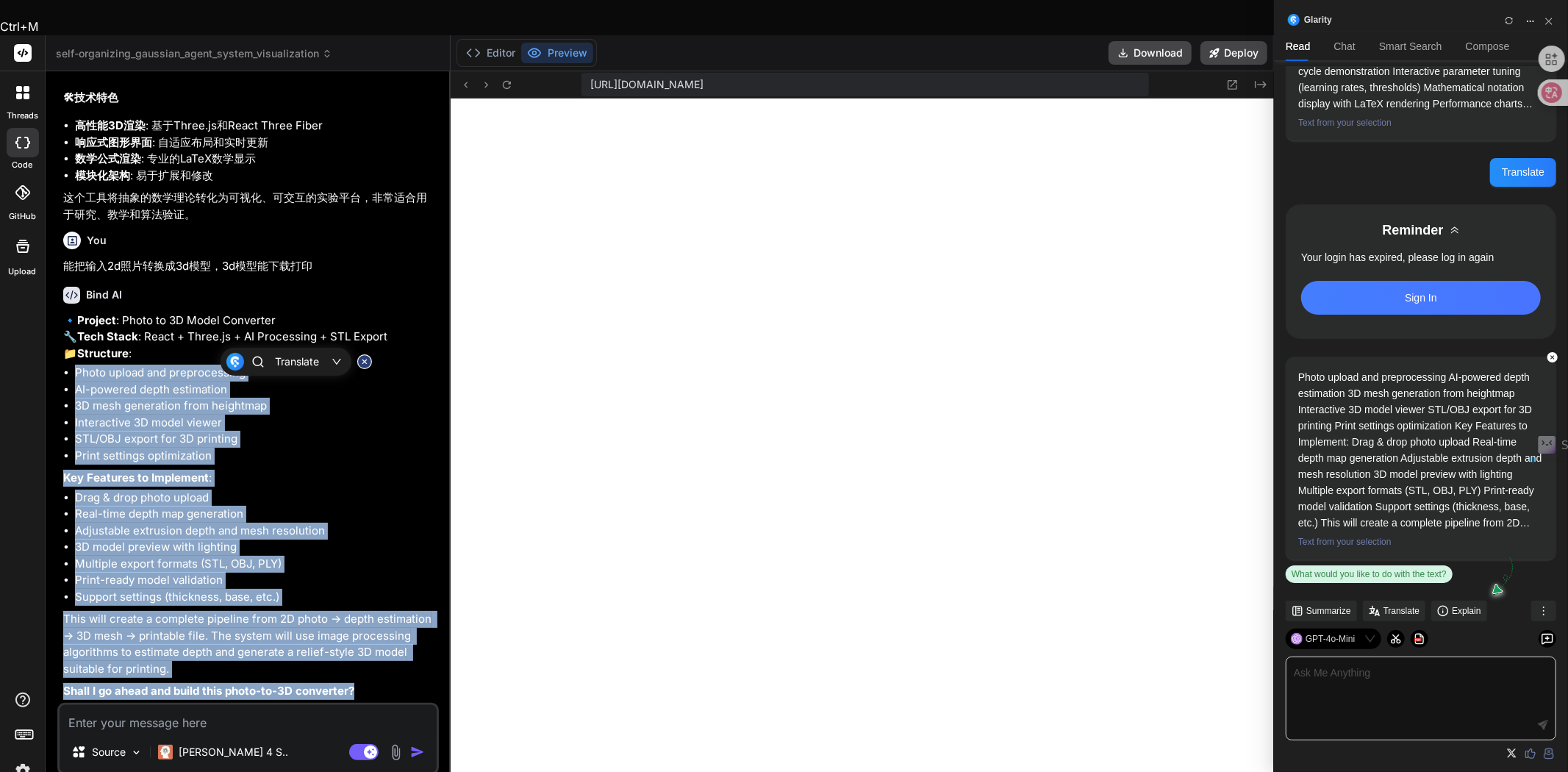
click at [55, 322] on body "Ctrl+M threads code GitHub Upload self-organizing_gaussian_agent_system_visuali…" at bounding box center [636, 495] width 1274 height 989
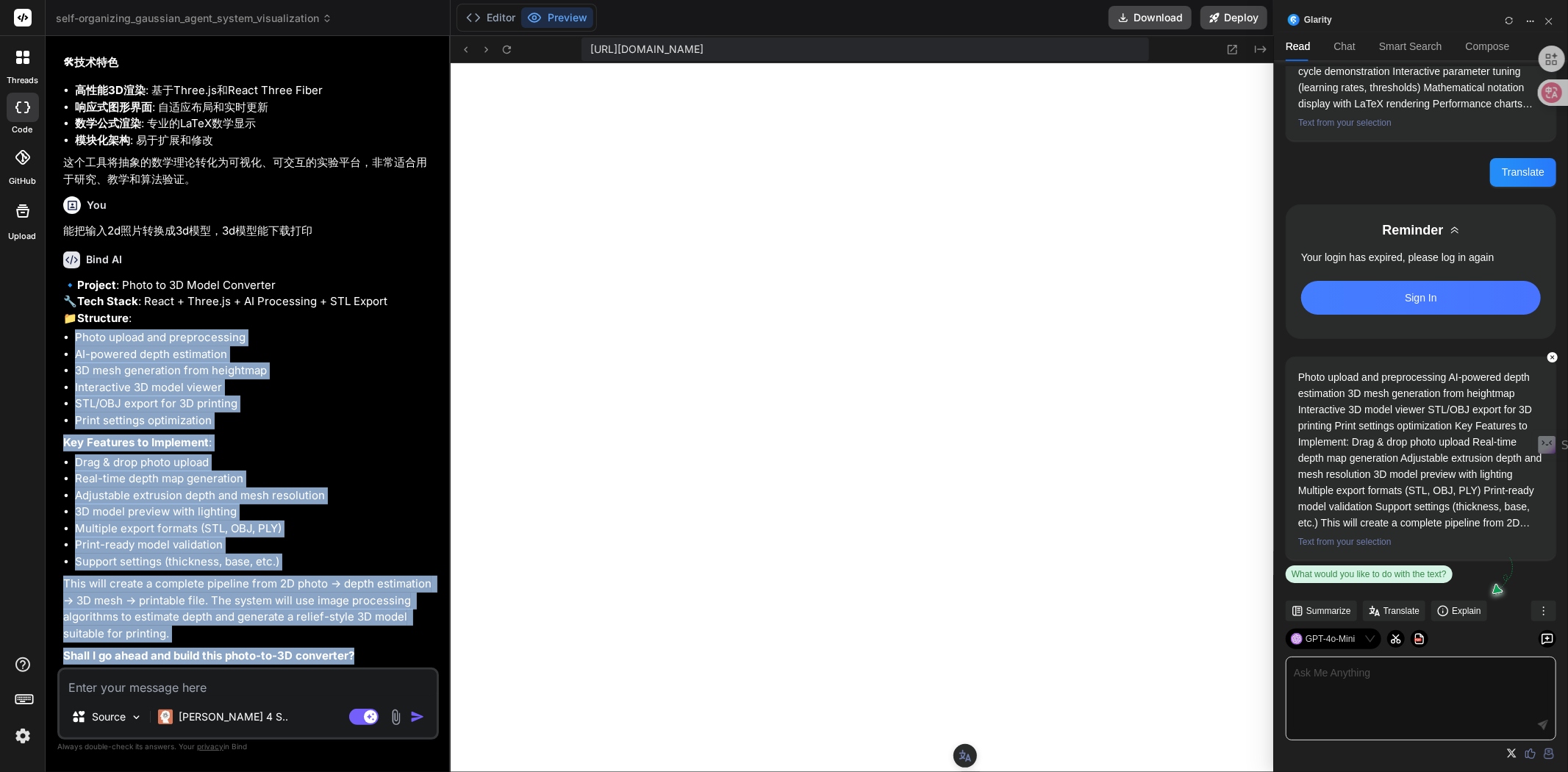
scroll to position [155, 0]
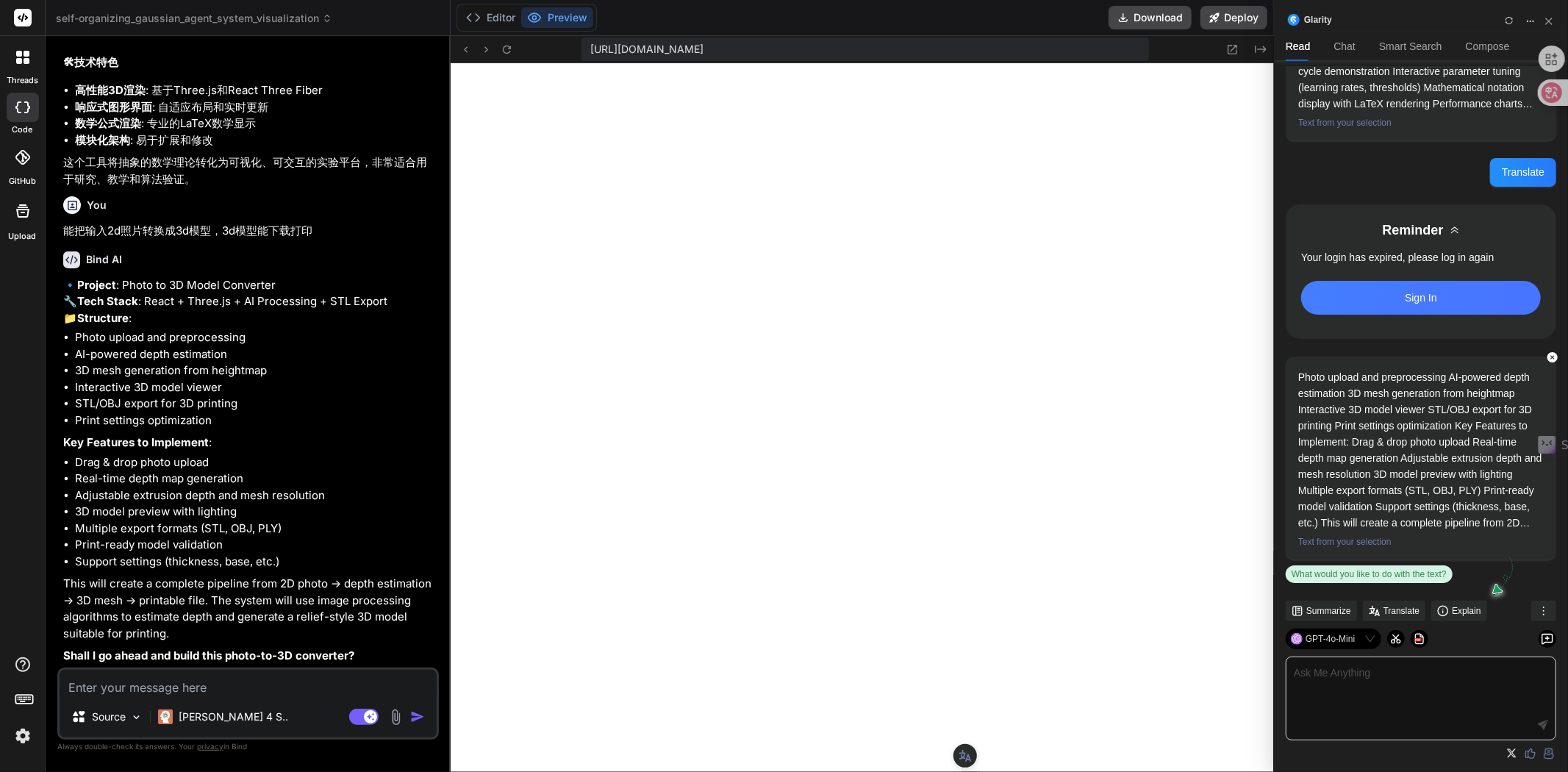
click at [122, 693] on textarea at bounding box center [248, 682] width 377 height 26
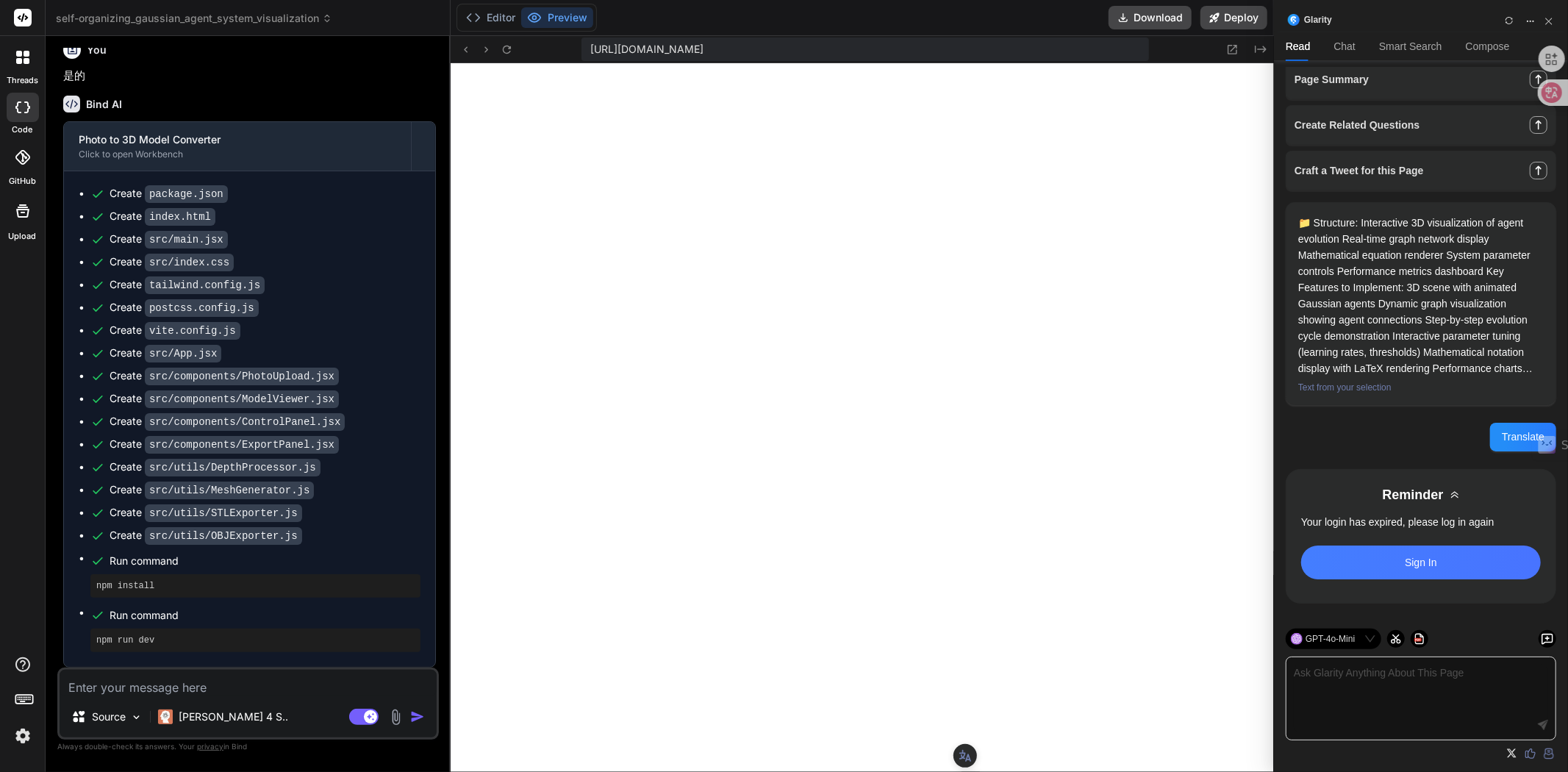
scroll to position [3838, 0]
click at [175, 694] on textarea at bounding box center [248, 682] width 377 height 26
click at [1151, 18] on button "Download" at bounding box center [1150, 17] width 83 height 23
click at [1121, 13] on icon at bounding box center [1122, 18] width 14 height 14
click at [1134, 18] on button "Download" at bounding box center [1150, 17] width 83 height 23
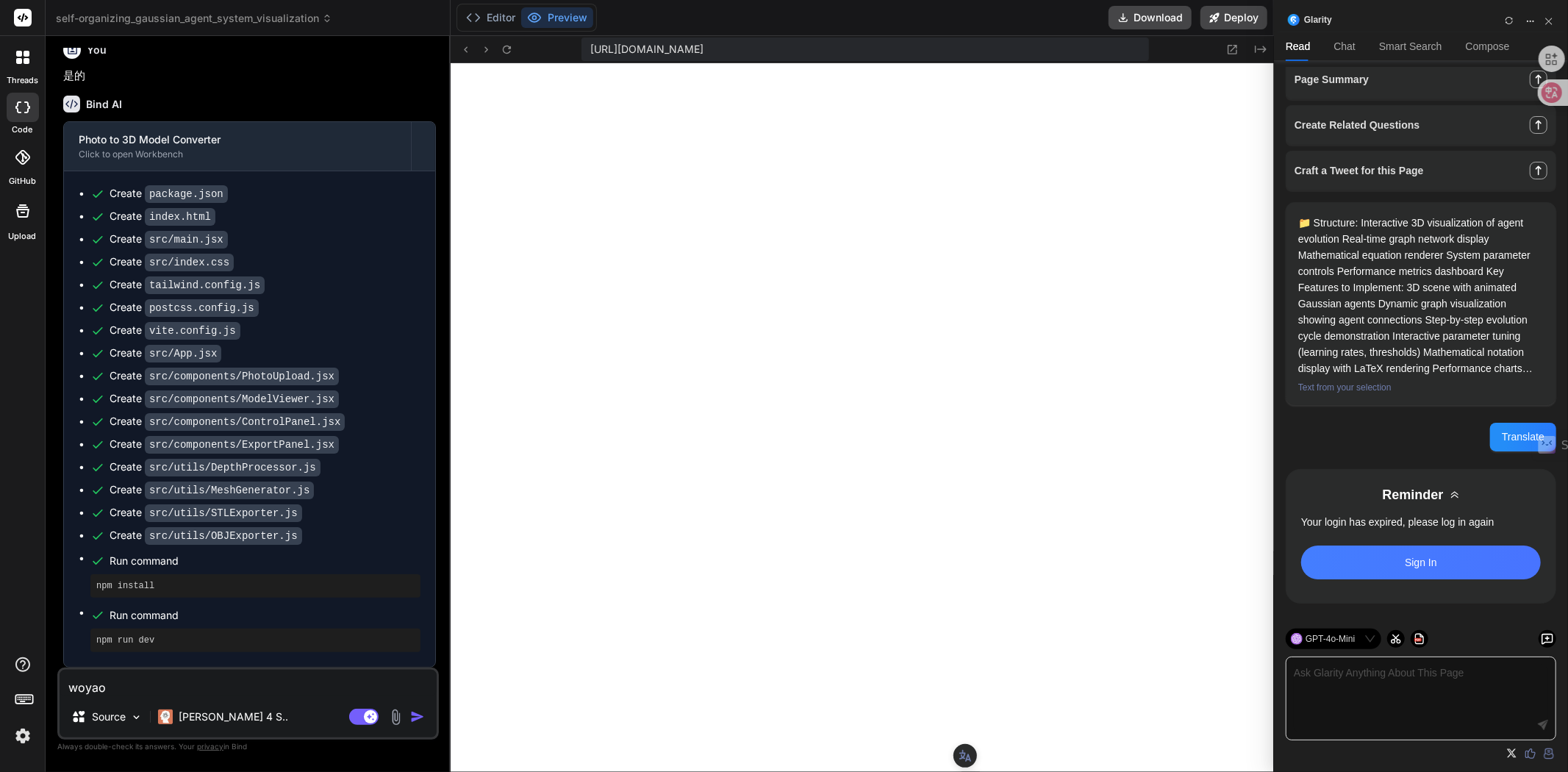
click at [160, 685] on textarea "woyao" at bounding box center [248, 682] width 377 height 26
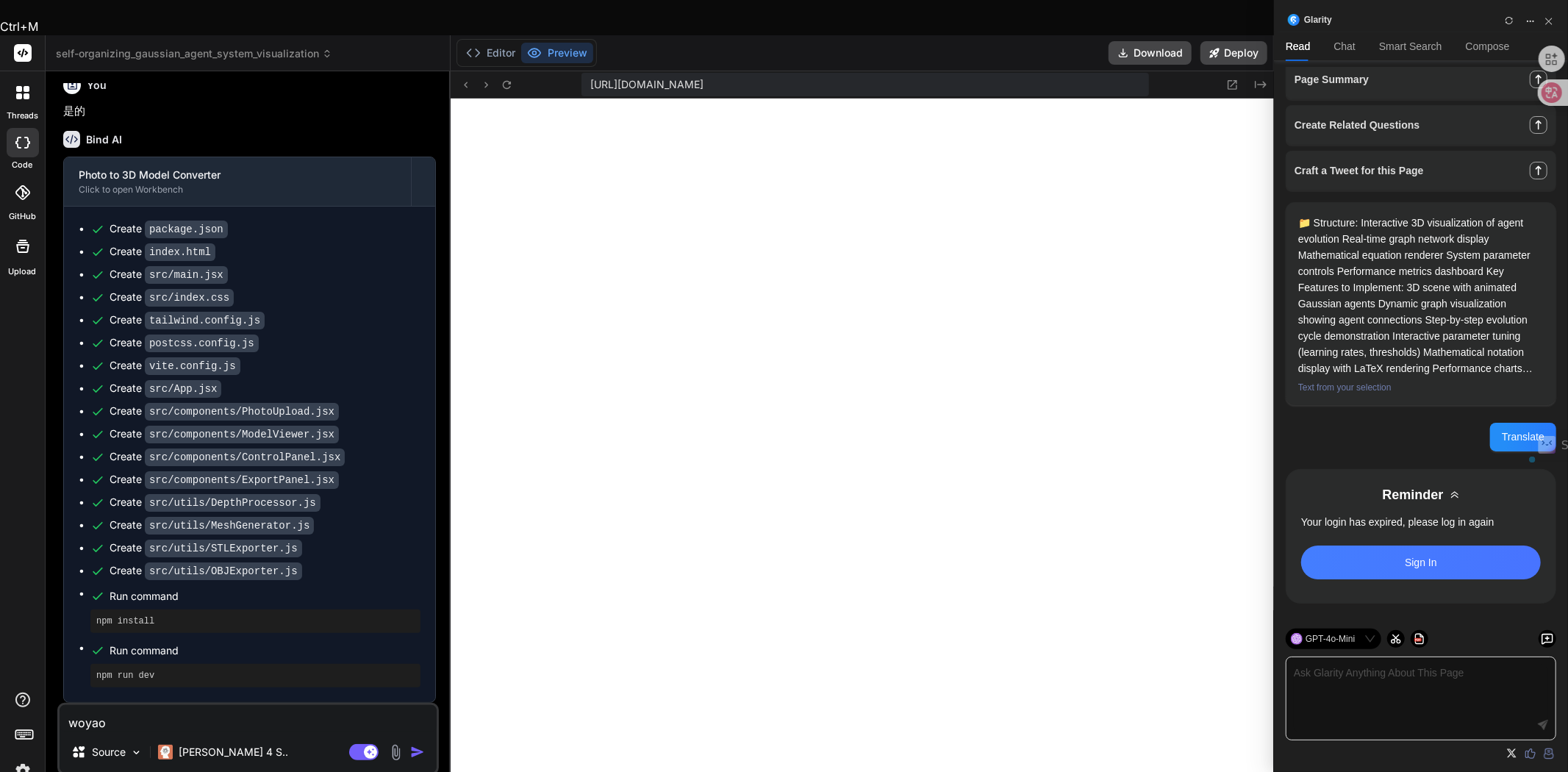
drag, startPoint x: 128, startPoint y: 685, endPoint x: 48, endPoint y: 685, distance: 80.0
click at [48, 685] on div "Bind AI Web Search Created with Pixso. Code Generator You Bind AI I see you've …" at bounding box center [248, 439] width 405 height 735
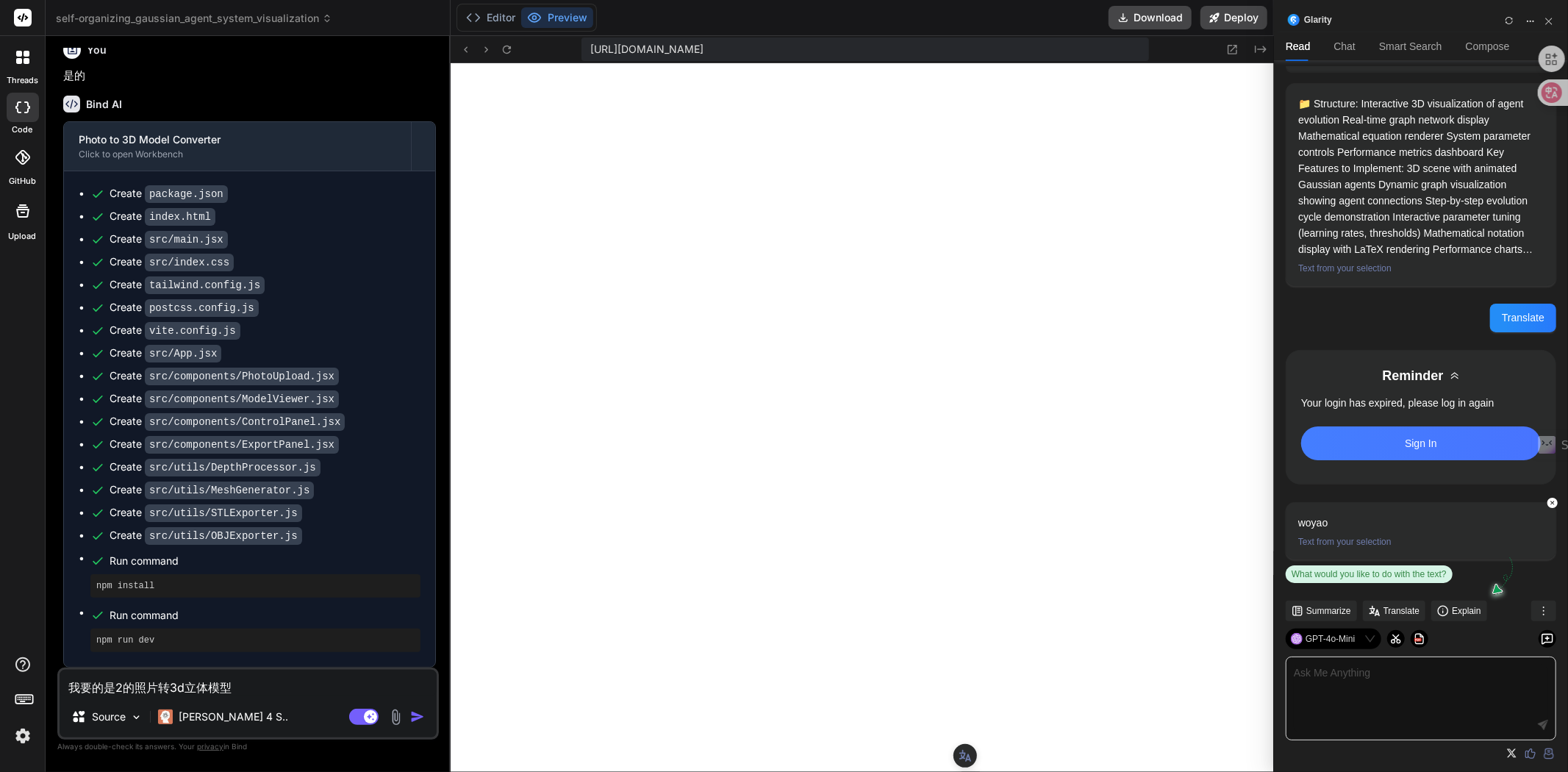
click at [64, 684] on textarea "我要的是2的照片转3d立体模型" at bounding box center [248, 682] width 377 height 26
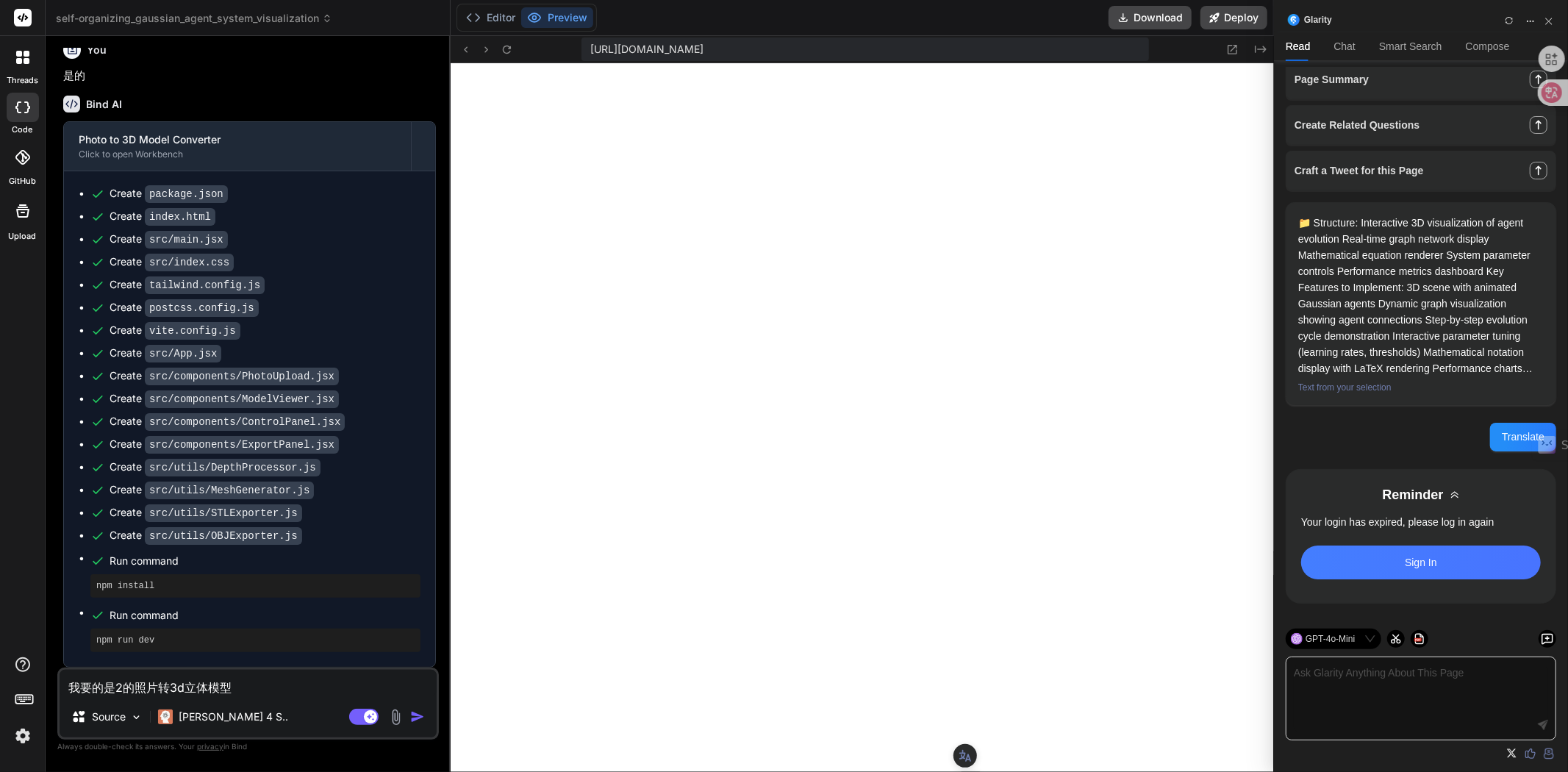
scroll to position [10, 0]
click at [123, 685] on textarea "我要的是2的照片转3d立体模型" at bounding box center [248, 682] width 377 height 26
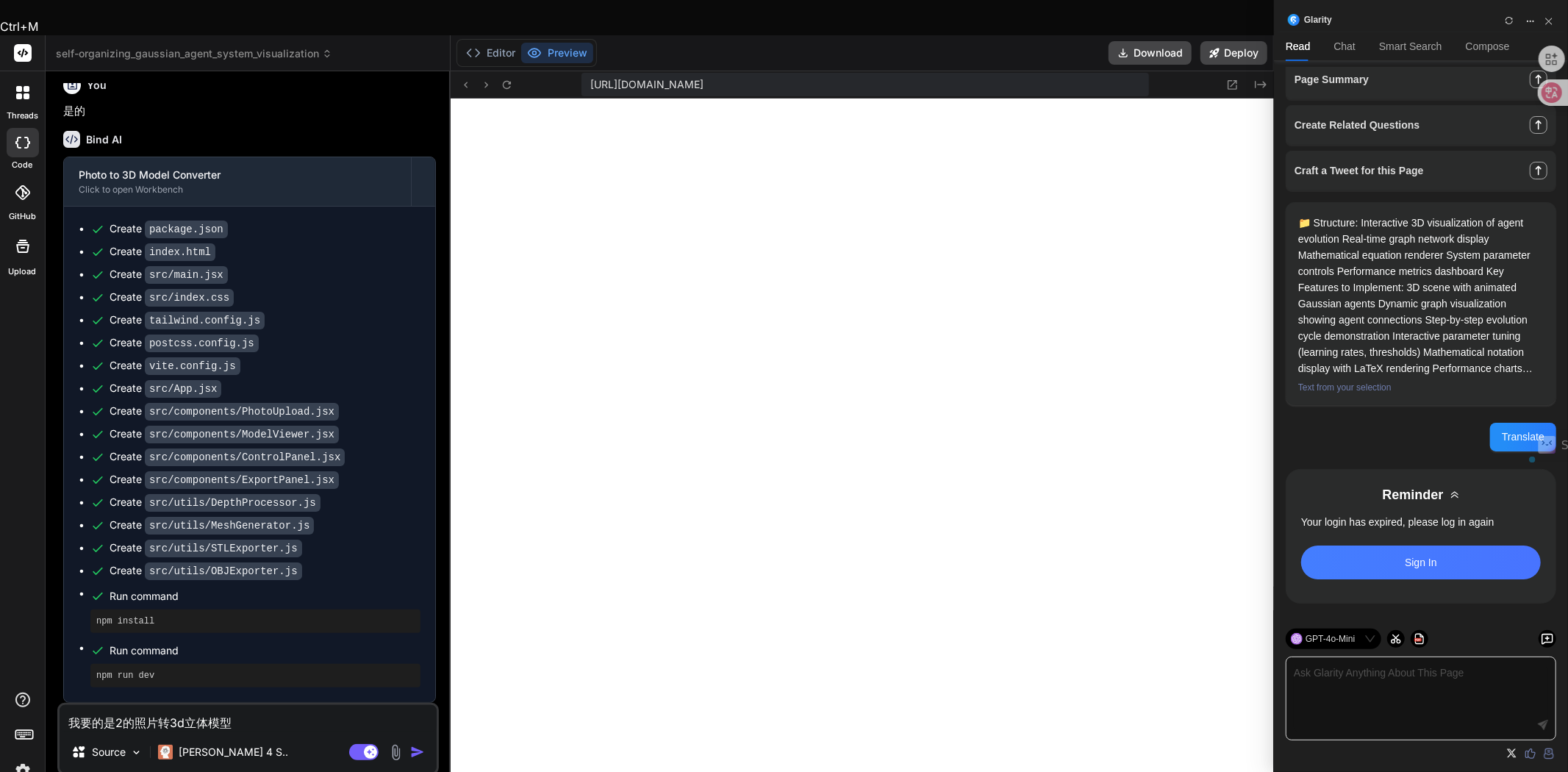
drag, startPoint x: 140, startPoint y: 685, endPoint x: 125, endPoint y: 685, distance: 15.0
click at [125, 705] on textarea "我要的是2的照片转3d立体模型" at bounding box center [248, 718] width 377 height 26
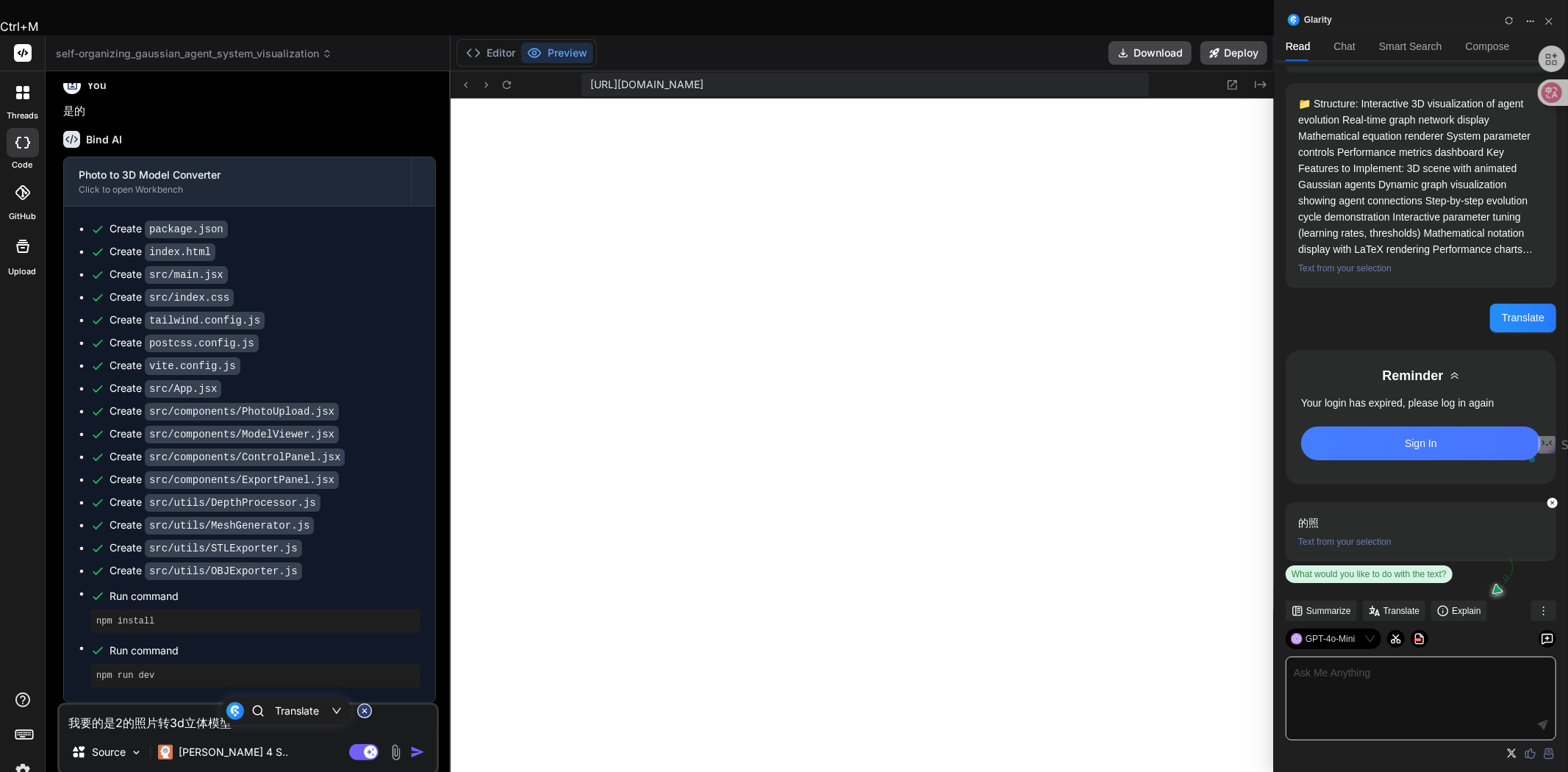
click at [121, 705] on textarea "我要的是2的照片转3d立体模型" at bounding box center [248, 718] width 377 height 26
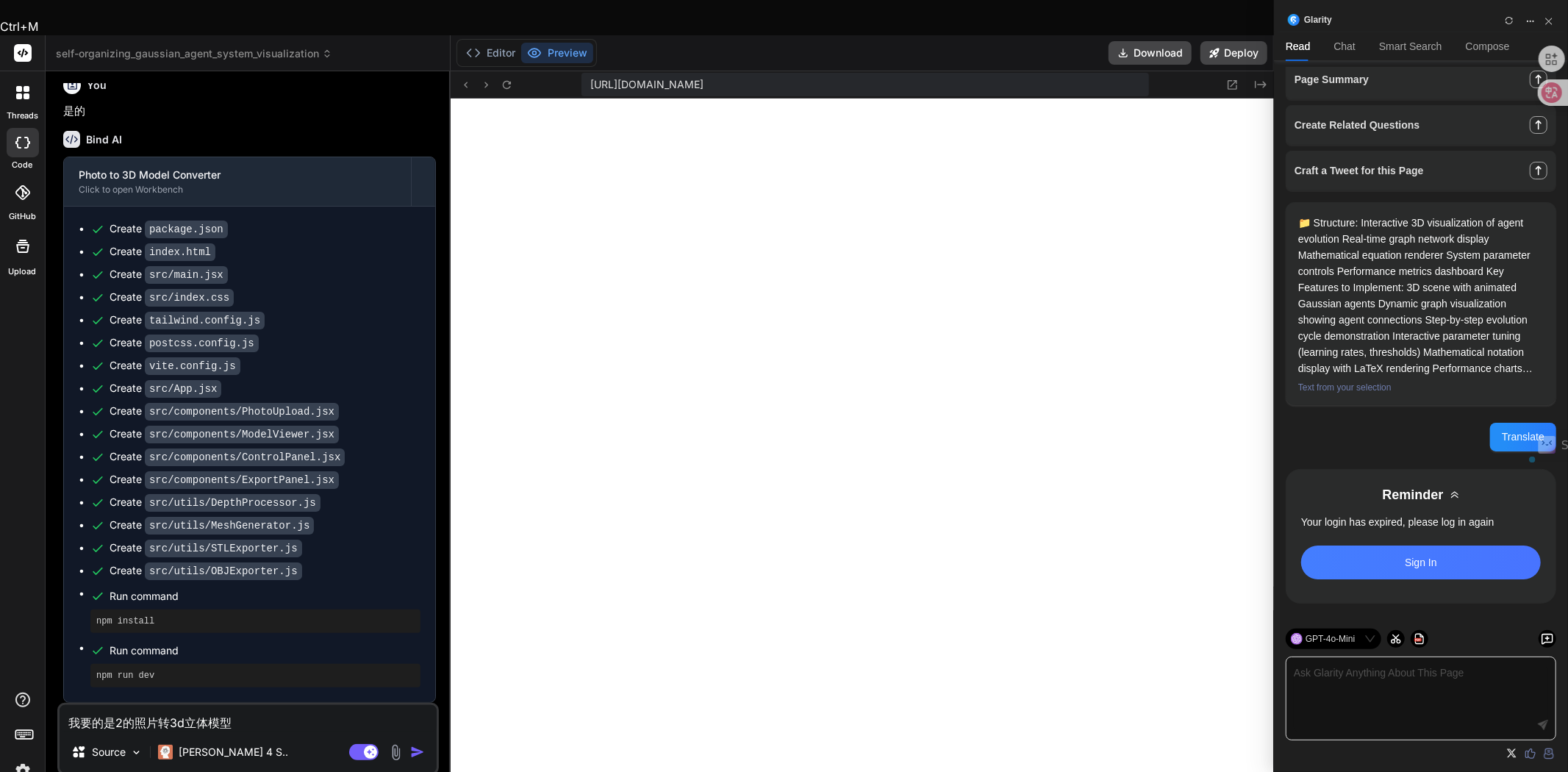
click at [133, 705] on textarea "我要的是2的照片转3d立体模型" at bounding box center [248, 718] width 377 height 26
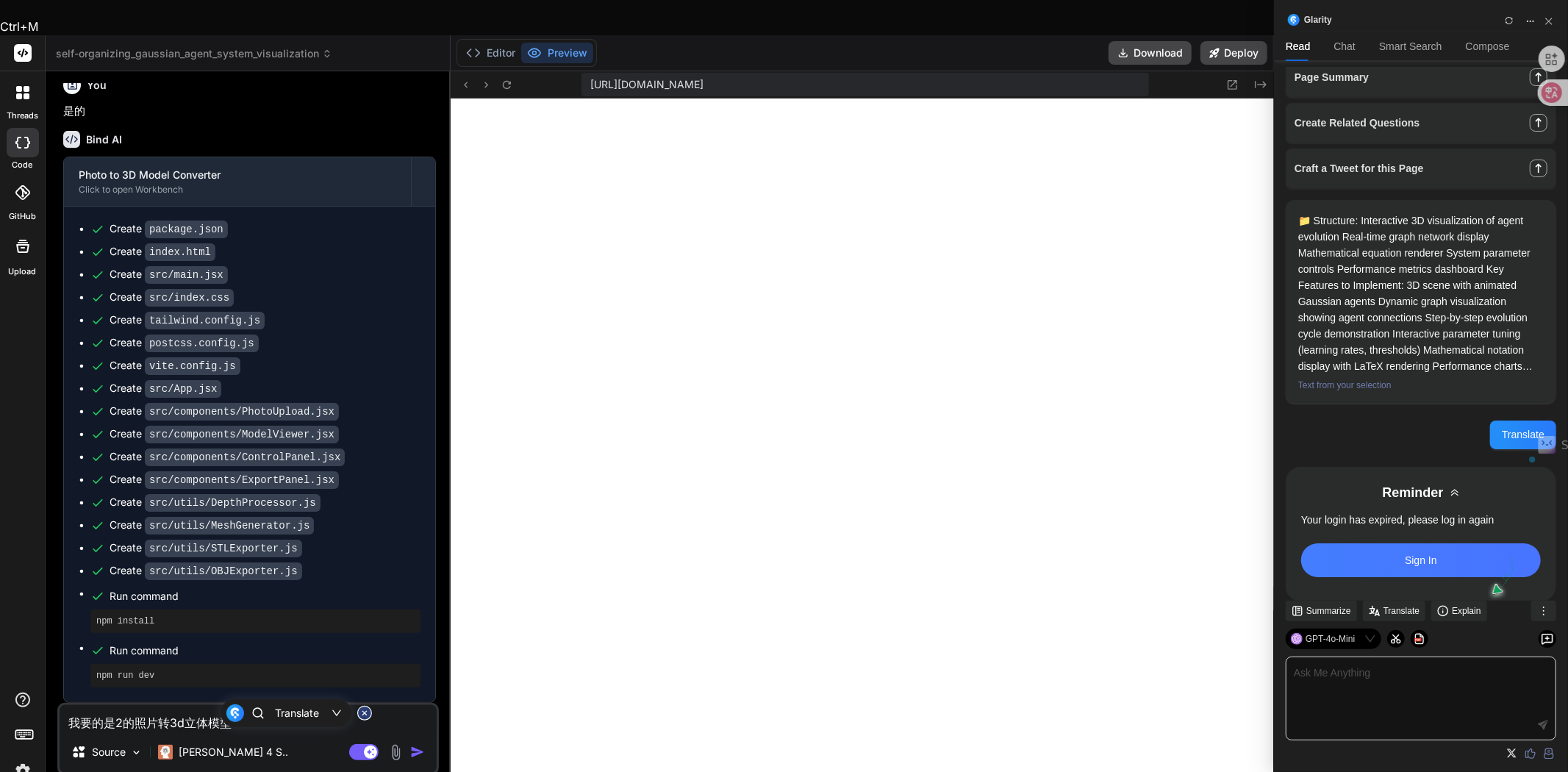
scroll to position [130, 0]
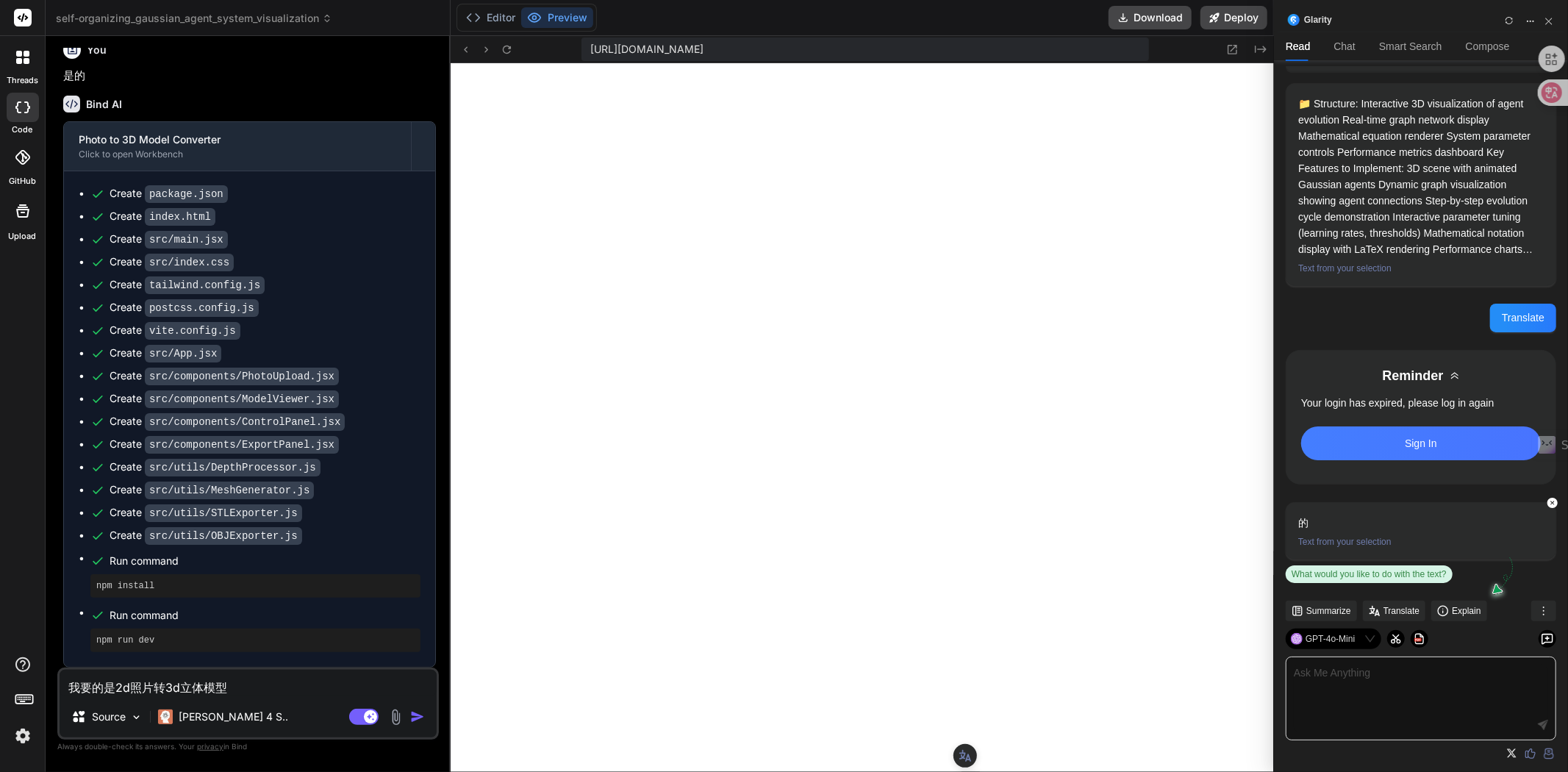
click at [246, 687] on textarea "我要的是2d照片转3d立体模型" at bounding box center [248, 682] width 377 height 26
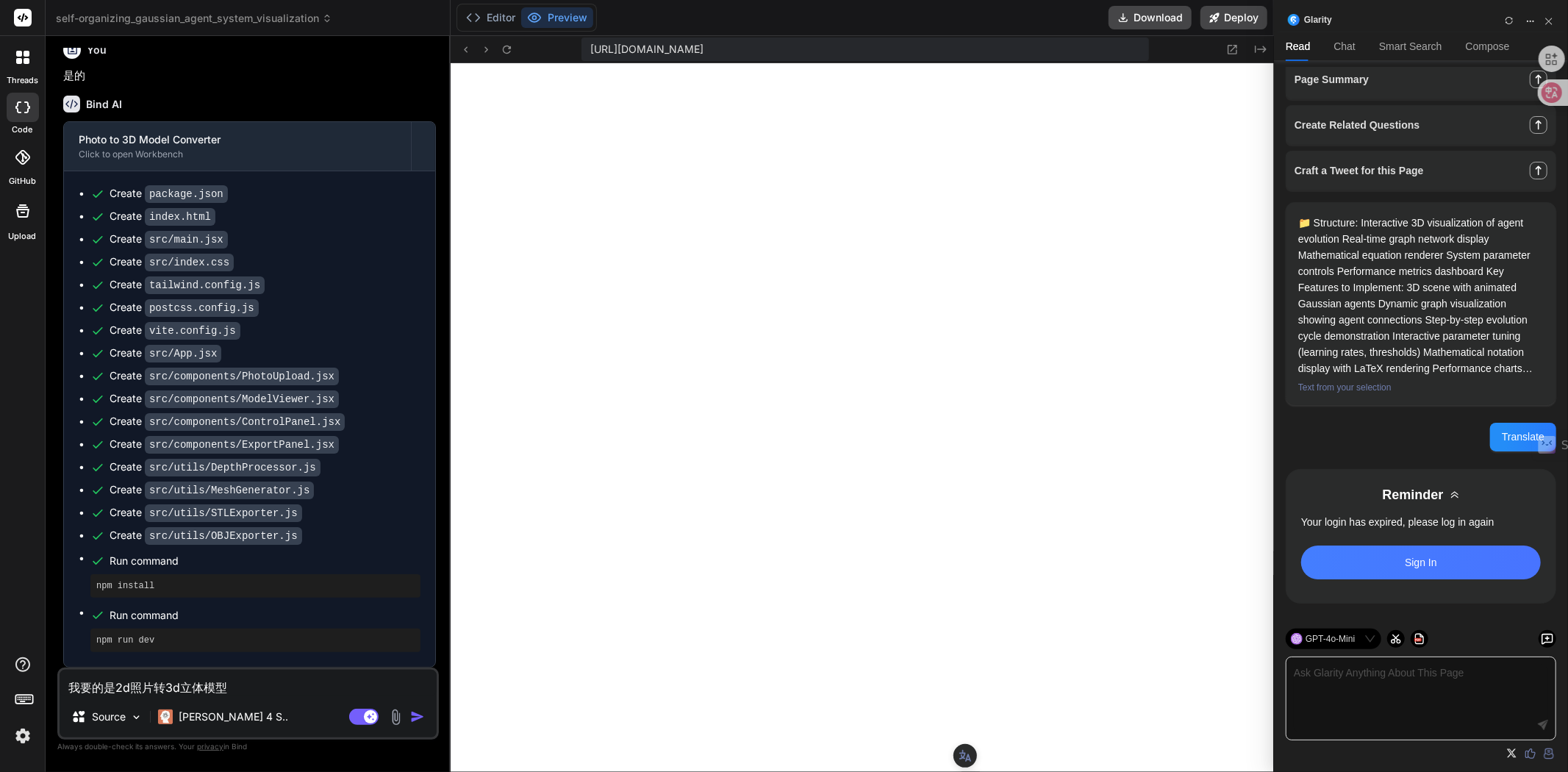
click at [146, 685] on textarea "我要的是2d照片转3d立体模型" at bounding box center [248, 682] width 377 height 26
click at [152, 684] on textarea "我要的是2d照片转3d立体模型" at bounding box center [248, 682] width 377 height 26
click at [249, 682] on textarea "我要的是2d照片能转3d立体模型" at bounding box center [248, 682] width 377 height 26
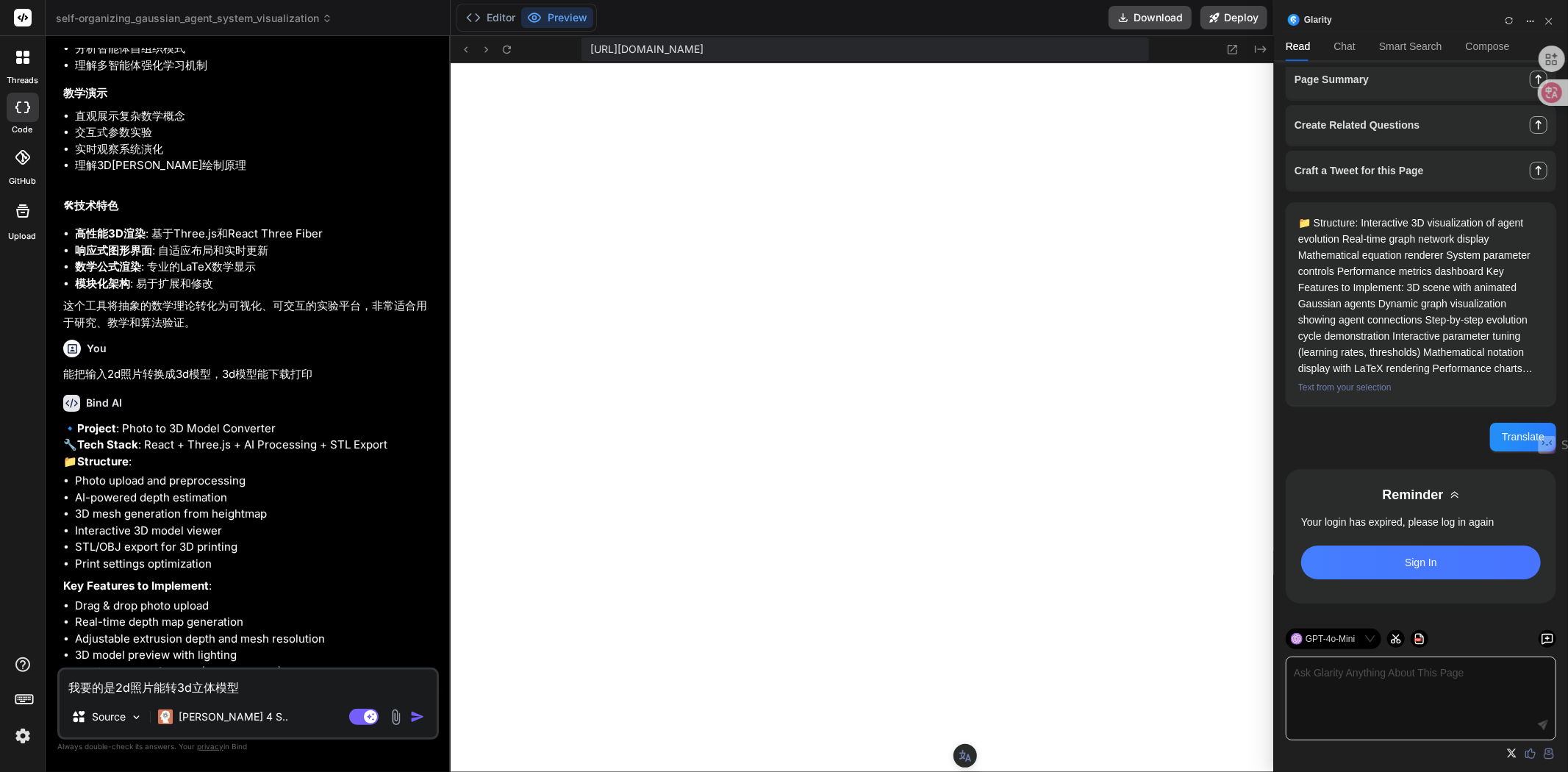
scroll to position [2940, 0]
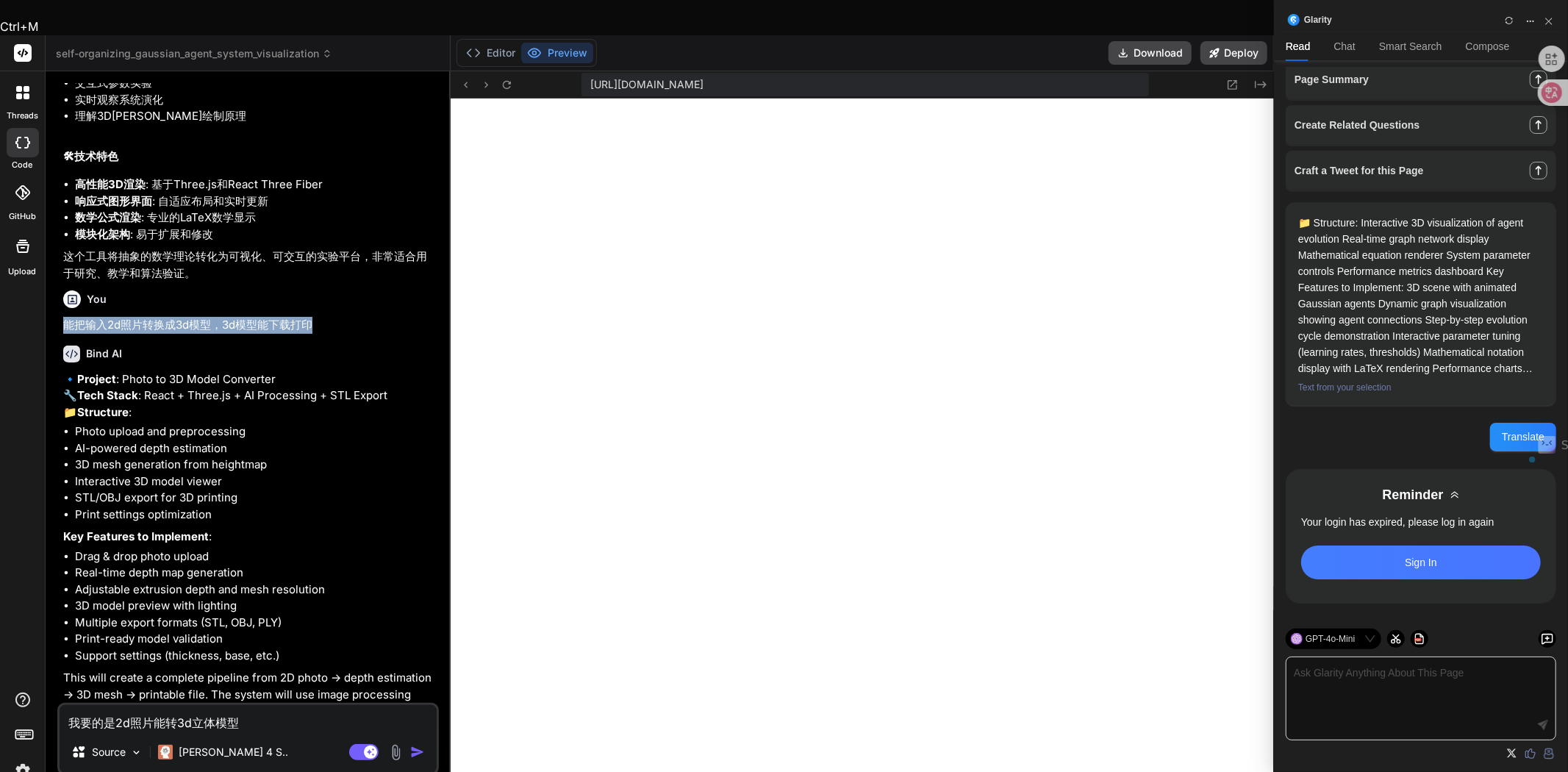
drag, startPoint x: 63, startPoint y: 475, endPoint x: 312, endPoint y: 479, distance: 249.0
click at [312, 333] on p "能把输入2d照片转换成3d模型，3d模型能下载打印" at bounding box center [249, 325] width 373 height 17
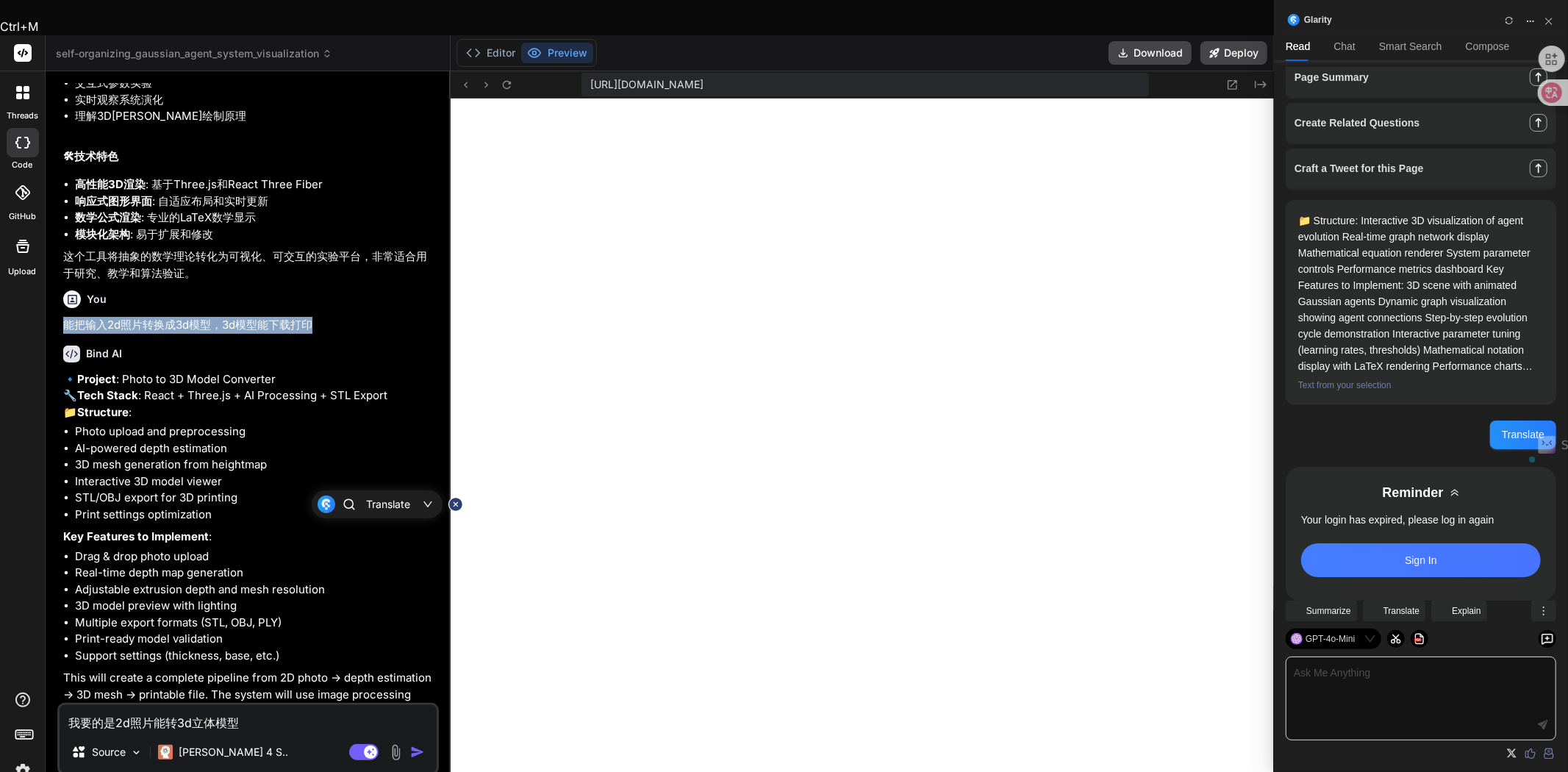
scroll to position [130, 0]
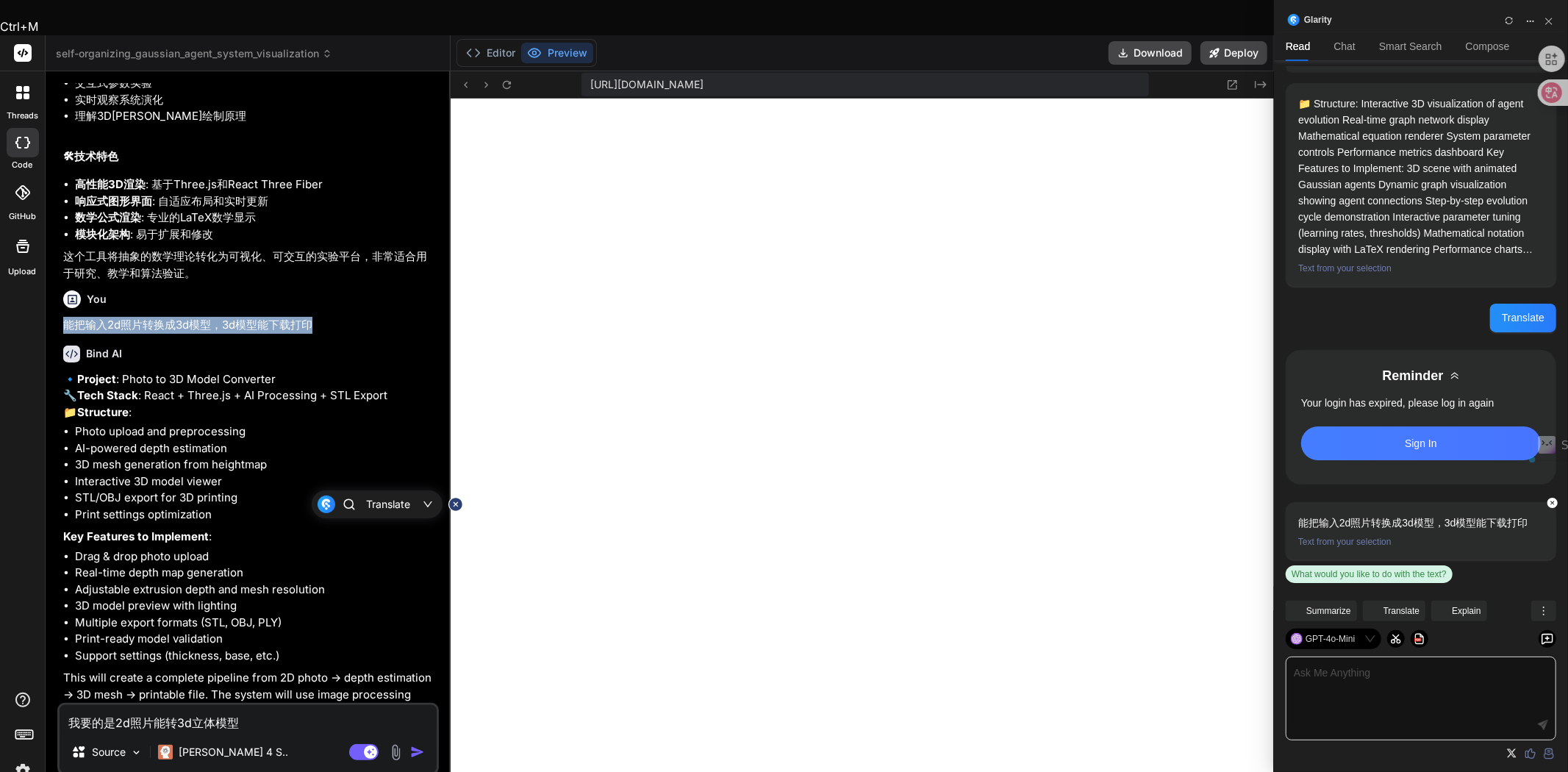
copy p "能把输入2d照片转换成3d模型，3d模型能下载打印"
click at [254, 705] on textarea "我要的是2d照片能转3d立体模型" at bounding box center [248, 718] width 377 height 26
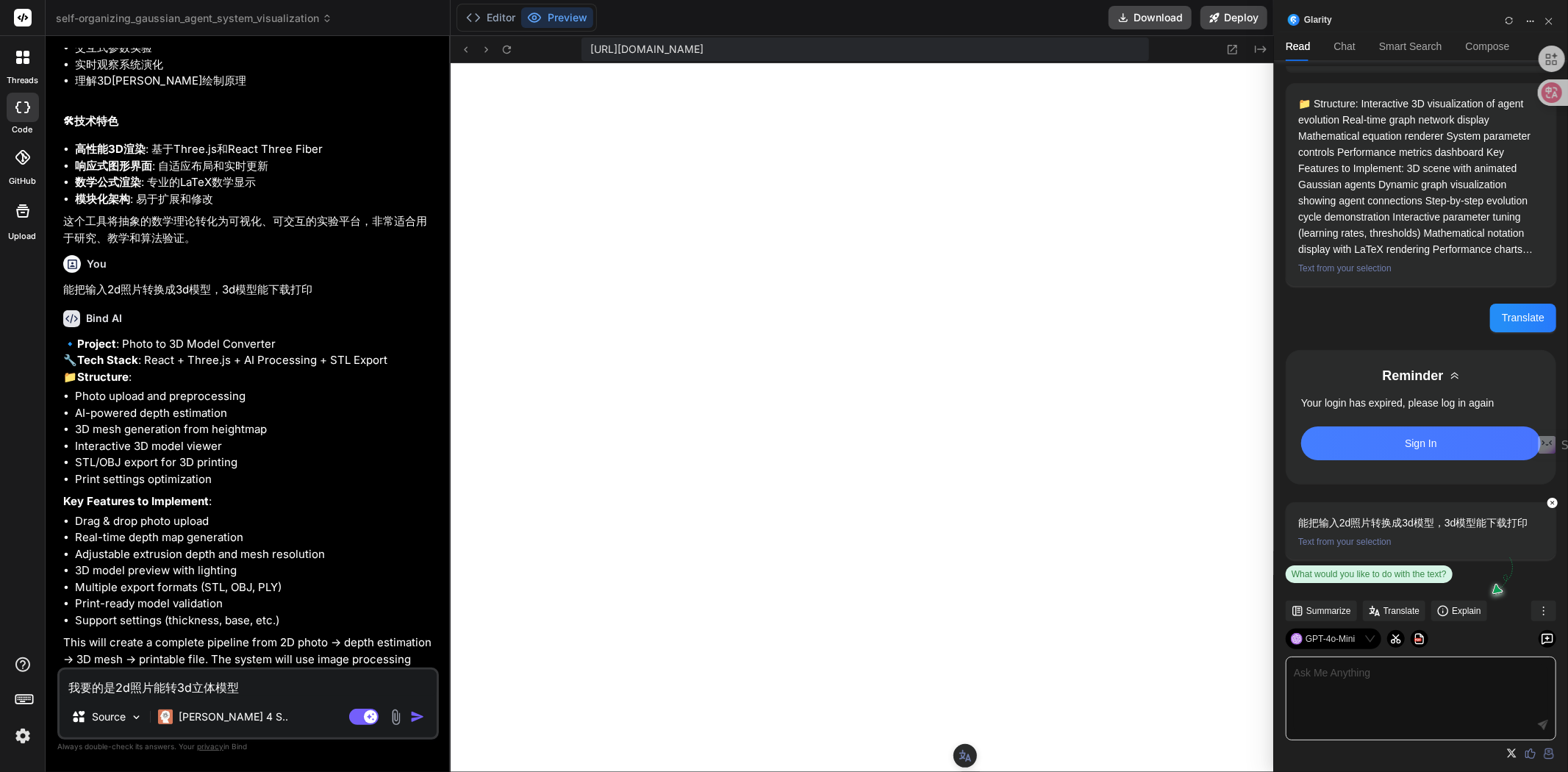
scroll to position [10, 0]
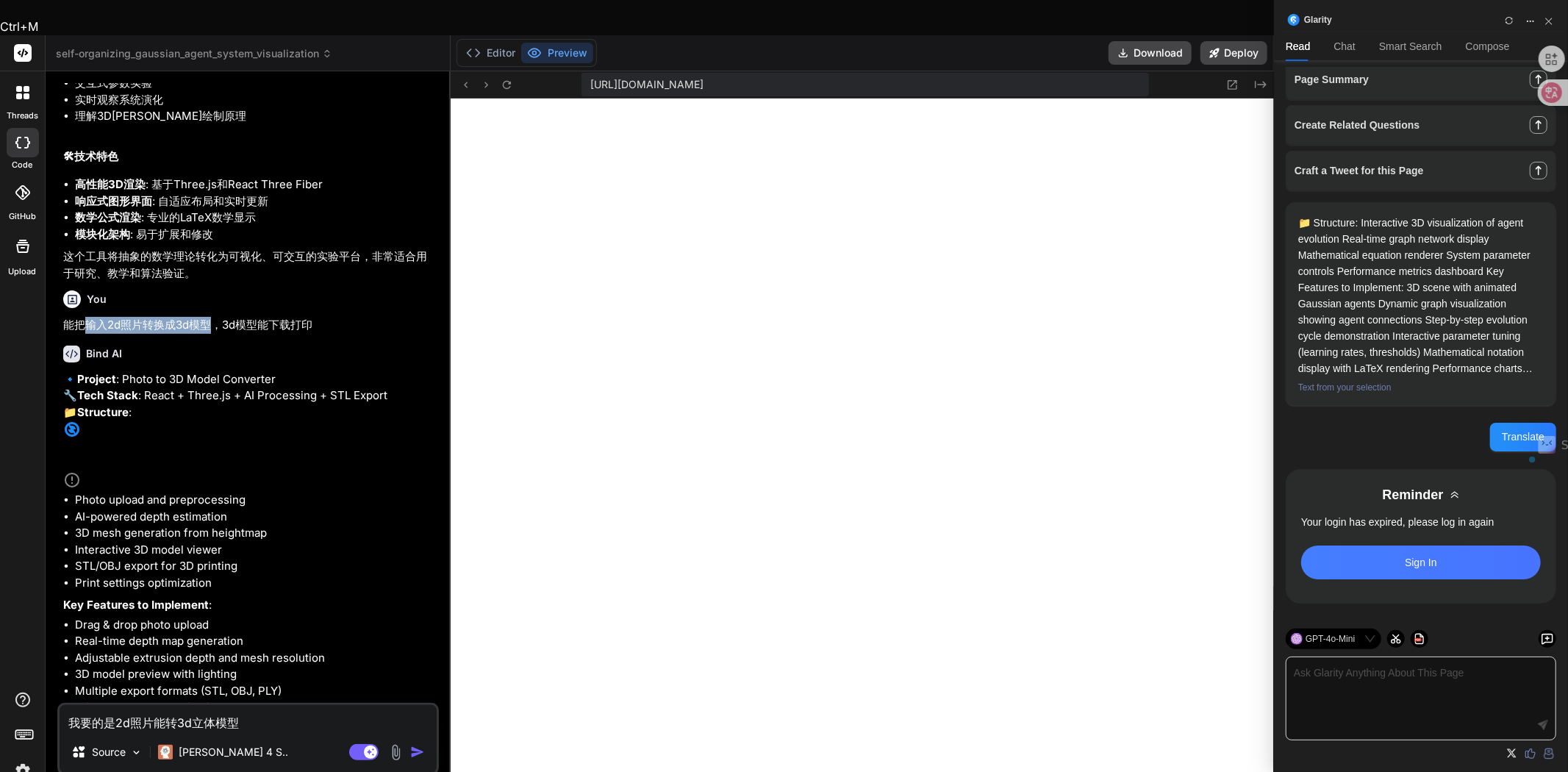
drag, startPoint x: 208, startPoint y: 479, endPoint x: 89, endPoint y: 475, distance: 119.1
click at [89, 333] on p "能把输入2d照片转换成3d模型，3d模型能下载打印" at bounding box center [249, 325] width 373 height 17
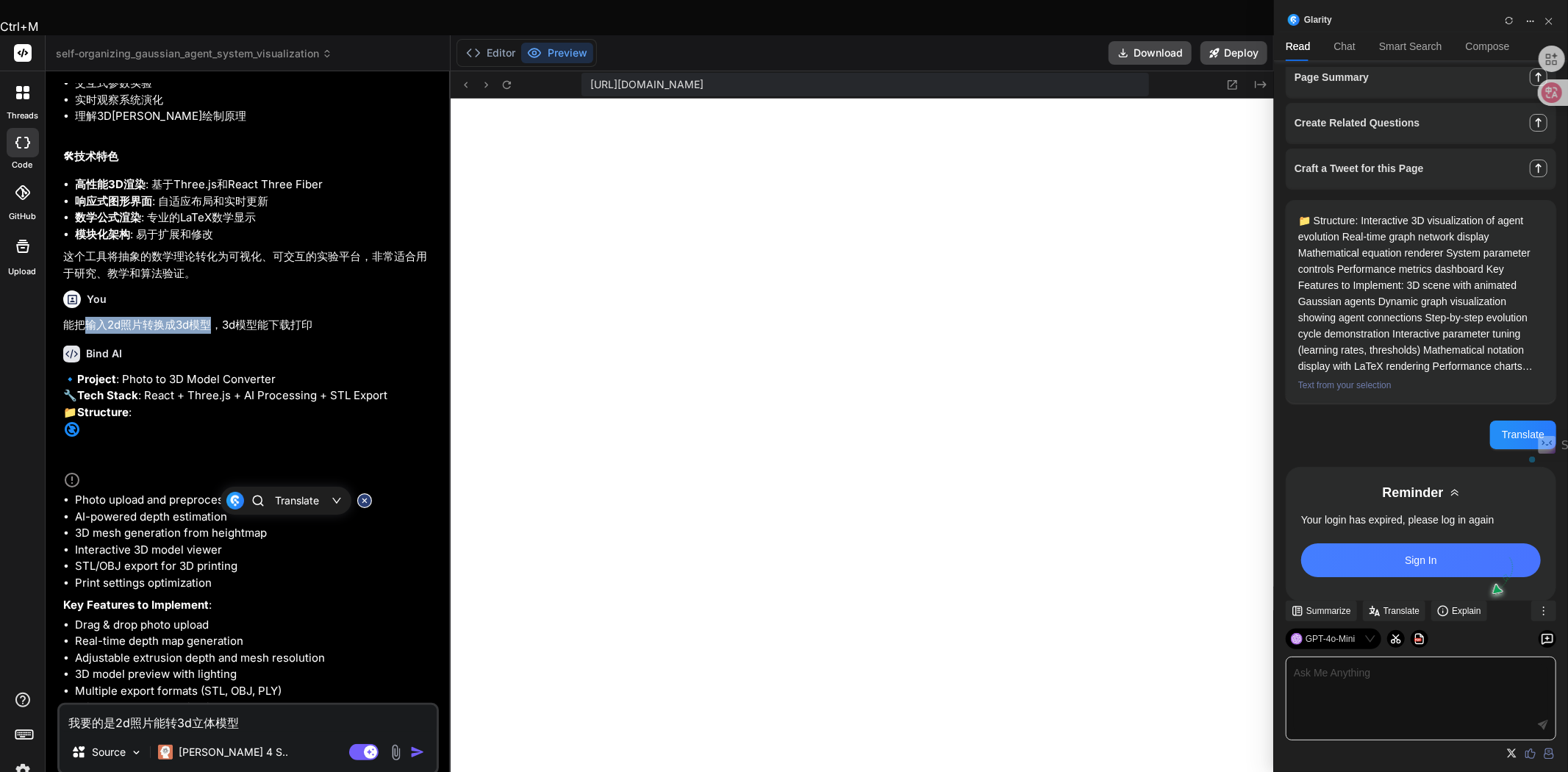
scroll to position [130, 0]
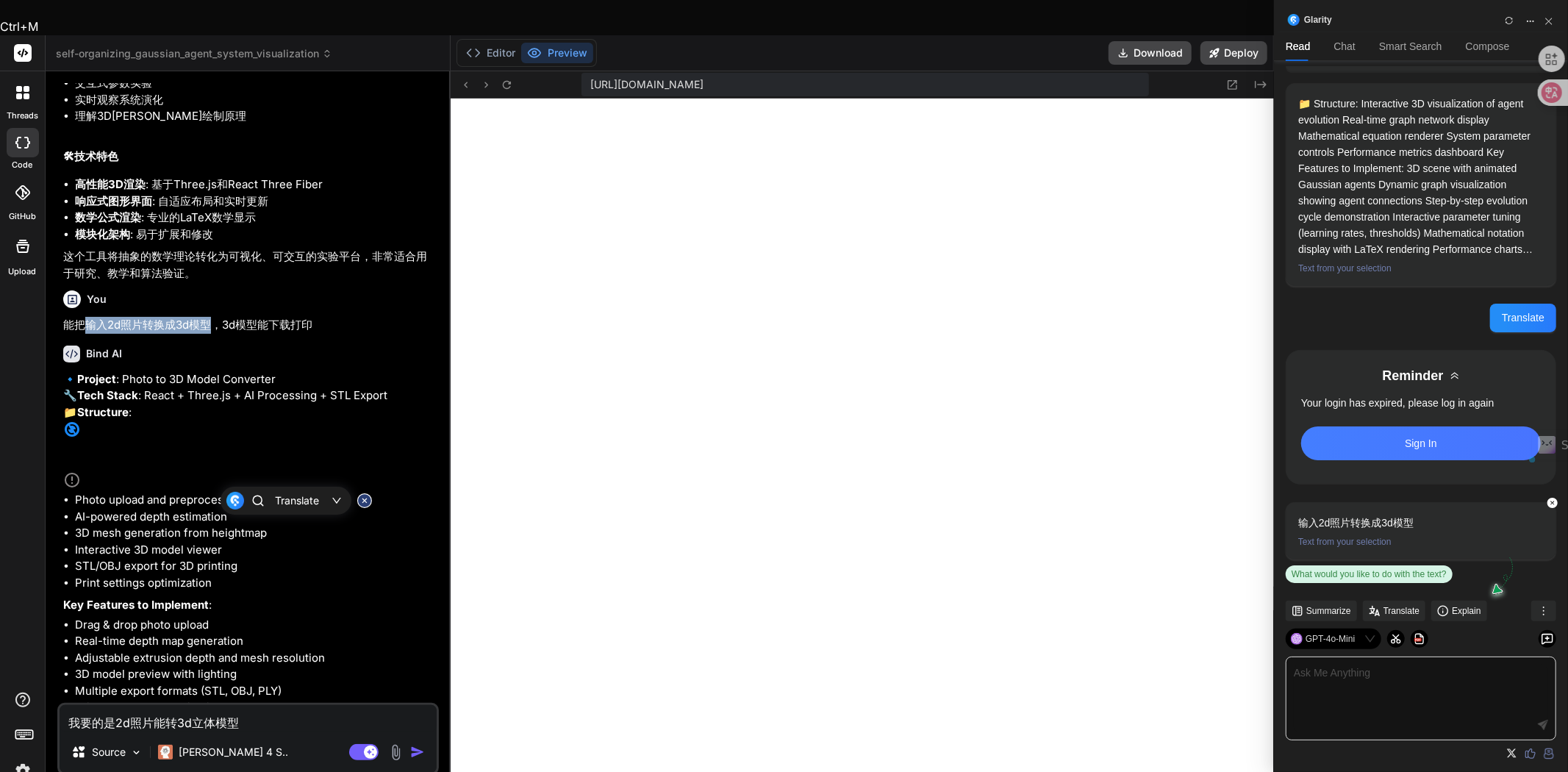
copy p "输入2d照片转换成3d模型"
drag, startPoint x: 92, startPoint y: 689, endPoint x: 148, endPoint y: 689, distance: 56.0
click at [148, 705] on textarea "我要的是2d照片能转3d立体模型" at bounding box center [248, 718] width 377 height 26
paste textarea "输入2d照片转换成3d模型"
drag, startPoint x: 206, startPoint y: 687, endPoint x: 224, endPoint y: 689, distance: 18.1
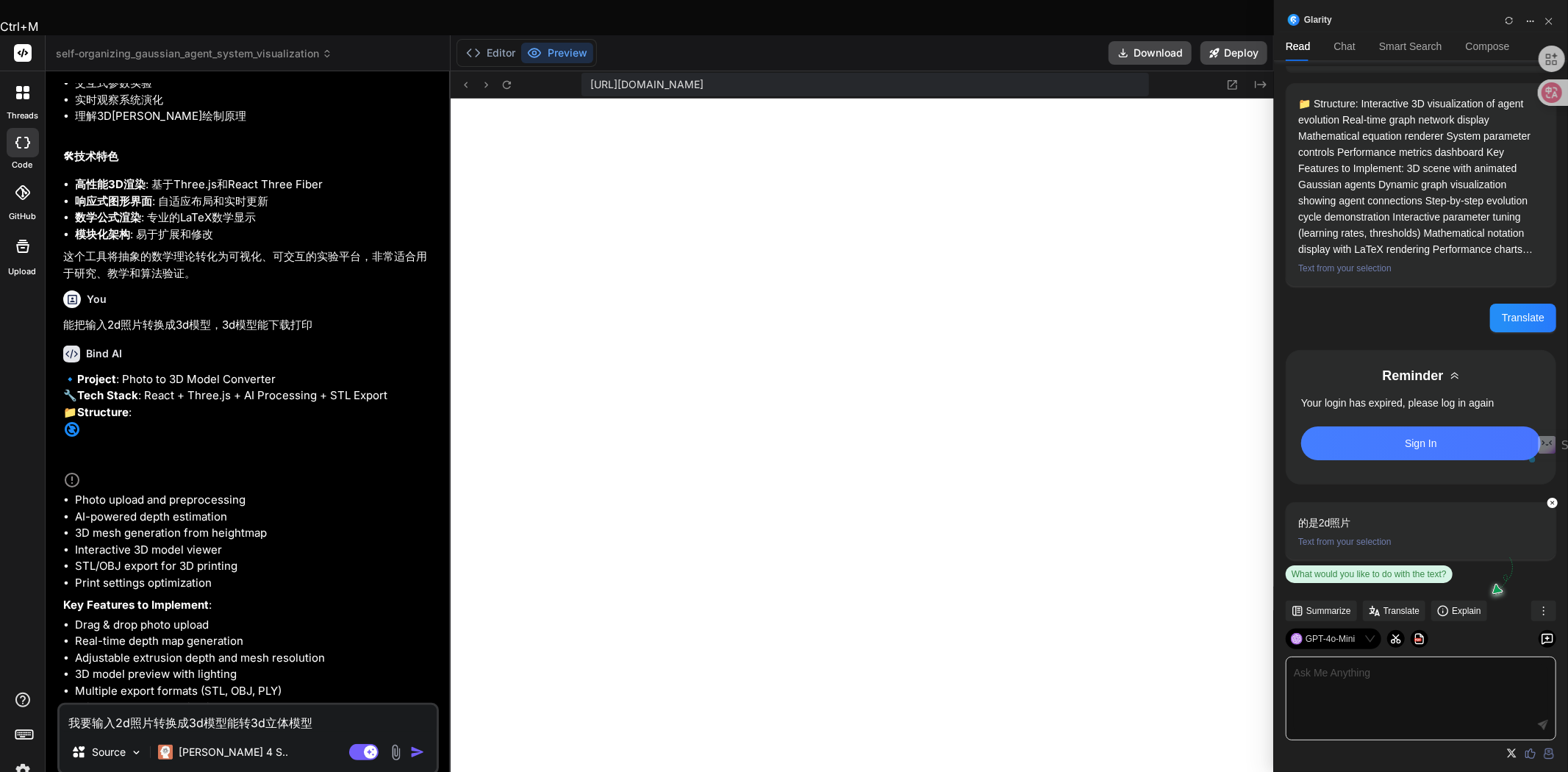
click at [224, 705] on textarea "我要输入2d照片转换成3d模型能转3d立体模型" at bounding box center [248, 718] width 377 height 26
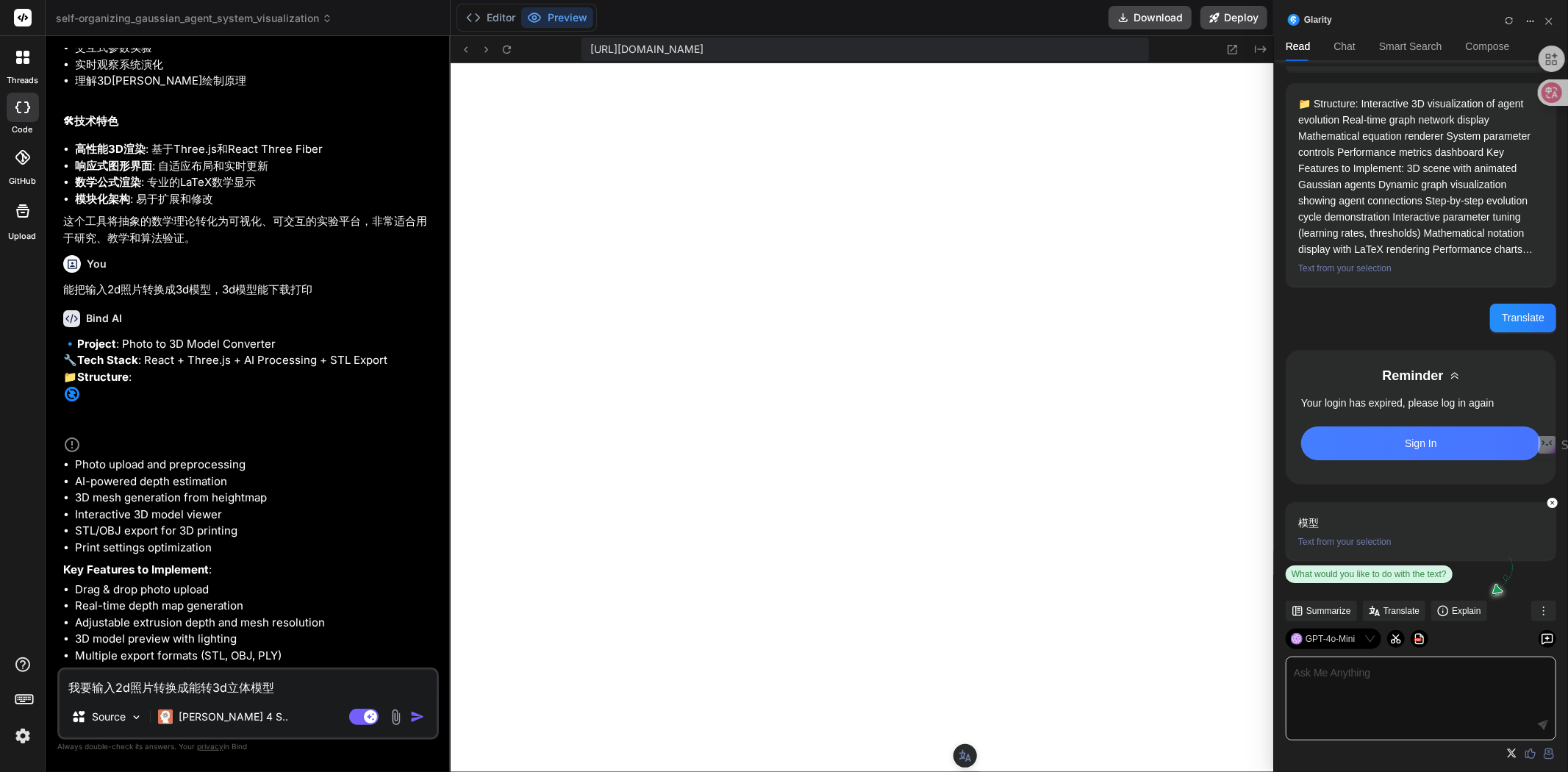
click at [282, 684] on textarea "我要输入2d照片转换成能转3d立体模型" at bounding box center [248, 682] width 377 height 26
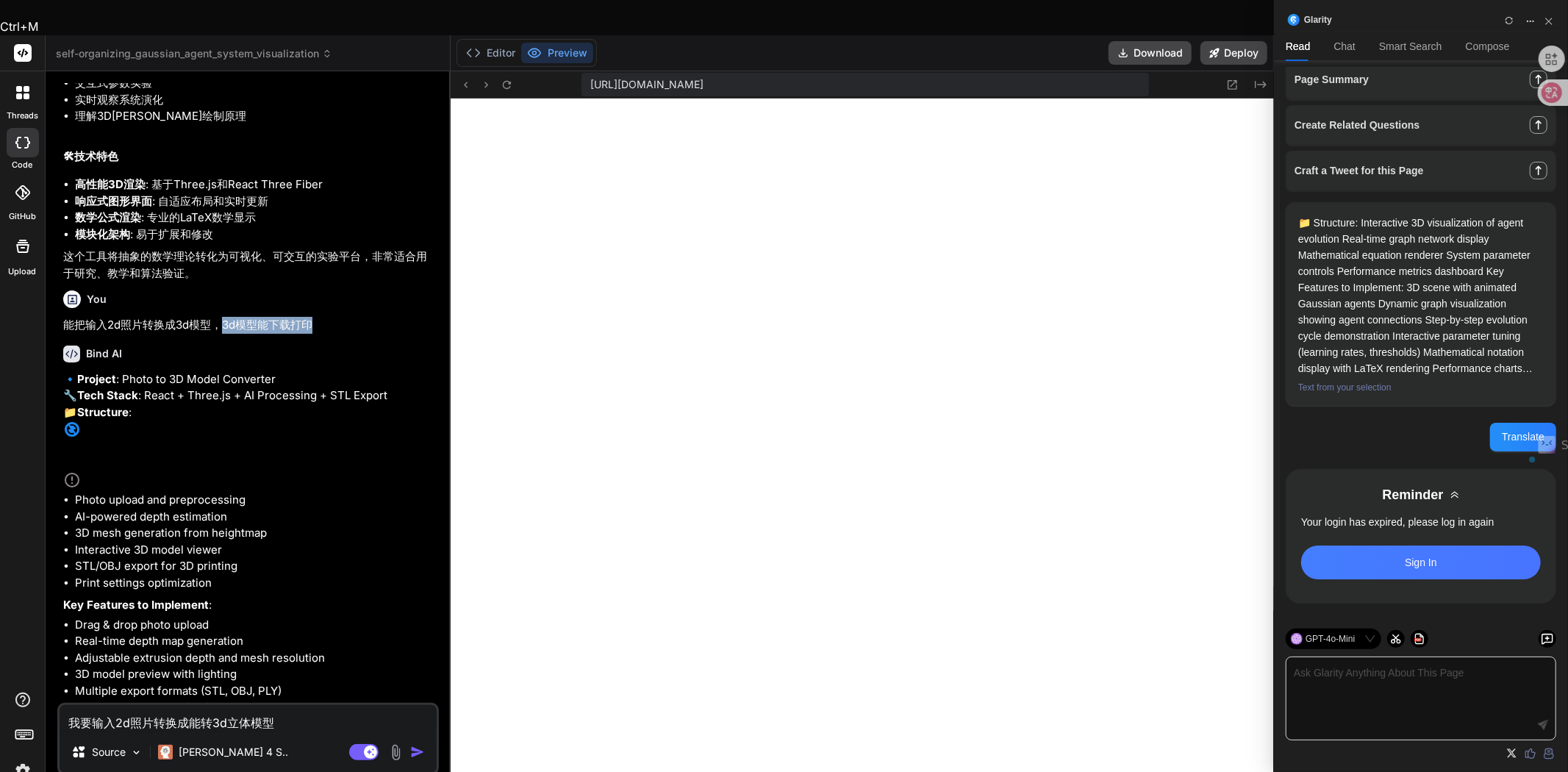
drag, startPoint x: 225, startPoint y: 478, endPoint x: 313, endPoint y: 481, distance: 88.1
click at [313, 333] on p "能把输入2d照片转换成3d模型，3d模型能下载打印" at bounding box center [249, 325] width 373 height 17
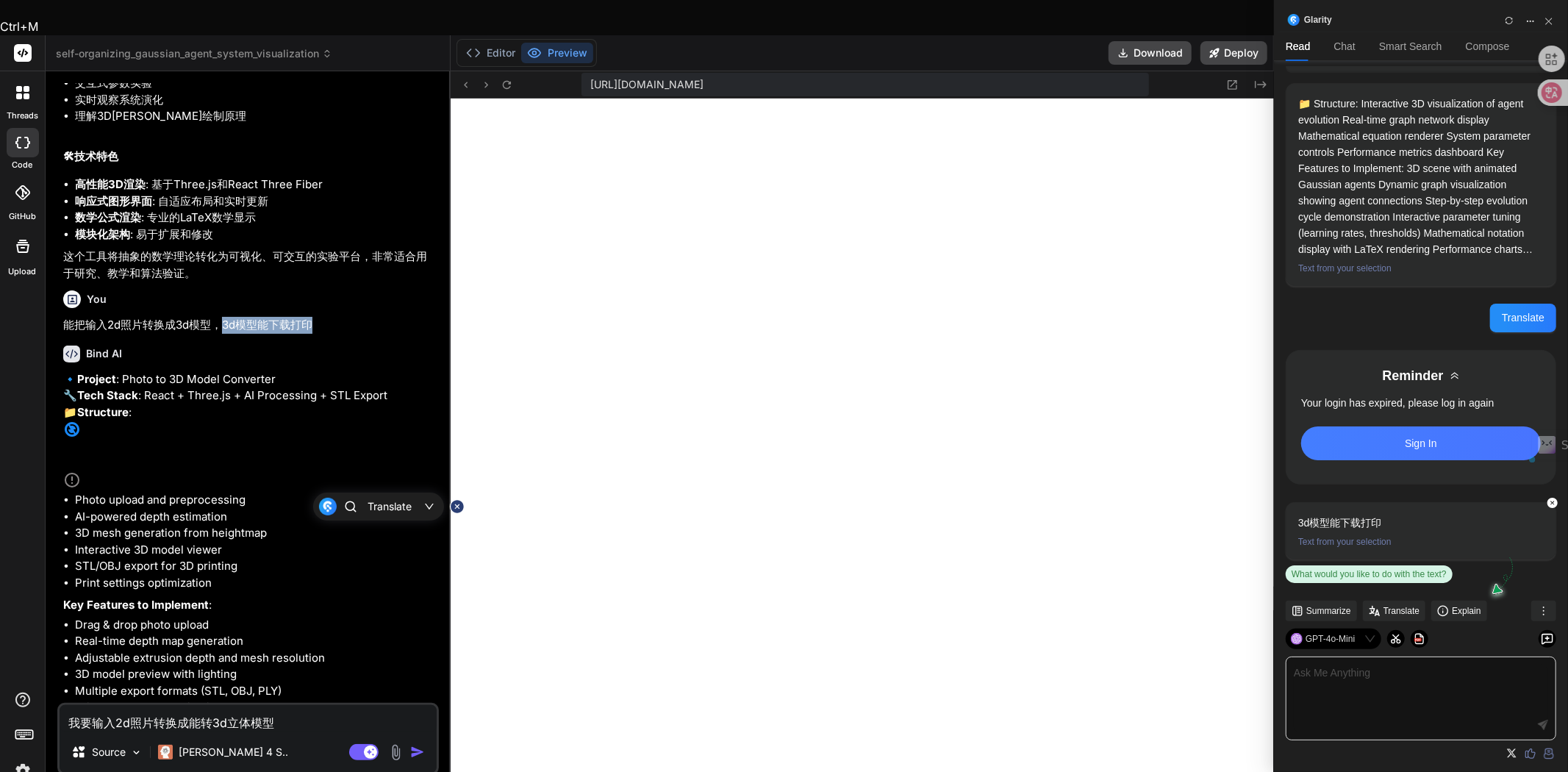
copy p "3d模型能下载打印"
click at [291, 705] on textarea "我要输入2d照片转换成能转3d立体模型" at bounding box center [248, 718] width 377 height 26
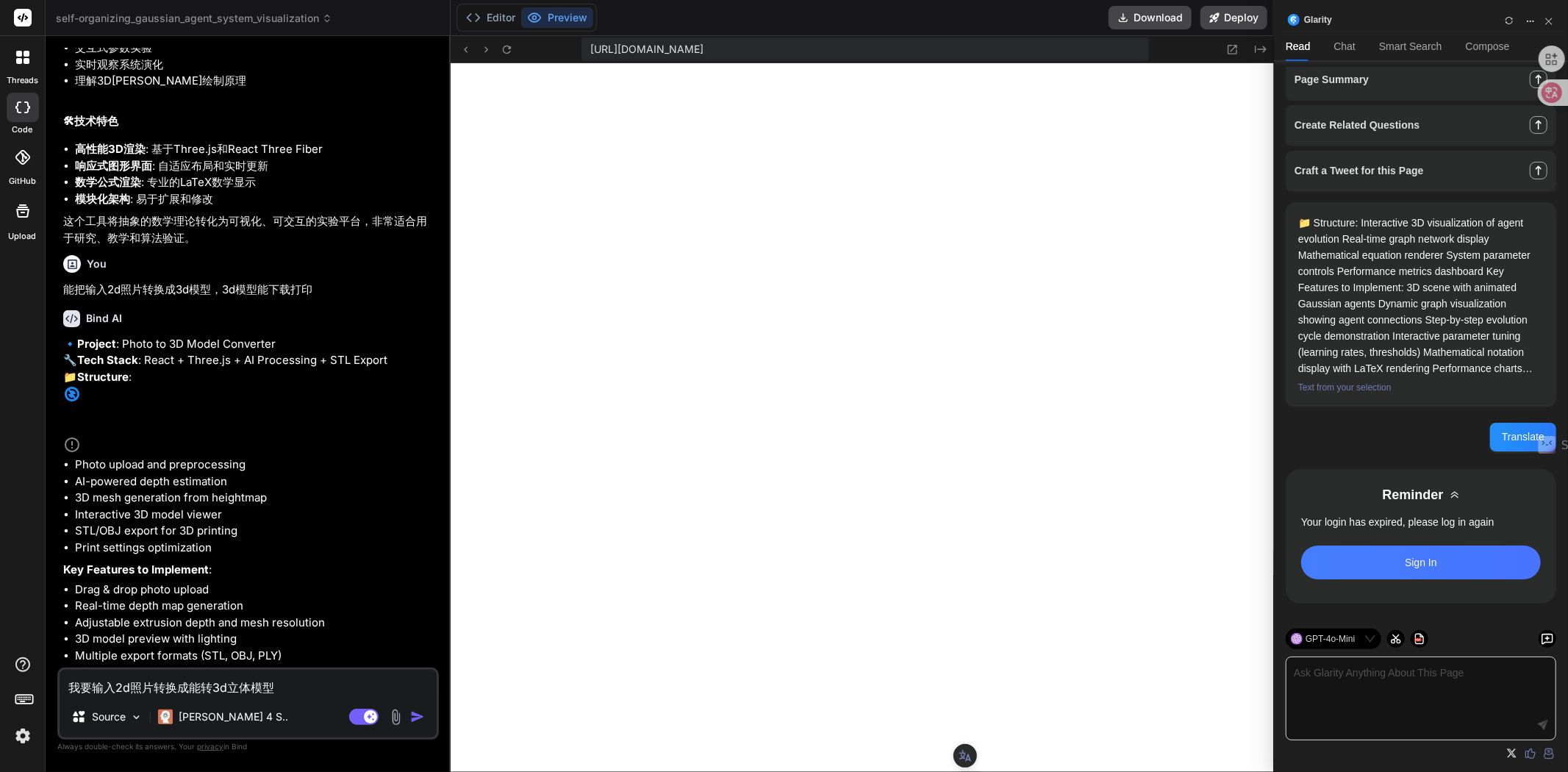
scroll to position [10, 0]
paste textarea "3d模型能下载打印"
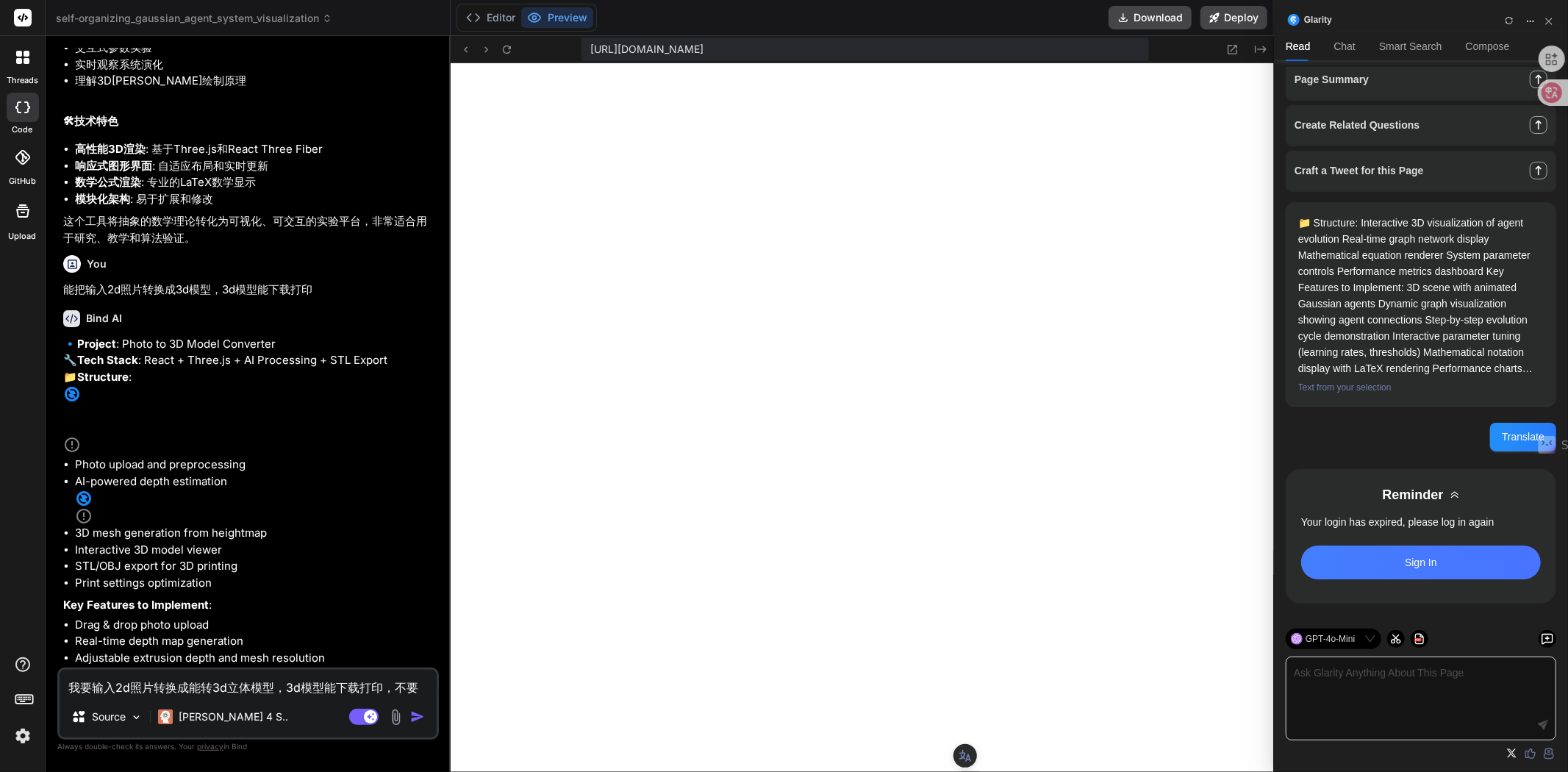
click at [414, 685] on textarea "我要输入2d照片转换成能转3d立体模型，3d模型能下载打印，不要" at bounding box center [248, 682] width 377 height 26
paste textarea "深度图"
click at [208, 670] on textarea "我要输入2d照片转换成能转3d立体模型，3d模型能下载打印，不要深度图" at bounding box center [248, 673] width 377 height 44
click at [254, 670] on textarea "我要输入2d照片转换成能转3d立体模型，3d模型能下载打印，不要深度图" at bounding box center [248, 673] width 377 height 44
click at [270, 671] on textarea "我要输入2d照片转换成能转3d立体模型，3d模型能下载打印，不要深度图" at bounding box center [248, 673] width 377 height 44
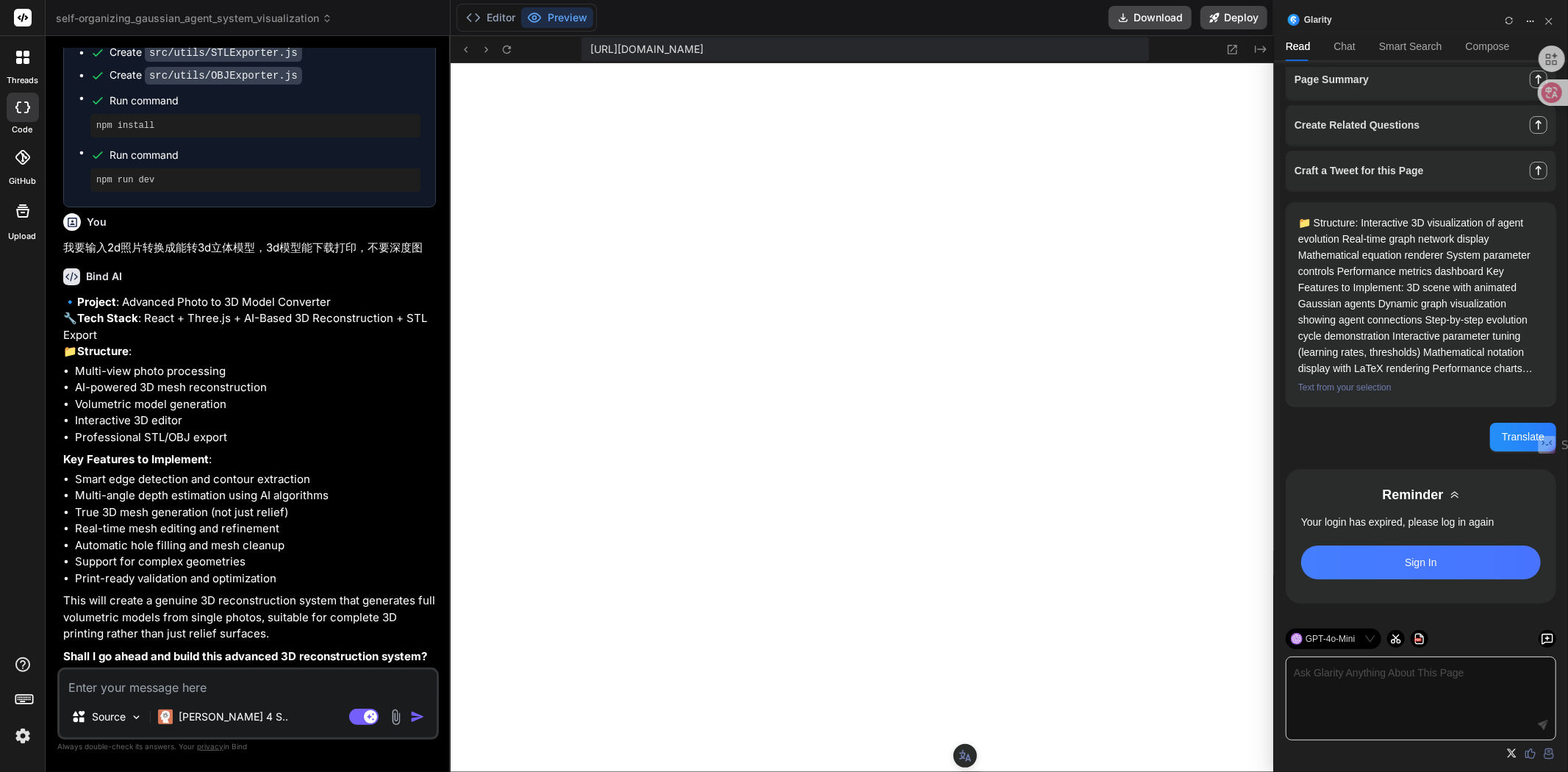
scroll to position [4371, 0]
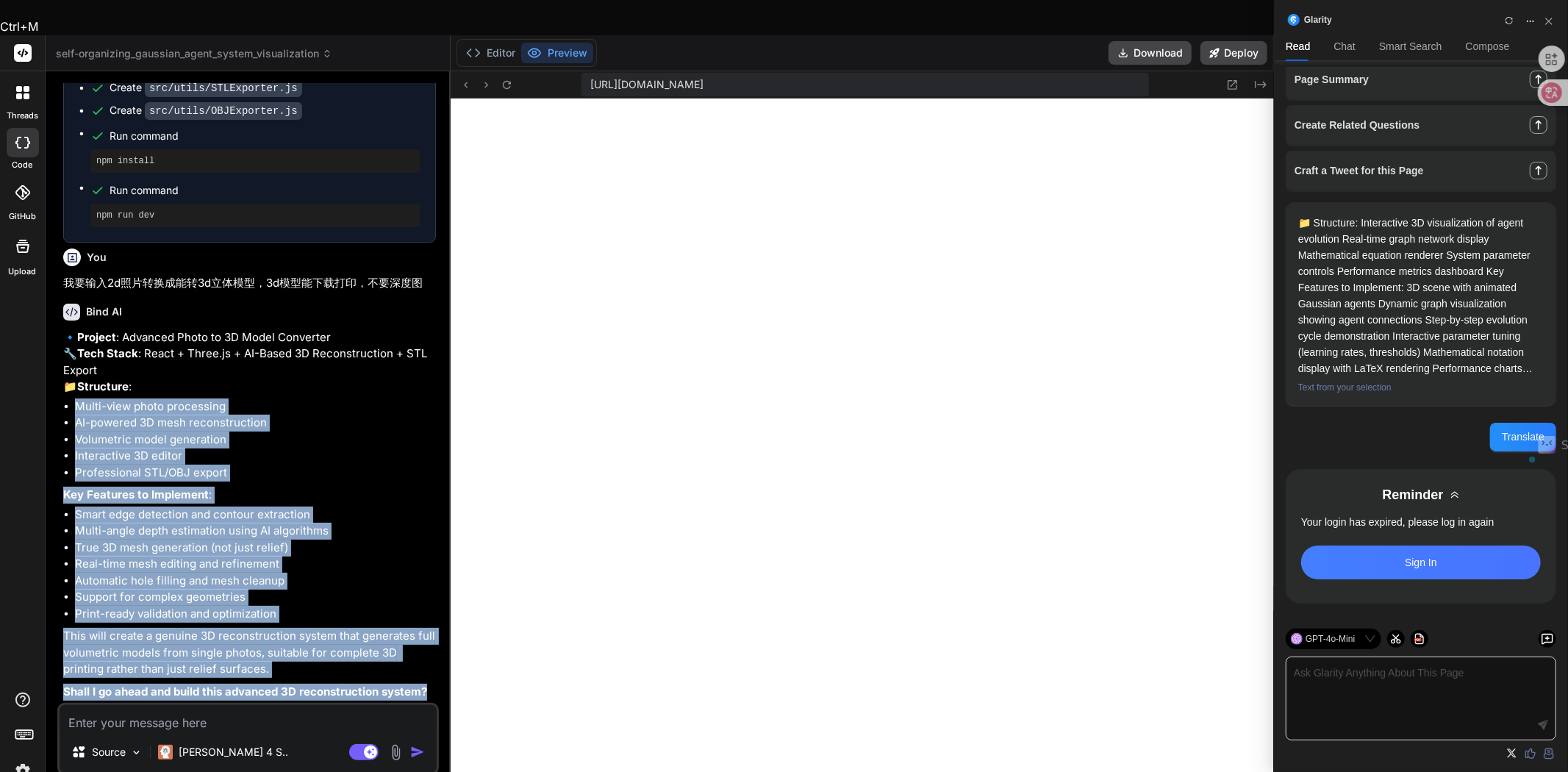
drag, startPoint x: 435, startPoint y: 659, endPoint x: 69, endPoint y: 378, distance: 461.4
click at [69, 378] on div "🔹 Project : Advanced Photo to 3D Model Converter 🔧 Tech Stack : React + Three.j…" at bounding box center [249, 515] width 373 height 371
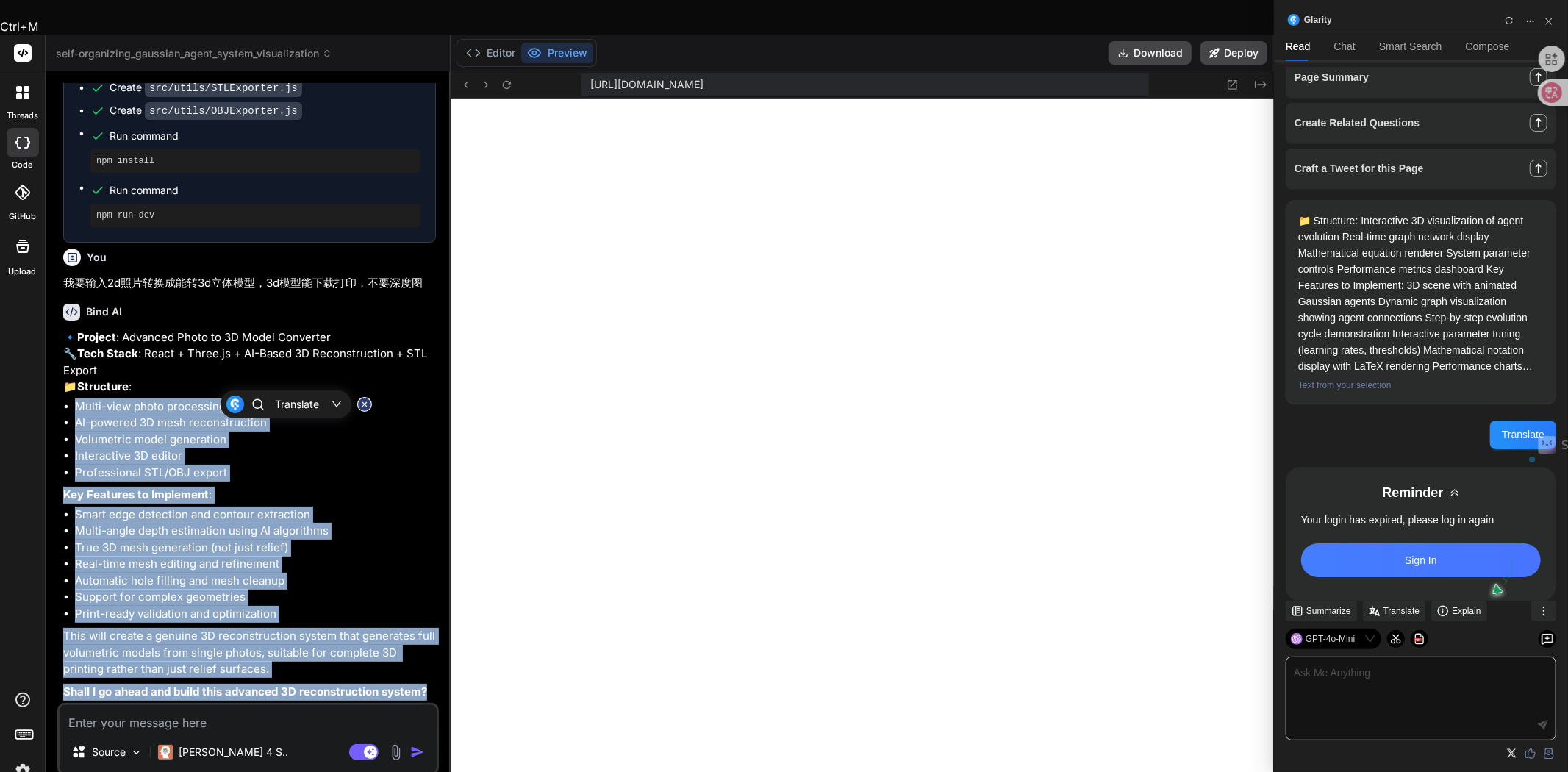
scroll to position [276, 0]
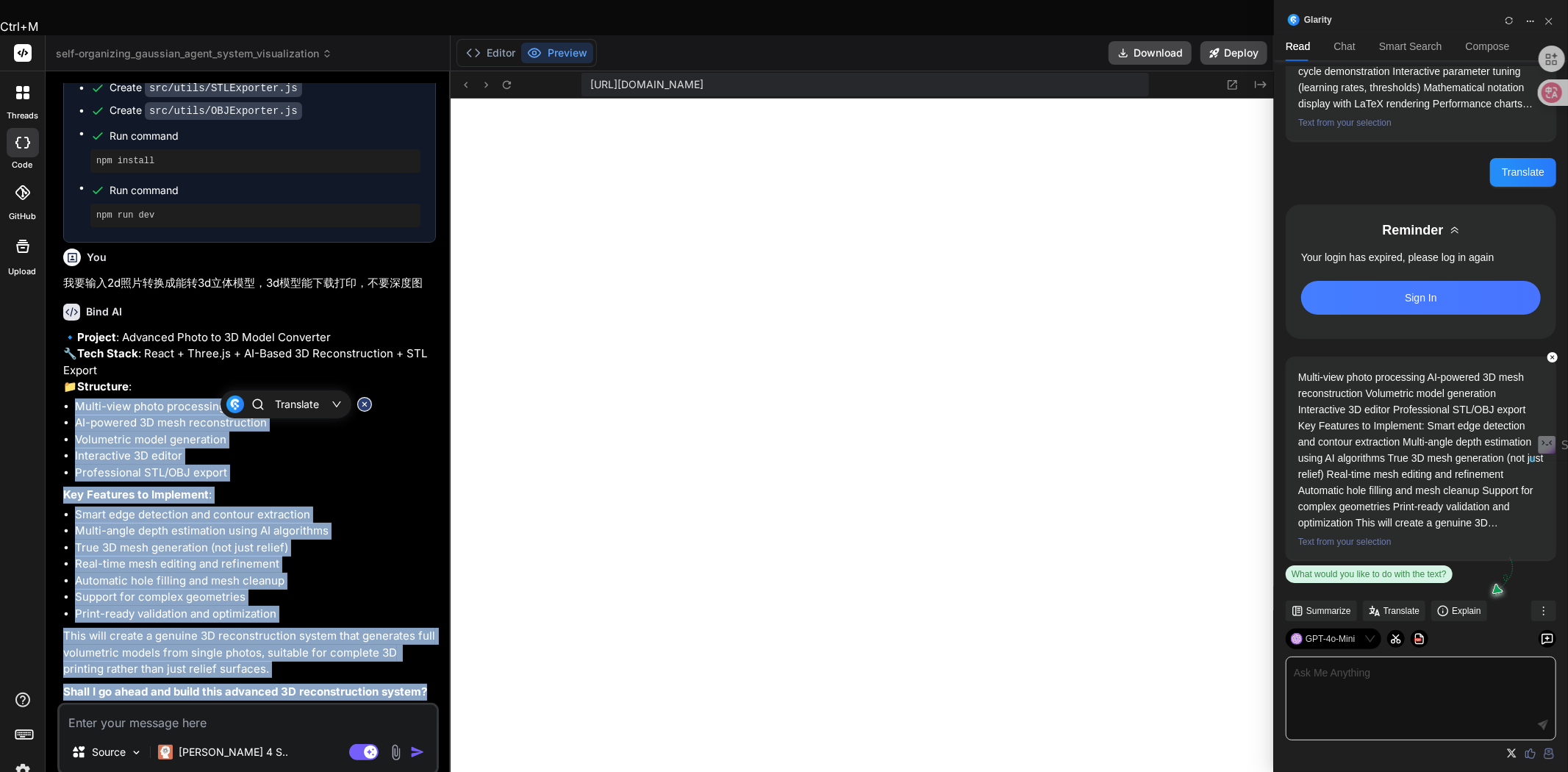
click at [67, 362] on body "Ctrl+M threads code GitHub Upload self-organizing_gaussian_agent_system_visuali…" at bounding box center [636, 495] width 1274 height 989
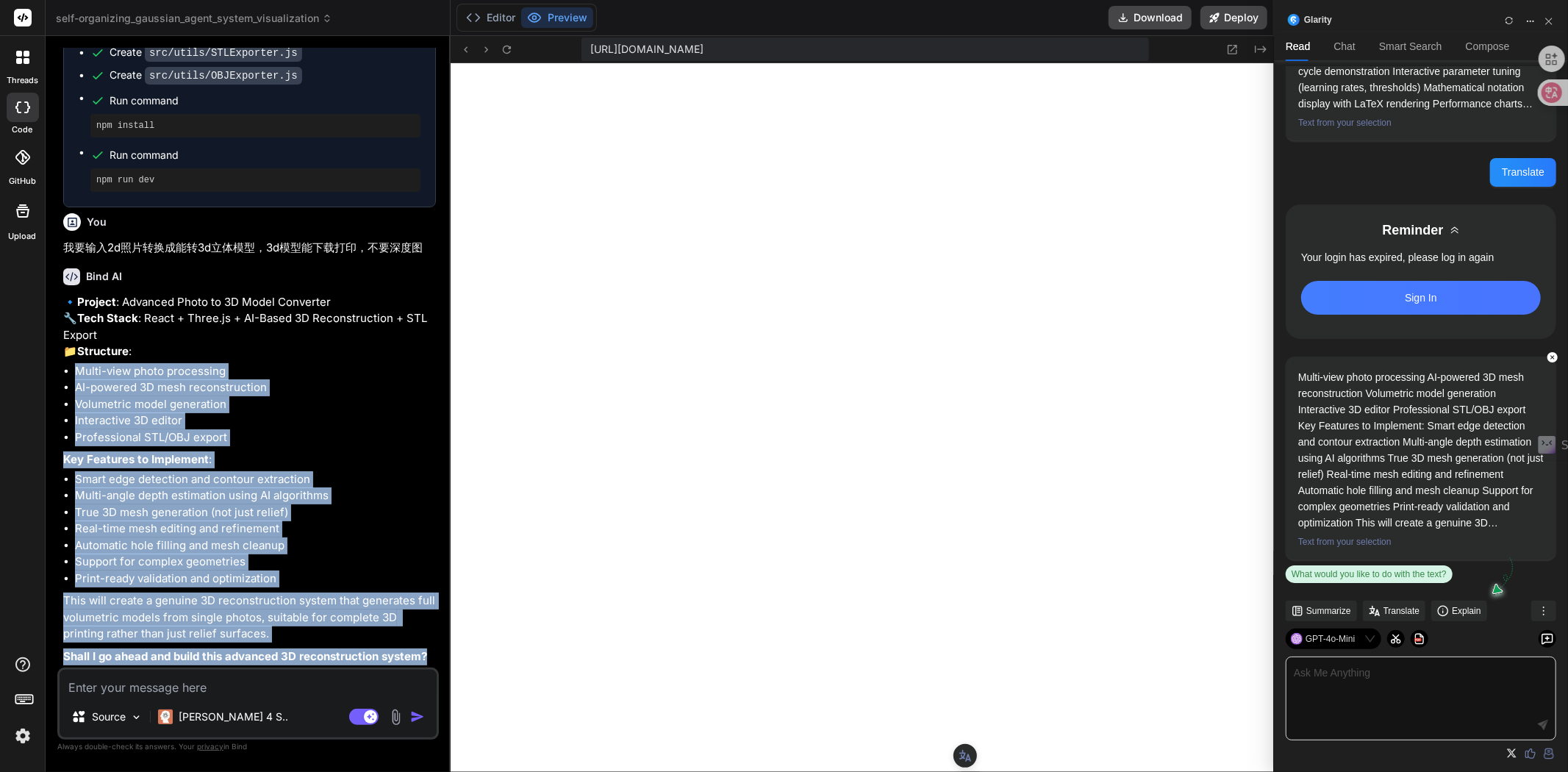
scroll to position [126, 0]
click at [309, 556] on li "Support for complex geometries" at bounding box center [256, 562] width 361 height 17
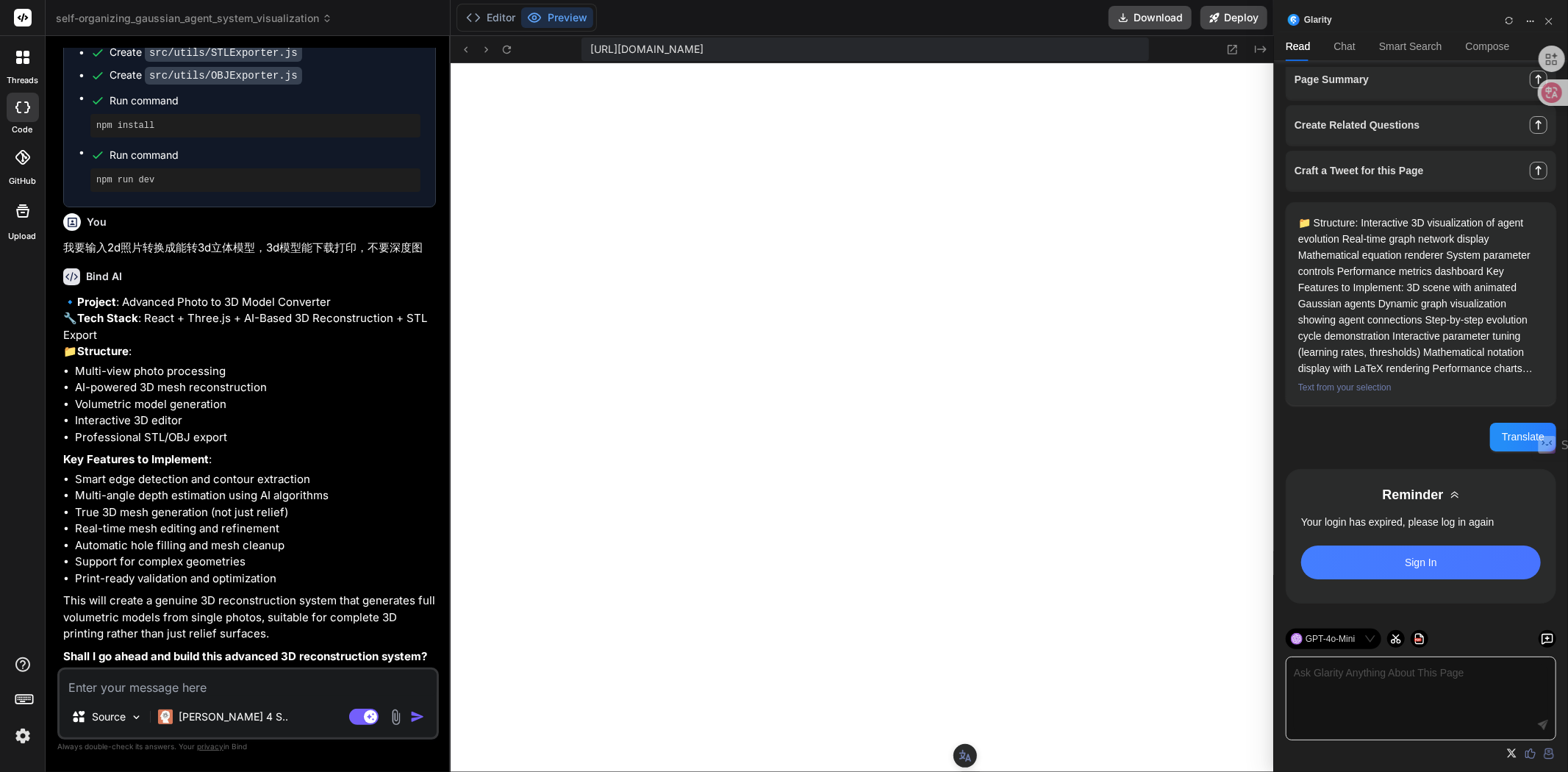
scroll to position [10, 0]
click at [180, 687] on textarea at bounding box center [248, 682] width 377 height 26
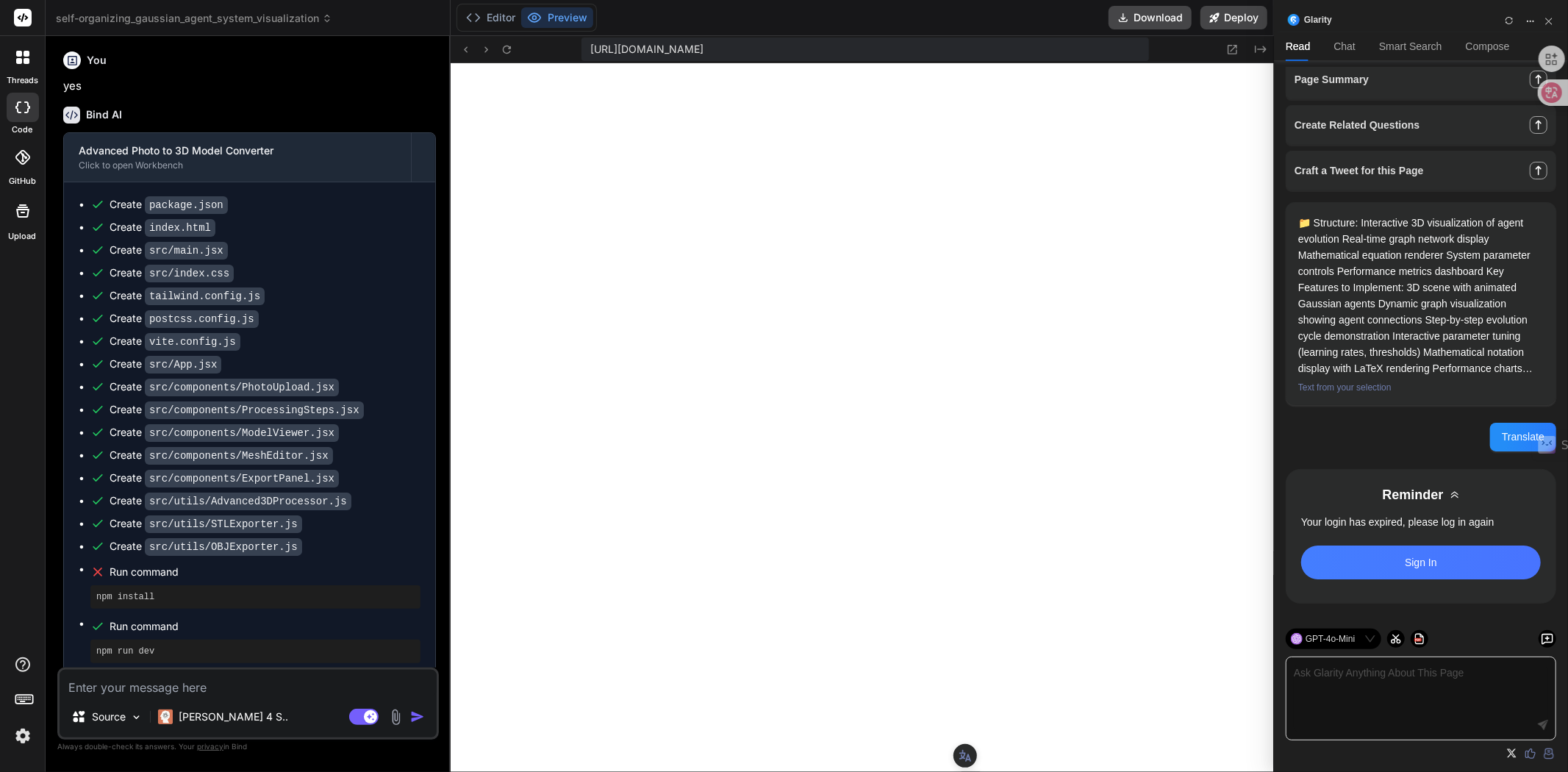
scroll to position [4992, 0]
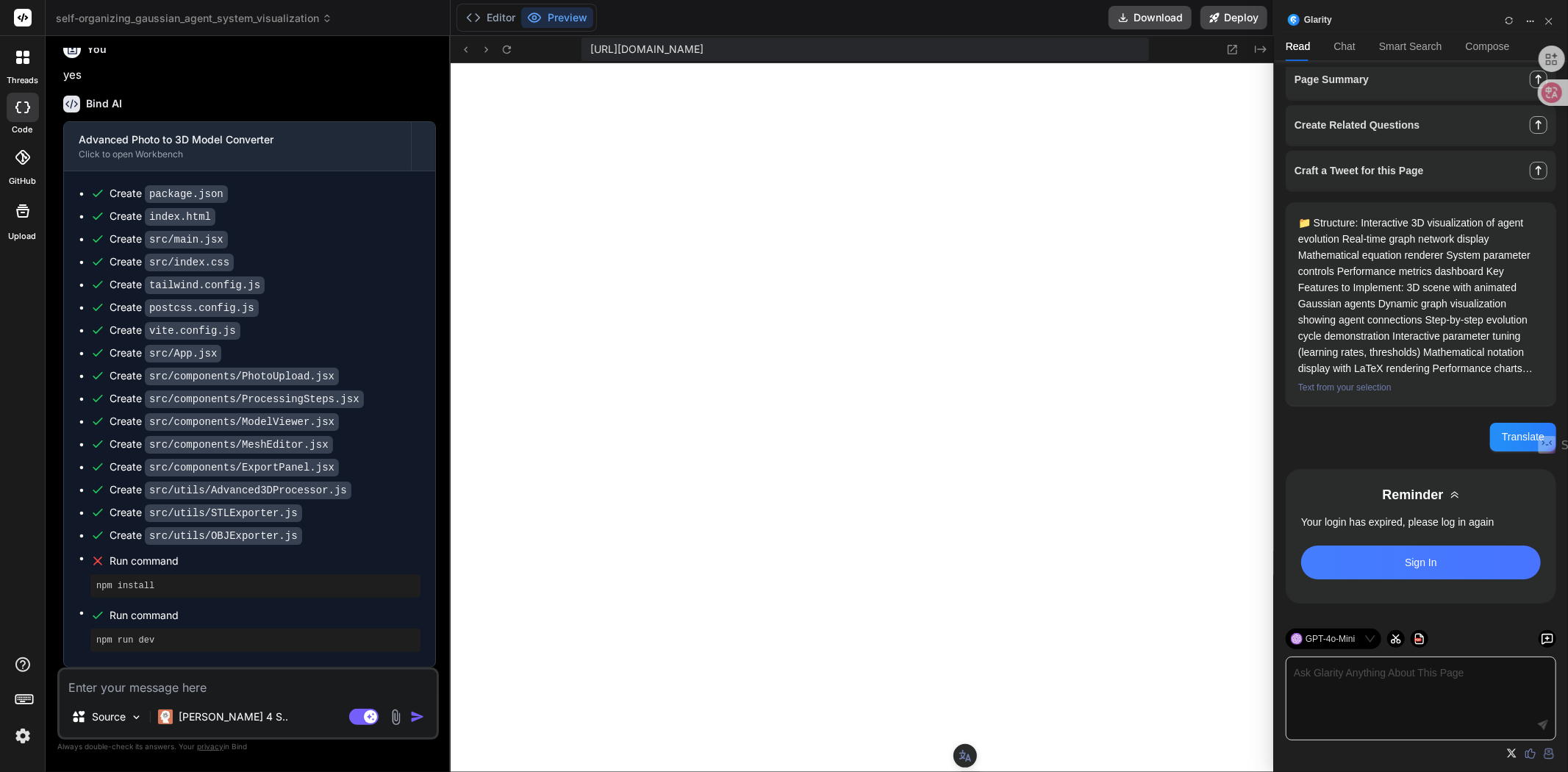
click at [549, 5] on div "Editor Preview" at bounding box center [527, 18] width 140 height 28
click at [548, 18] on button "Preview" at bounding box center [557, 18] width 72 height 21
click at [504, 51] on icon at bounding box center [507, 50] width 13 height 13
click at [1261, 50] on icon "Created with Pixso." at bounding box center [1261, 49] width 12 height 12
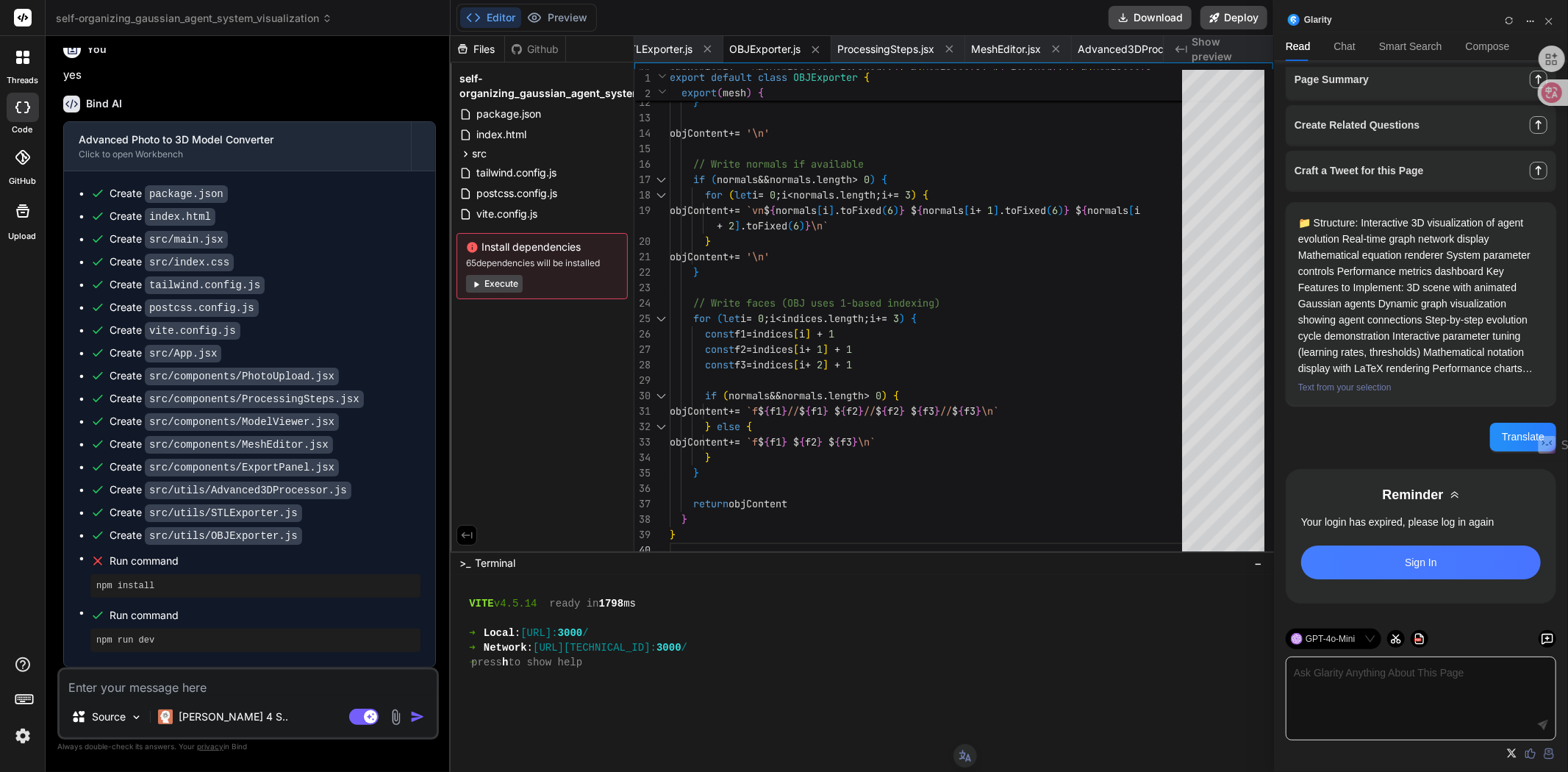
click at [503, 281] on button "Execute" at bounding box center [494, 284] width 57 height 18
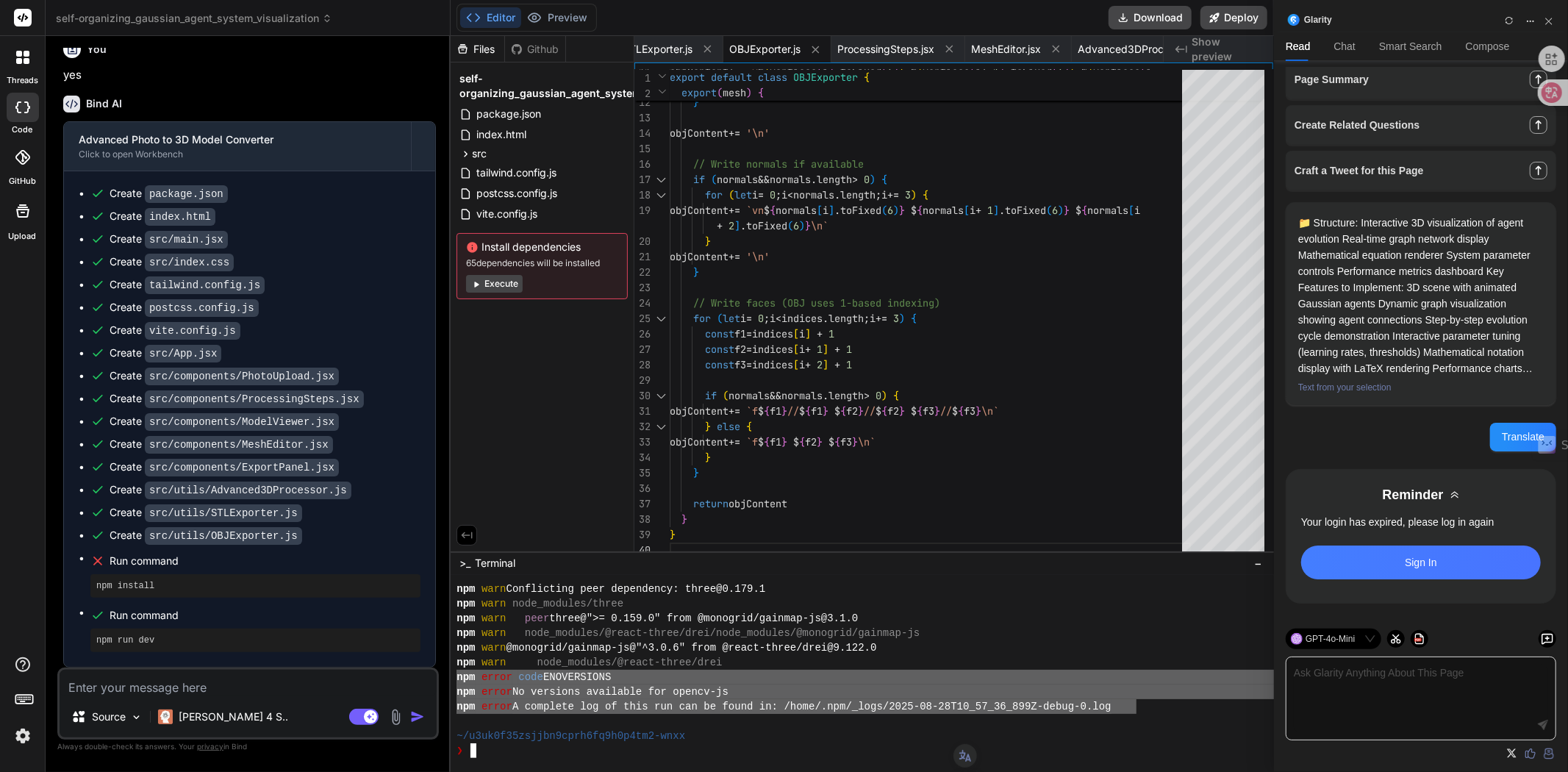
drag, startPoint x: 1134, startPoint y: 711, endPoint x: 455, endPoint y: 677, distance: 679.9
click at [455, 677] on div "LLLLLLLLLLLLLLLLLLLLLLLLLLLLLLLL 77777777777777777777777777777777 npm warn Conf…" at bounding box center [862, 673] width 823 height 196
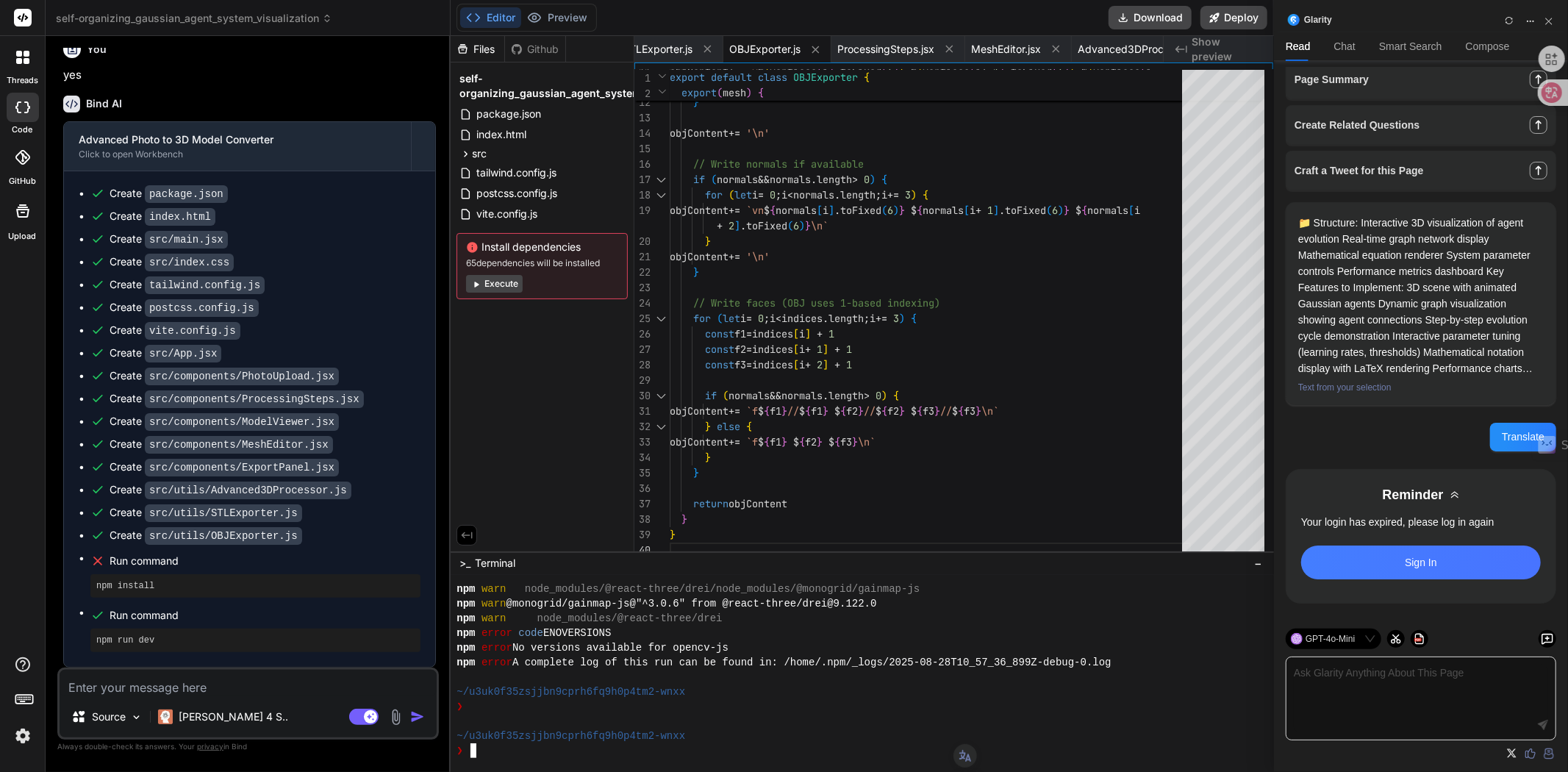
scroll to position [3072, 0]
click at [179, 685] on textarea at bounding box center [248, 682] width 377 height 26
paste textarea "深度图"
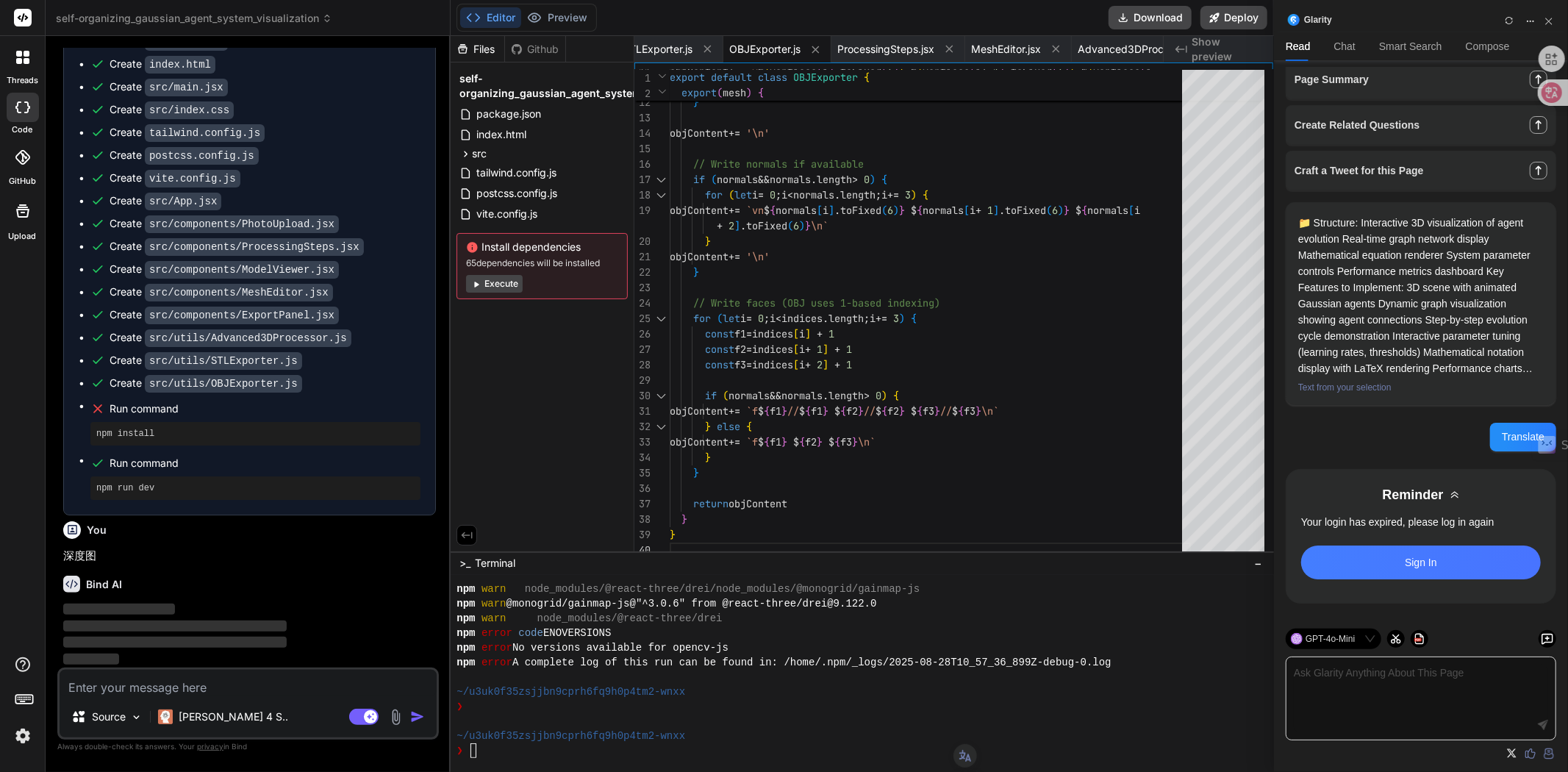
scroll to position [5144, 0]
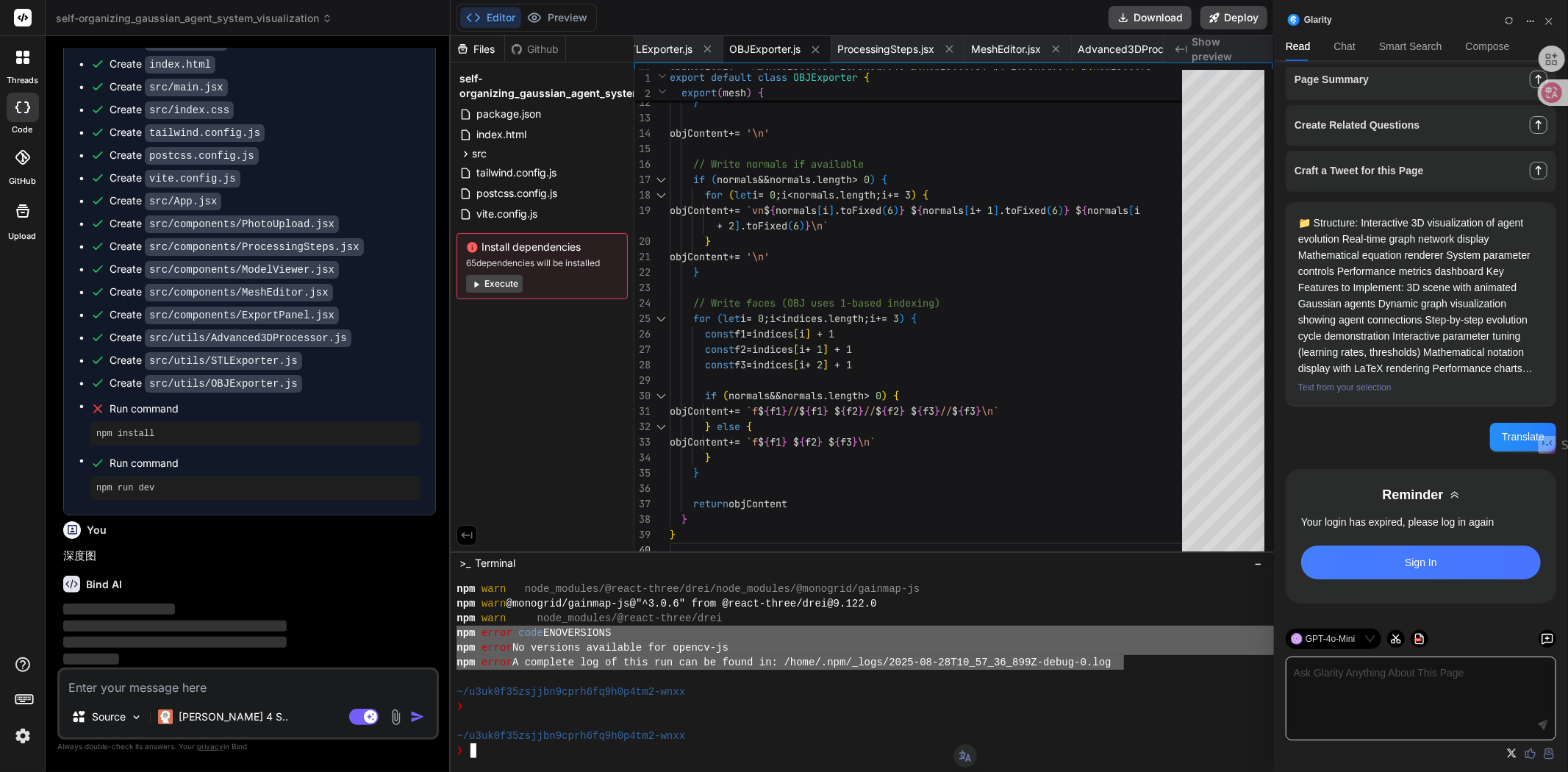
drag, startPoint x: 1125, startPoint y: 665, endPoint x: 462, endPoint y: 640, distance: 663.5
click at [457, 635] on div "npm warn node_modules/@react-three/drei/node_modules/@monogrid/gainmap-js npm w…" at bounding box center [954, 669] width 995 height 176
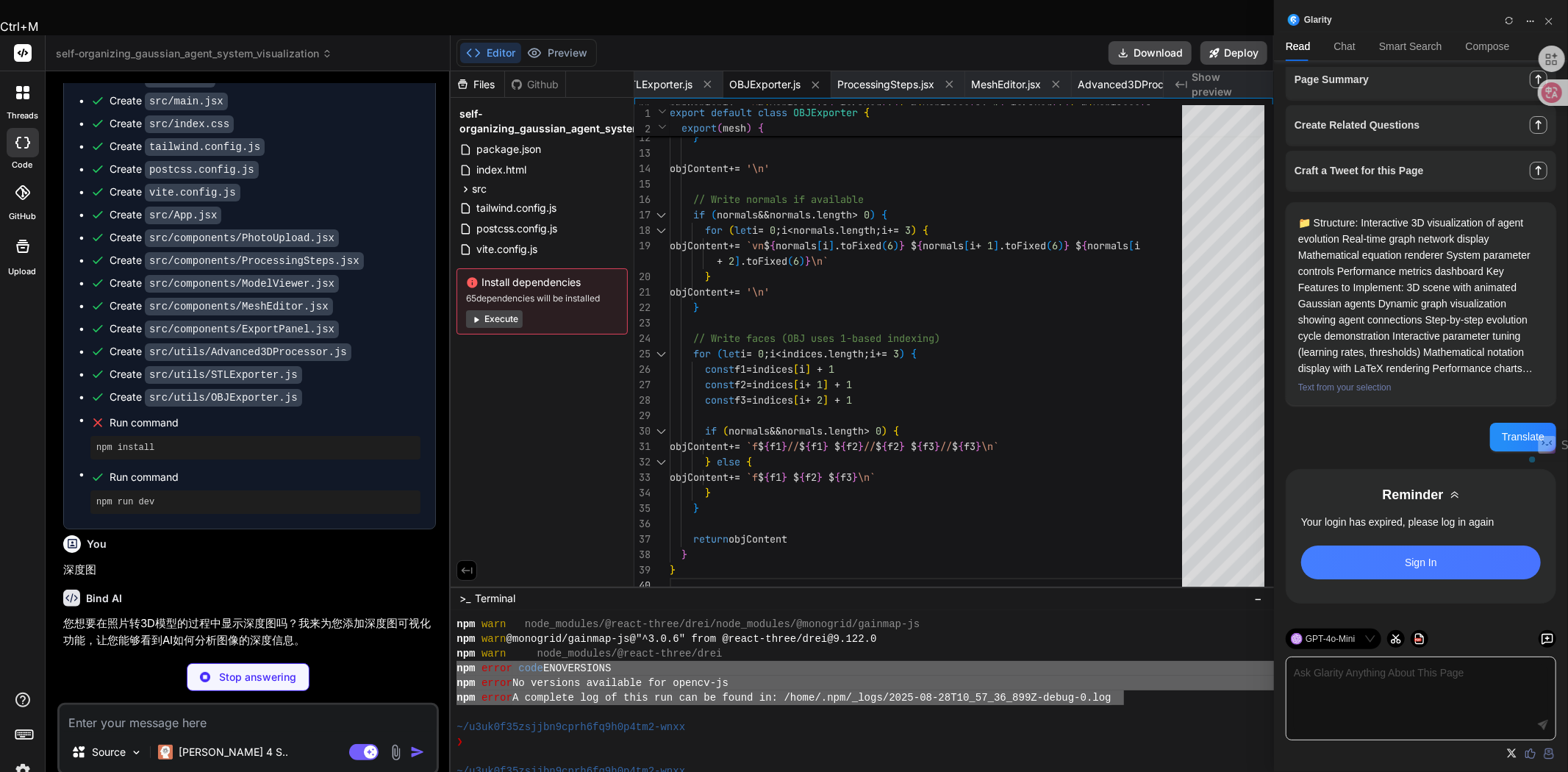
click at [106, 705] on textarea at bounding box center [248, 718] width 377 height 26
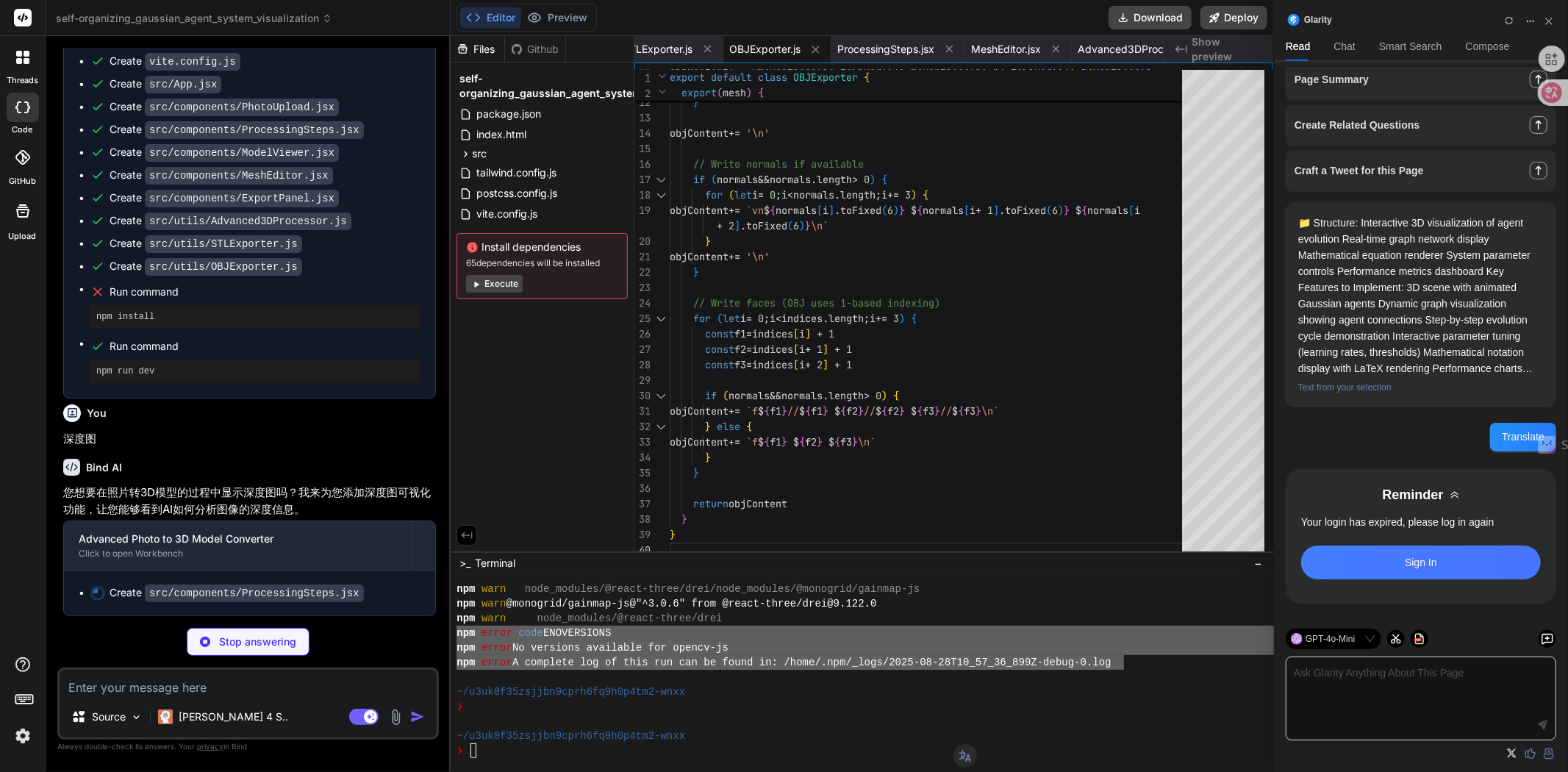
paste textarea "npm error code ENOVERSIONS npm error No versions available for opencv-js npm er…"
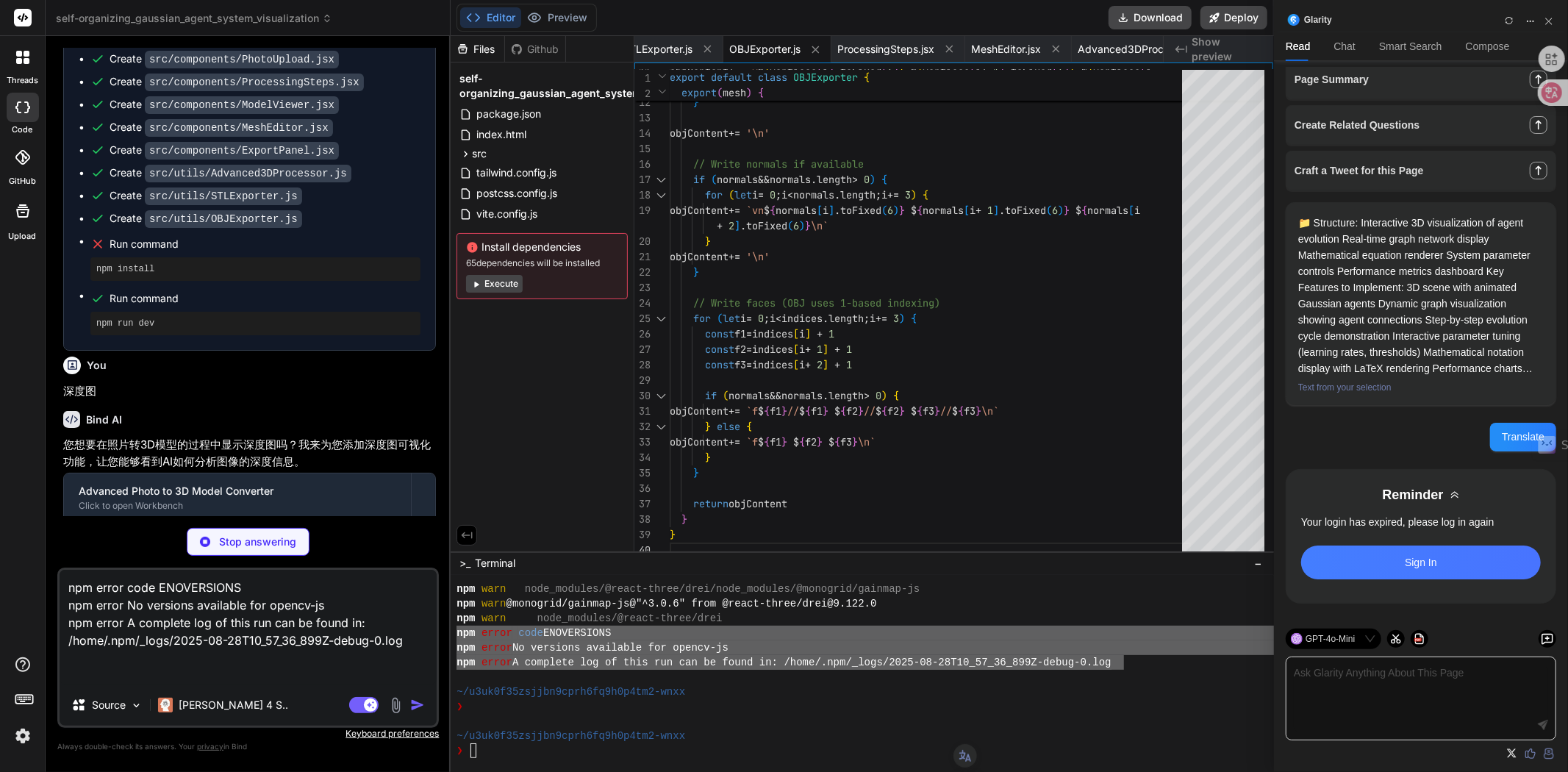
click at [111, 667] on textarea "npm error code ENOVERSIONS npm error No versions available for opencv-js npm er…" at bounding box center [248, 627] width 377 height 115
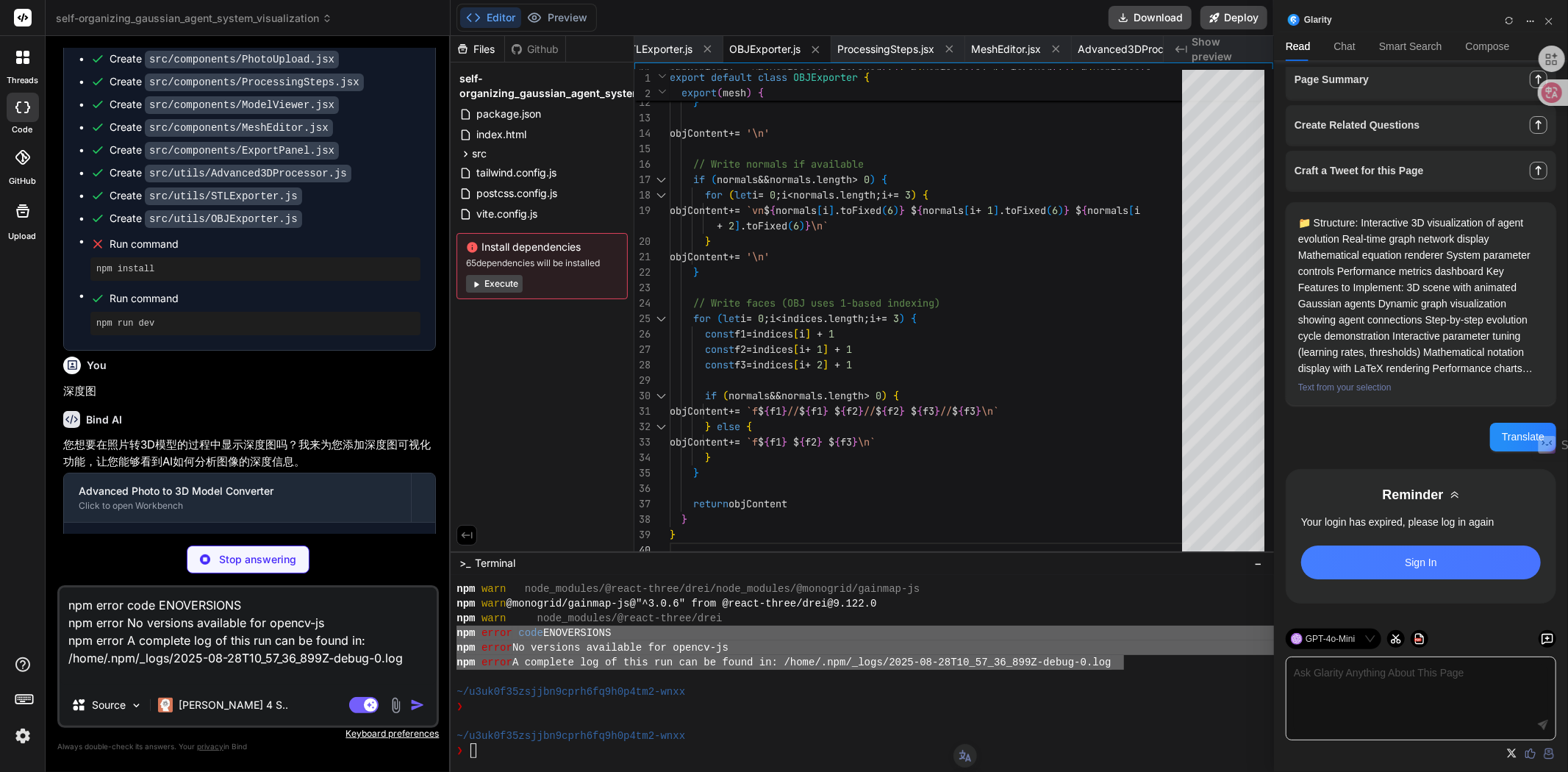
click at [232, 564] on p "Stop answering" at bounding box center [257, 560] width 77 height 14
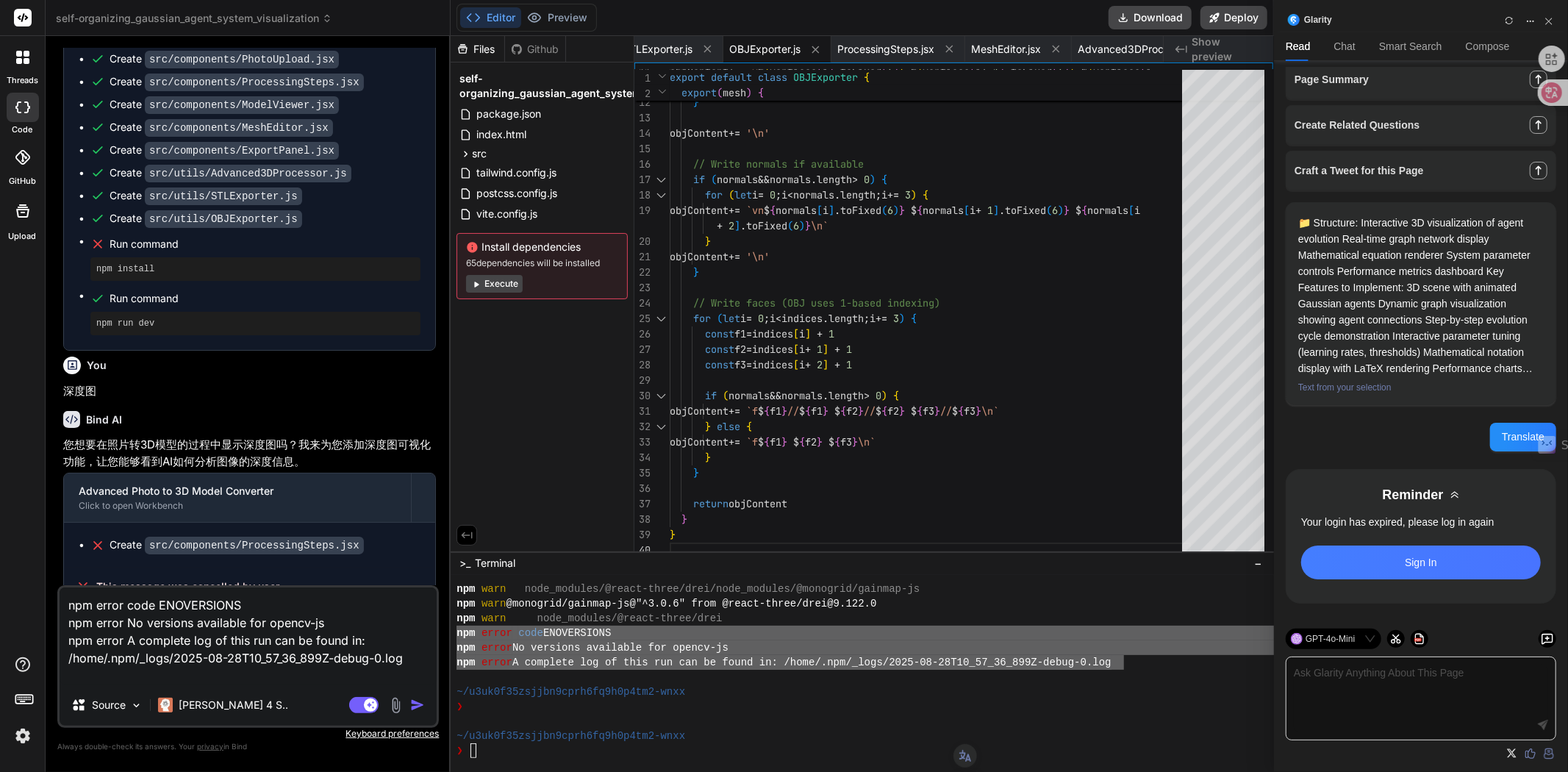
click at [412, 704] on img "button" at bounding box center [418, 705] width 14 height 14
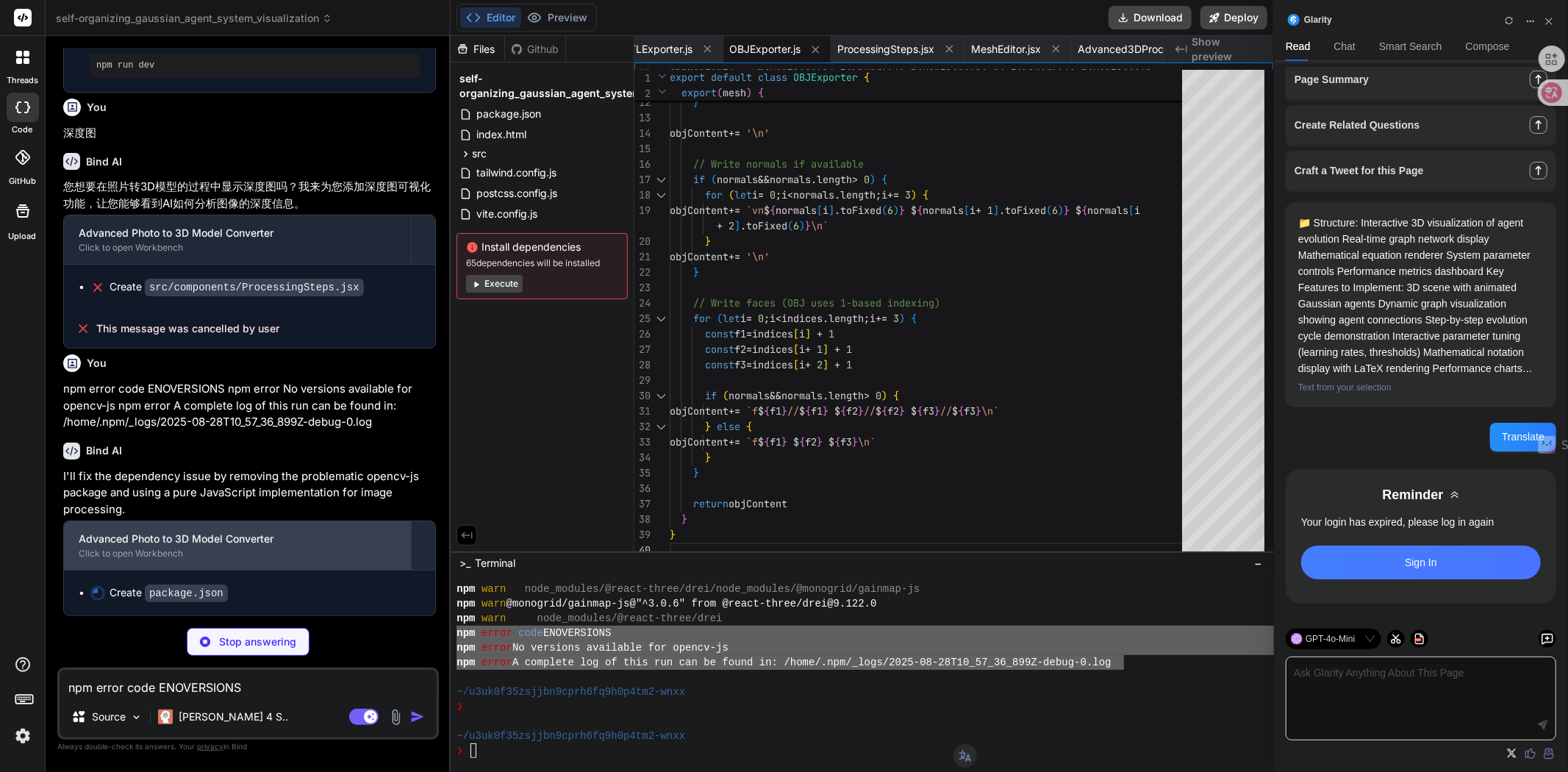
scroll to position [5566, 0]
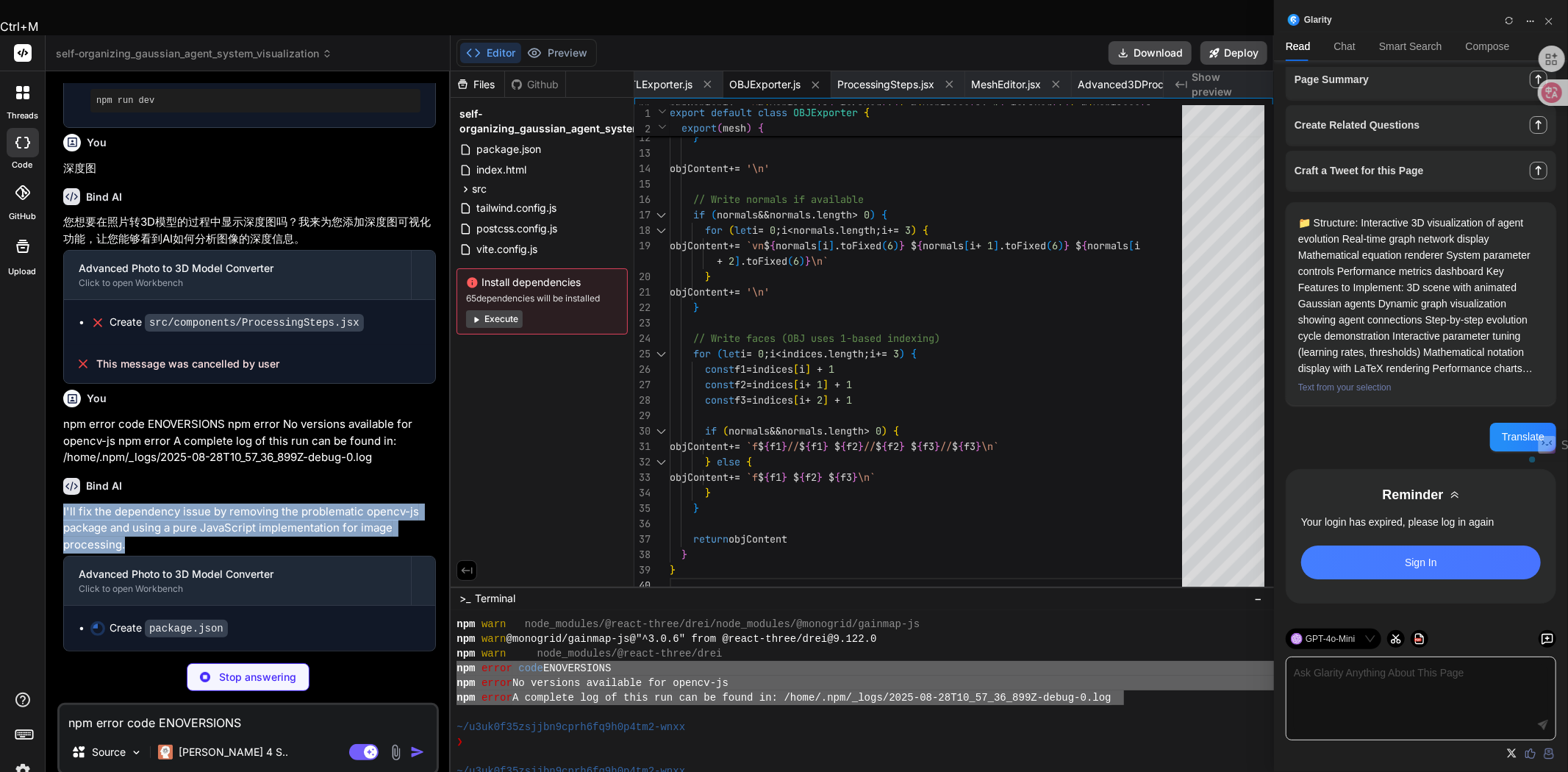
drag, startPoint x: 128, startPoint y: 510, endPoint x: 54, endPoint y: 475, distance: 81.9
click at [54, 475] on div "Bind AI Web Search Created with Pixso. Code Generator You Bind AI I see you've …" at bounding box center [248, 439] width 405 height 735
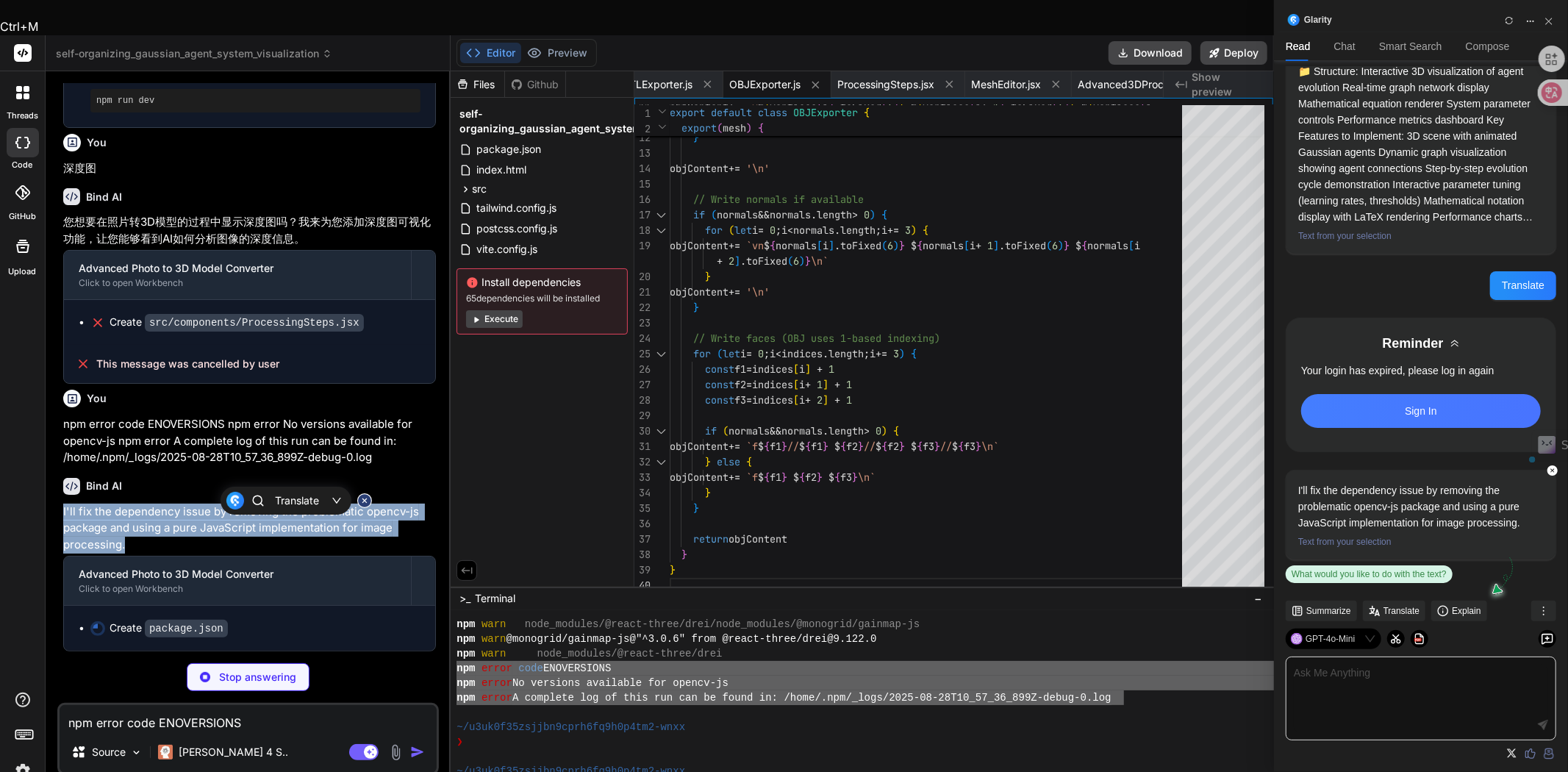
scroll to position [0, 0]
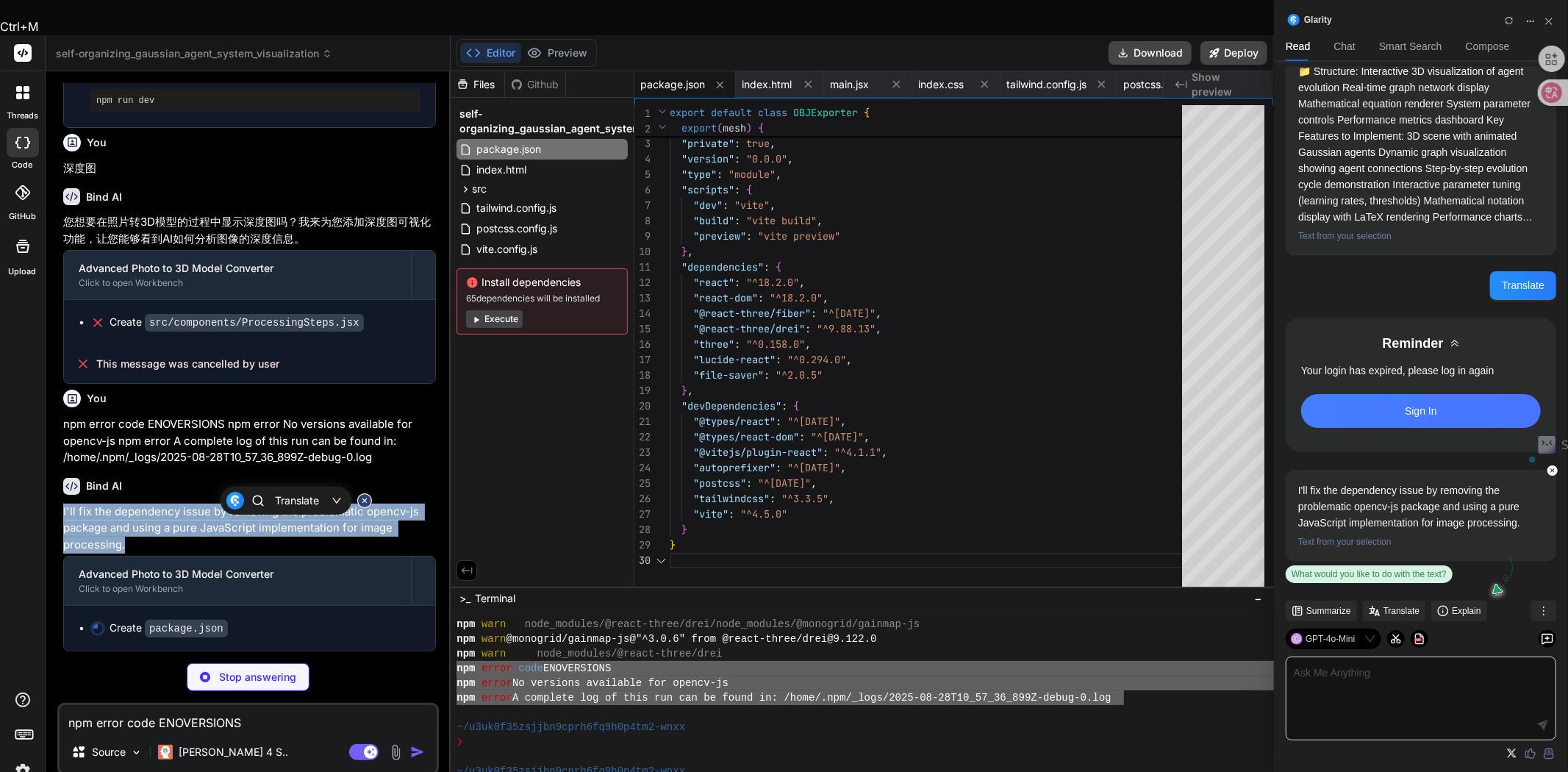
click at [44, 461] on body "Ctrl+M threads code GitHub Upload self-organizing_gaussian_agent_system_visuali…" at bounding box center [636, 495] width 1274 height 989
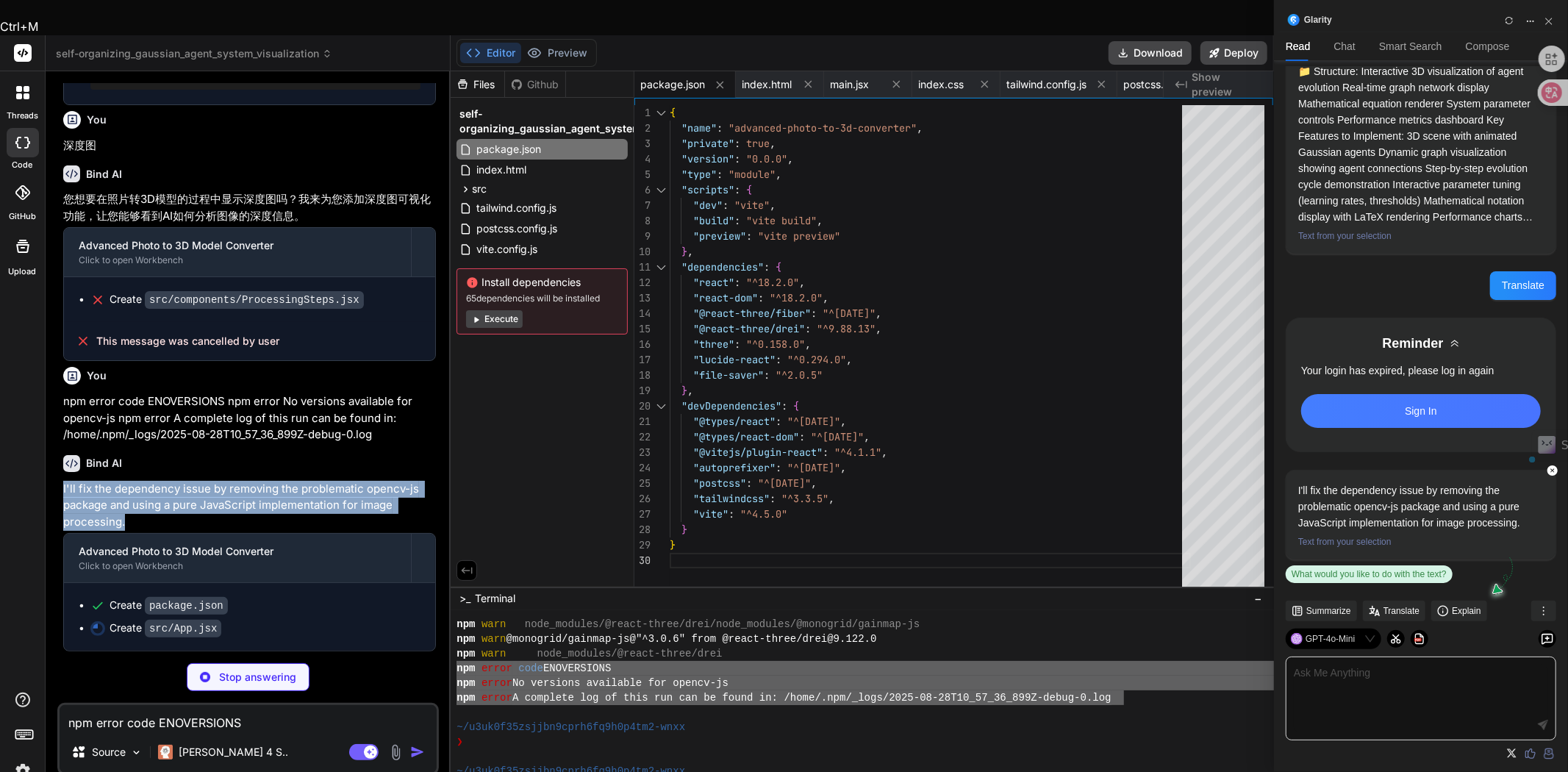
click at [277, 495] on p "I'll fix the dependency issue by removing the problematic opencv-js package and…" at bounding box center [249, 506] width 373 height 50
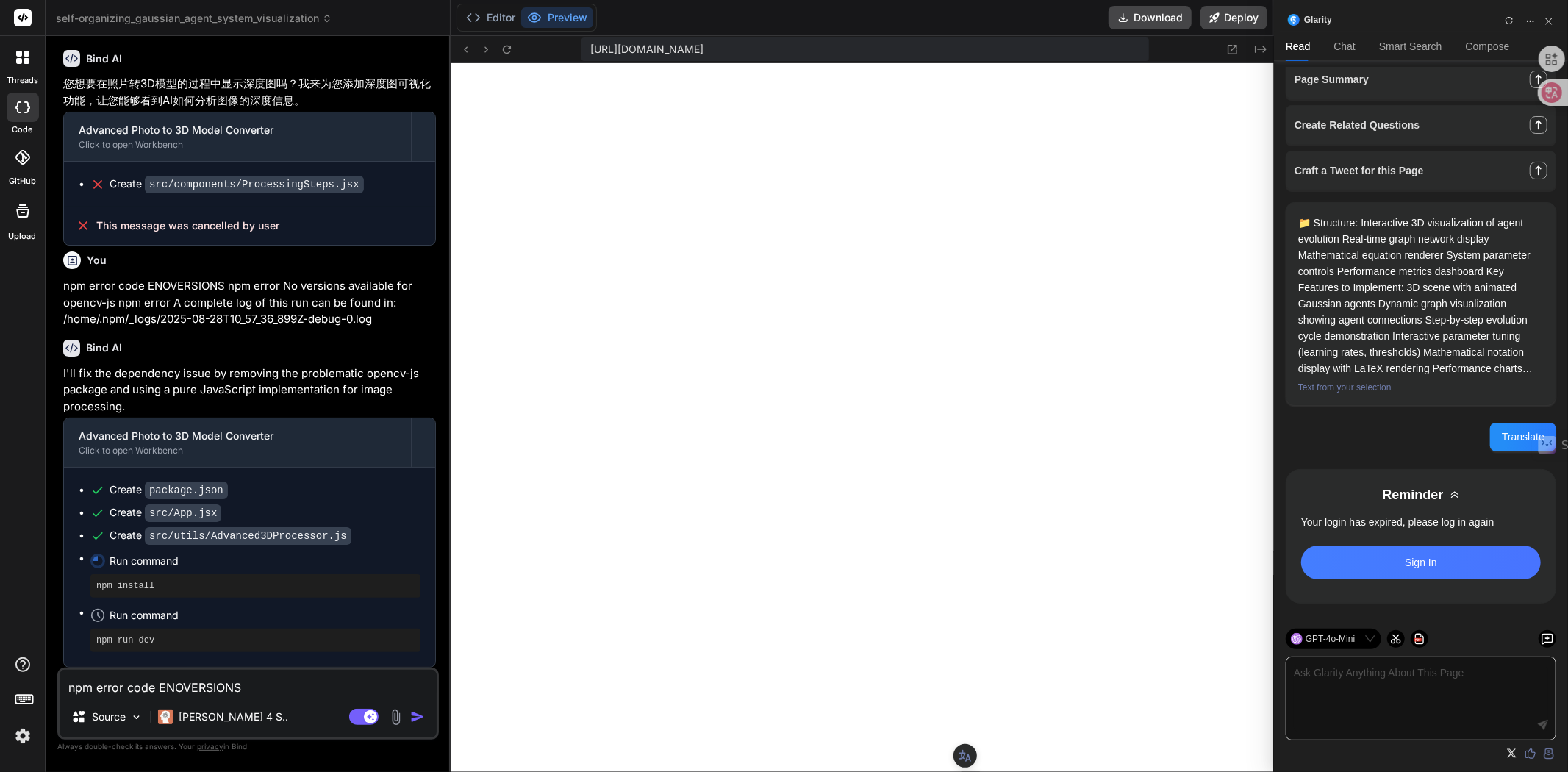
scroll to position [3822, 0]
click at [556, 22] on button "Preview" at bounding box center [557, 18] width 72 height 21
click at [497, 20] on button "Editor" at bounding box center [491, 18] width 61 height 21
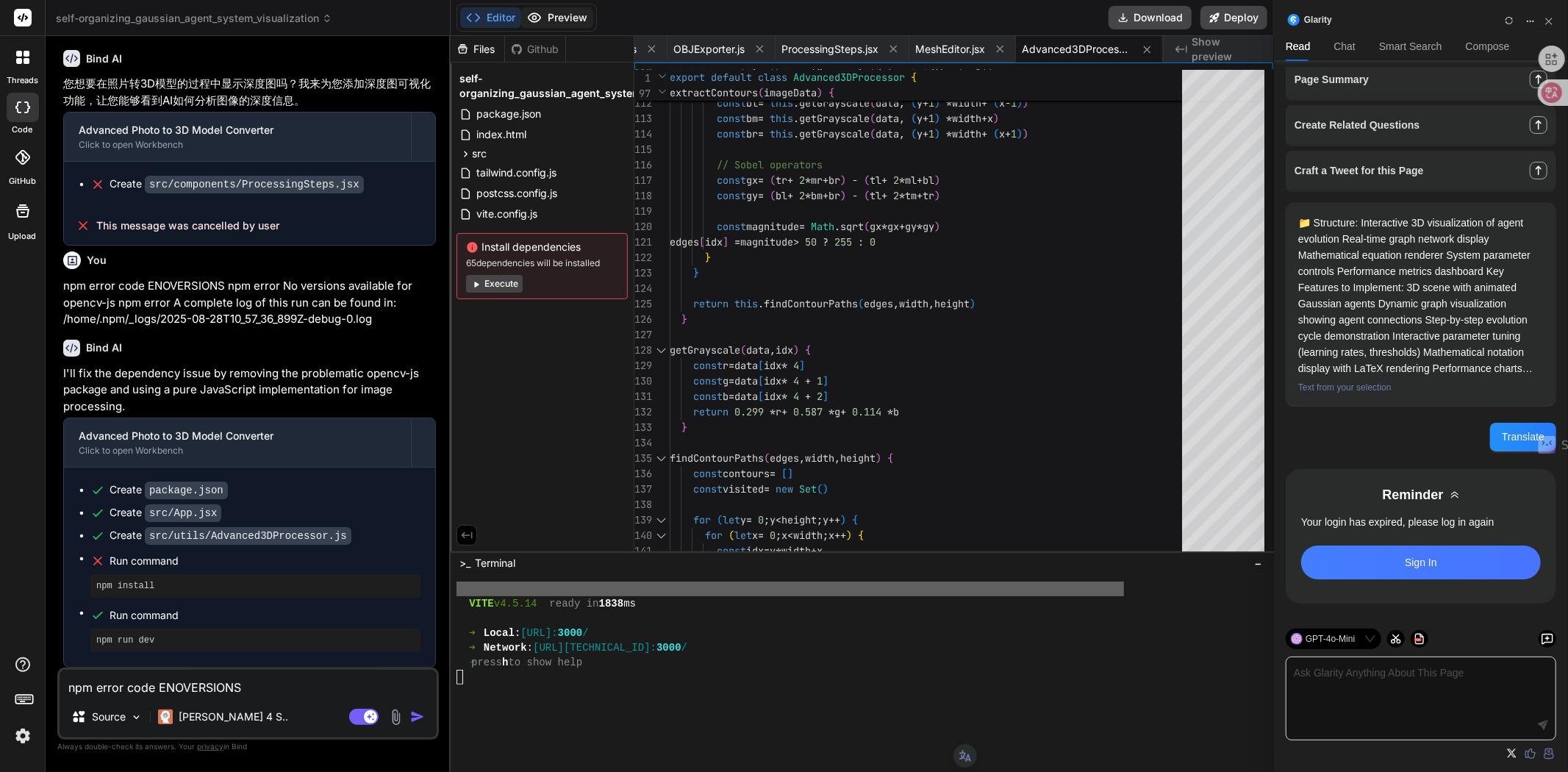
click at [554, 13] on button "Preview" at bounding box center [557, 18] width 72 height 21
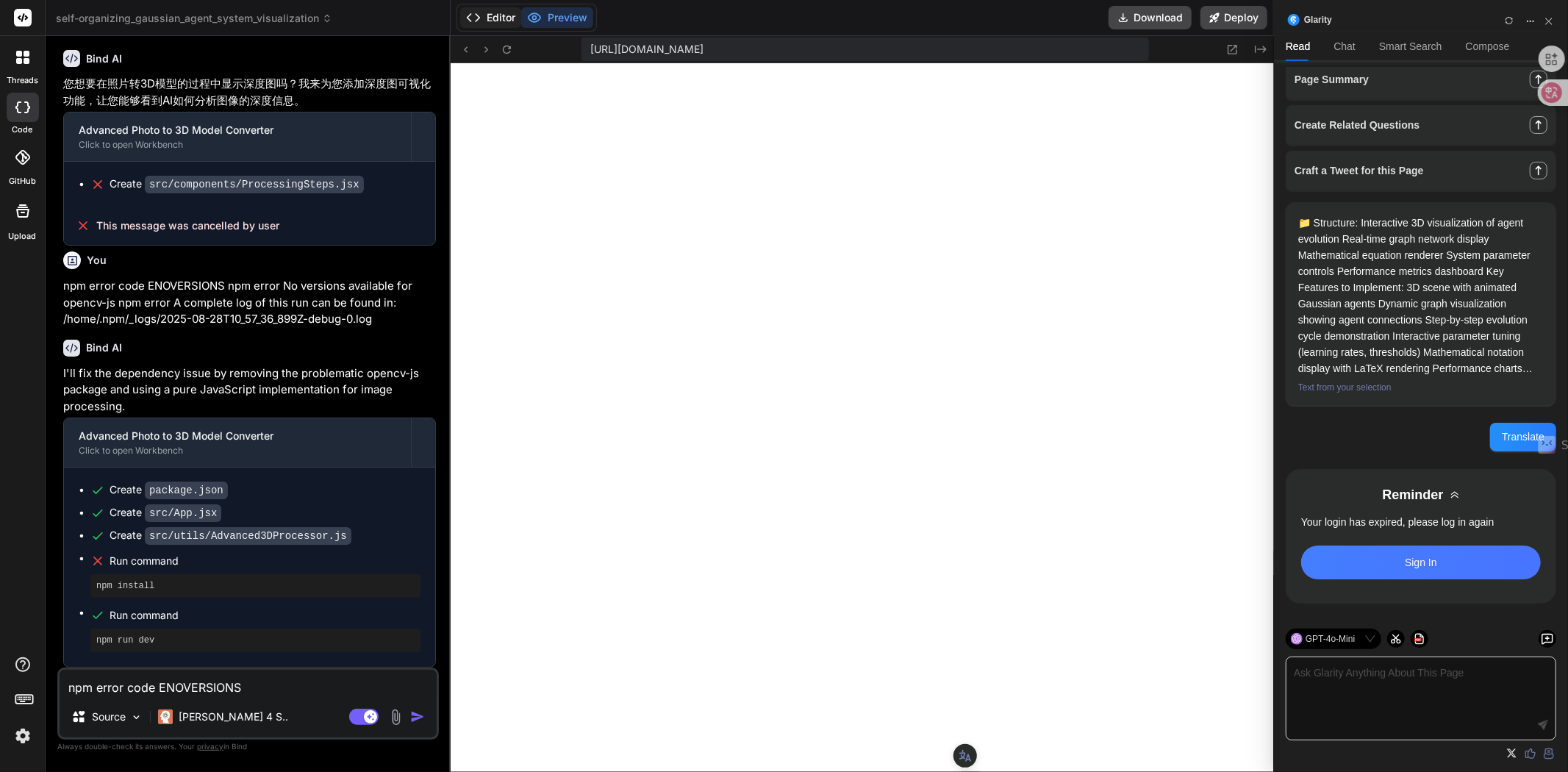
click at [481, 14] on icon at bounding box center [473, 18] width 14 height 14
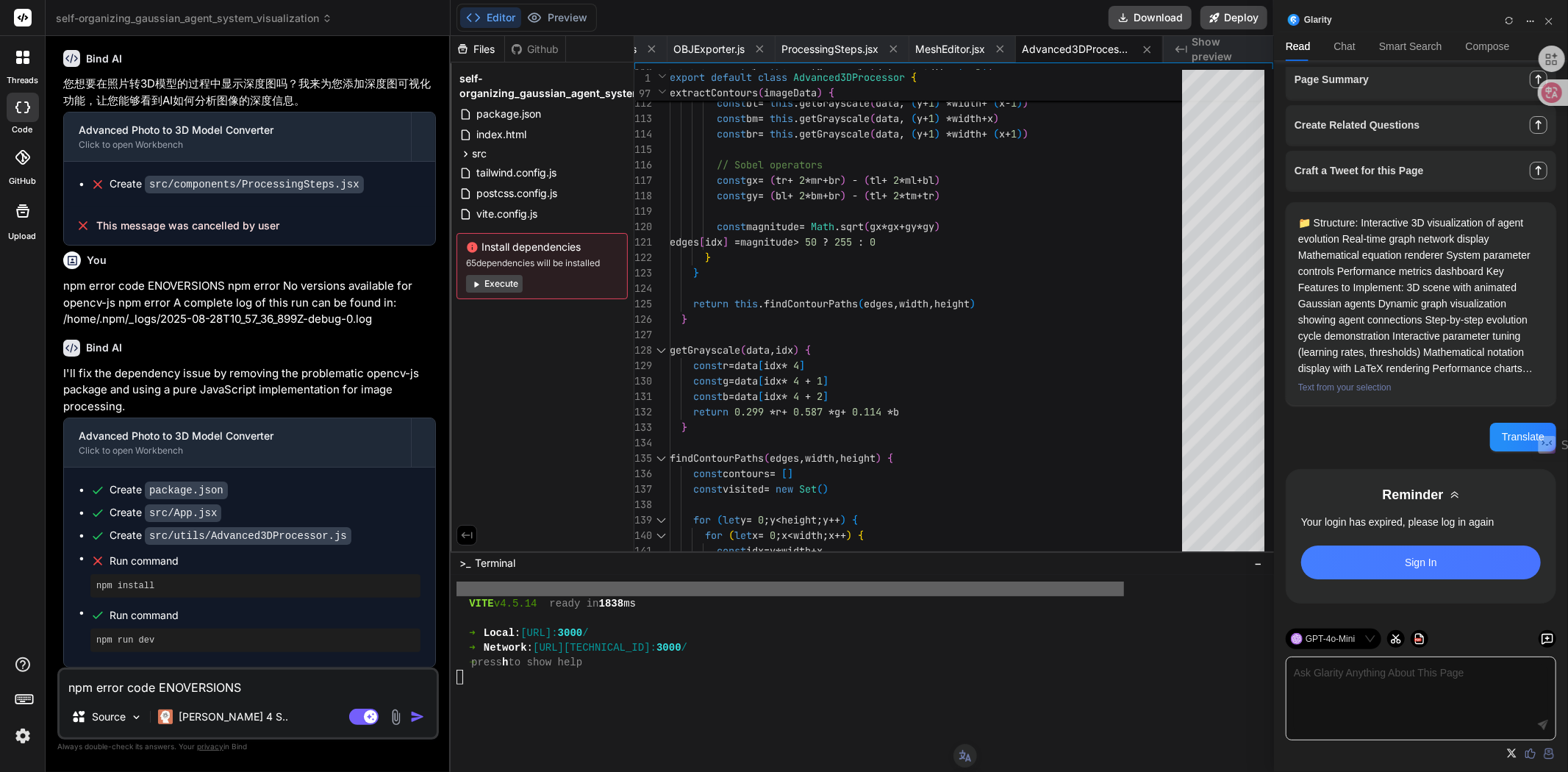
click at [506, 288] on button "Execute" at bounding box center [494, 284] width 57 height 18
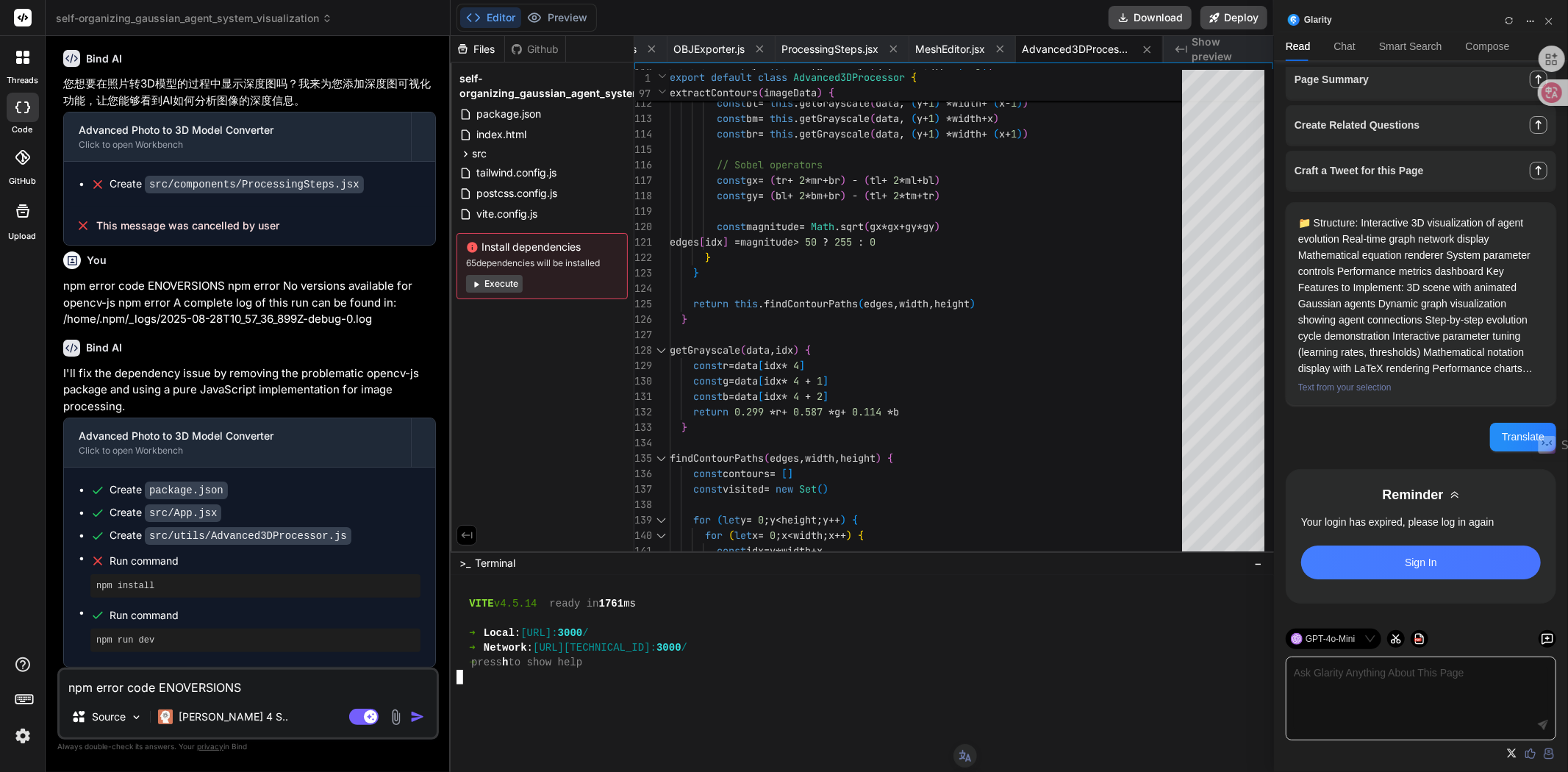
click at [560, 678] on div at bounding box center [954, 677] width 995 height 14
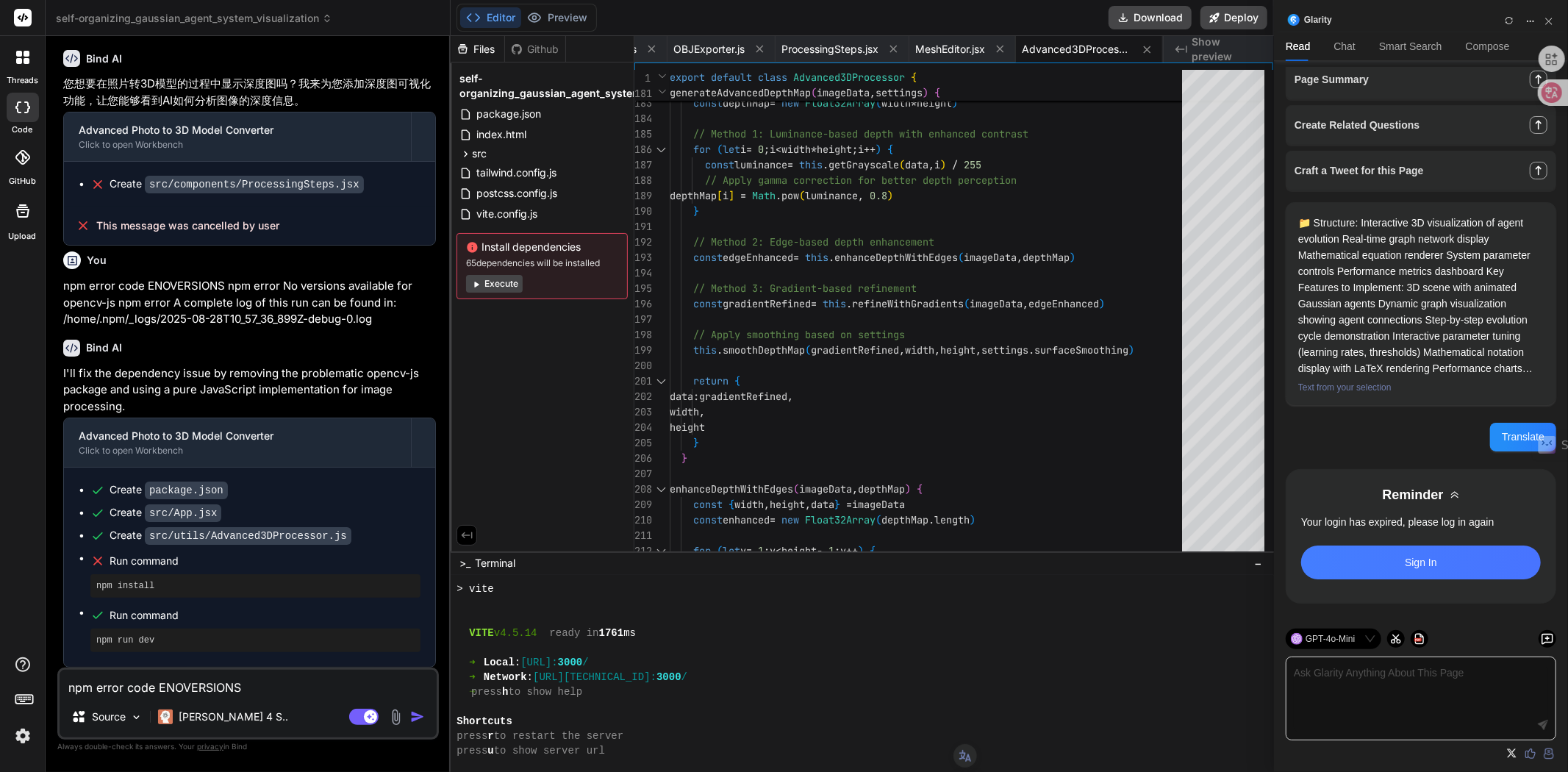
scroll to position [4572, 0]
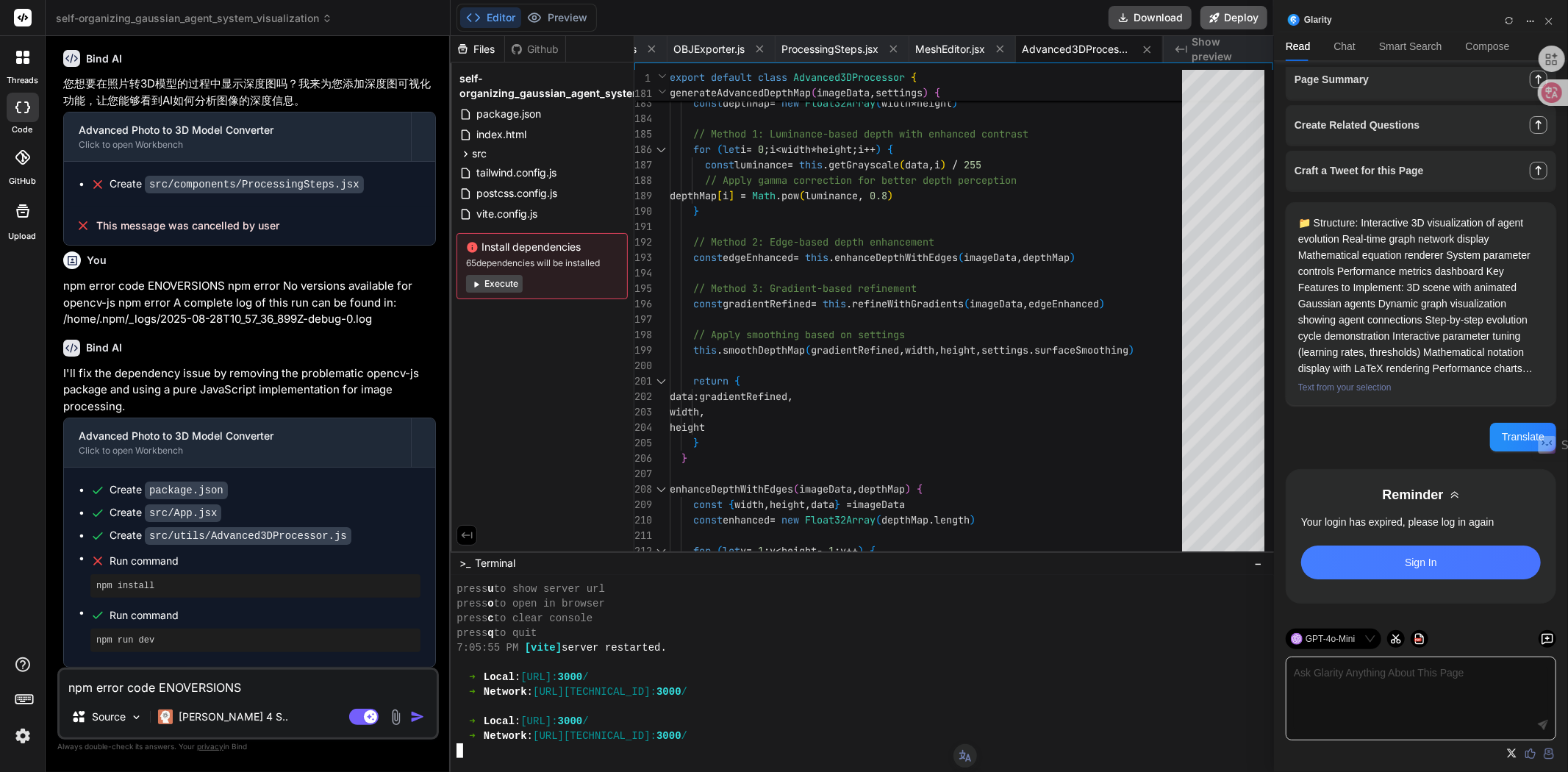
click at [1225, 12] on button "Deploy" at bounding box center [1234, 17] width 67 height 23
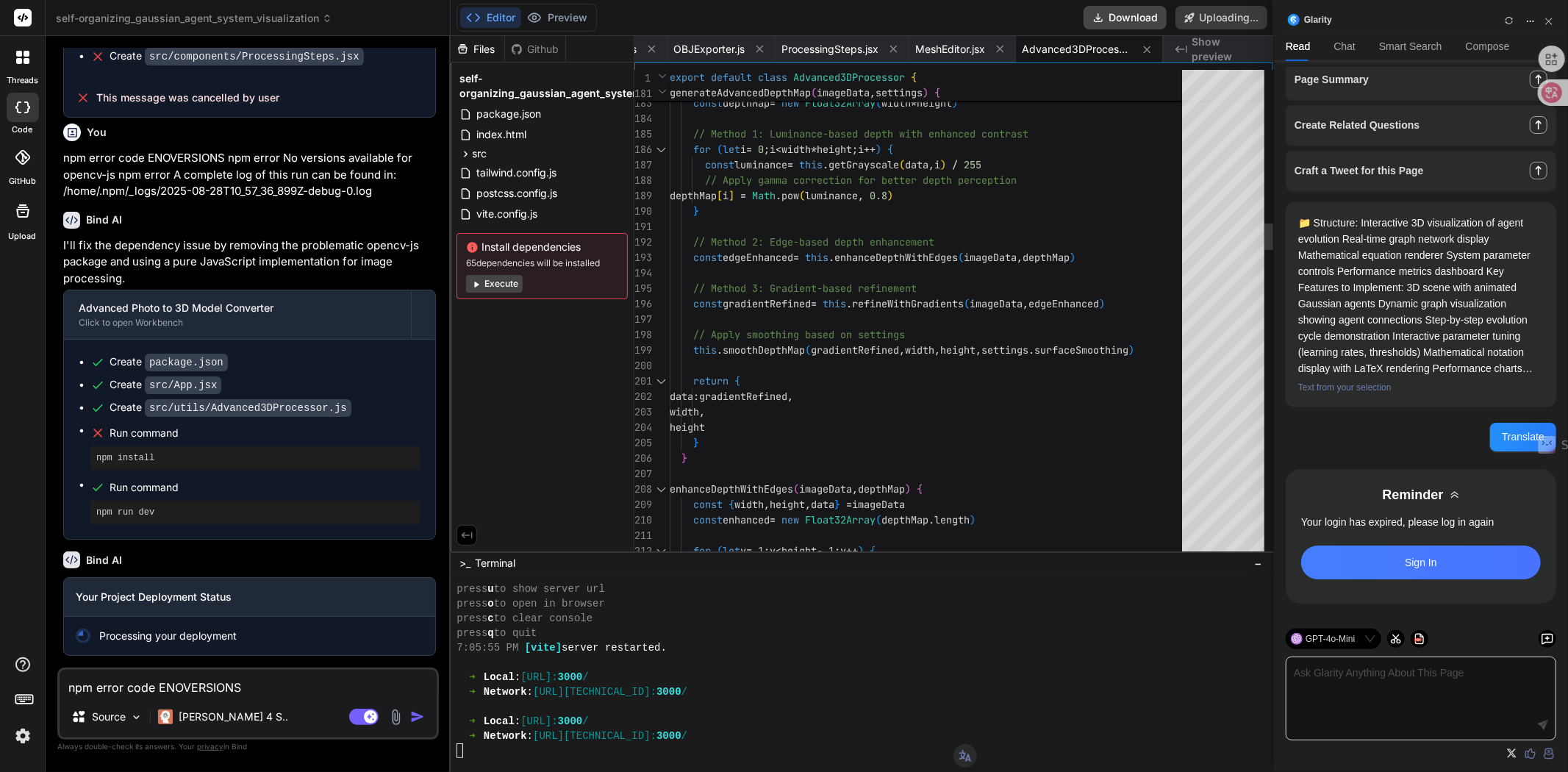
scroll to position [5796, 0]
click at [1092, 17] on button "Download" at bounding box center [1074, 17] width 83 height 23
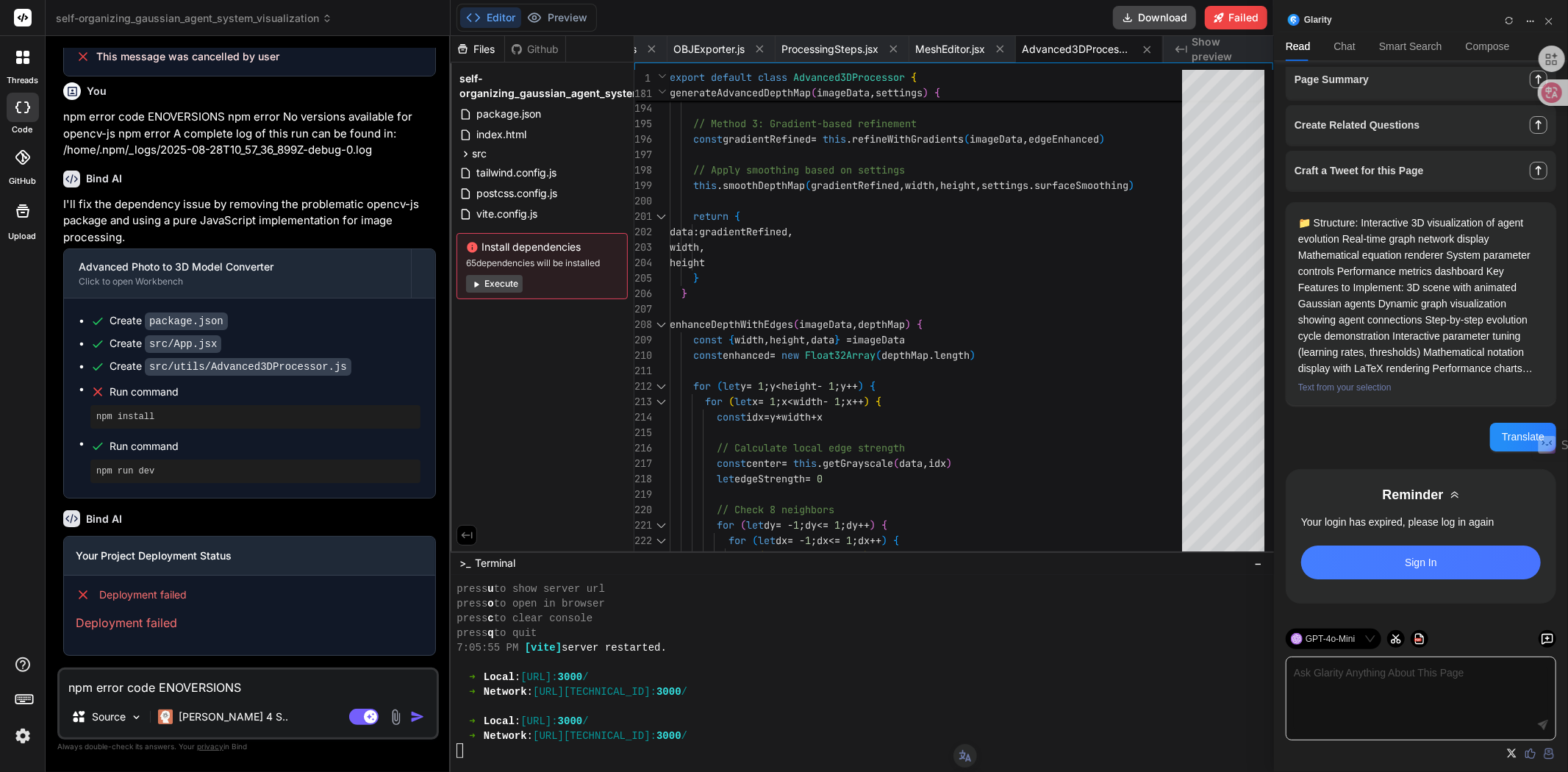
scroll to position [5836, 0]
